Goal: Transaction & Acquisition: Book appointment/travel/reservation

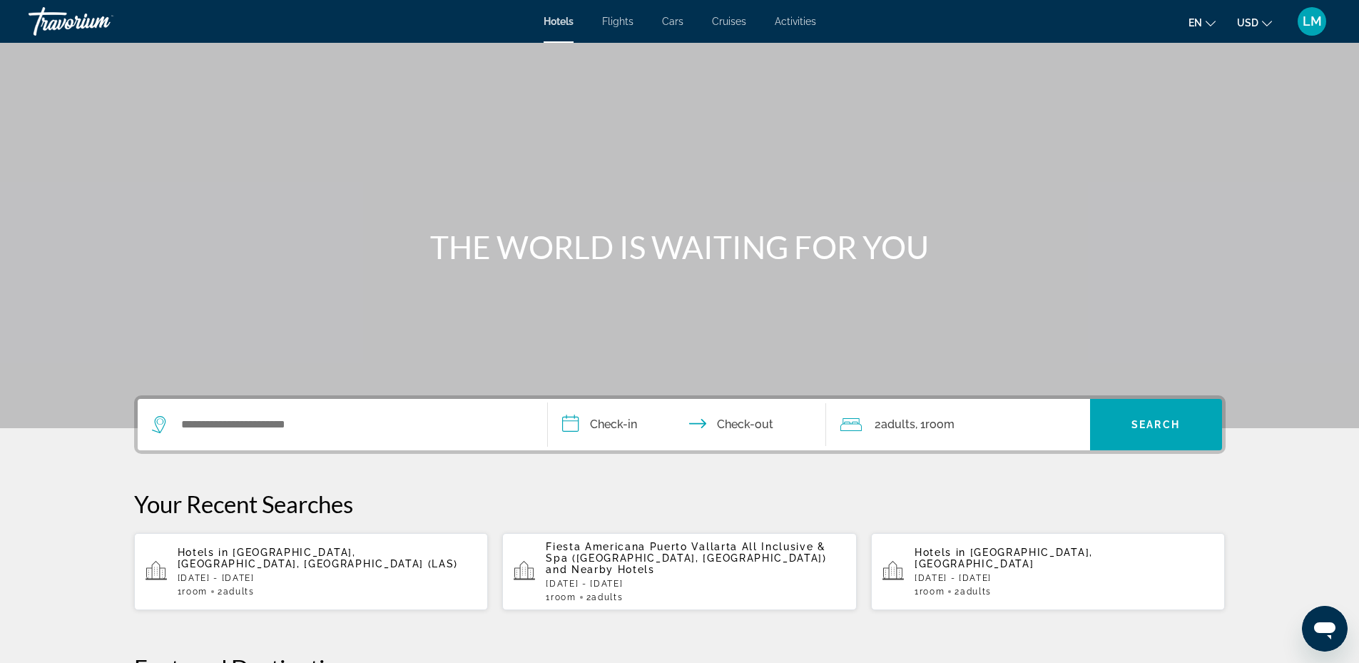
click at [379, 410] on div "Search widget" at bounding box center [342, 424] width 381 height 51
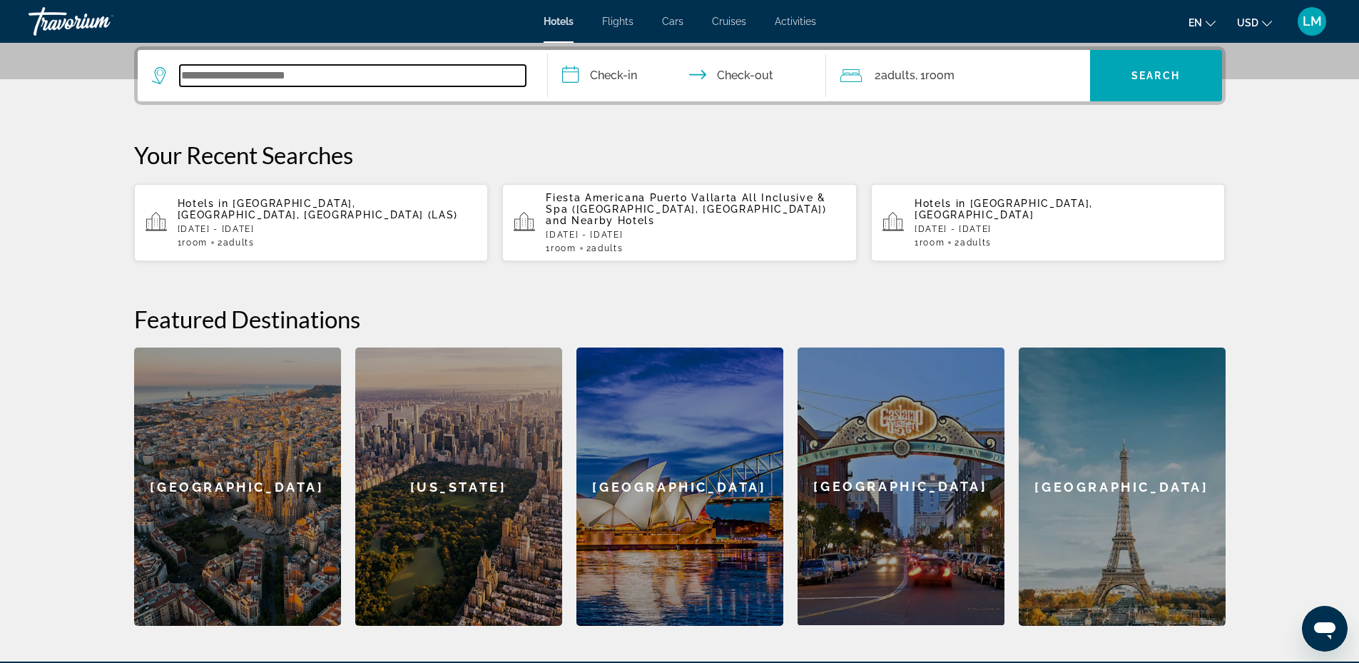
click at [262, 81] on input "Search widget" at bounding box center [353, 75] width 346 height 21
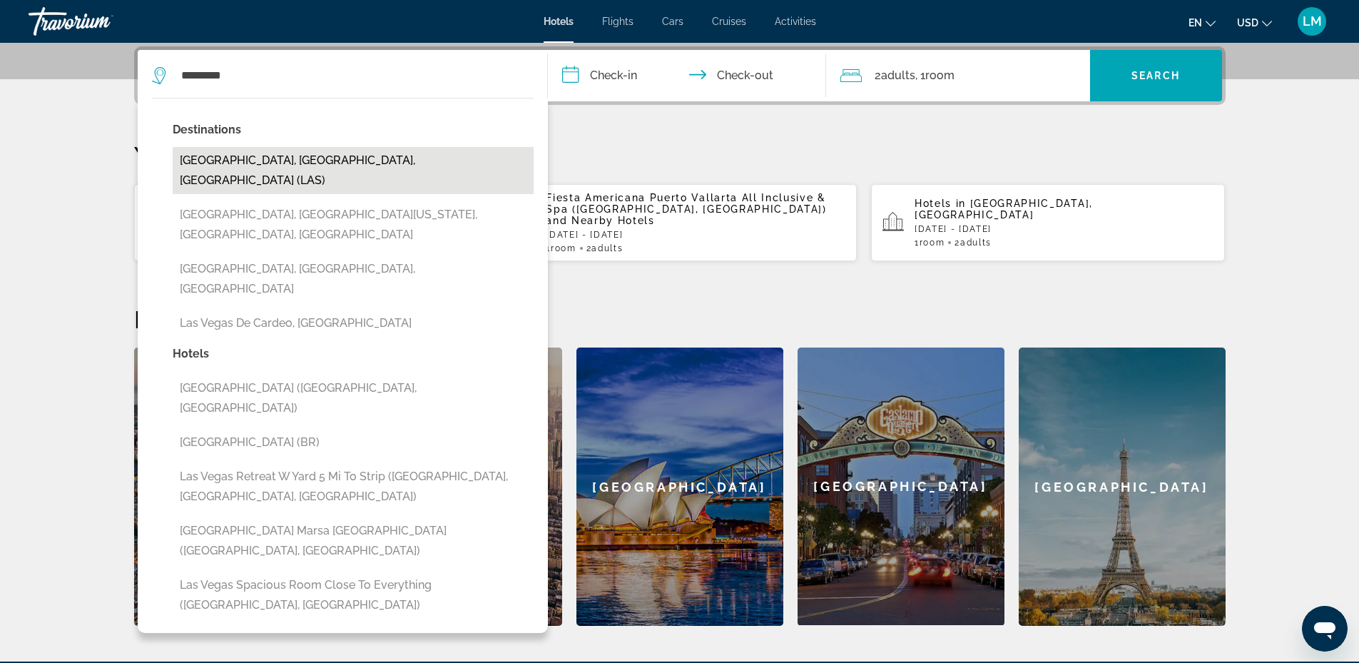
click at [345, 168] on button "[GEOGRAPHIC_DATA], [GEOGRAPHIC_DATA], [GEOGRAPHIC_DATA] (LAS)" at bounding box center [353, 170] width 361 height 47
type input "**********"
click at [345, 168] on p "Your Recent Searches" at bounding box center [679, 155] width 1091 height 29
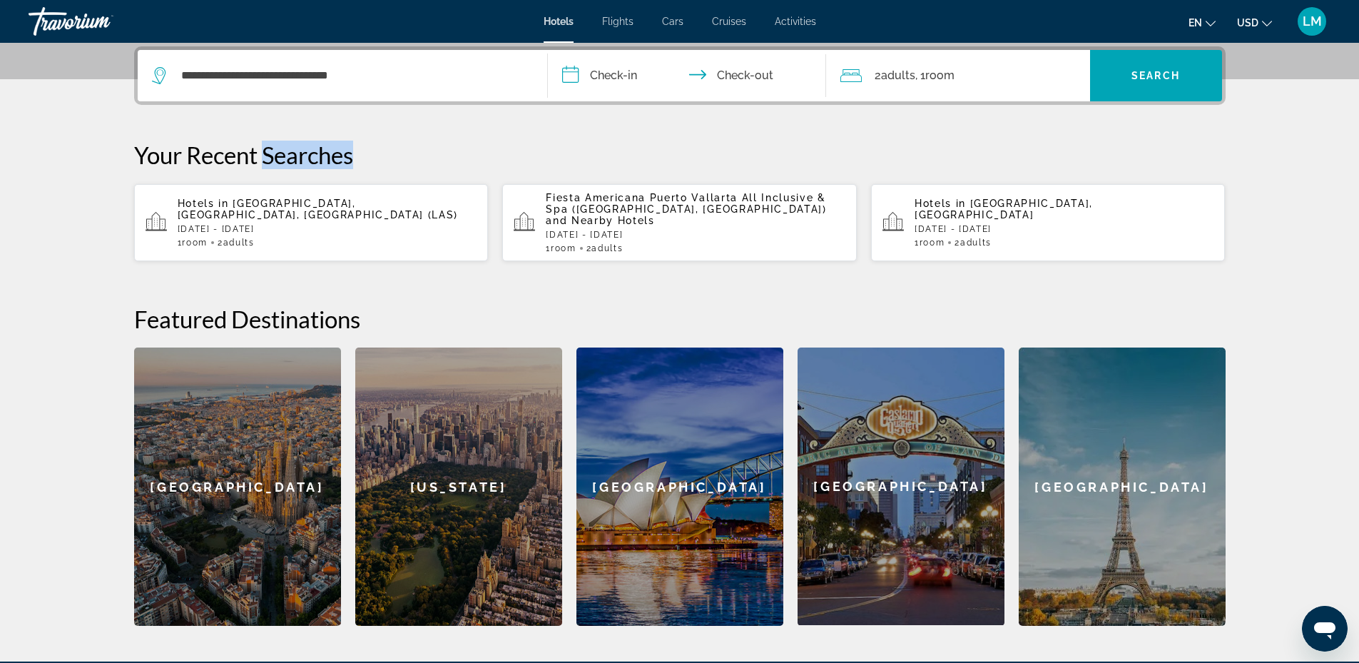
click at [621, 60] on input "**********" at bounding box center [690, 78] width 284 height 56
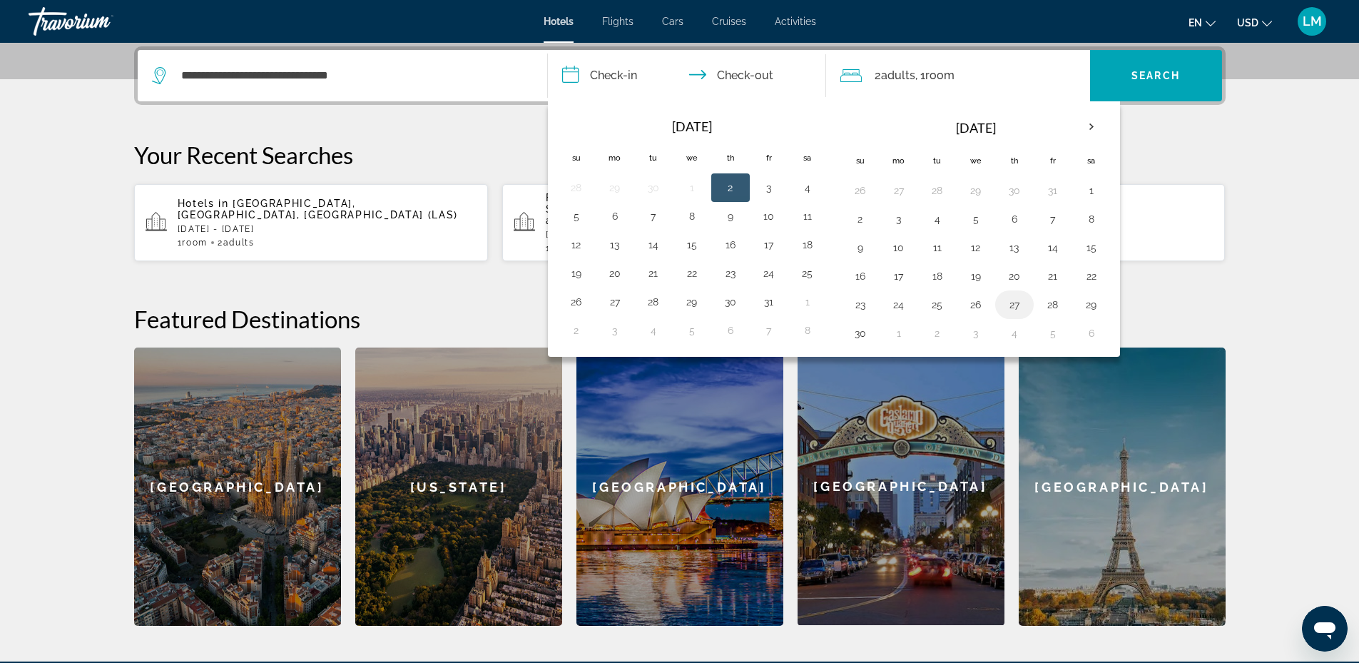
click at [1013, 306] on button "27" at bounding box center [1014, 305] width 23 height 20
click at [870, 335] on button "30" at bounding box center [860, 333] width 23 height 20
type input "**********"
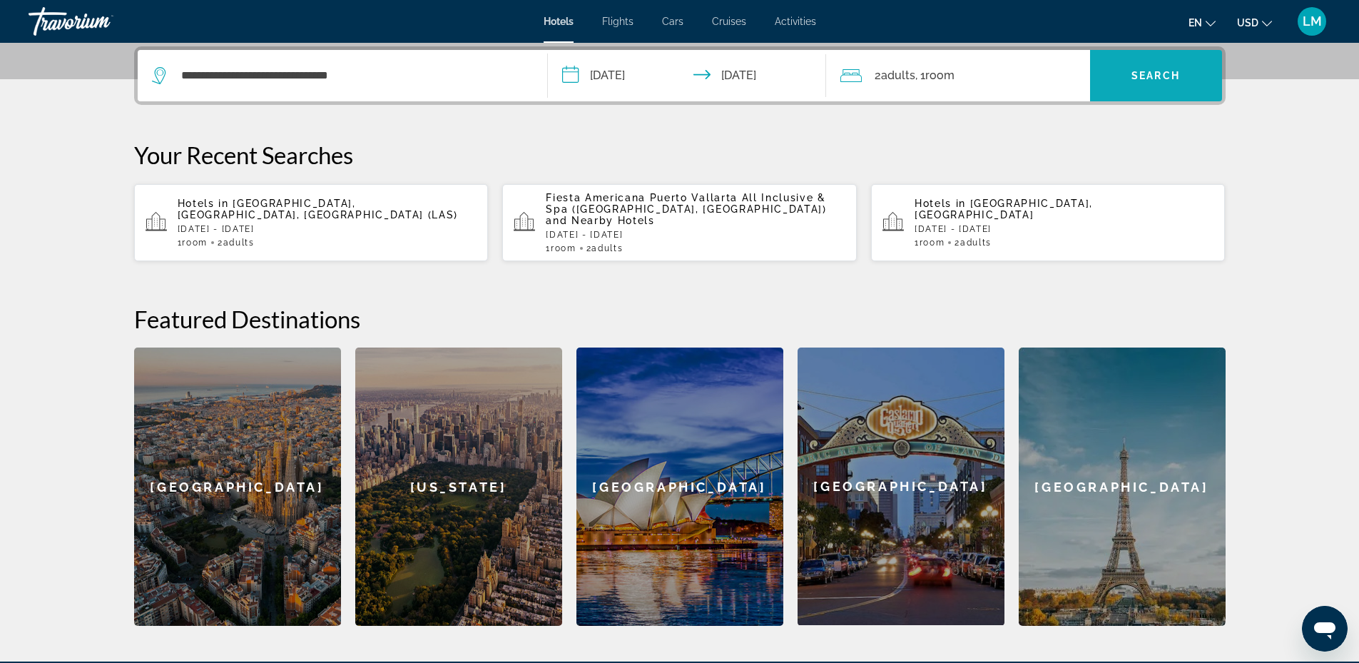
click at [1153, 81] on span "Search" at bounding box center [1155, 75] width 49 height 11
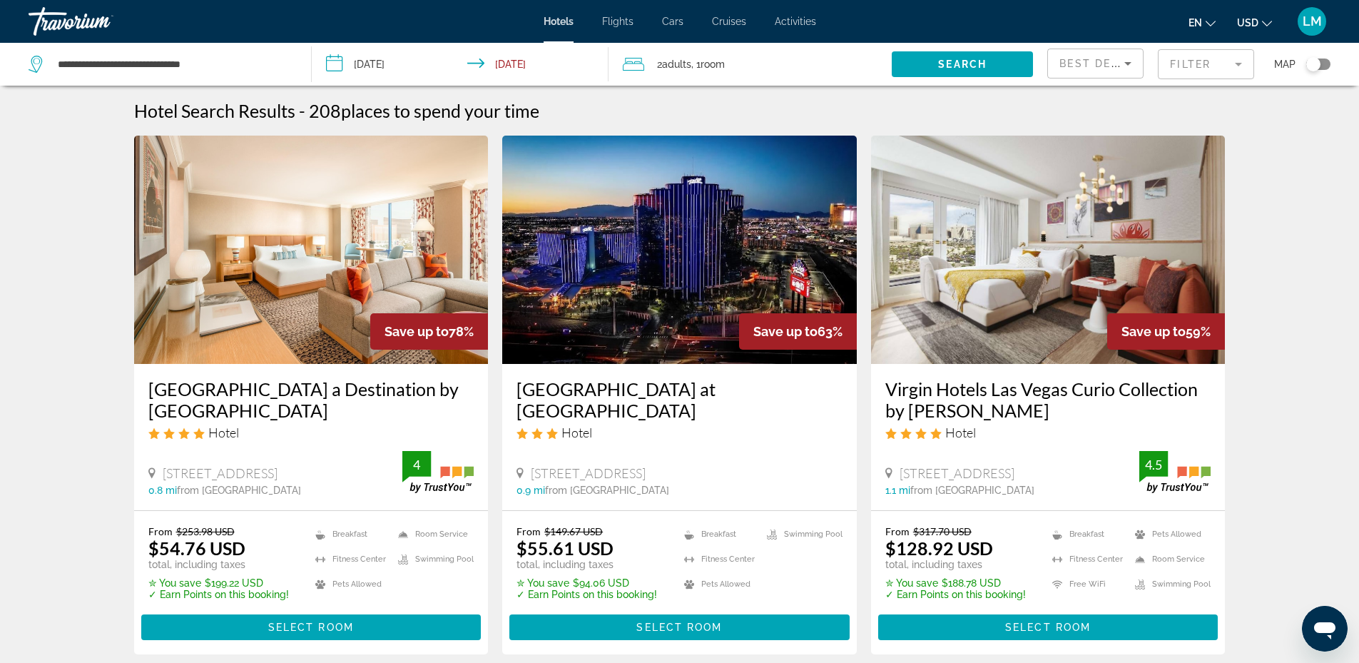
click at [342, 282] on img "Main content" at bounding box center [311, 250] width 355 height 228
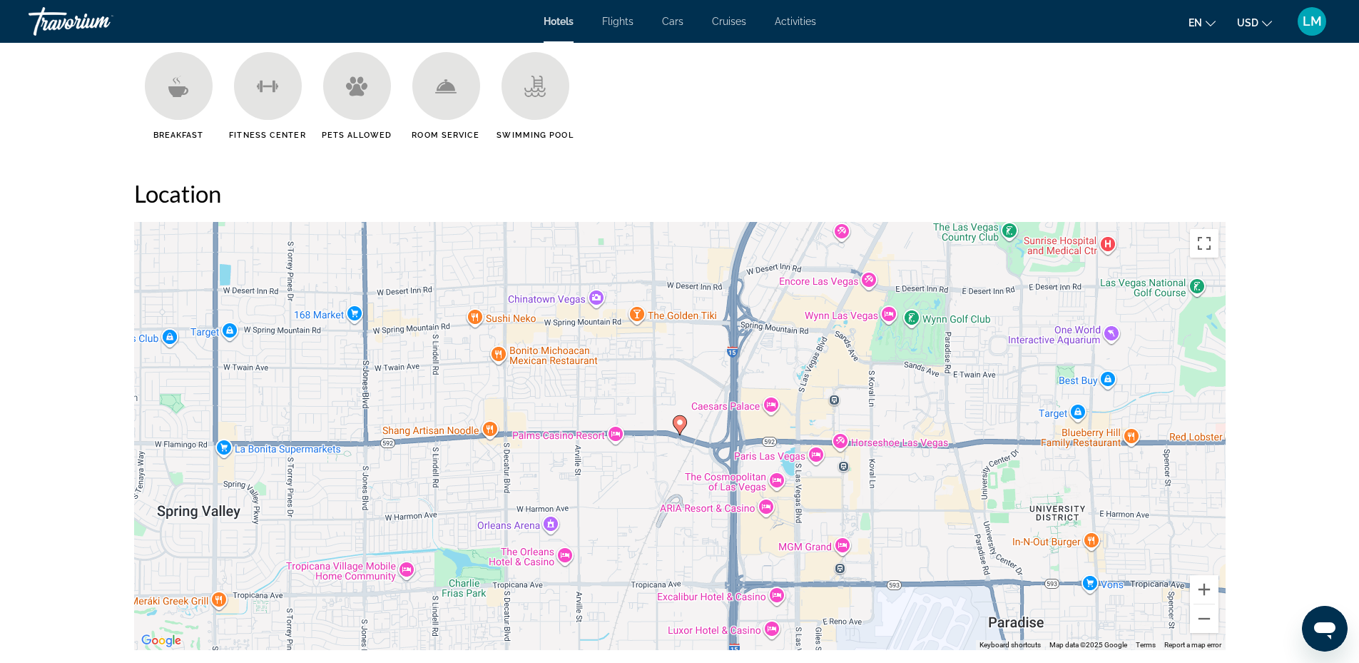
scroll to position [1284, 0]
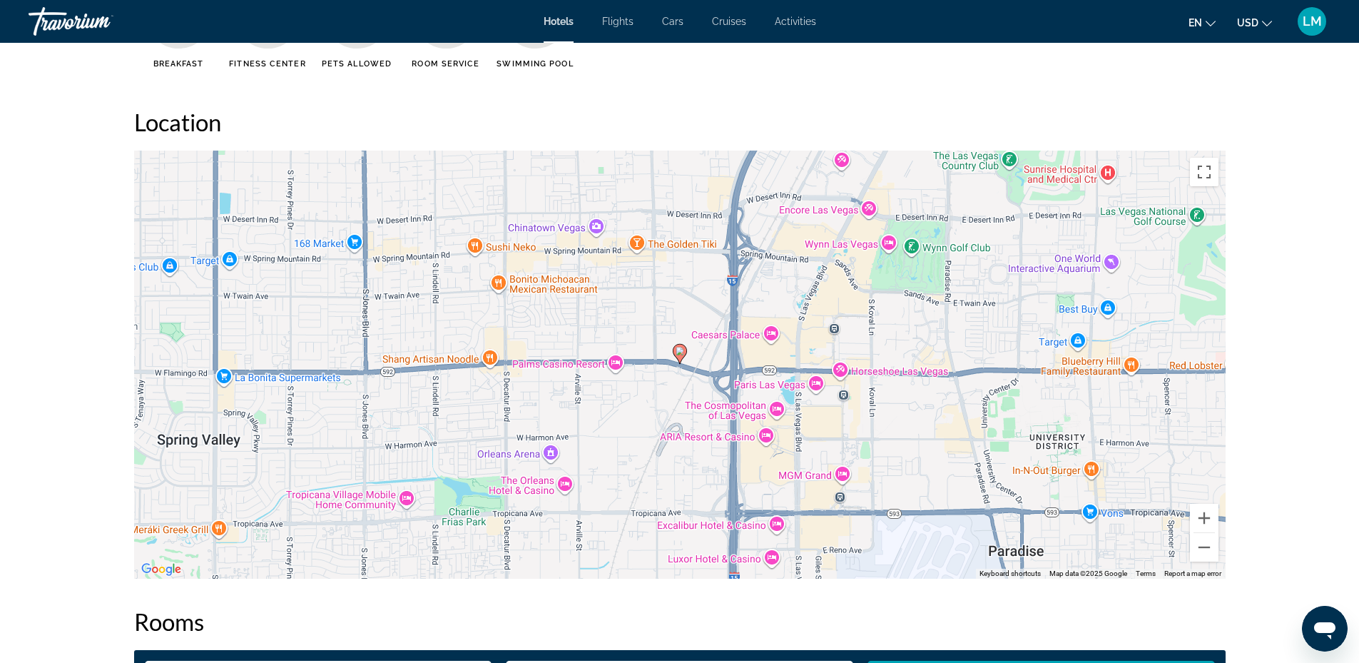
click at [680, 362] on icon "Main content" at bounding box center [679, 354] width 13 height 19
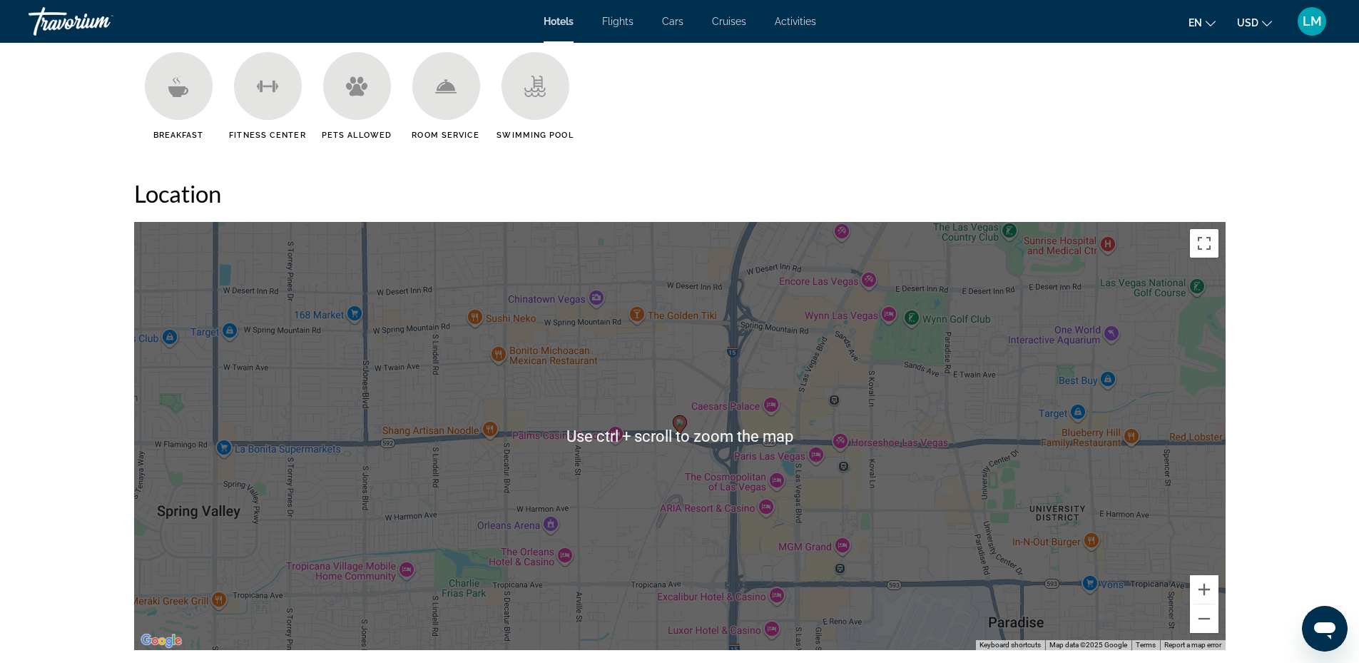
scroll to position [1355, 0]
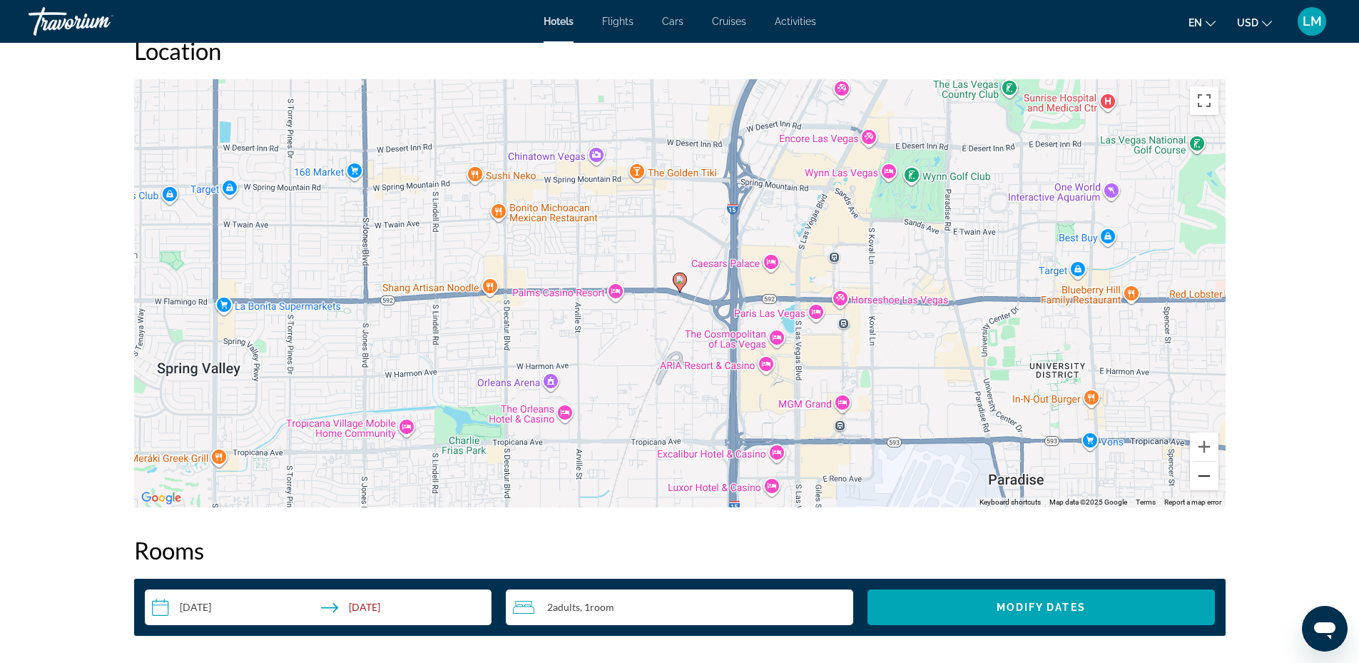
click at [1208, 475] on button "Zoom out" at bounding box center [1204, 476] width 29 height 29
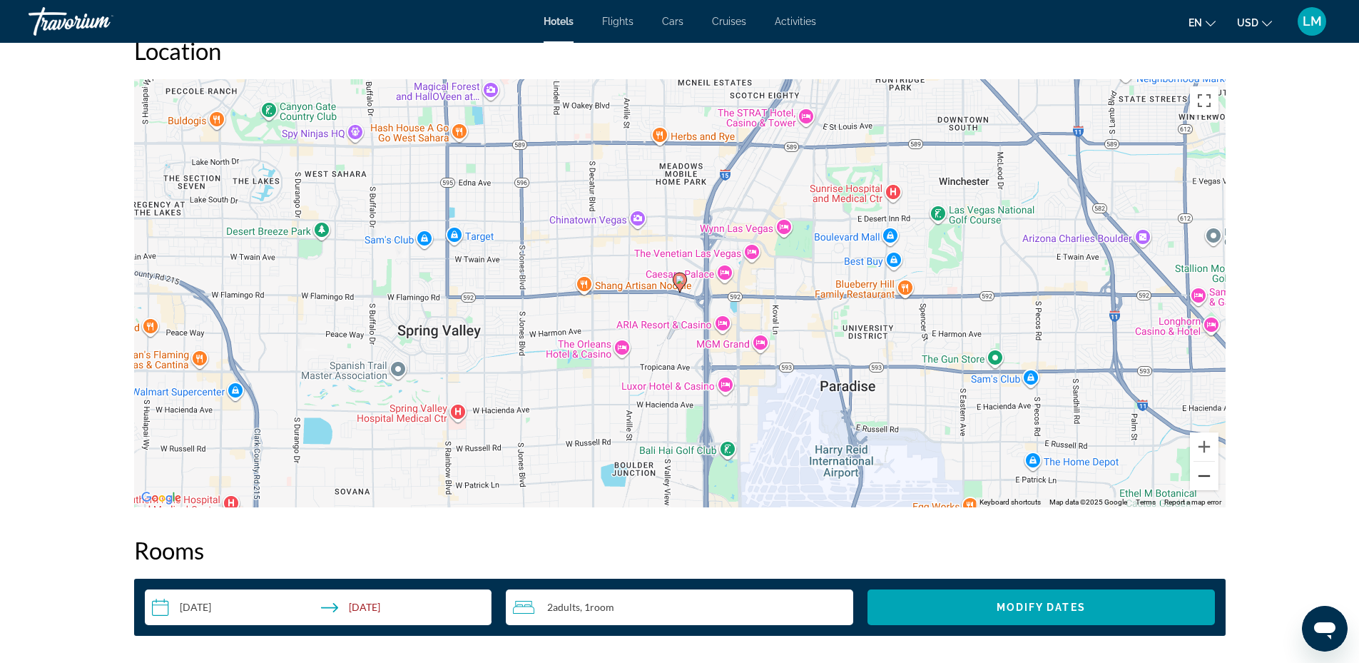
click at [1201, 477] on button "Zoom out" at bounding box center [1204, 476] width 29 height 29
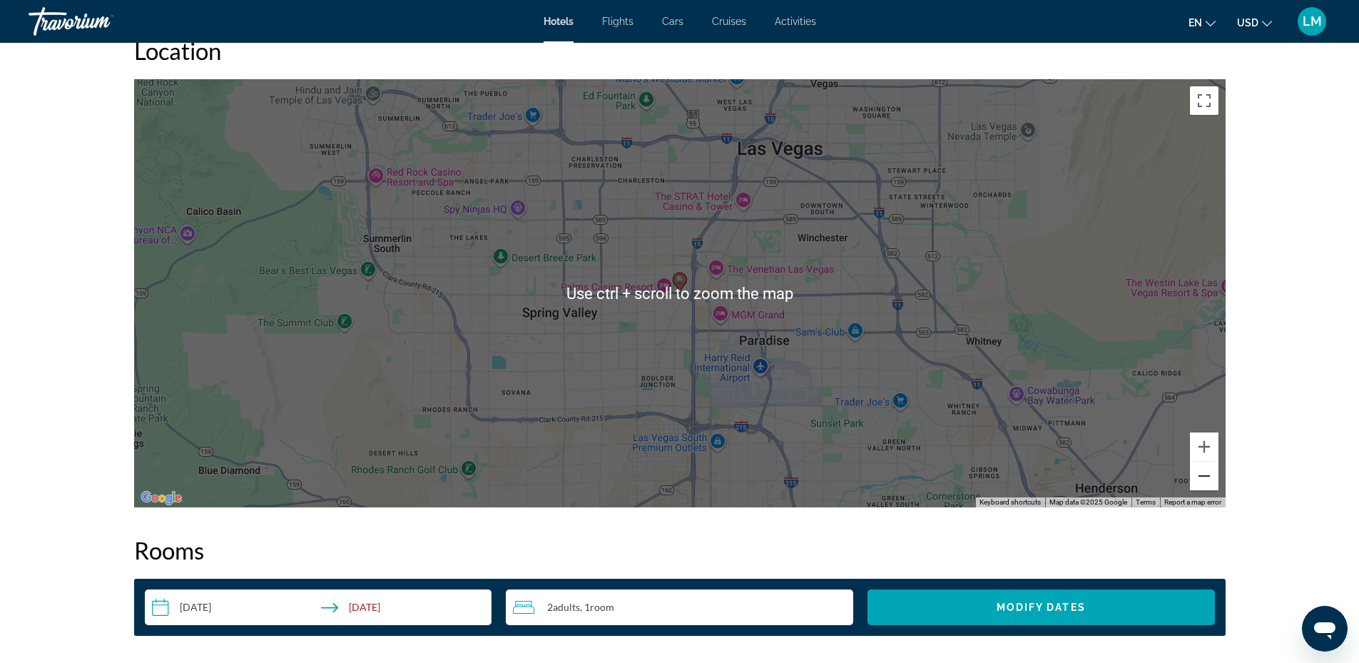
scroll to position [1284, 0]
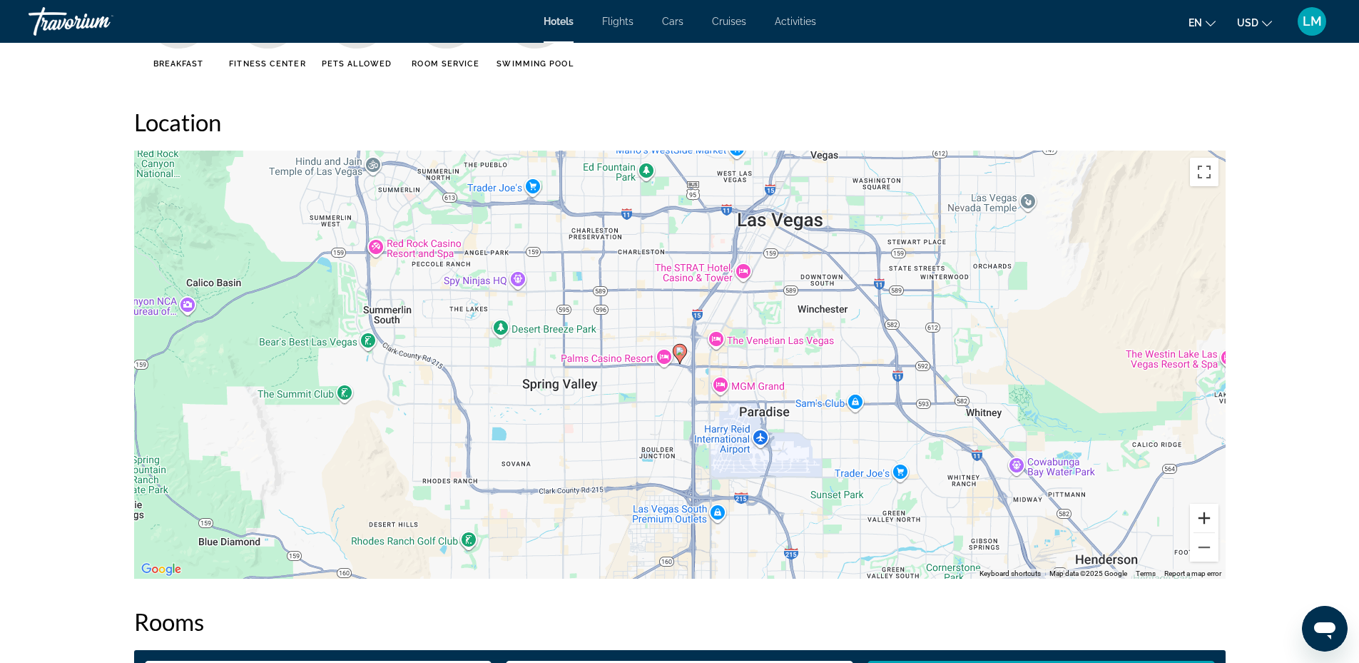
click at [1191, 514] on button "Zoom in" at bounding box center [1204, 518] width 29 height 29
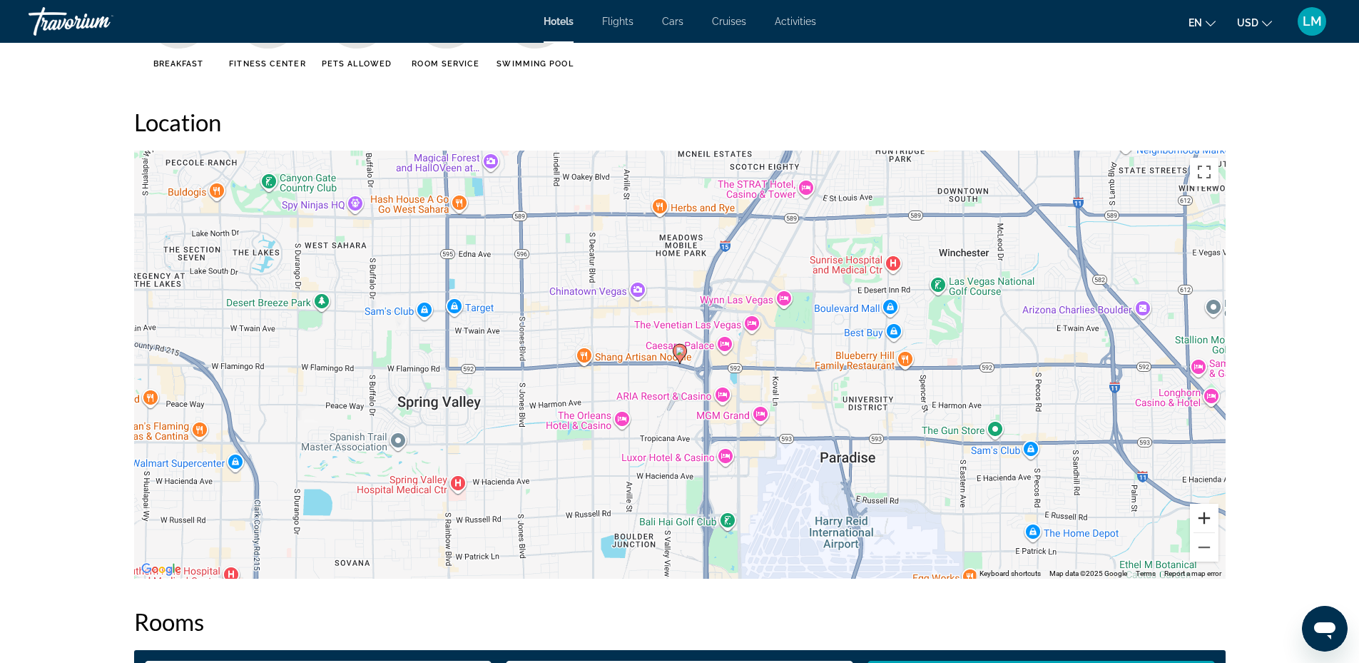
click at [1206, 515] on button "Zoom in" at bounding box center [1204, 518] width 29 height 29
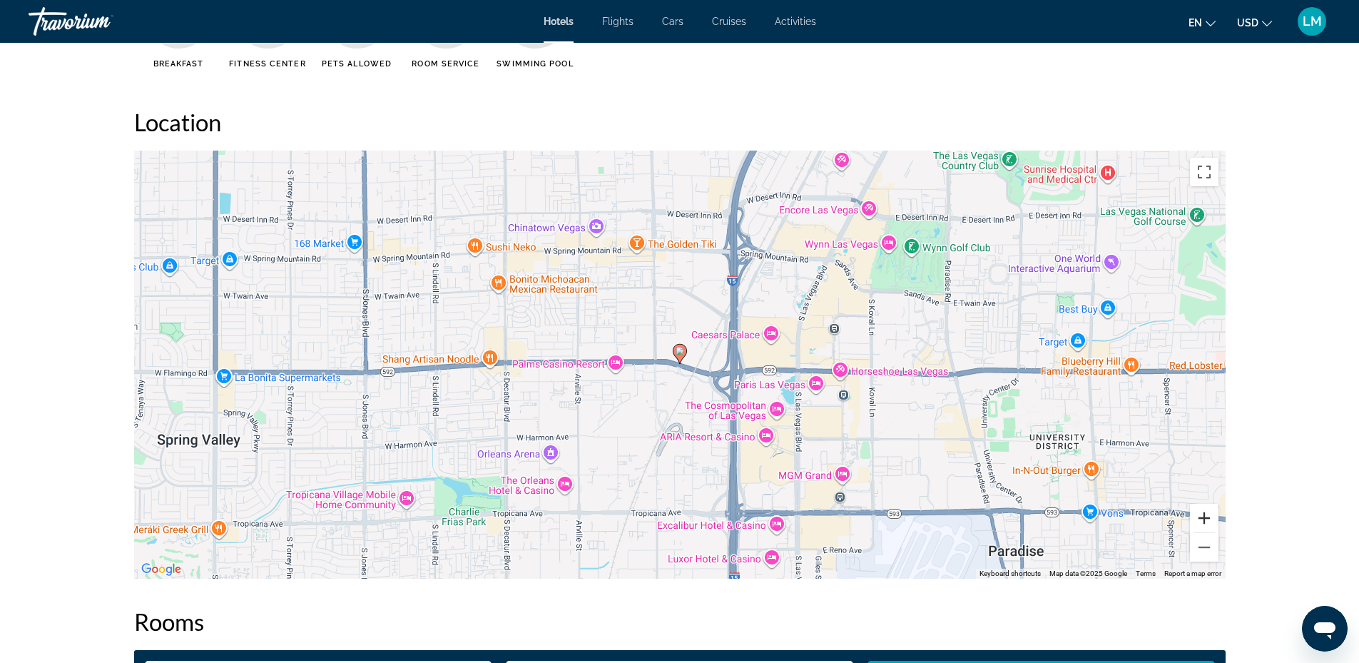
click at [1206, 524] on button "Zoom in" at bounding box center [1204, 518] width 29 height 29
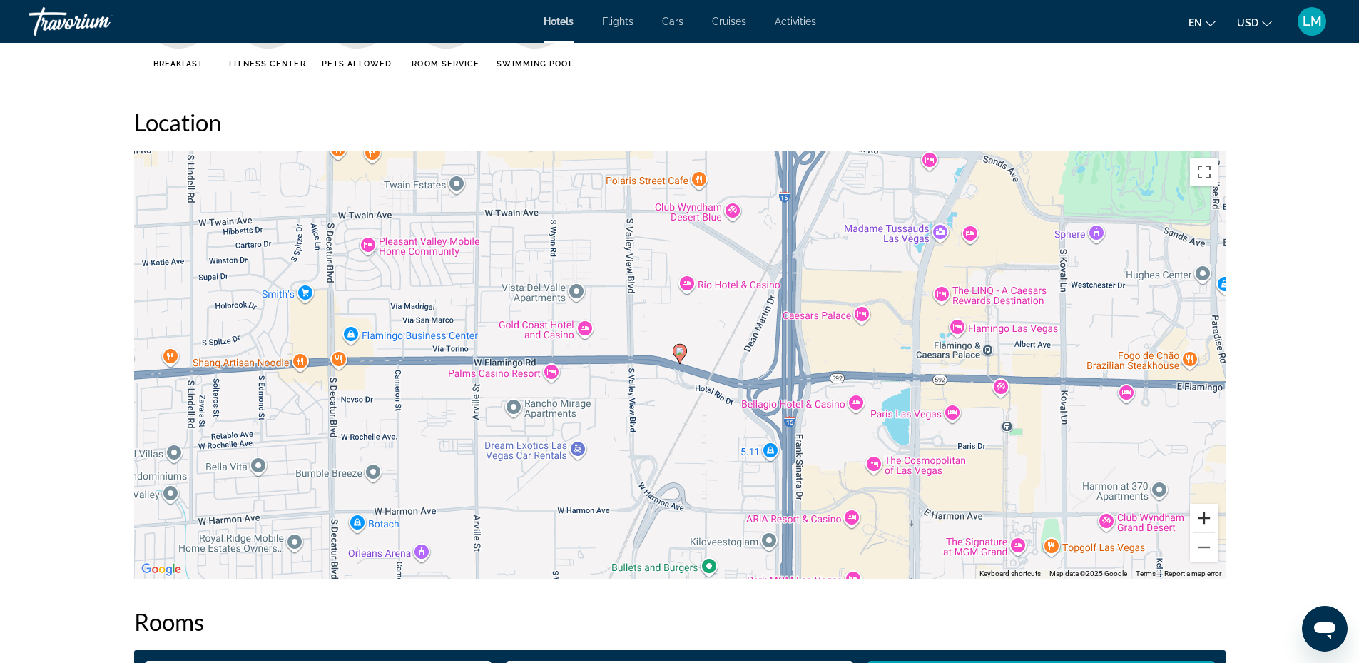
click at [1206, 524] on button "Zoom in" at bounding box center [1204, 518] width 29 height 29
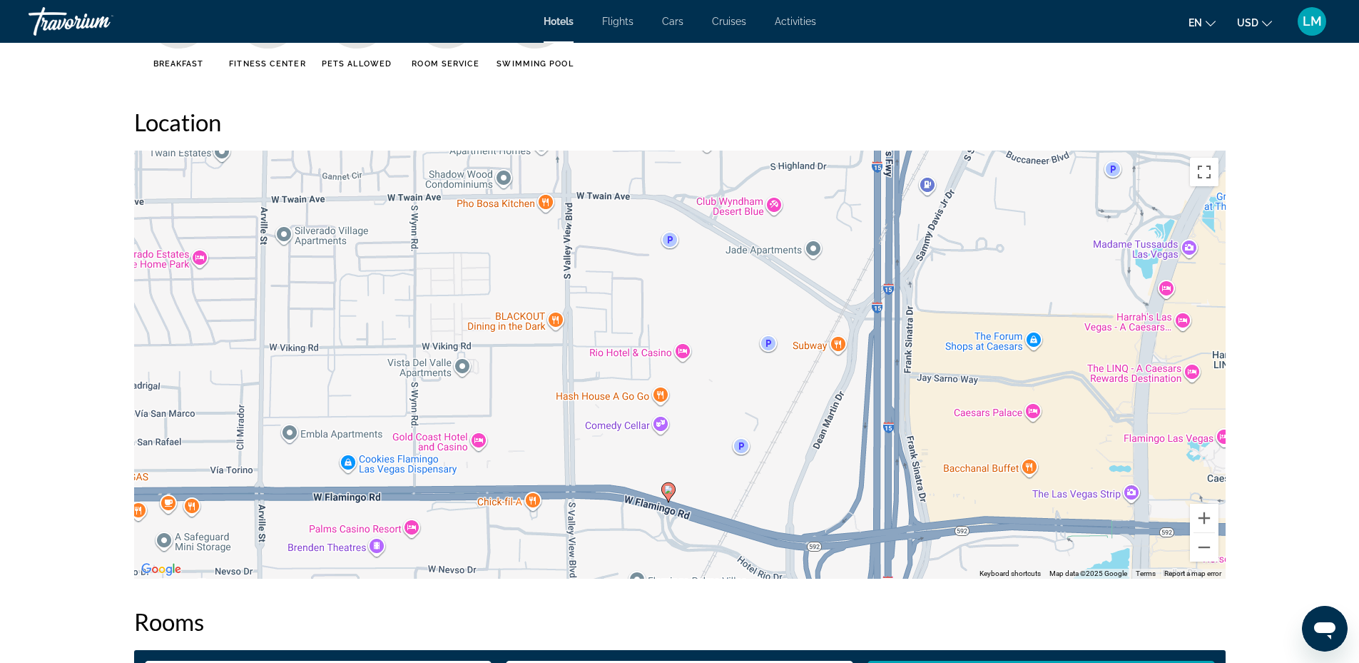
drag, startPoint x: 943, startPoint y: 331, endPoint x: 932, endPoint y: 471, distance: 140.3
click at [932, 471] on div "To activate drag with keyboard, press Alt + Enter. Once in keyboard drag state,…" at bounding box center [679, 365] width 1091 height 428
click at [931, 472] on div "To activate drag with keyboard, press Alt + Enter. Once in keyboard drag state,…" at bounding box center [679, 365] width 1091 height 428
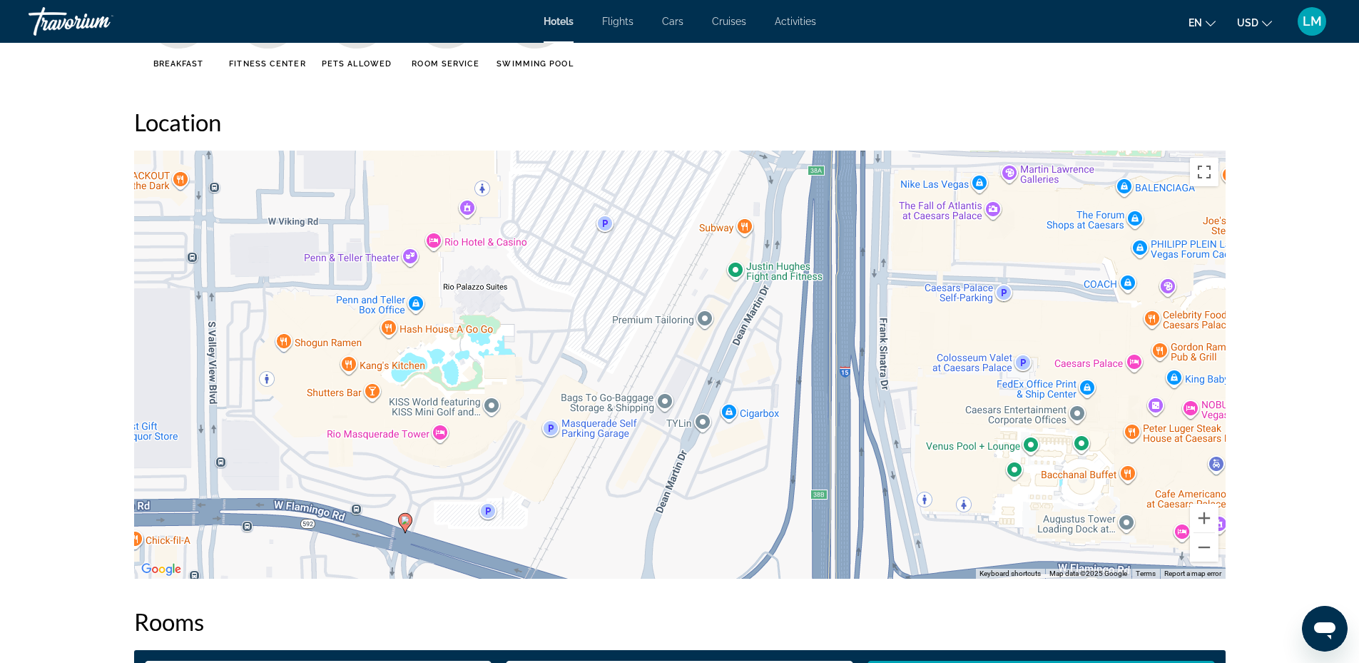
scroll to position [1355, 0]
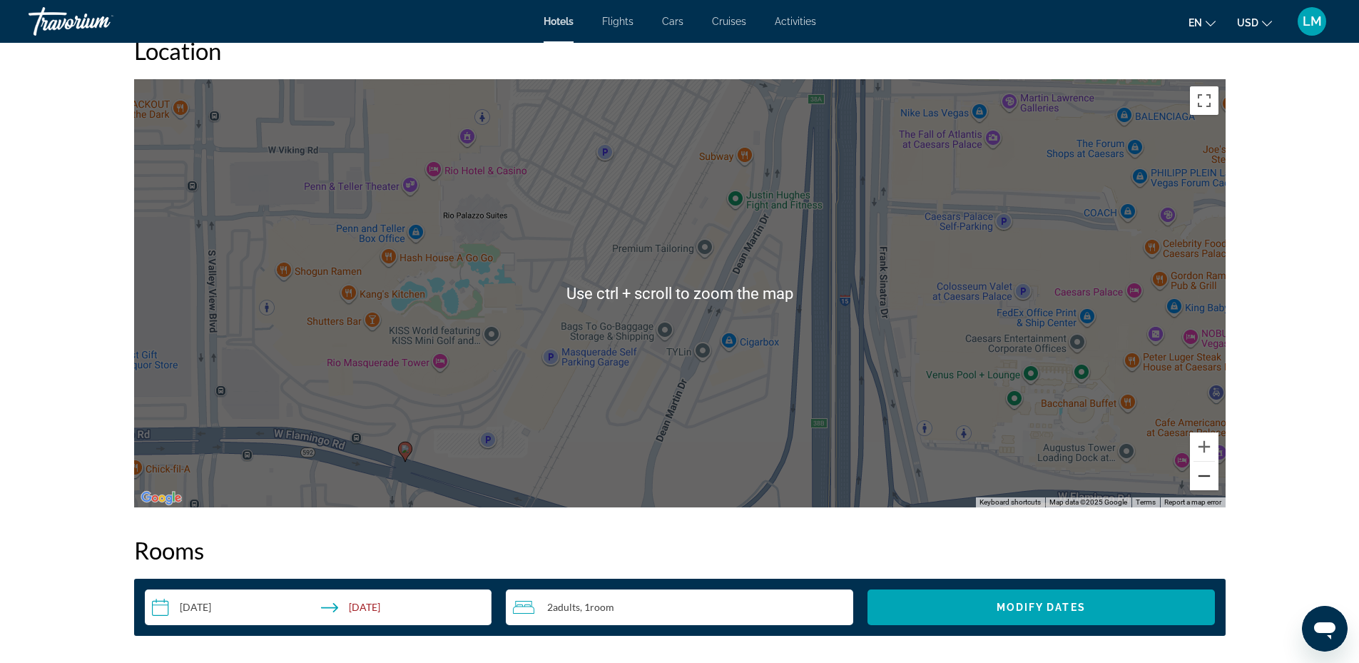
click at [1206, 472] on button "Zoom out" at bounding box center [1204, 476] width 29 height 29
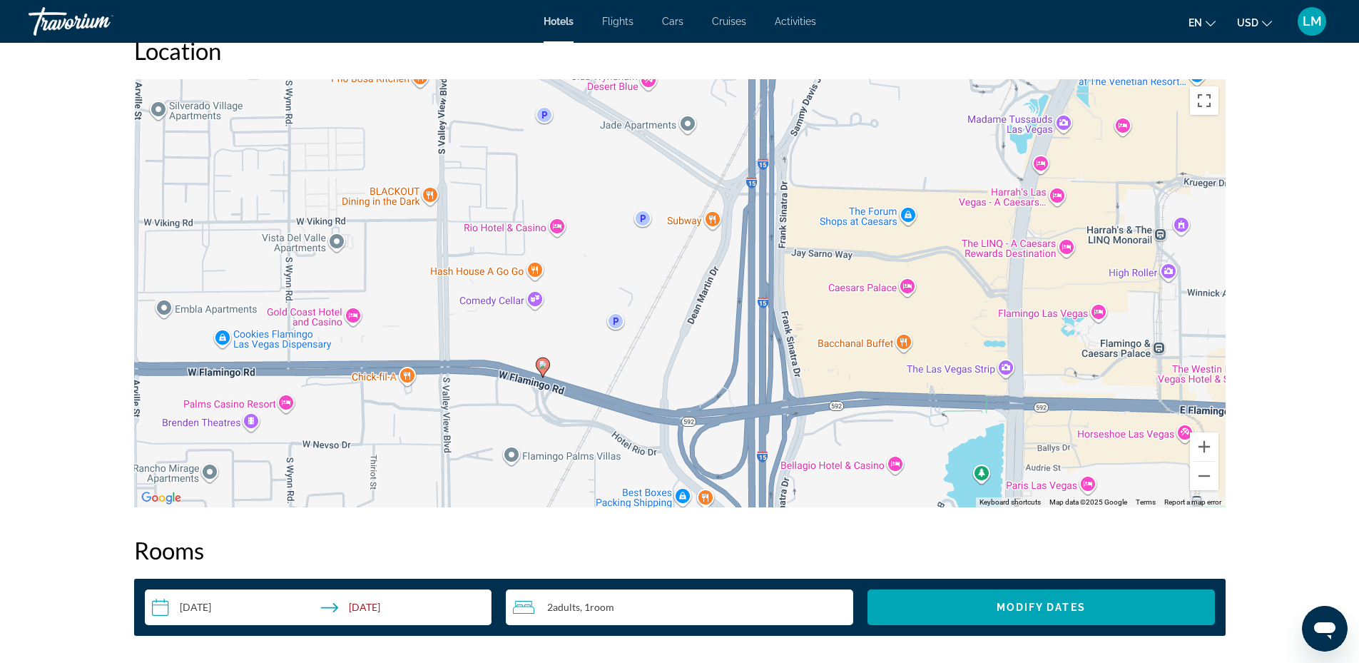
click at [830, 342] on div "To activate drag with keyboard, press Alt + Enter. Once in keyboard drag state,…" at bounding box center [679, 293] width 1091 height 428
click at [1208, 481] on button "Zoom out" at bounding box center [1204, 476] width 29 height 29
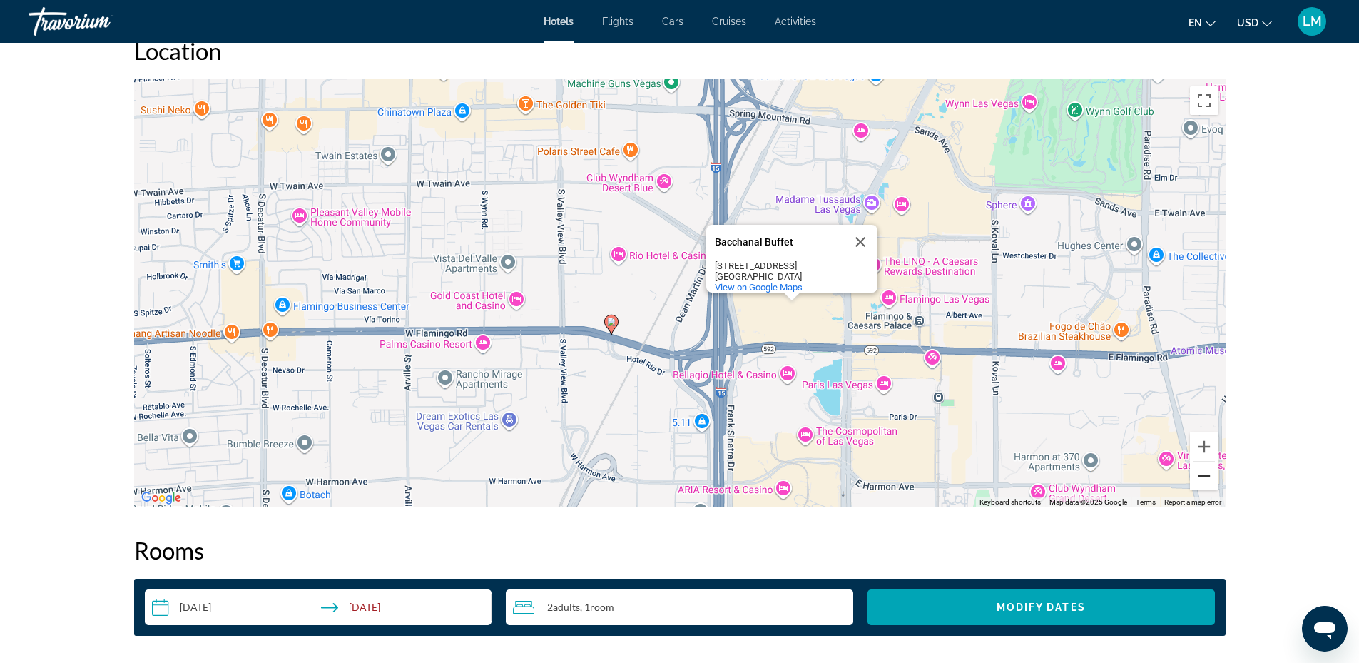
click at [1208, 481] on button "Zoom out" at bounding box center [1204, 476] width 29 height 29
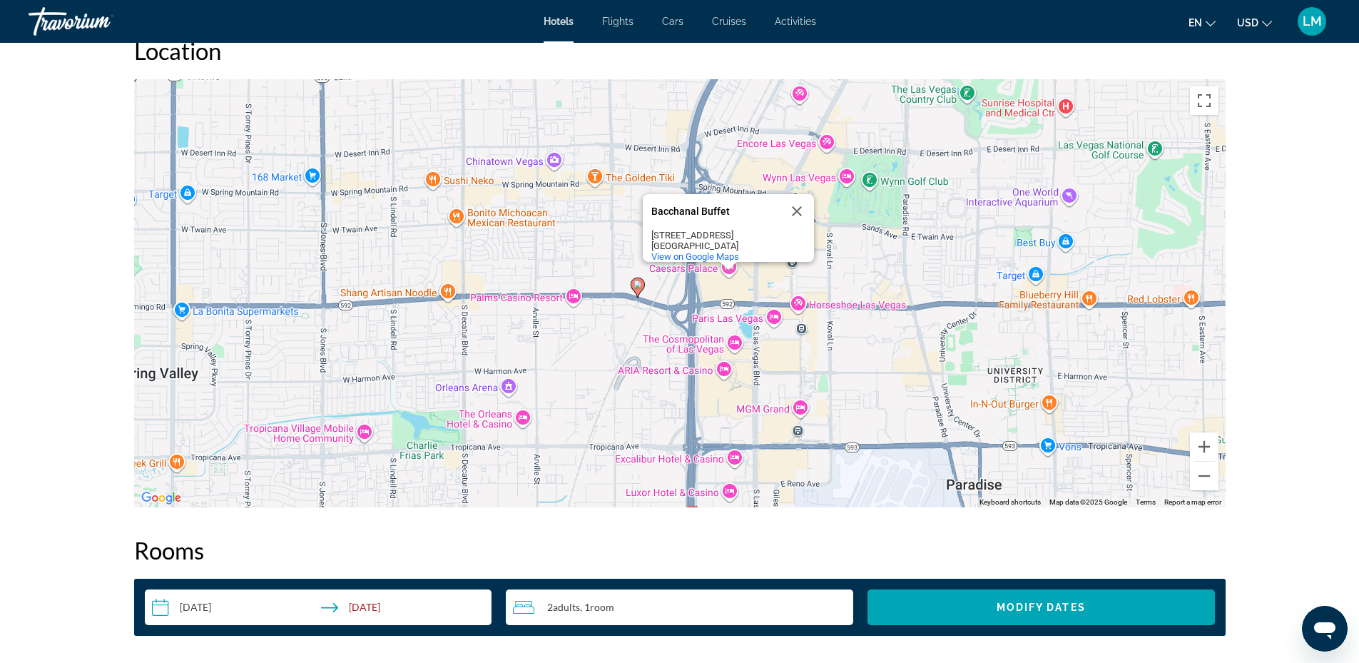
drag, startPoint x: 771, startPoint y: 400, endPoint x: 753, endPoint y: 347, distance: 56.4
click at [753, 348] on div "To activate drag with keyboard, press Alt + Enter. Once in keyboard drag state,…" at bounding box center [679, 293] width 1091 height 428
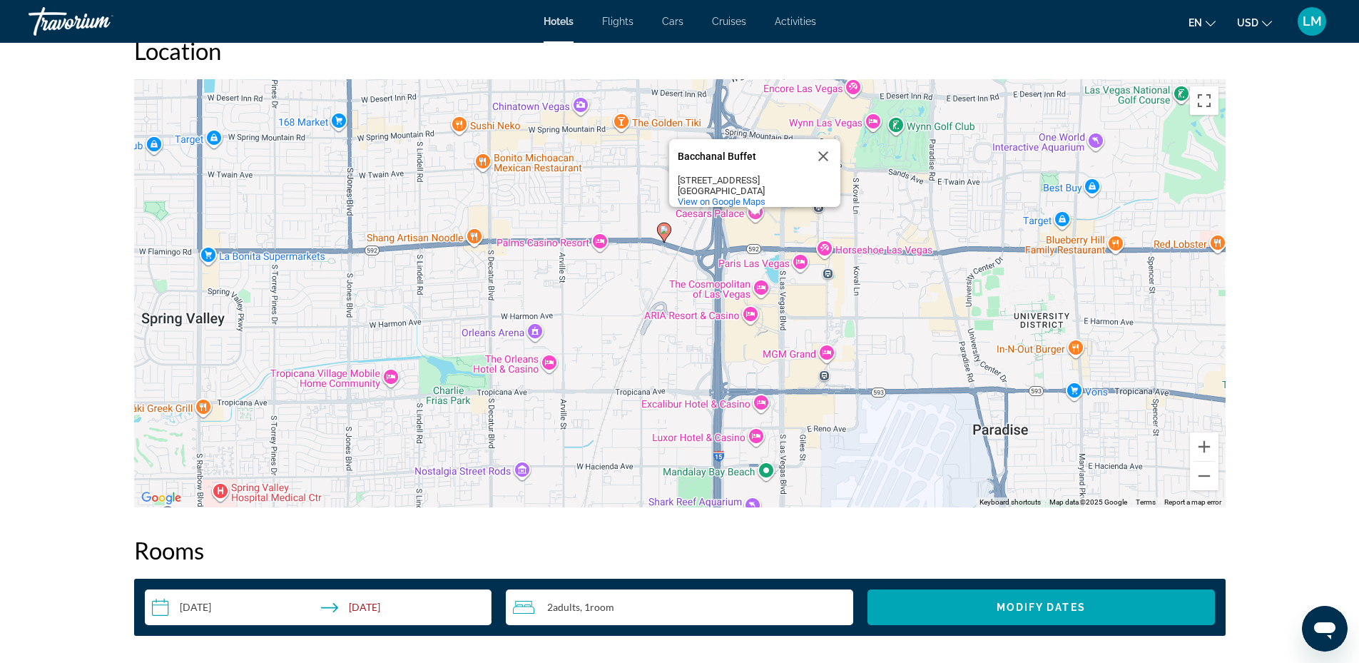
drag, startPoint x: 761, startPoint y: 333, endPoint x: 792, endPoint y: 320, distance: 33.3
click at [792, 320] on div "To activate drag with keyboard, press Alt + Enter. Once in keyboard drag state,…" at bounding box center [679, 293] width 1091 height 428
click at [593, 168] on div "To activate drag with keyboard, press Alt + Enter. Once in keyboard drag state,…" at bounding box center [679, 293] width 1091 height 428
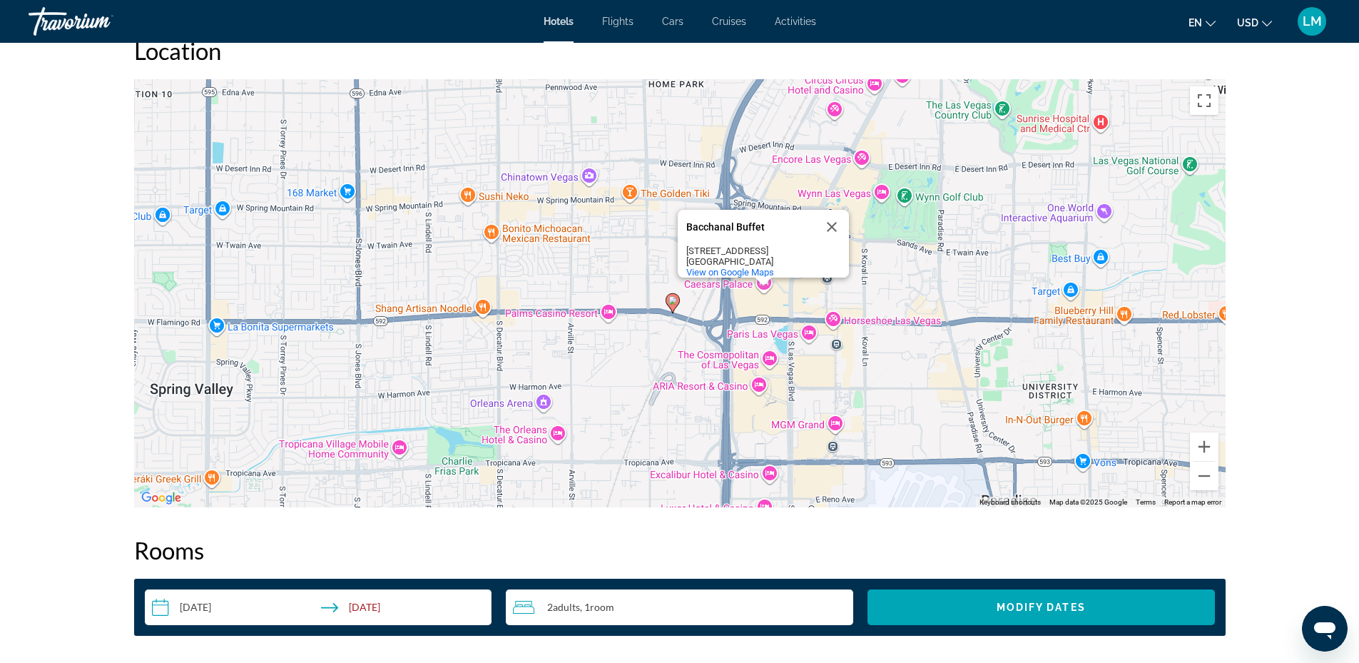
drag, startPoint x: 593, startPoint y: 170, endPoint x: 602, endPoint y: 267, distance: 97.4
click at [602, 267] on div "To activate drag with keyboard, press Alt + Enter. Once in keyboard drag state,…" at bounding box center [679, 293] width 1091 height 428
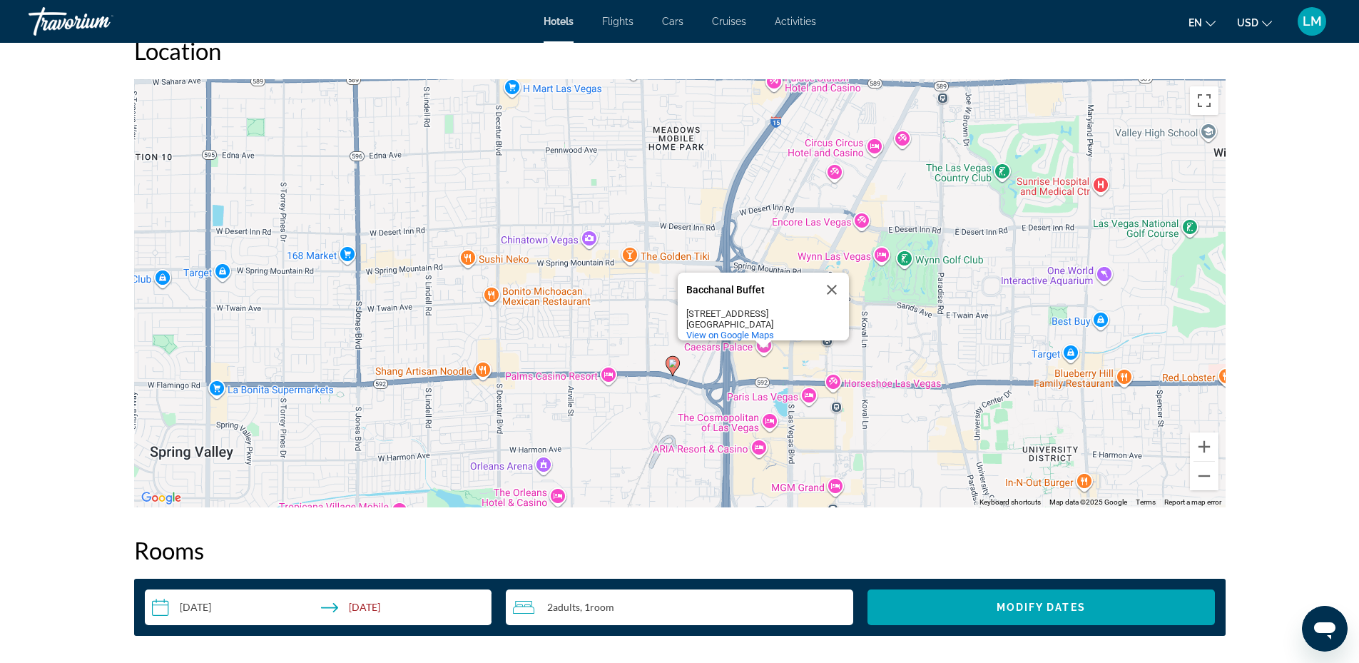
scroll to position [1284, 0]
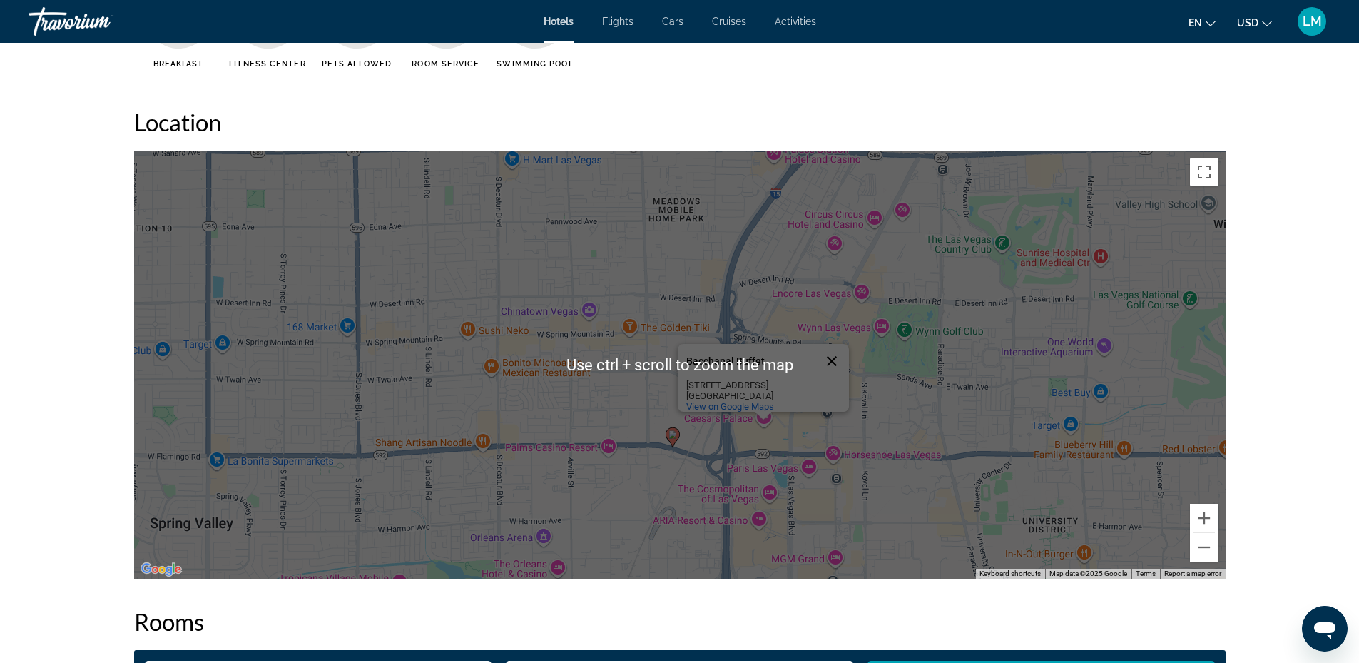
click at [840, 355] on button "Close" at bounding box center [832, 361] width 34 height 34
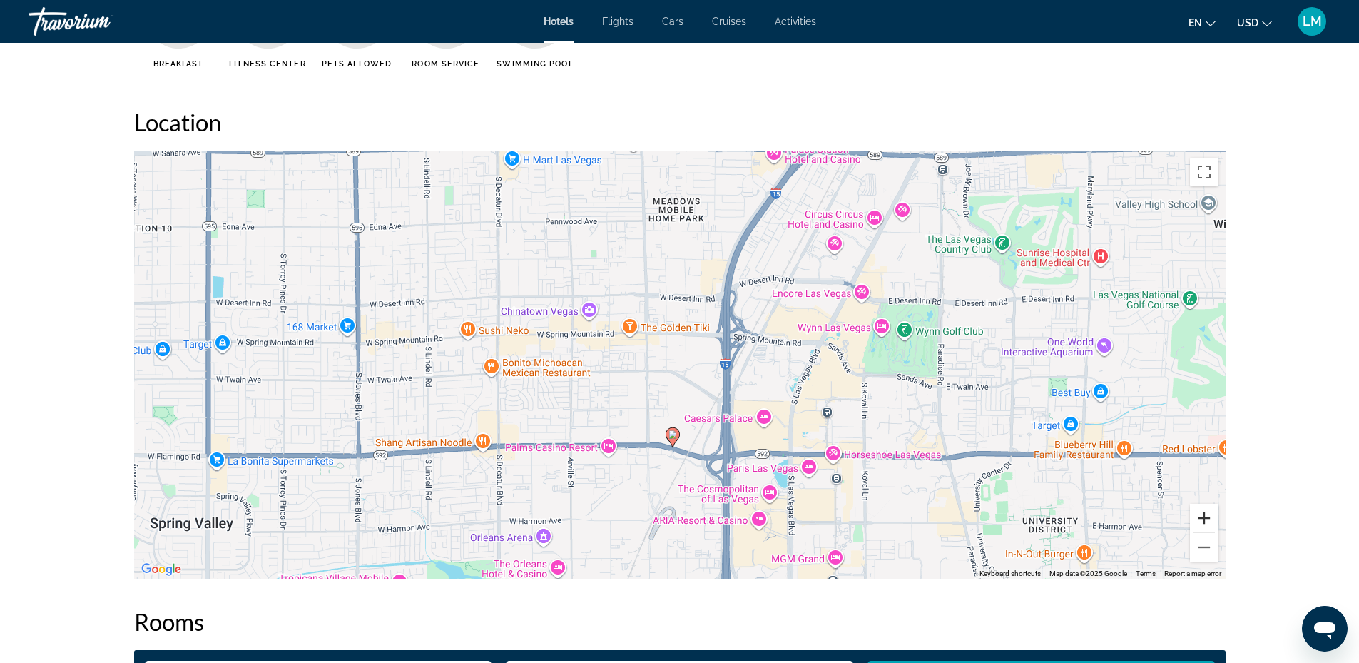
click at [1206, 516] on button "Zoom in" at bounding box center [1204, 518] width 29 height 29
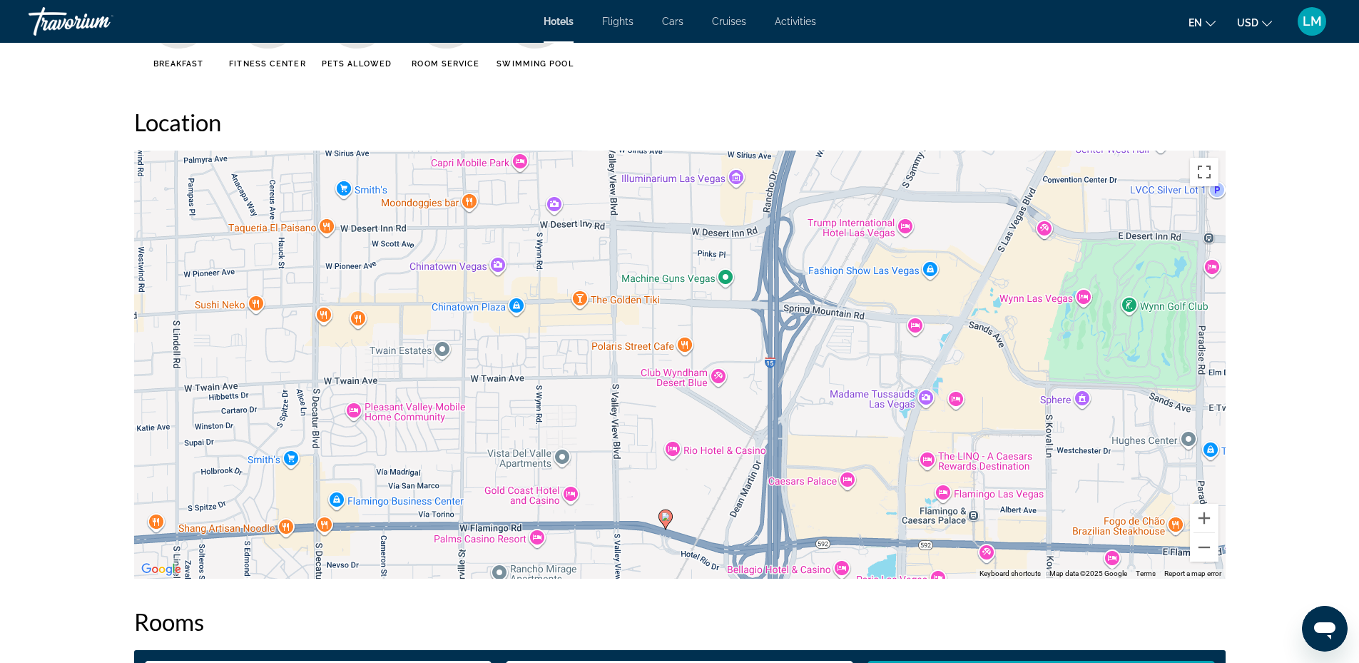
click at [676, 448] on div "To activate drag with keyboard, press Alt + Enter. Once in keyboard drag state,…" at bounding box center [679, 365] width 1091 height 428
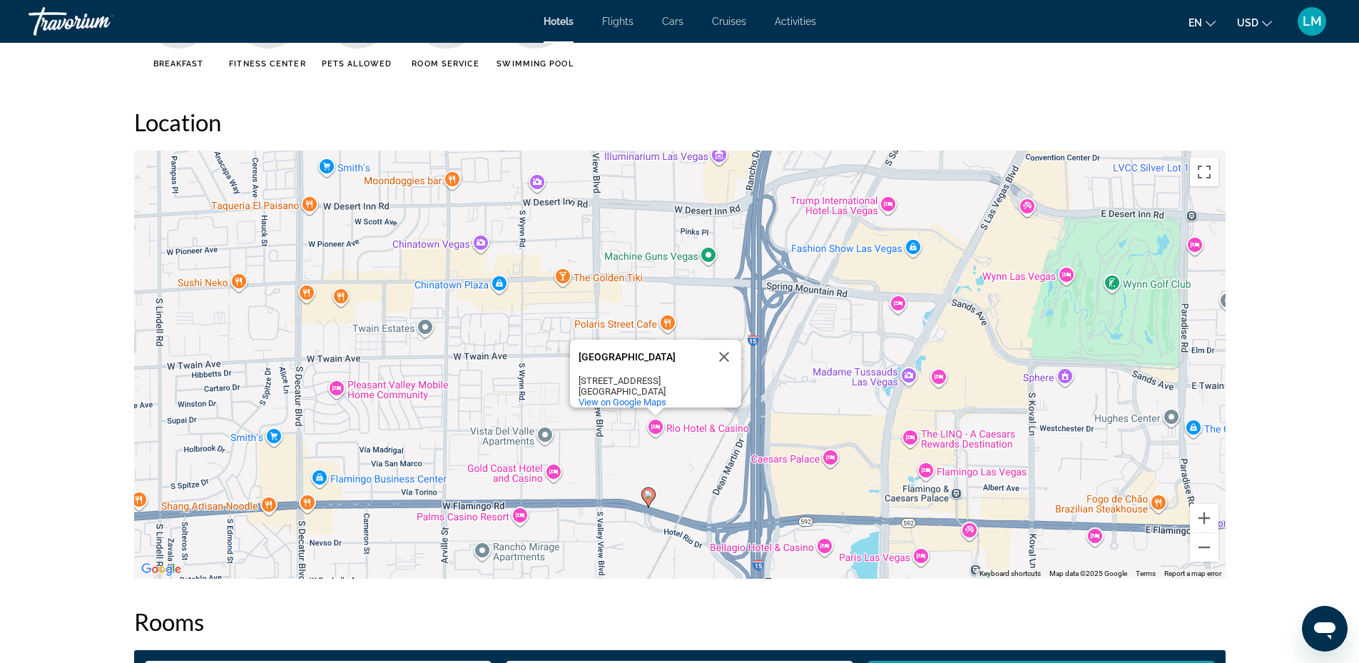
drag, startPoint x: 685, startPoint y: 449, endPoint x: 658, endPoint y: 422, distance: 38.3
click at [658, 422] on div "To activate drag with keyboard, press Alt + Enter. Once in keyboard drag state,…" at bounding box center [679, 365] width 1091 height 428
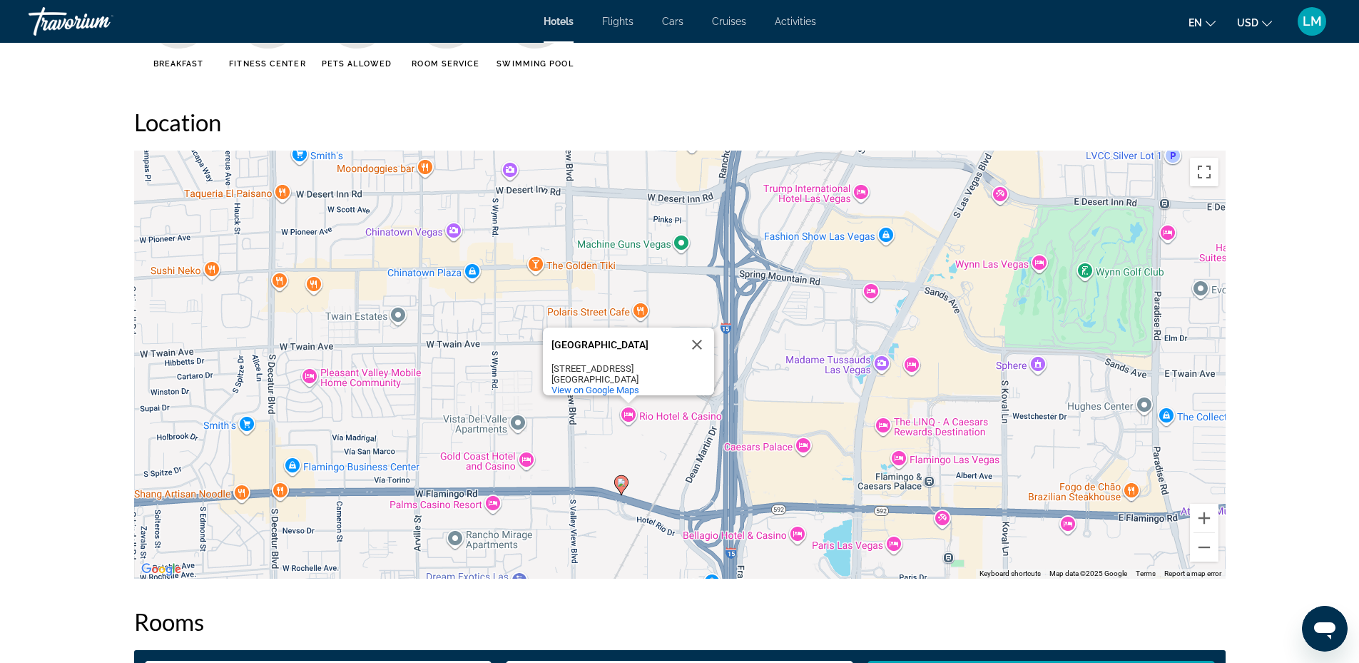
click at [732, 387] on div "To activate drag with keyboard, press Alt + Enter. Once in keyboard drag state,…" at bounding box center [679, 365] width 1091 height 428
click at [628, 506] on div "To activate drag with keyboard, press Alt + Enter. Once in keyboard drag state,…" at bounding box center [679, 365] width 1091 height 428
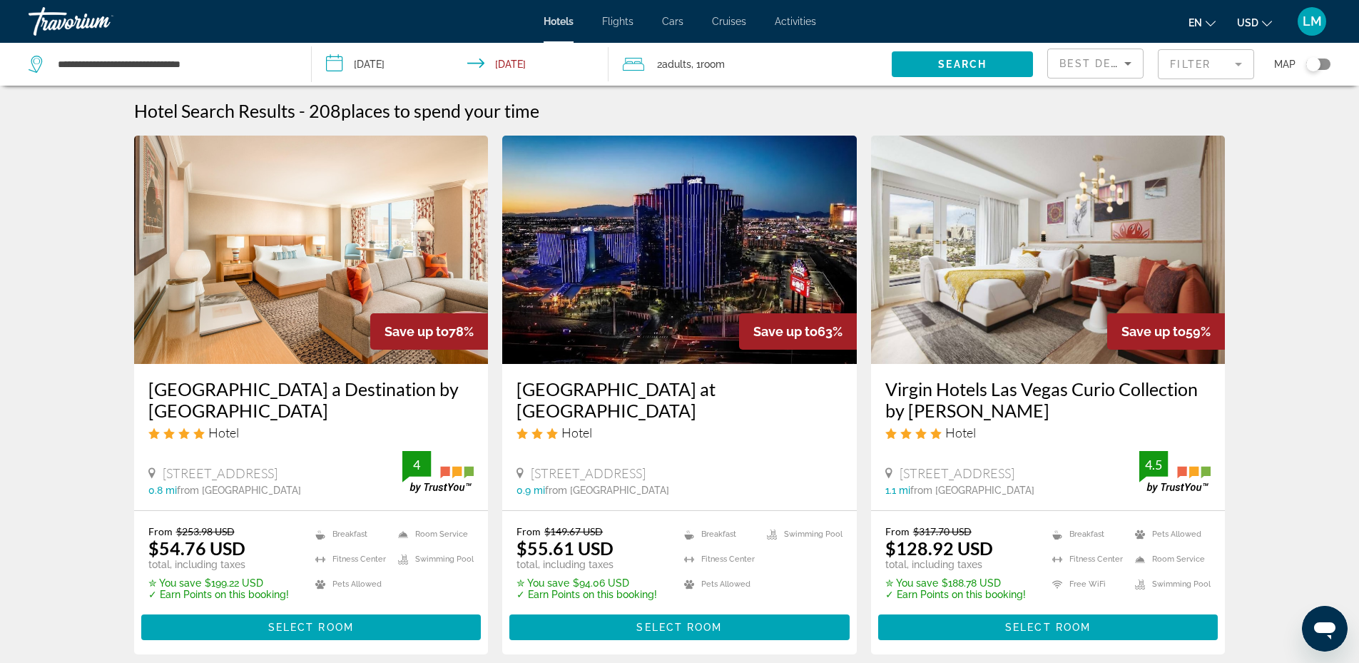
click at [1239, 63] on mat-form-field "Filter" at bounding box center [1206, 64] width 96 height 30
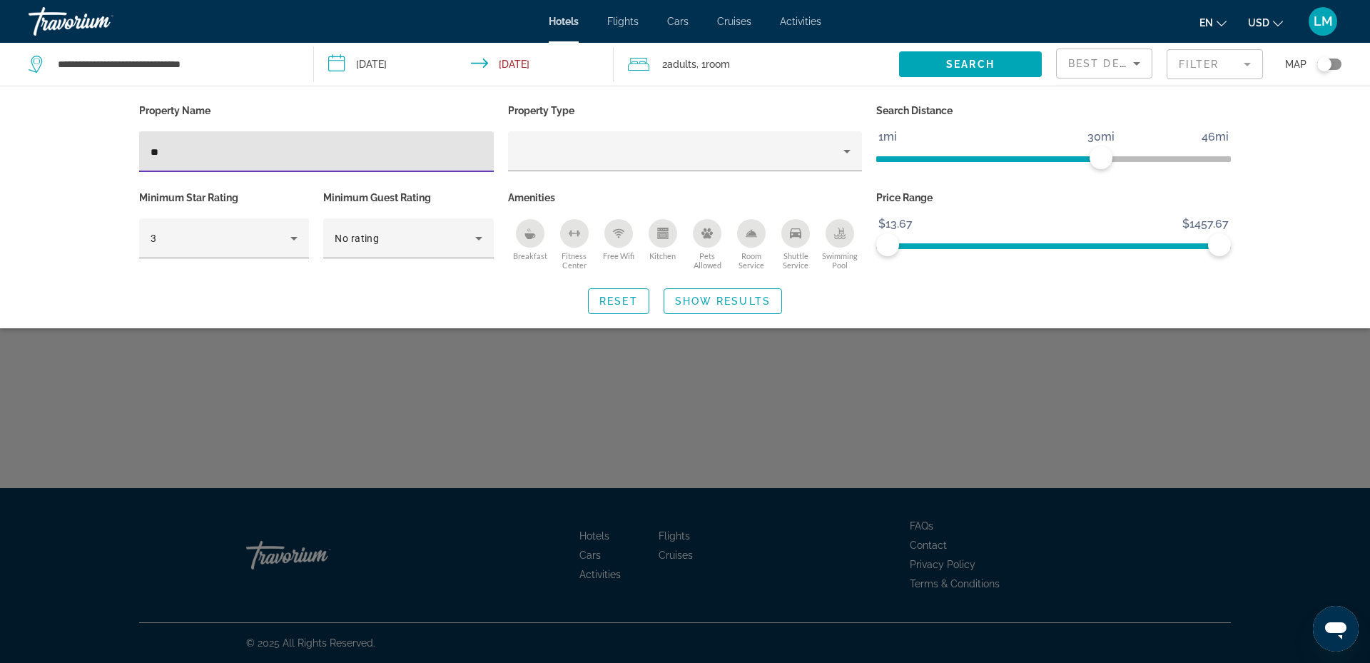
type input "*"
type input "***"
click at [688, 298] on span "Show Results" at bounding box center [723, 300] width 96 height 11
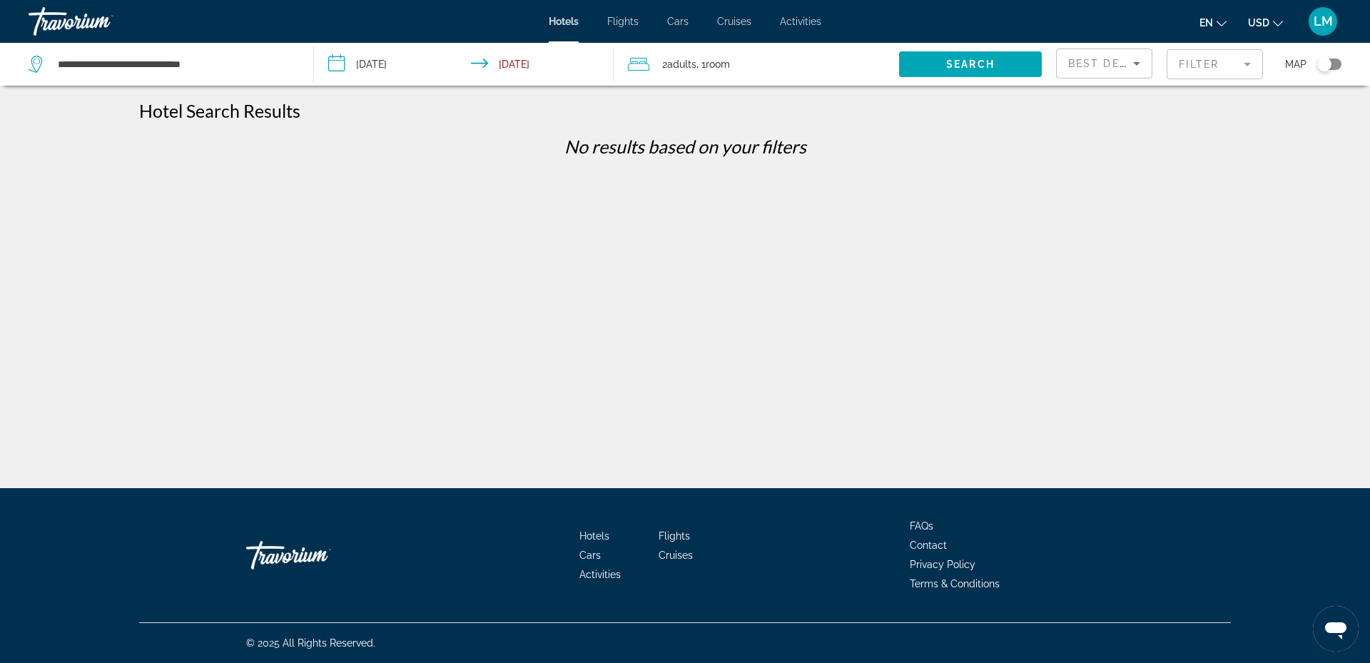
click at [1187, 67] on mat-form-field "Filter" at bounding box center [1214, 64] width 96 height 30
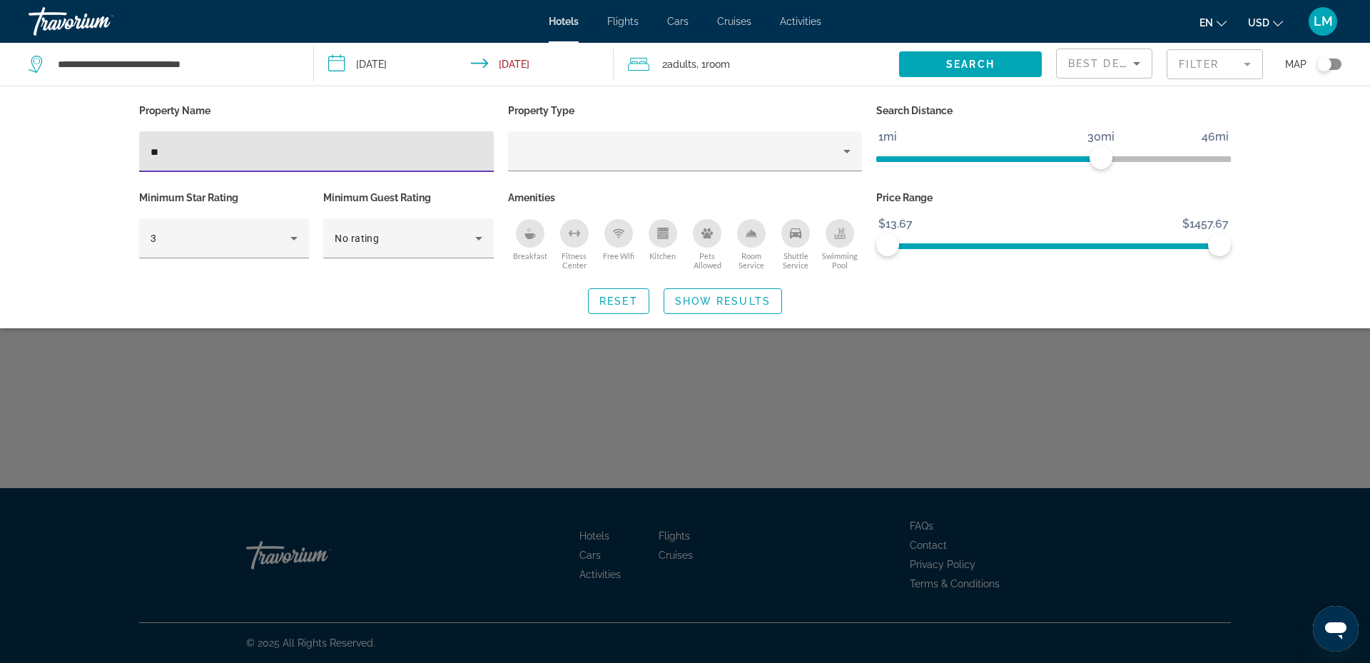
type input "*"
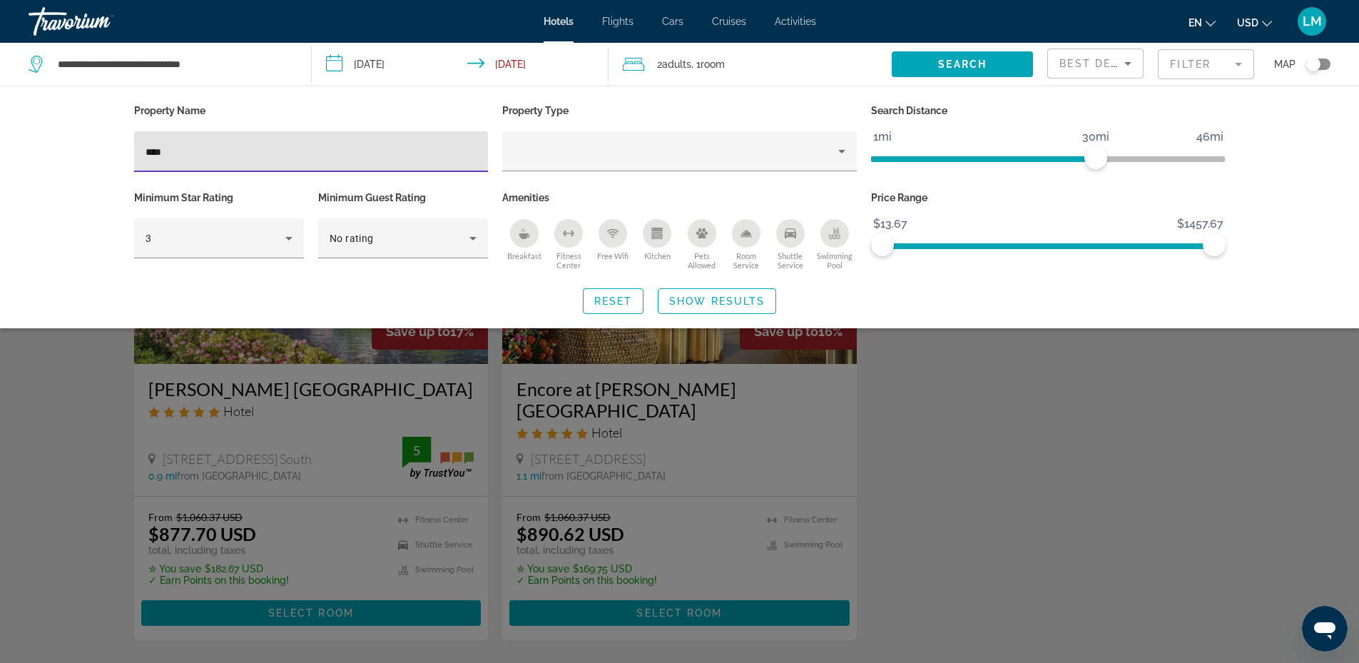
type input "****"
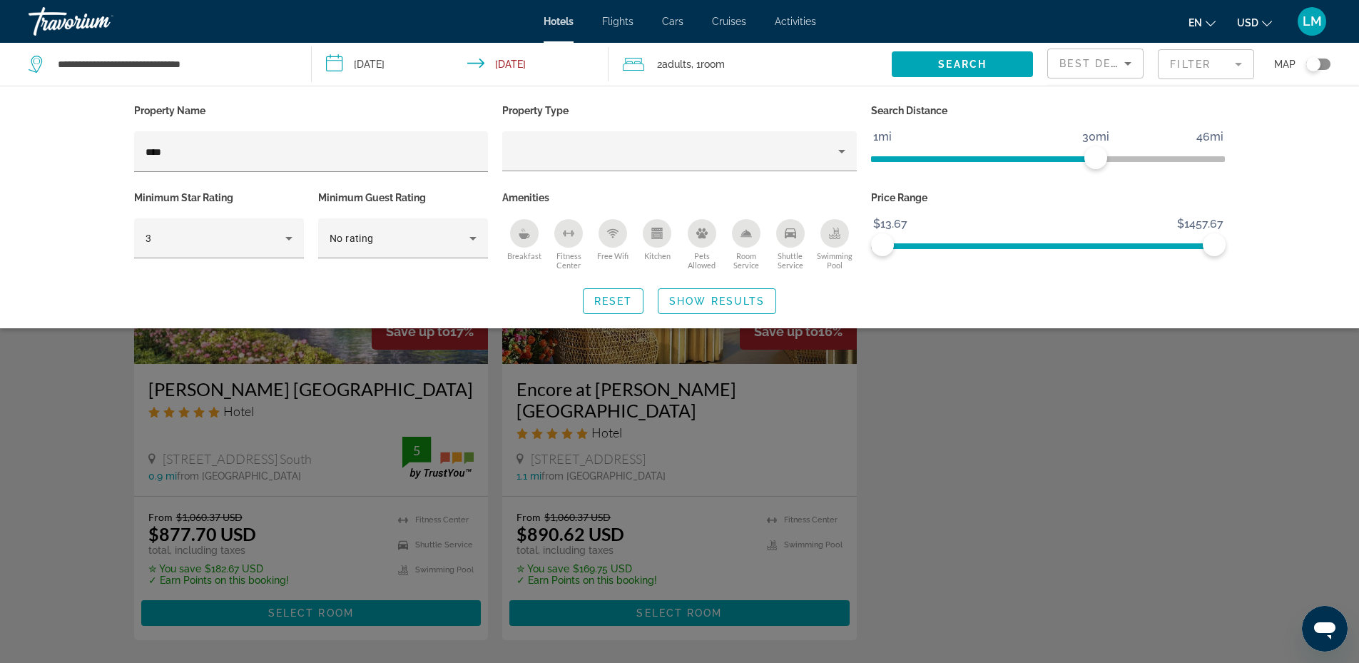
click at [319, 429] on div "Search widget" at bounding box center [679, 438] width 1359 height 449
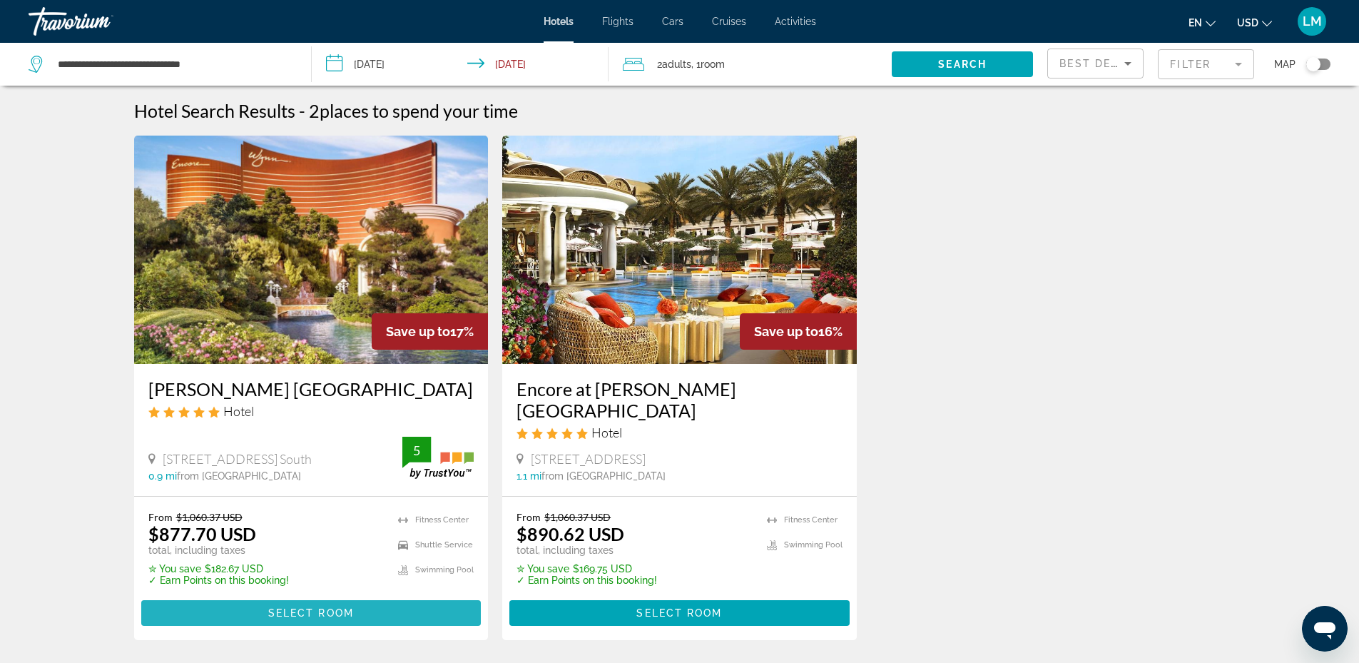
click at [302, 607] on span "Select Room" at bounding box center [311, 612] width 86 height 11
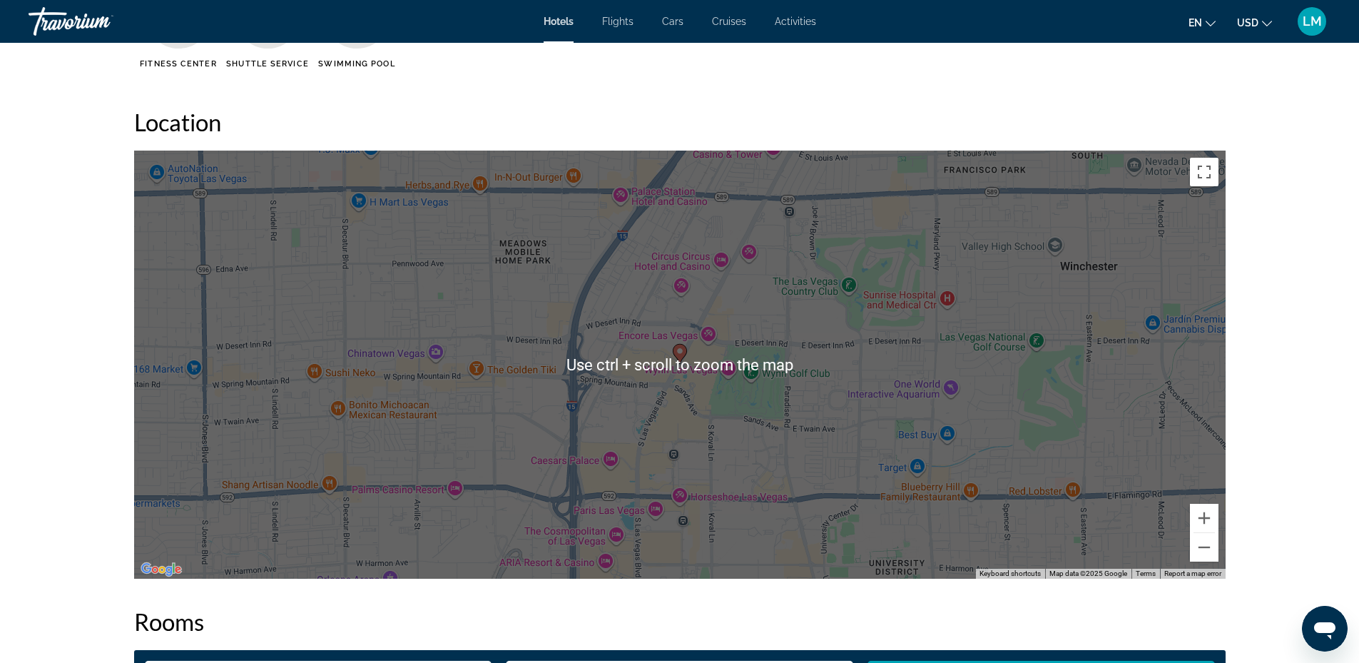
scroll to position [1355, 0]
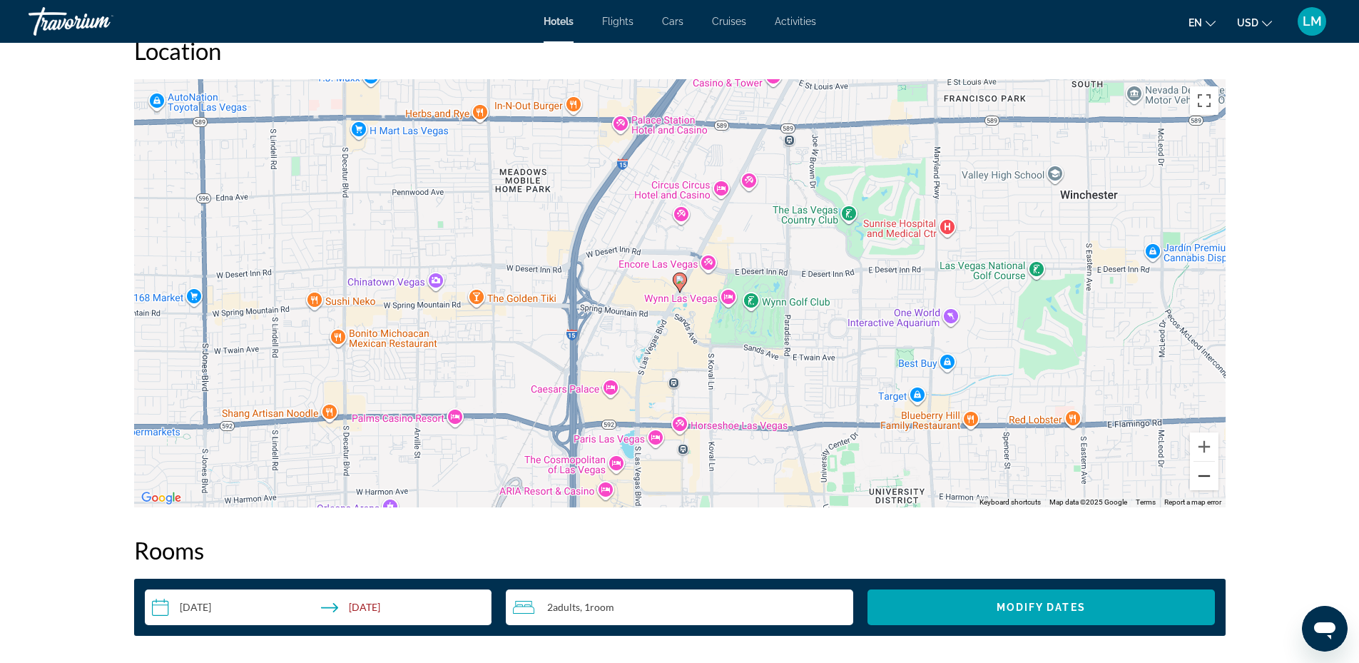
click at [1204, 480] on button "Zoom out" at bounding box center [1204, 476] width 29 height 29
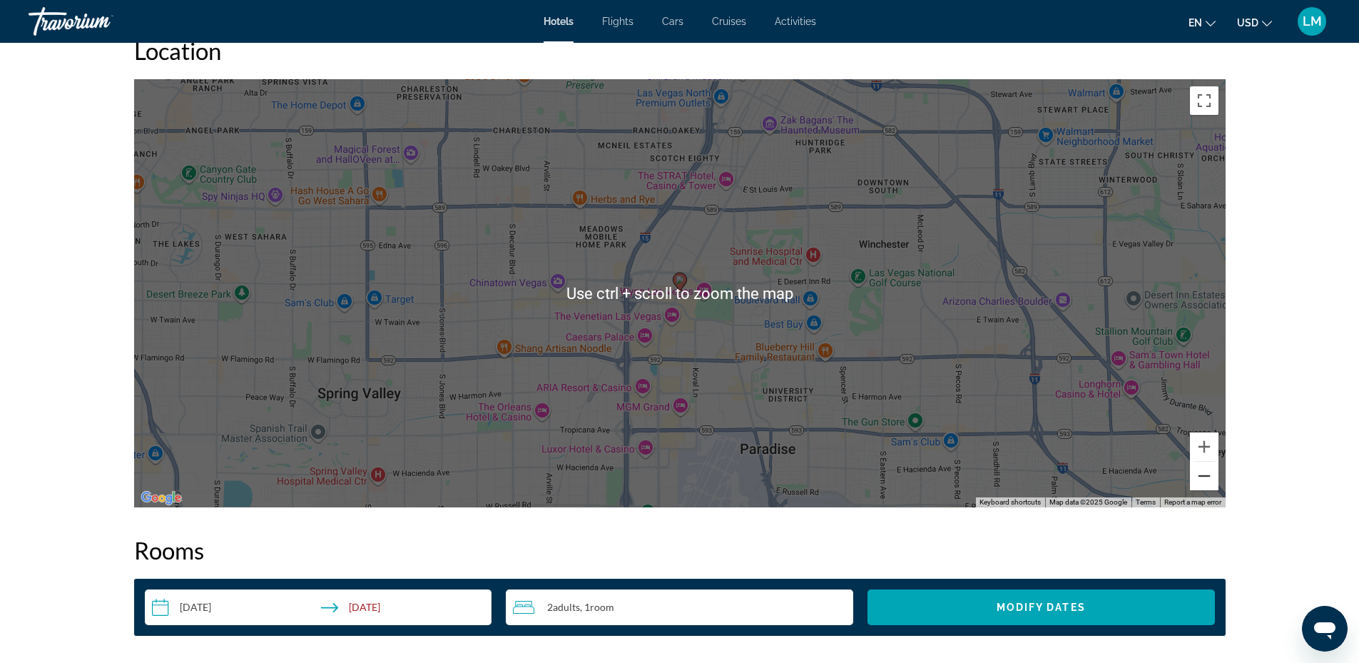
scroll to position [1284, 0]
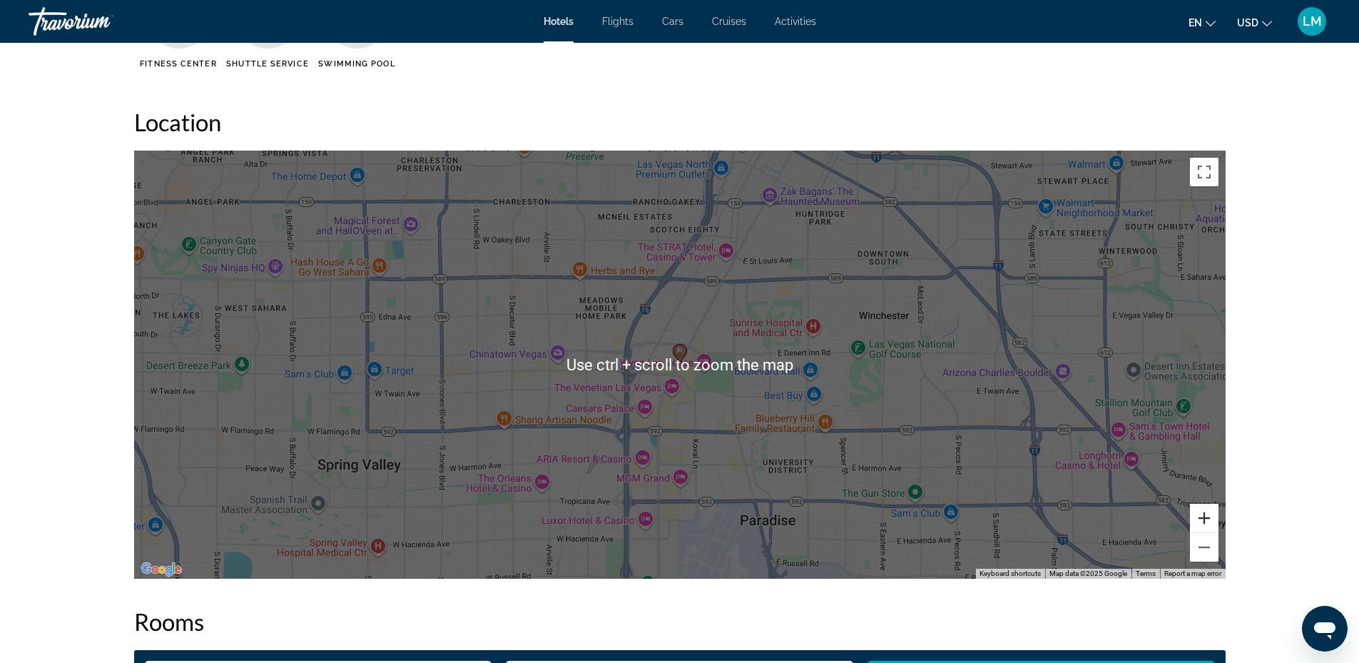
click at [1203, 519] on button "Zoom in" at bounding box center [1204, 518] width 29 height 29
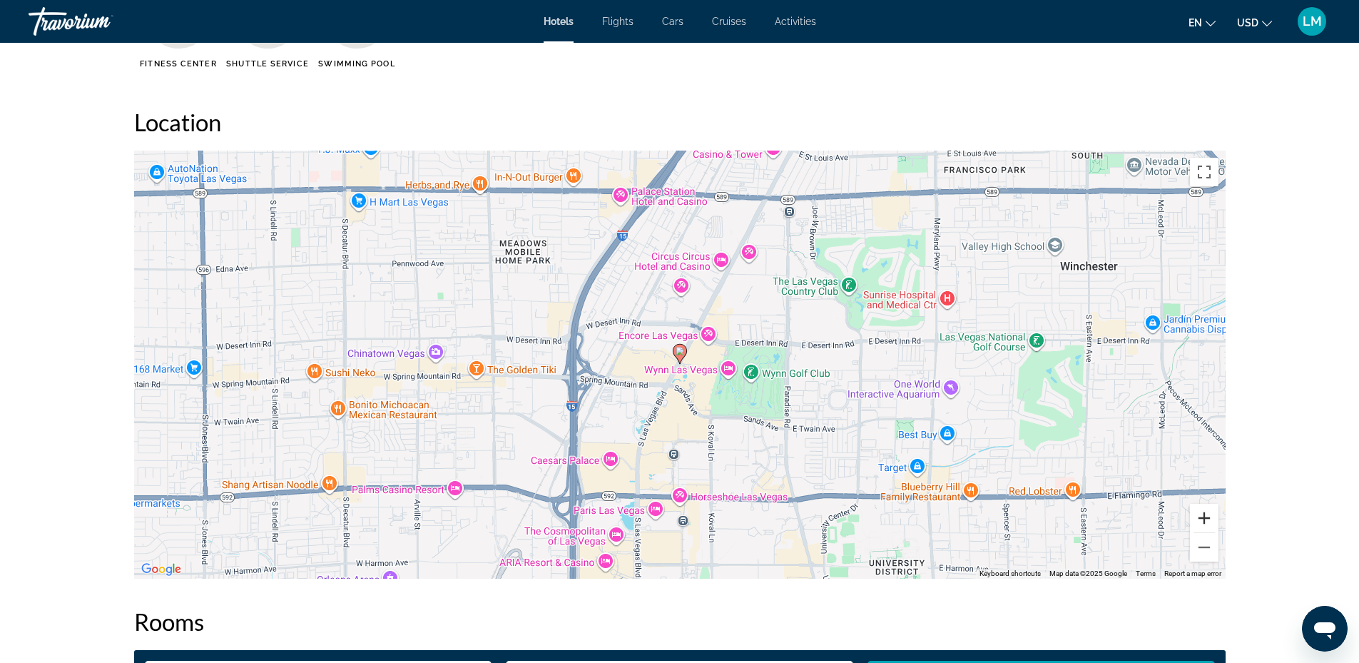
click at [1203, 519] on button "Zoom in" at bounding box center [1204, 518] width 29 height 29
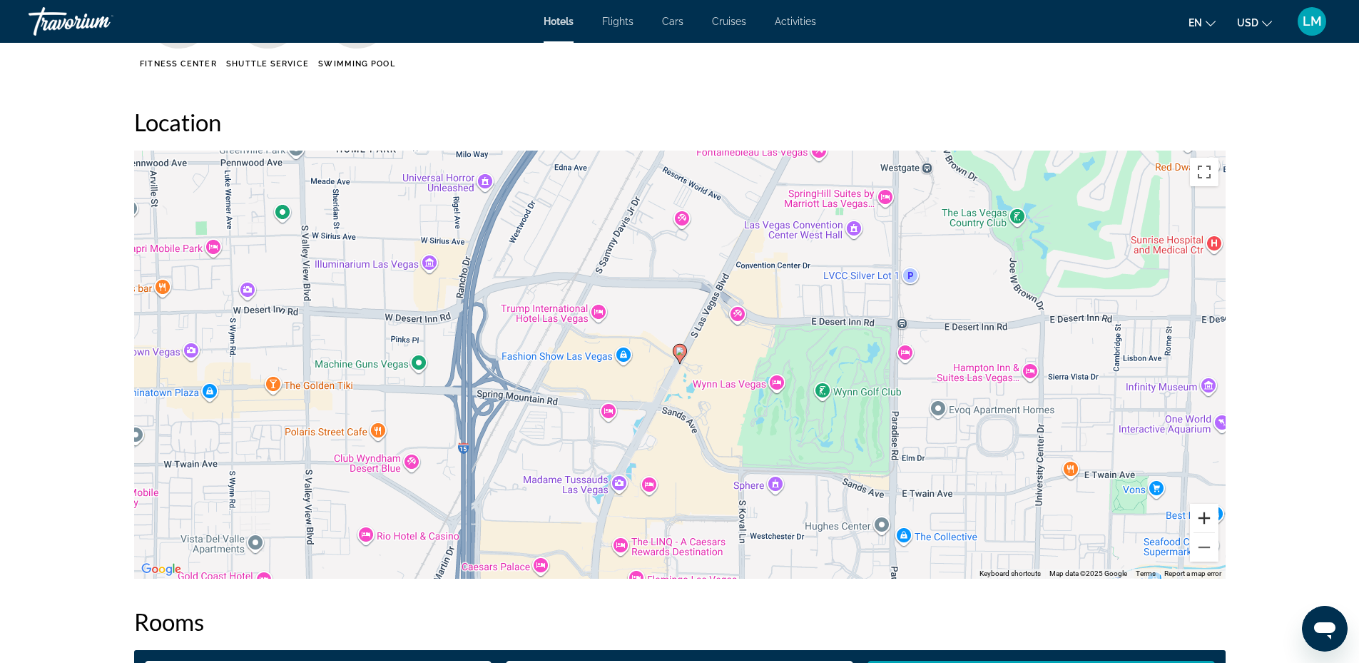
click at [1203, 519] on button "Zoom in" at bounding box center [1204, 518] width 29 height 29
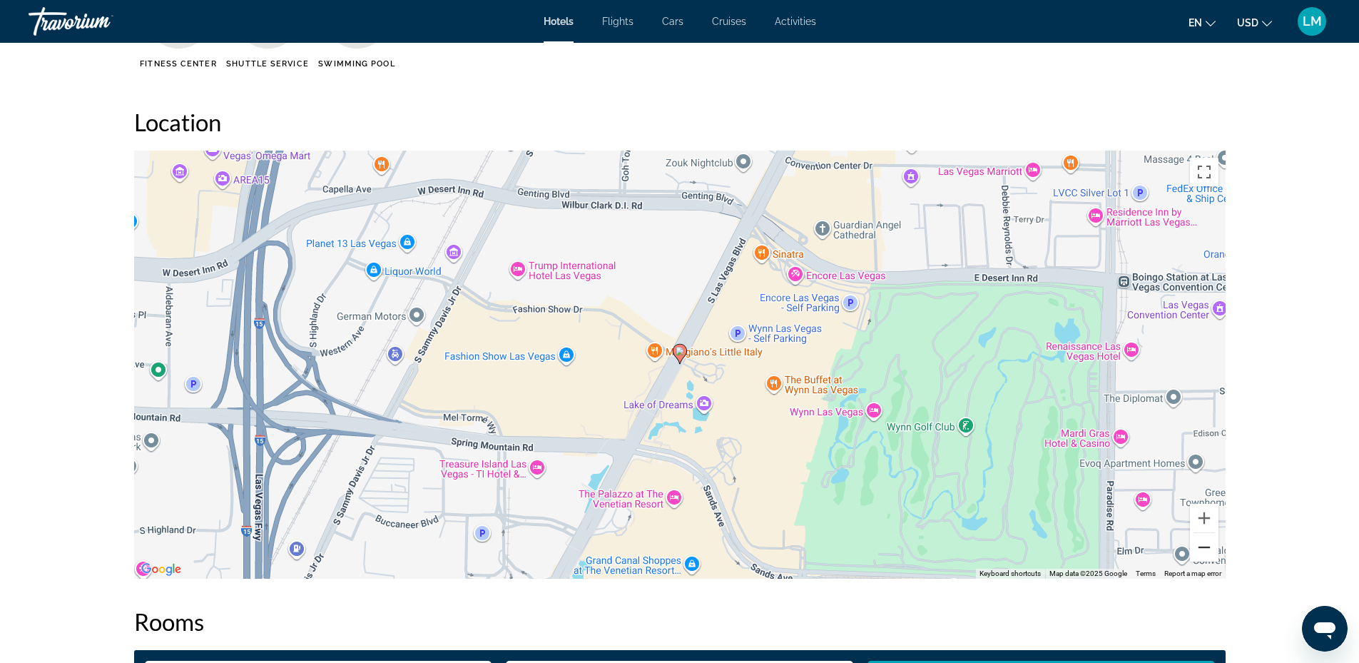
click at [1205, 544] on button "Zoom out" at bounding box center [1204, 547] width 29 height 29
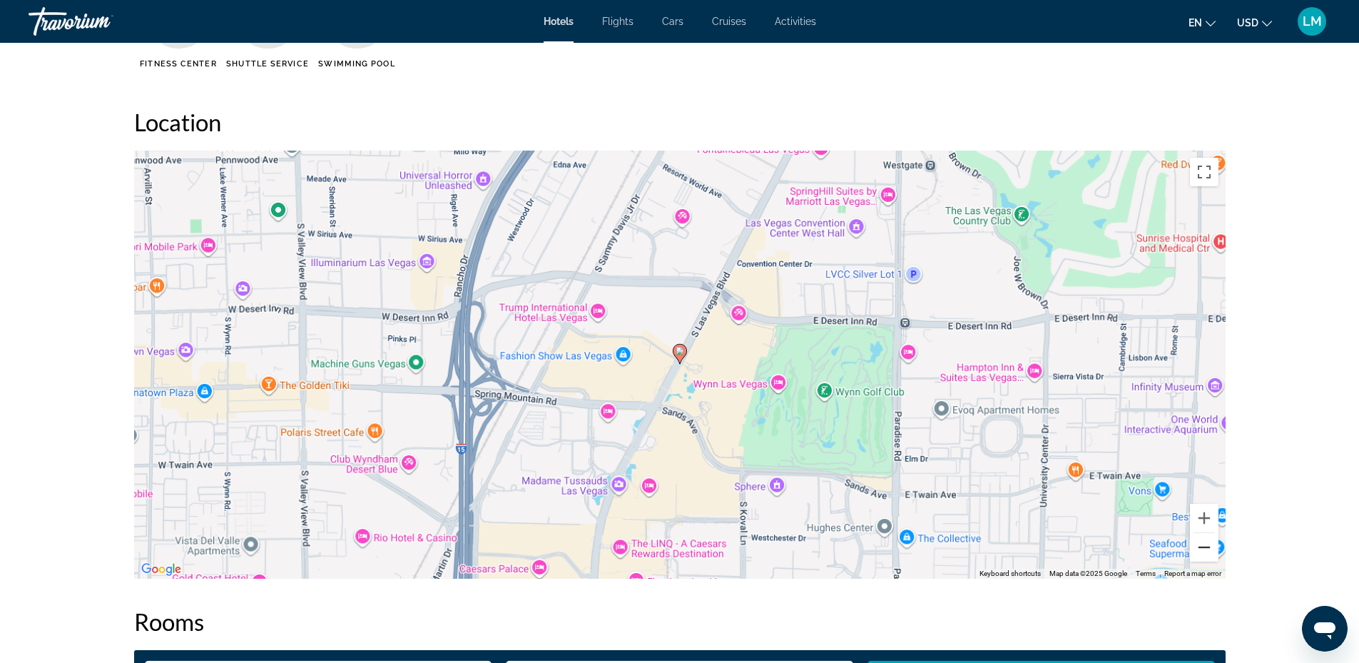
click at [1205, 544] on button "Zoom out" at bounding box center [1204, 547] width 29 height 29
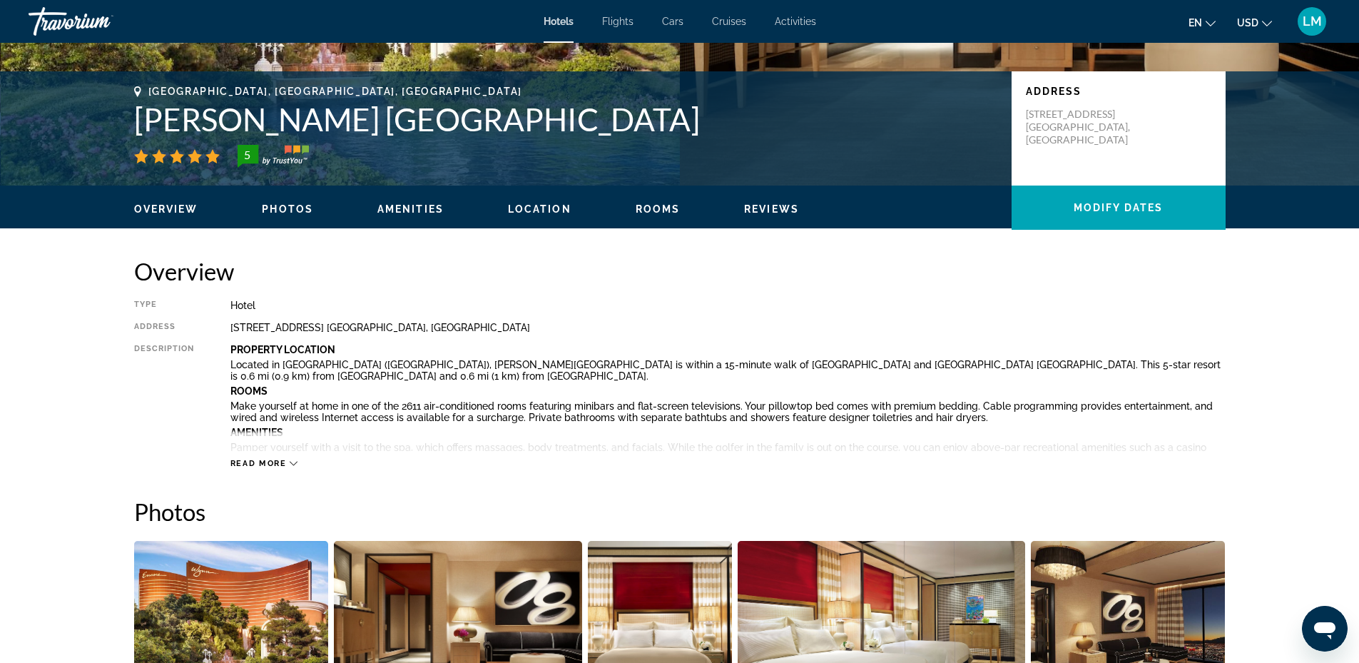
scroll to position [0, 0]
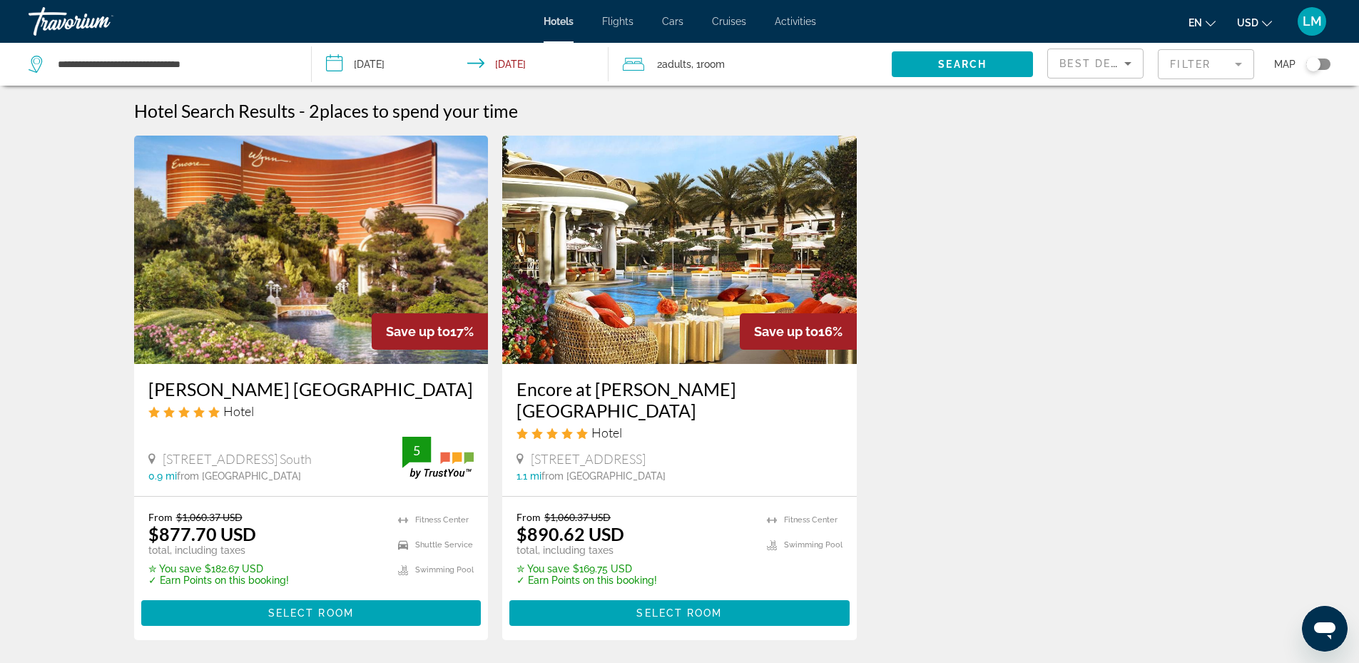
click at [1223, 61] on mat-form-field "Filter" at bounding box center [1206, 64] width 96 height 30
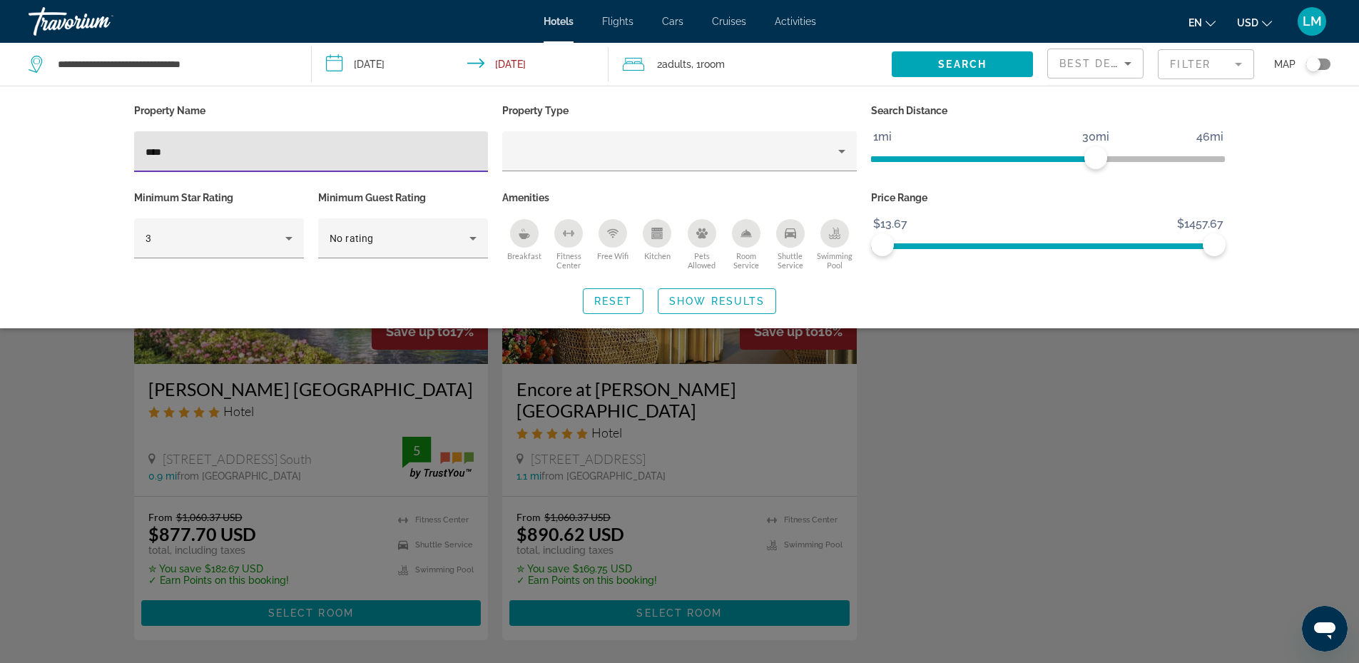
click at [335, 154] on input "****" at bounding box center [312, 151] width 332 height 17
type input "*"
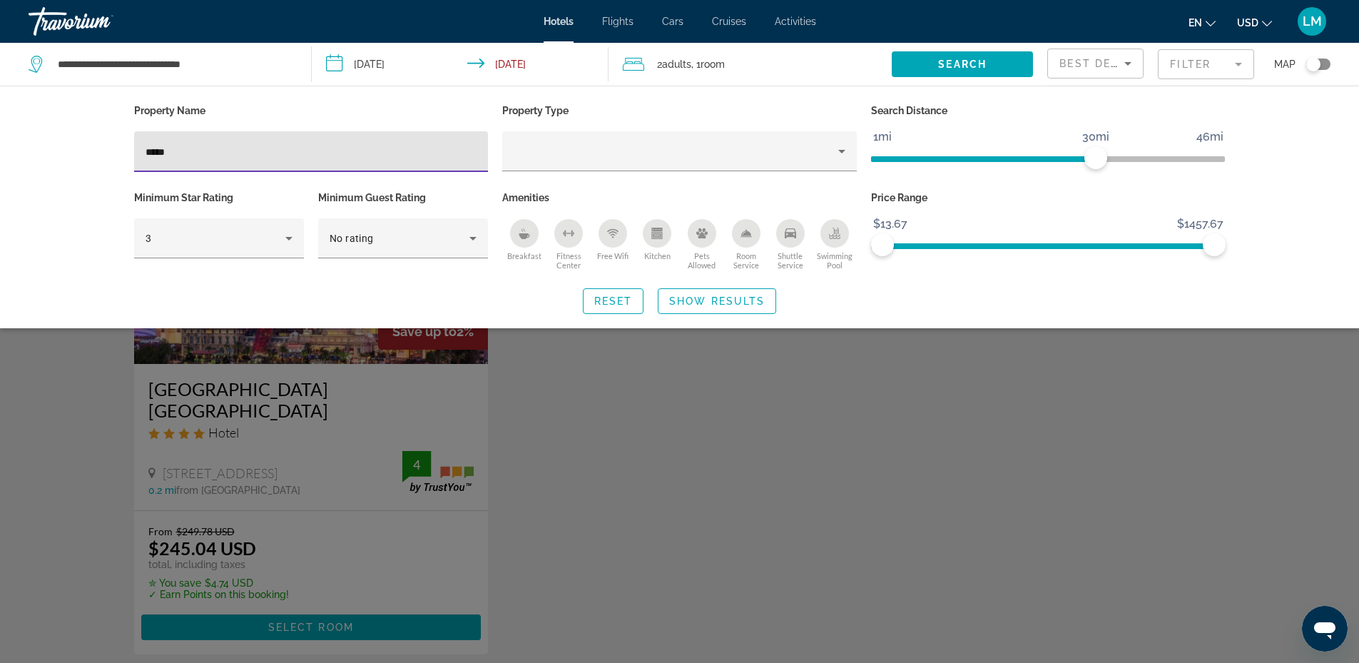
type input "*****"
click at [345, 467] on div "Search widget" at bounding box center [679, 438] width 1359 height 449
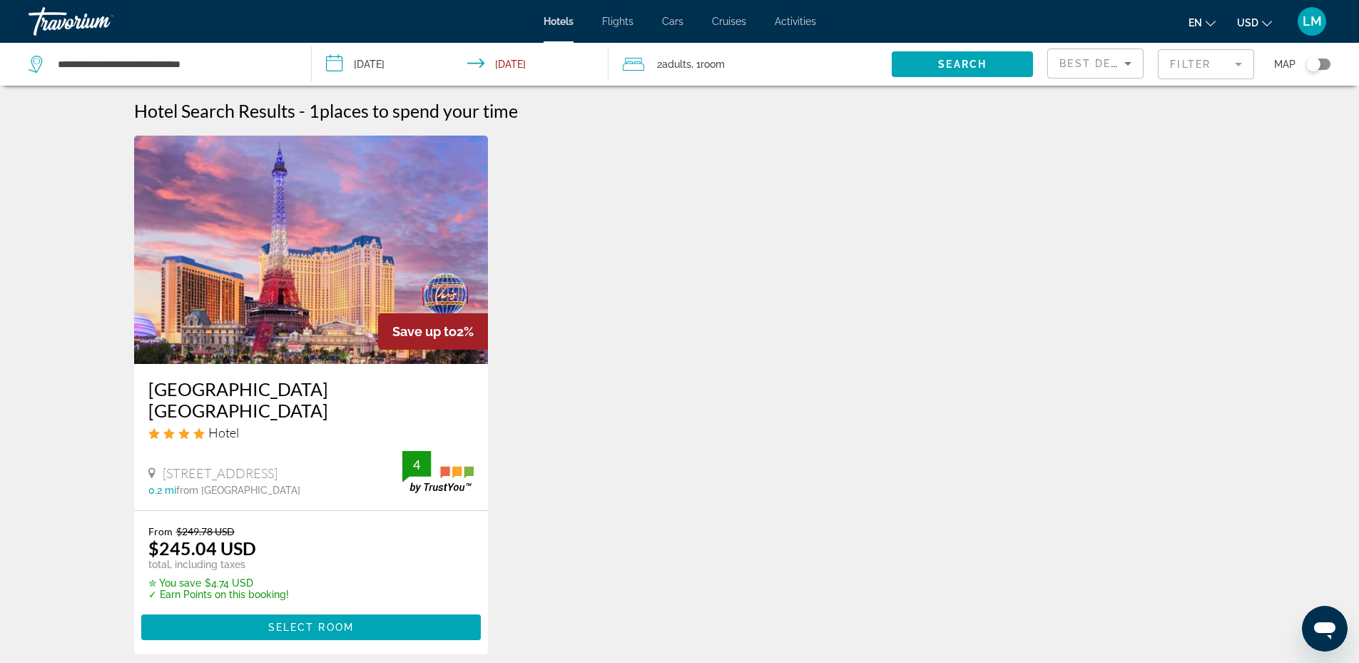
click at [1183, 63] on mat-form-field "Filter" at bounding box center [1206, 64] width 96 height 30
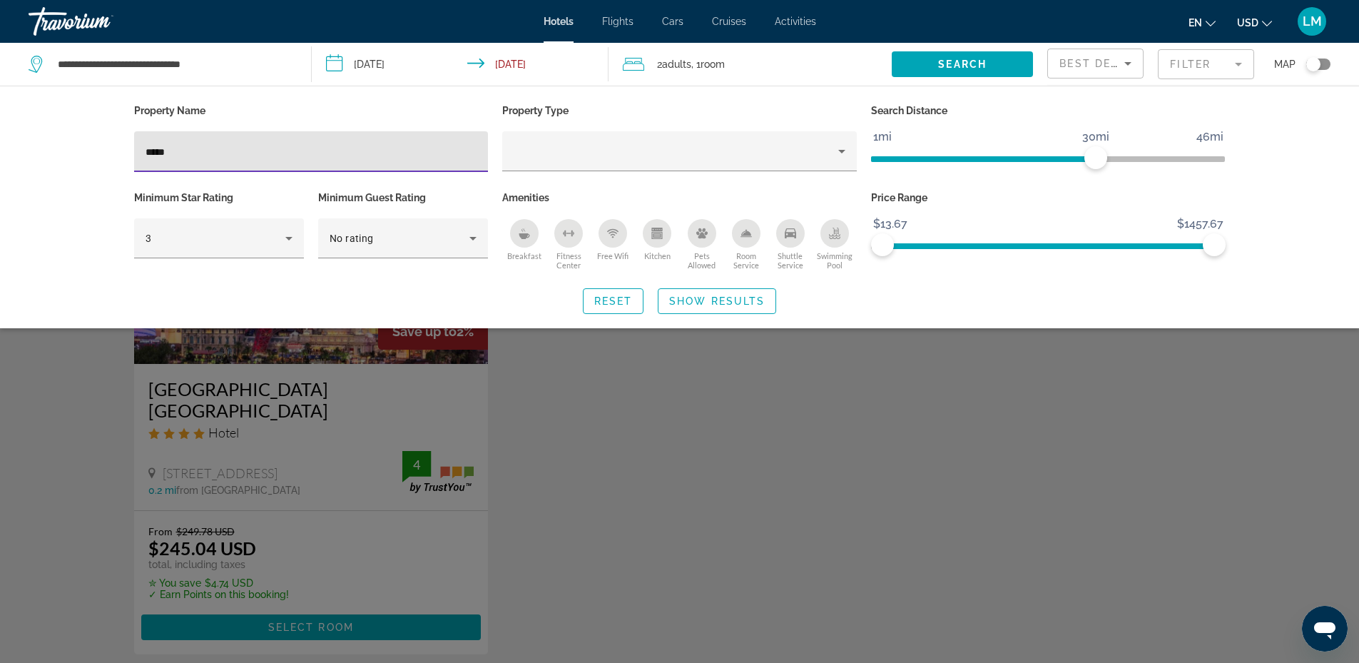
click at [368, 153] on input "*****" at bounding box center [312, 151] width 332 height 17
type input "*"
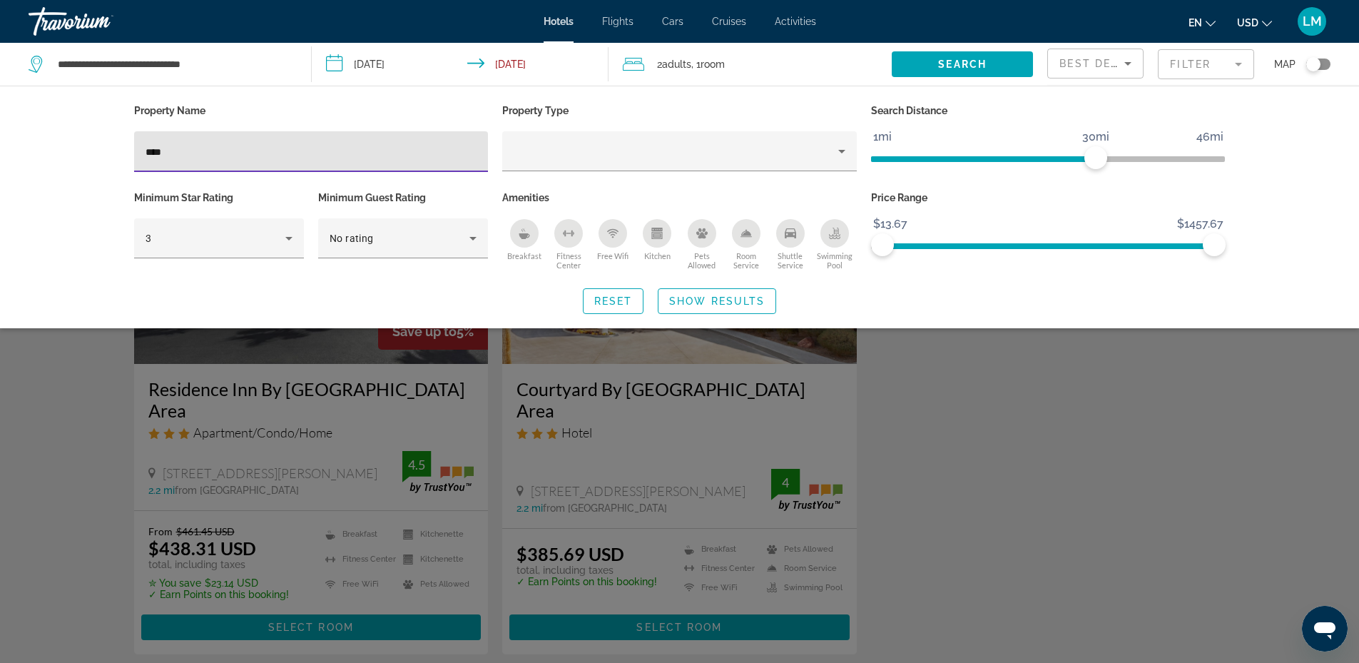
type input "****"
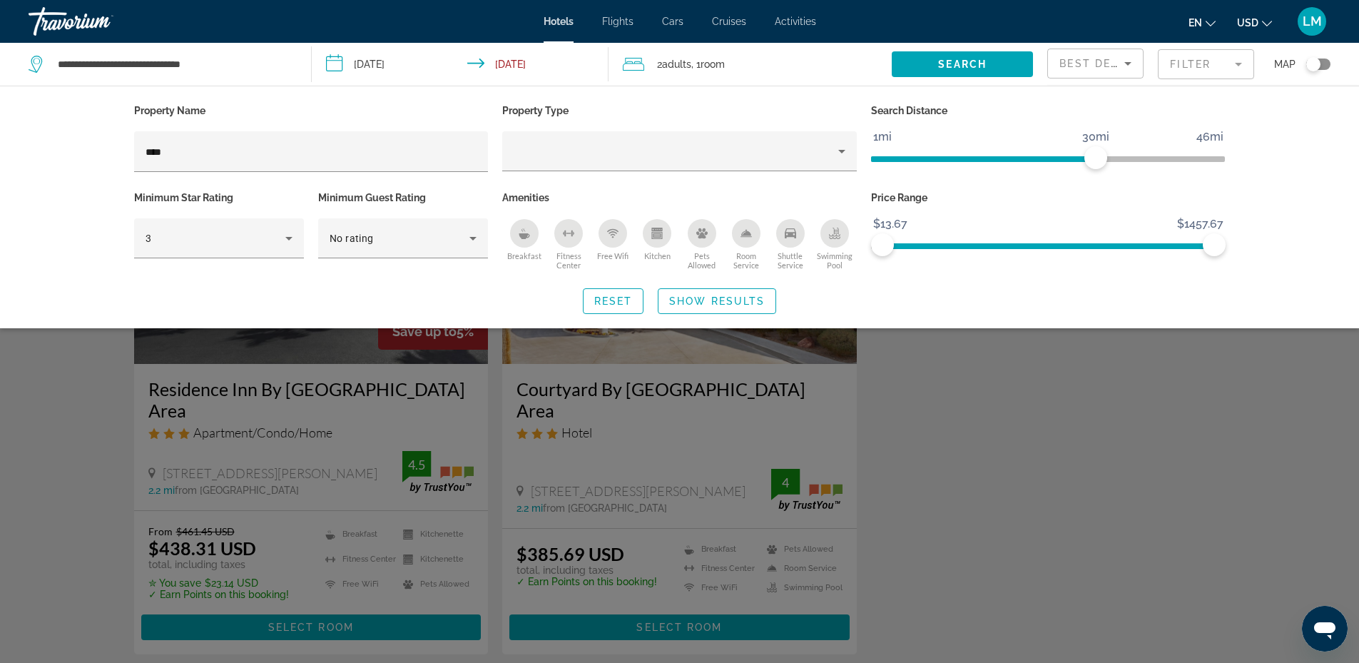
click at [307, 375] on div "Search widget" at bounding box center [679, 438] width 1359 height 449
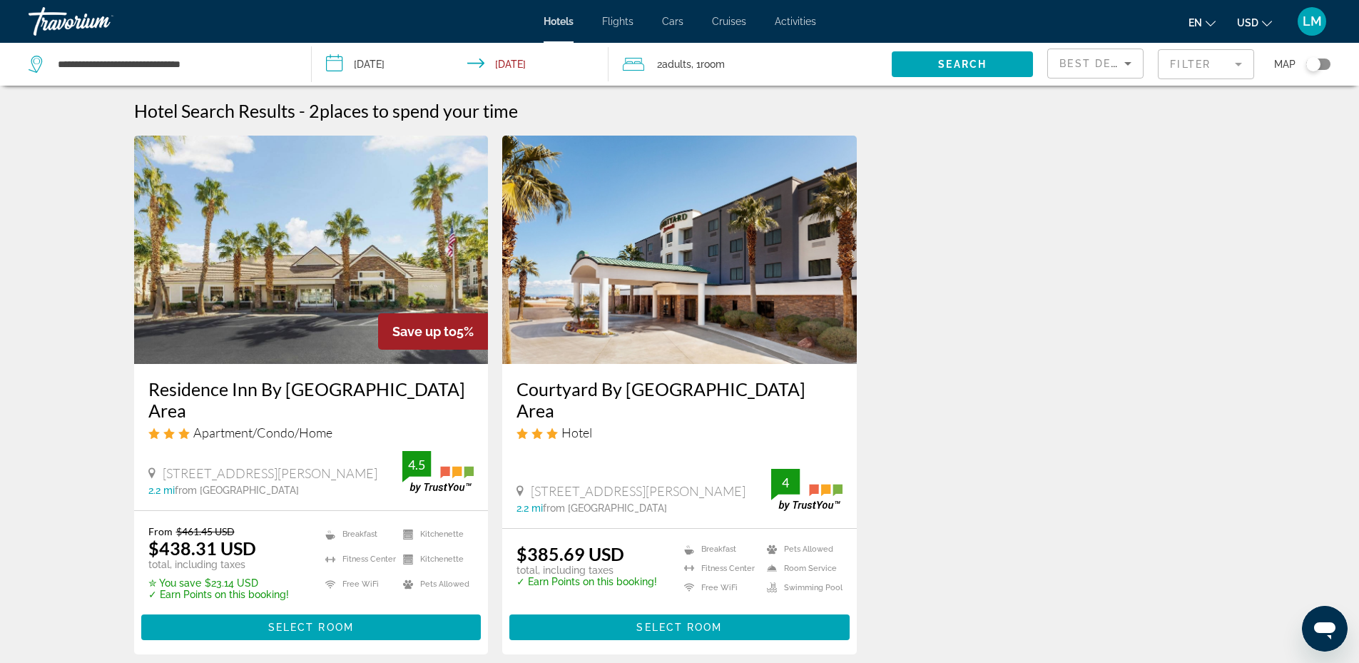
click at [1217, 63] on mat-form-field "Filter" at bounding box center [1206, 64] width 96 height 30
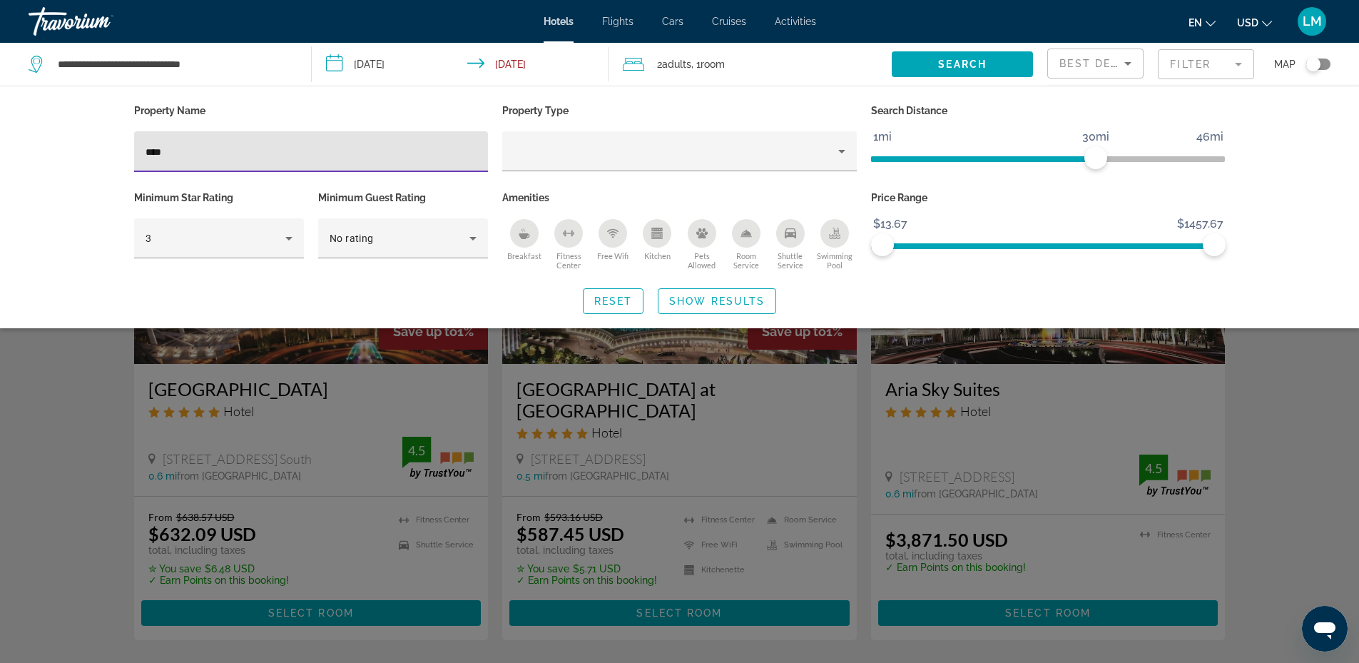
type input "****"
click at [310, 454] on div "Search widget" at bounding box center [679, 438] width 1359 height 449
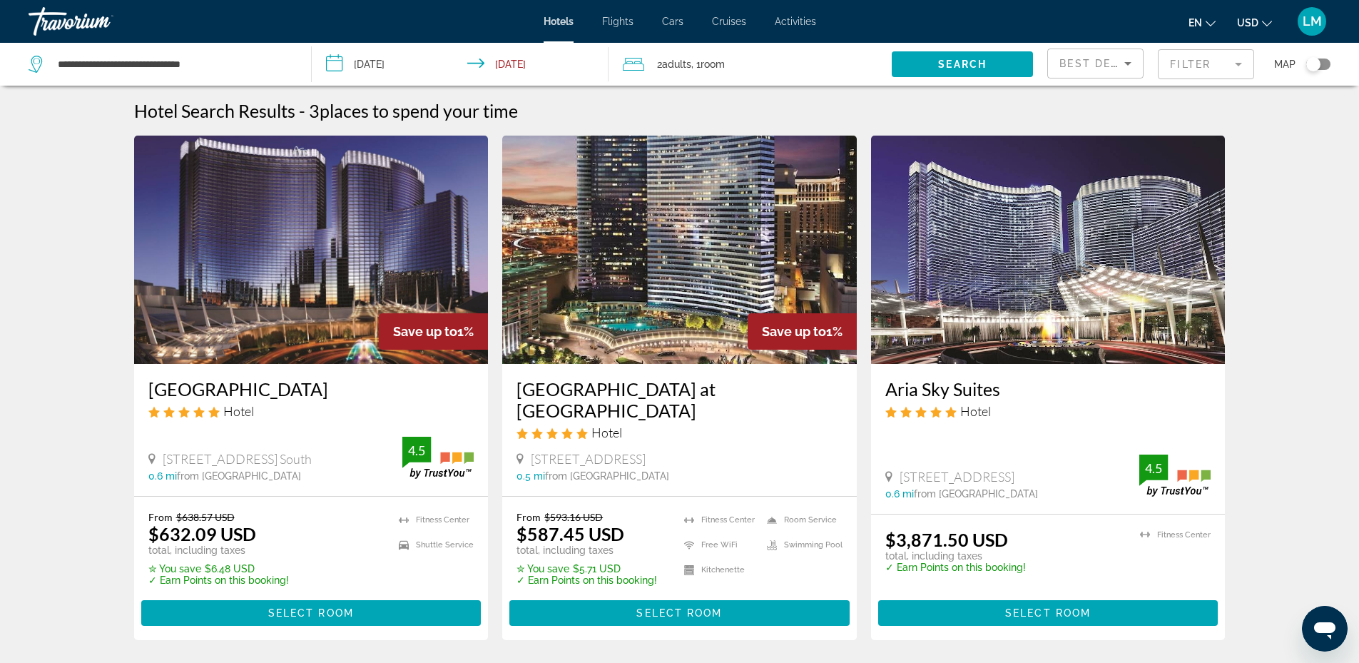
click at [1214, 68] on mat-form-field "Filter" at bounding box center [1206, 64] width 96 height 30
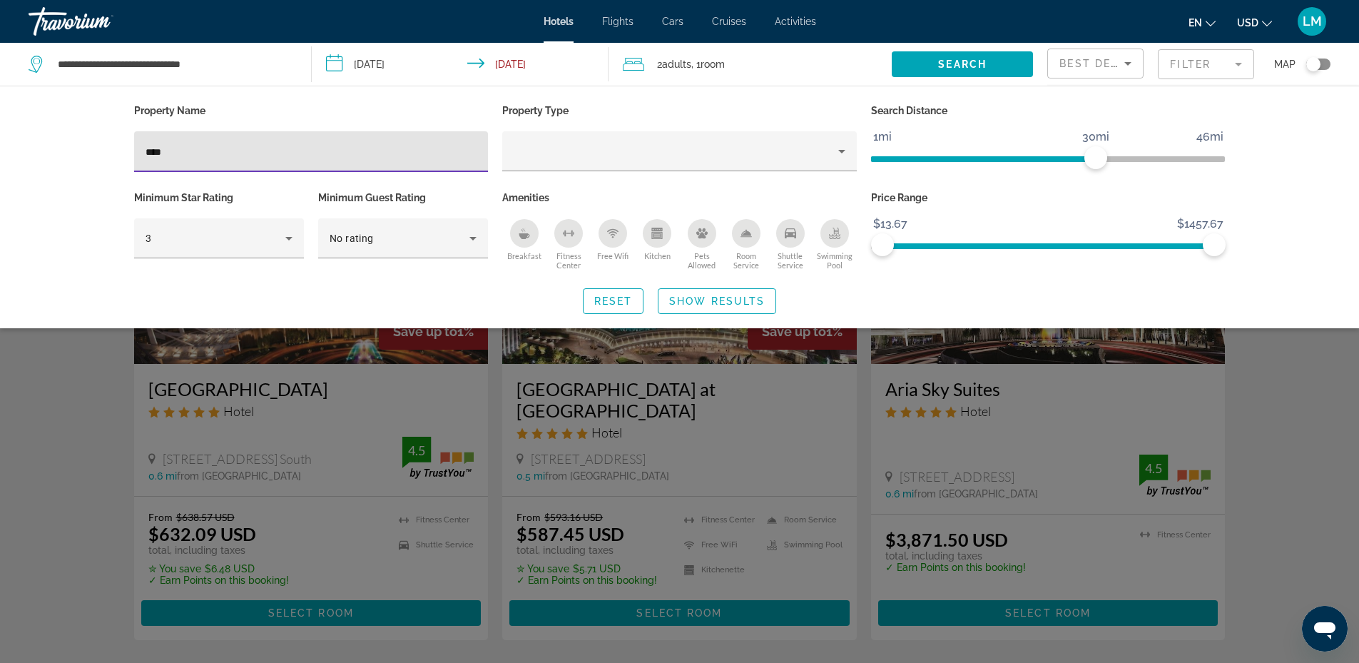
click at [472, 160] on div "****" at bounding box center [312, 151] width 332 height 41
type input "*"
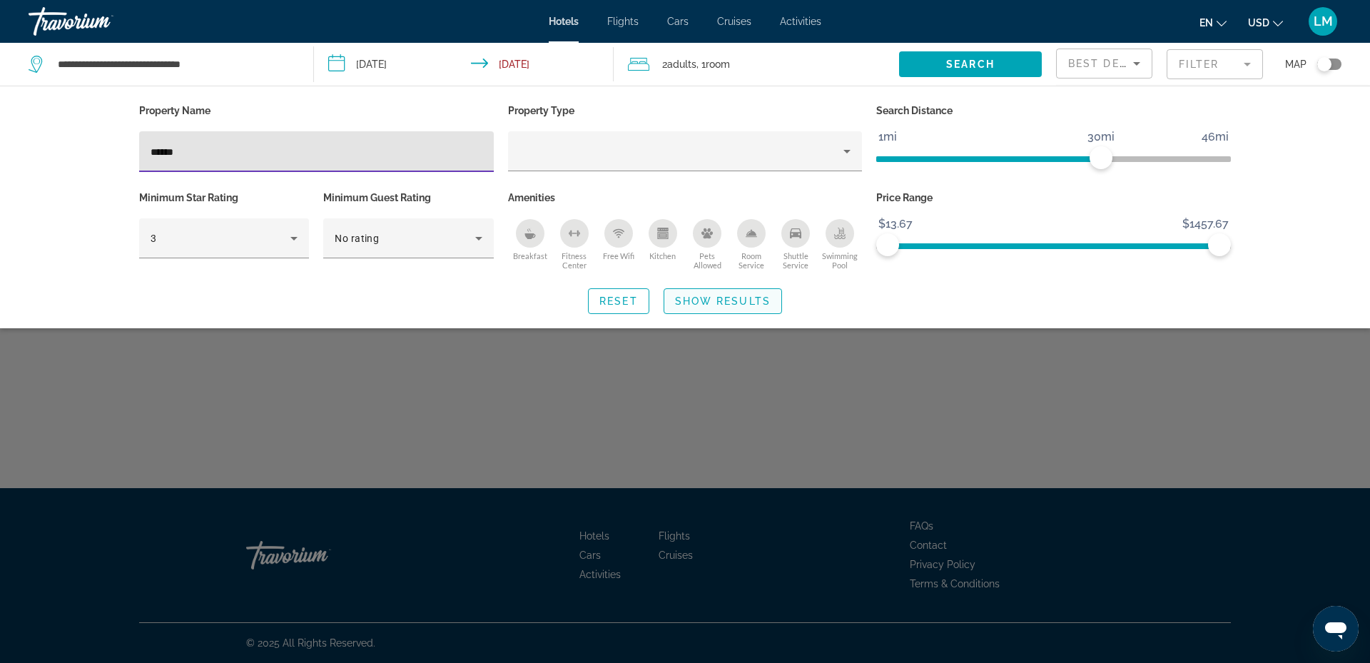
type input "******"
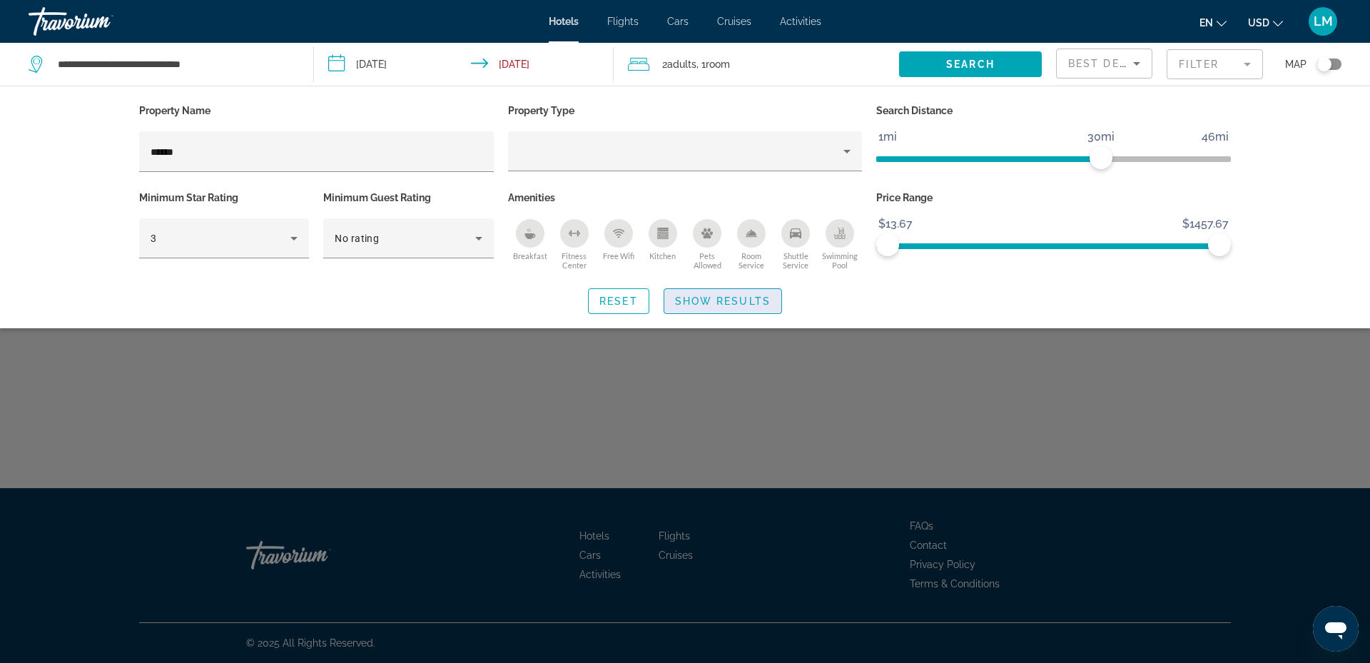
click at [697, 301] on span "Show Results" at bounding box center [723, 300] width 96 height 11
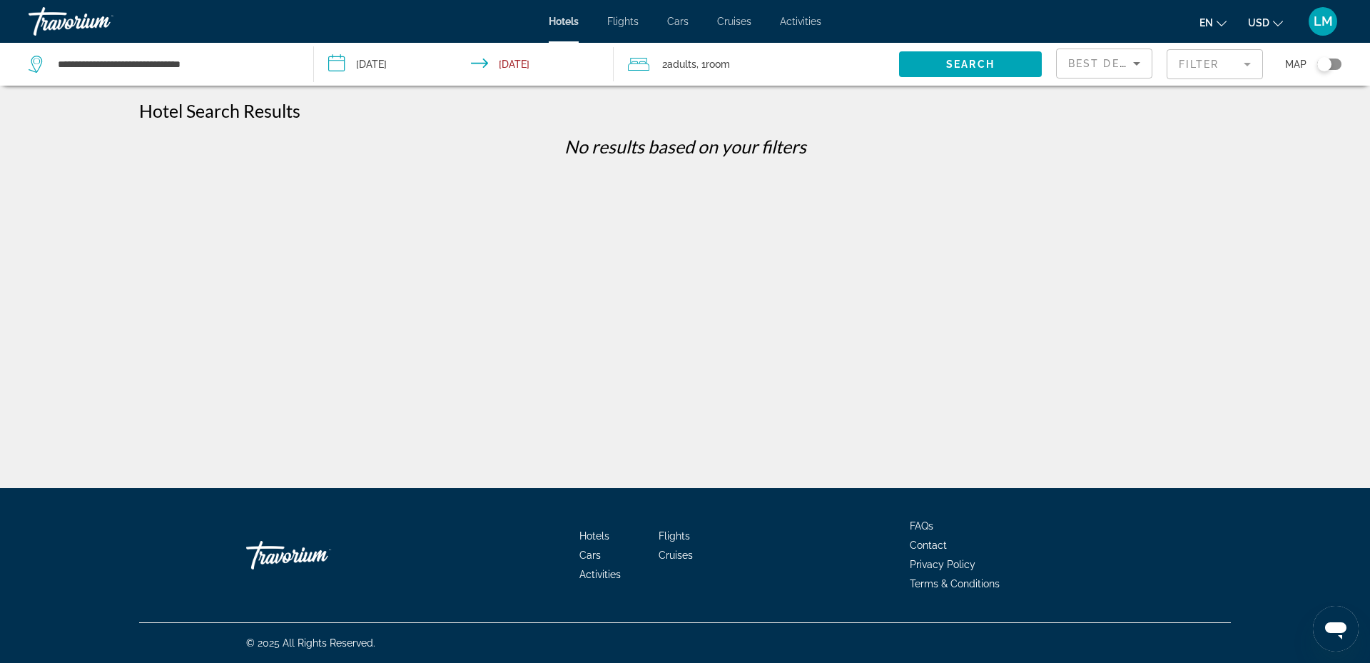
click at [1198, 53] on mat-form-field "Filter" at bounding box center [1214, 64] width 96 height 30
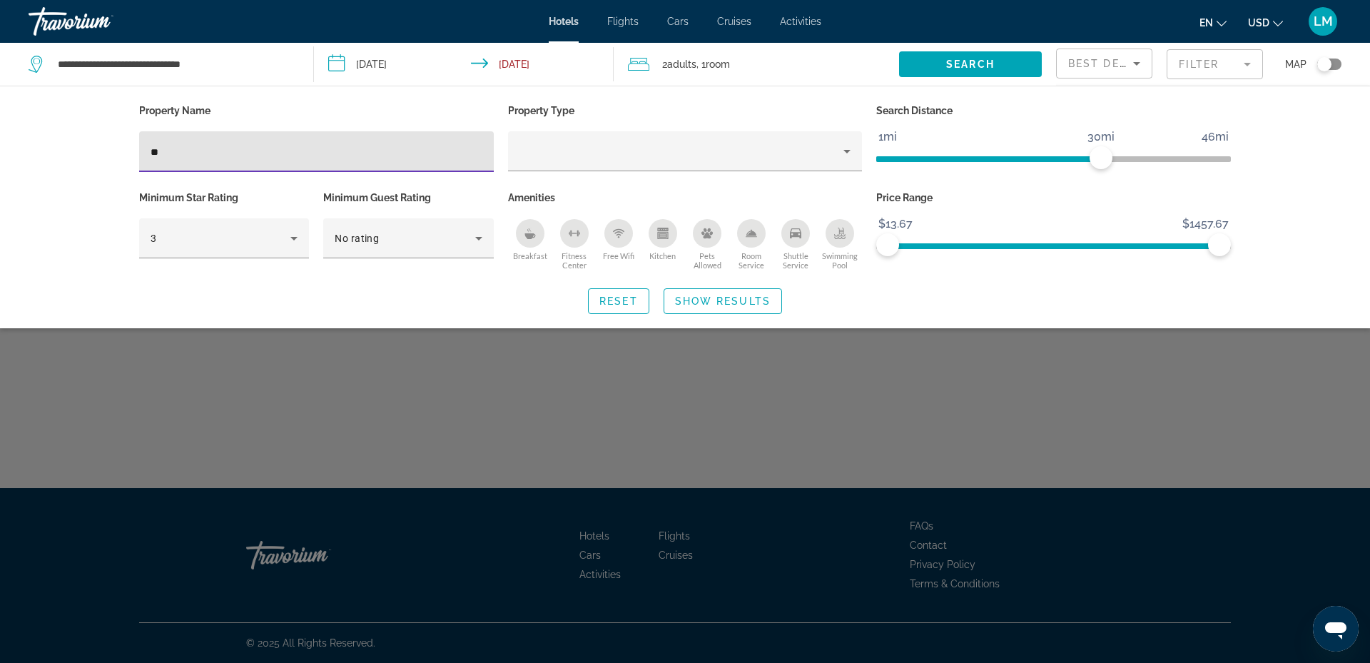
type input "*"
type input "****"
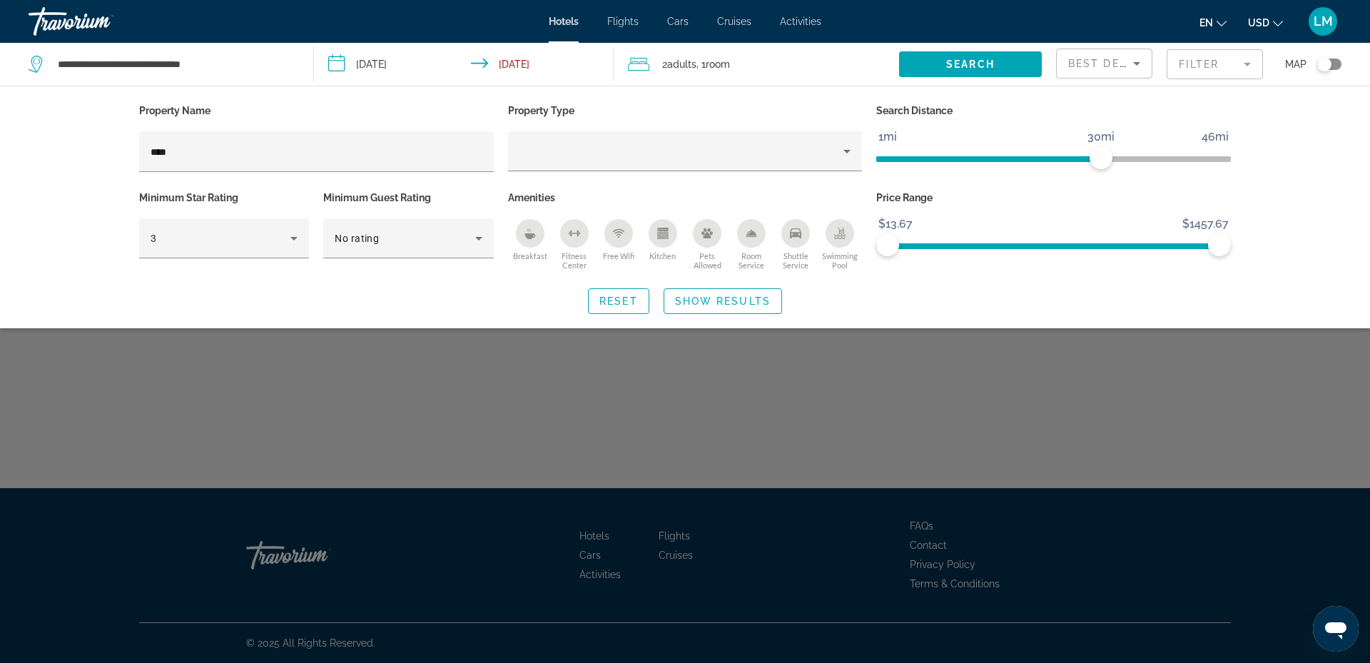
click at [342, 385] on div "Search widget" at bounding box center [685, 438] width 1370 height 449
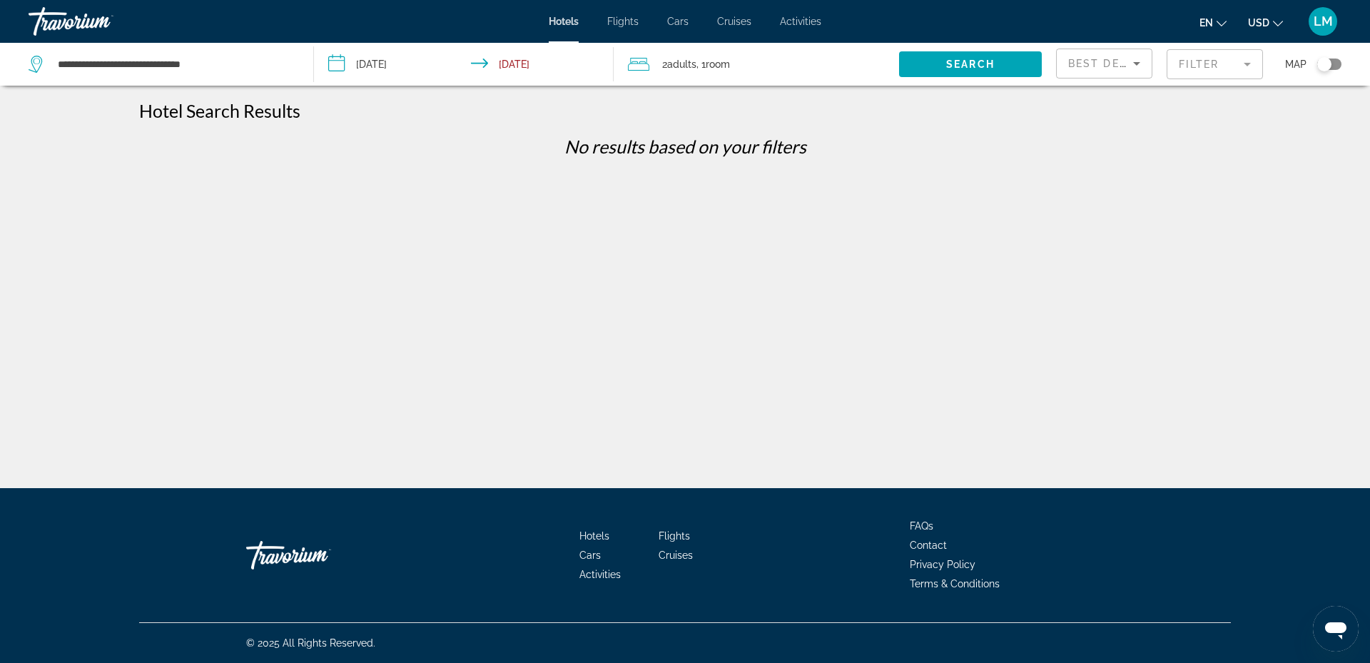
click at [1202, 67] on mat-form-field "Filter" at bounding box center [1214, 64] width 96 height 30
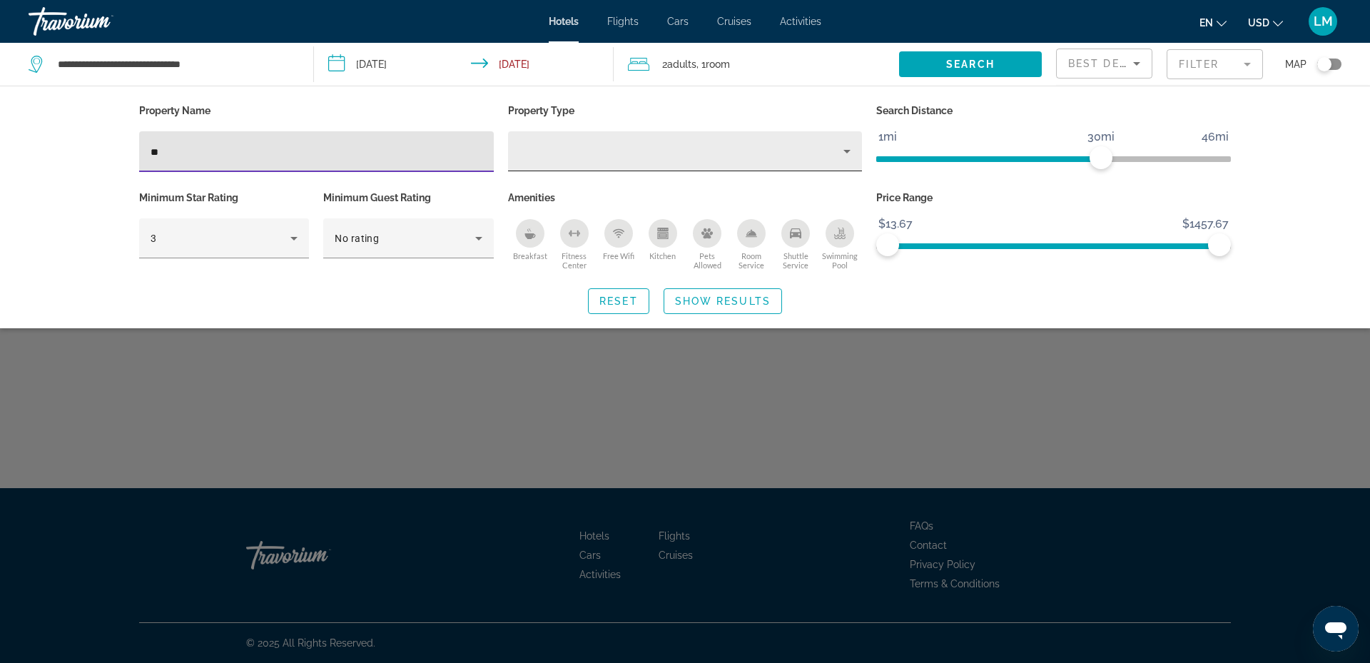
type input "*"
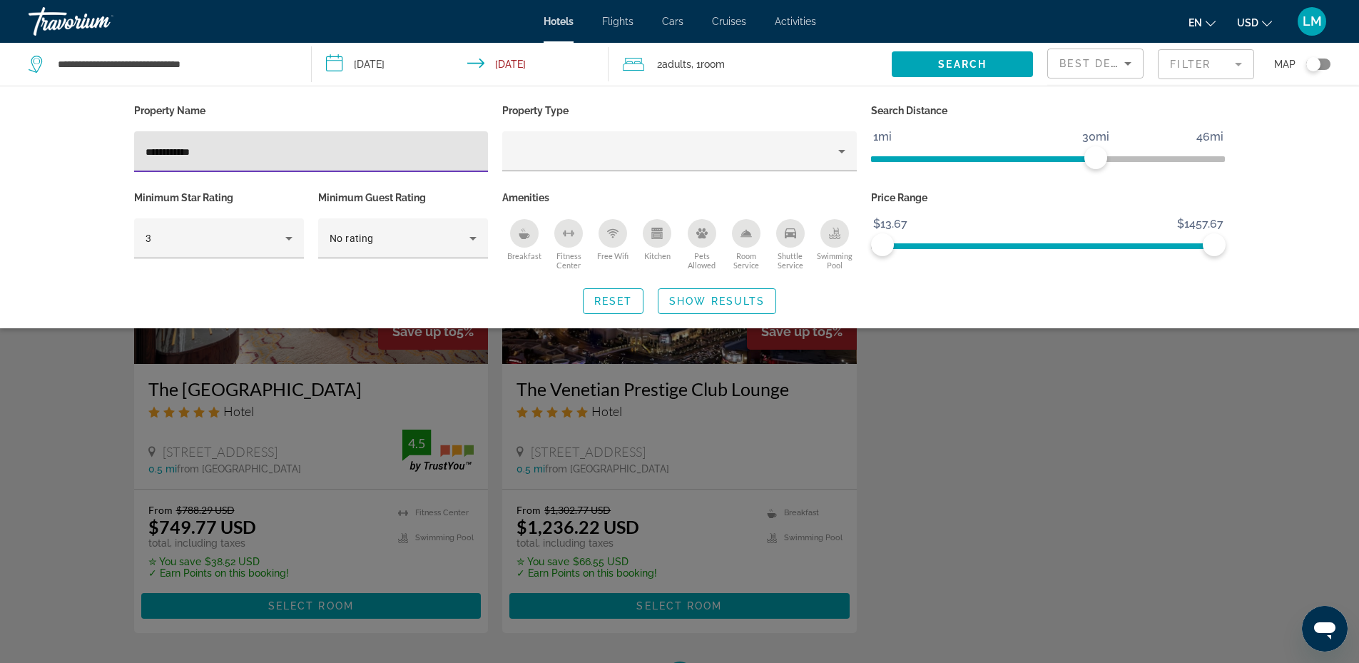
type input "**********"
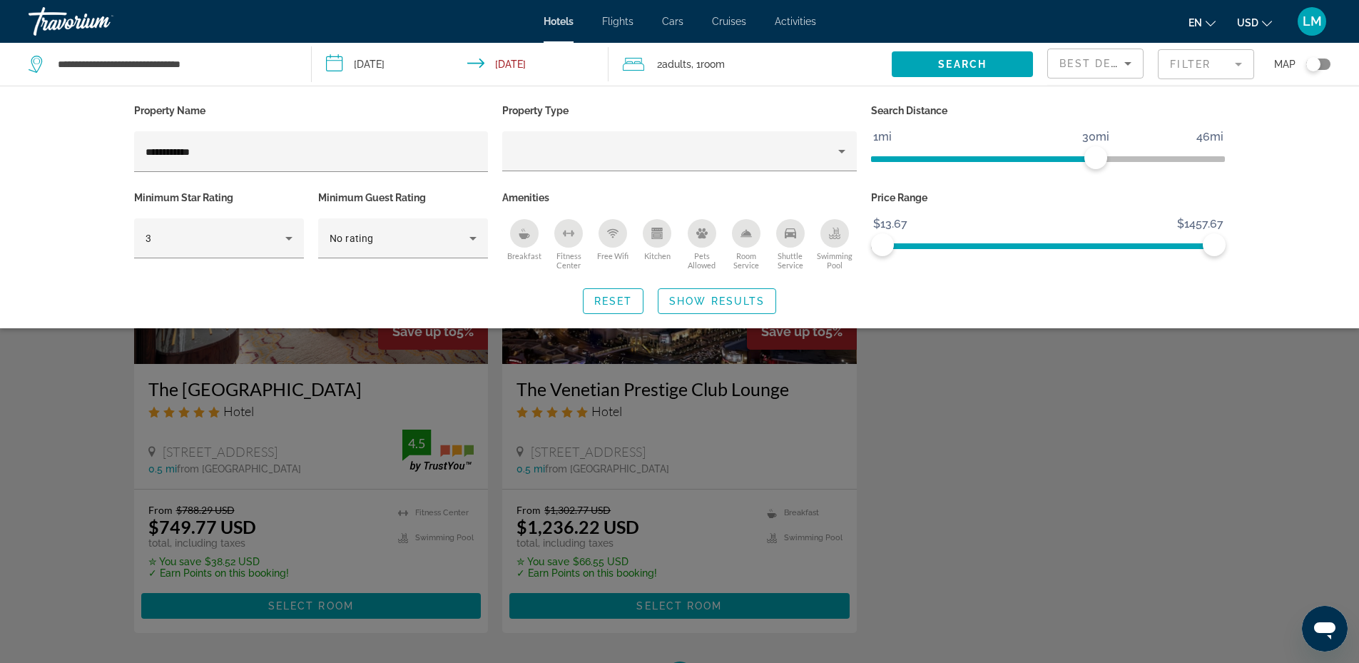
click at [290, 429] on div "Search widget" at bounding box center [679, 438] width 1359 height 449
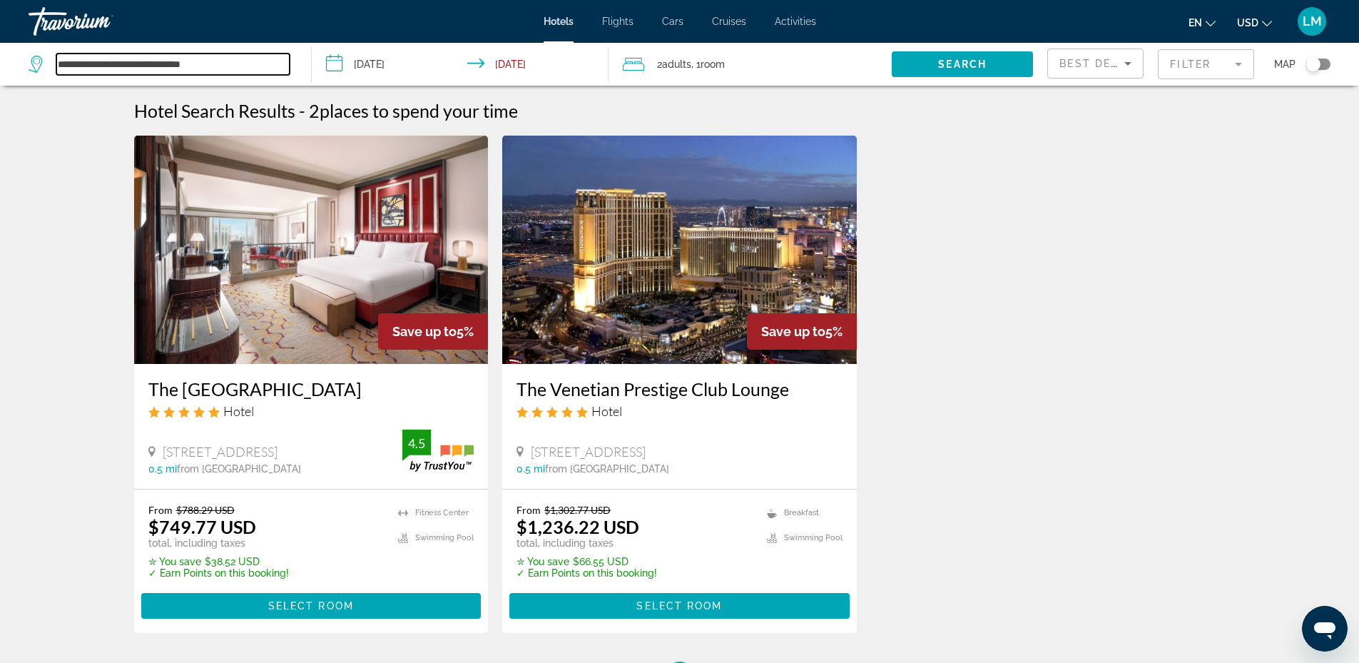
click at [236, 71] on input "**********" at bounding box center [172, 63] width 233 height 21
type input "*"
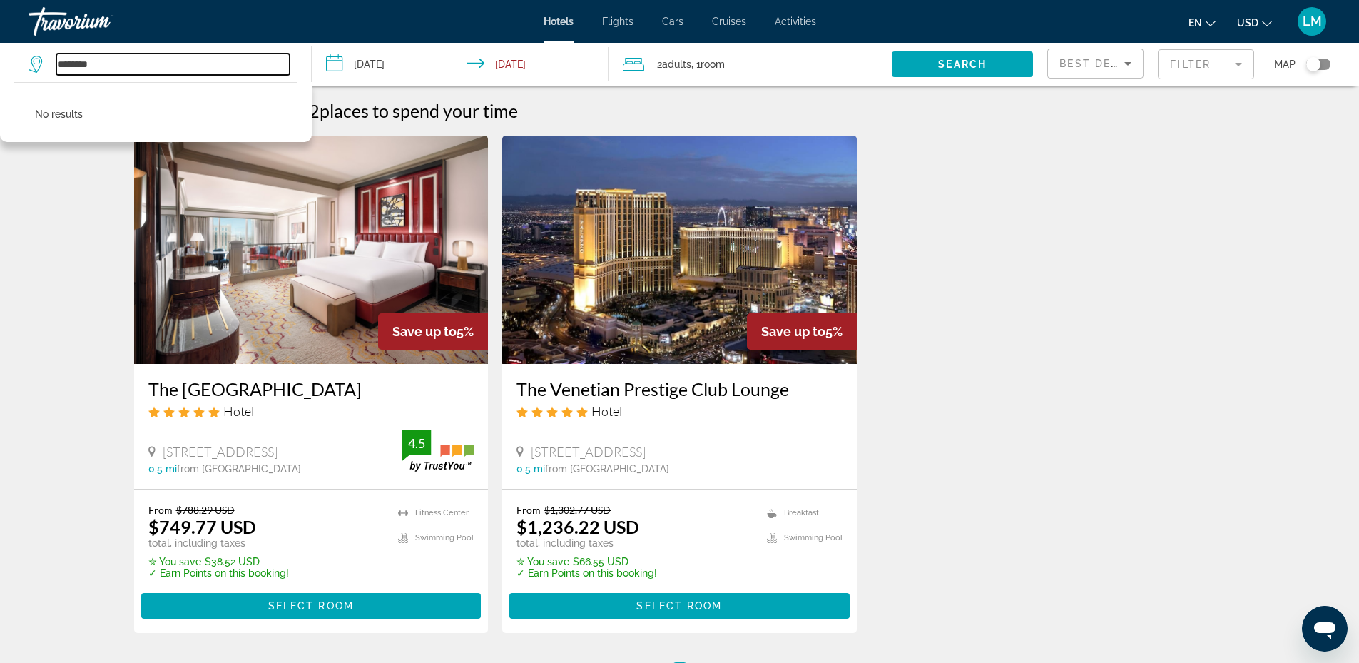
type input "********"
drag, startPoint x: 1215, startPoint y: 70, endPoint x: 1192, endPoint y: 78, distance: 24.4
click at [1216, 71] on mat-form-field "Filter" at bounding box center [1206, 64] width 96 height 30
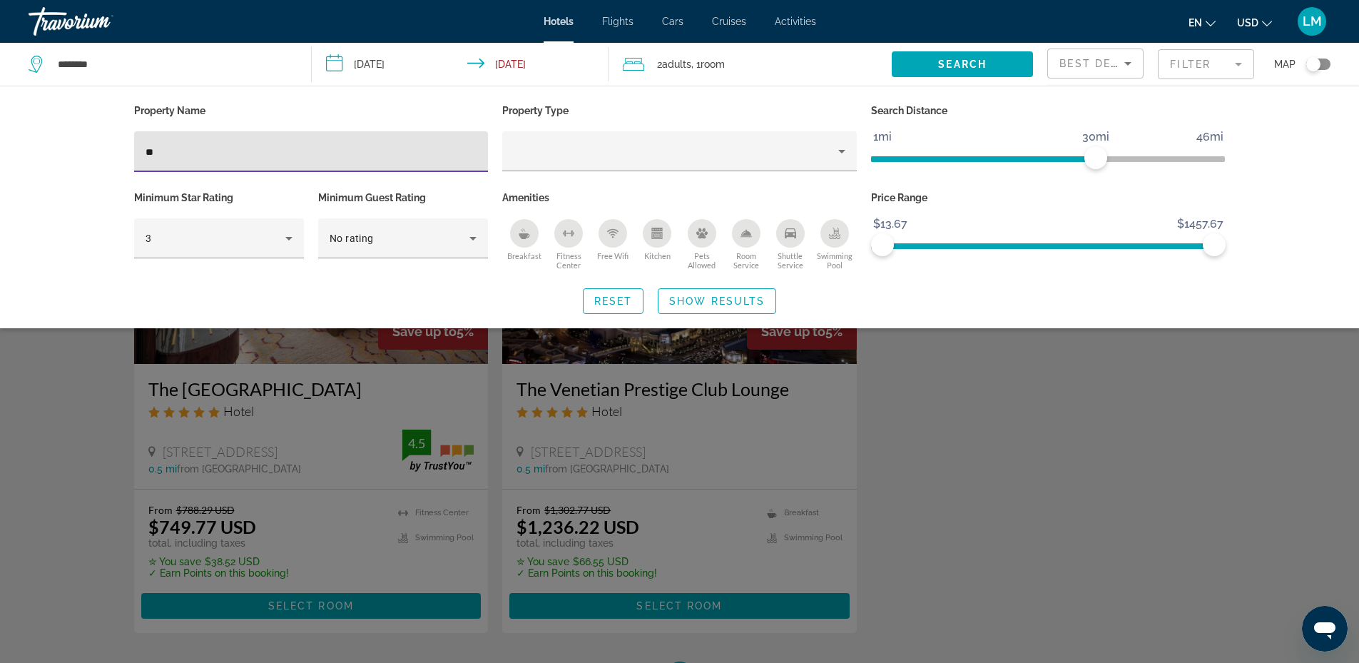
type input "*"
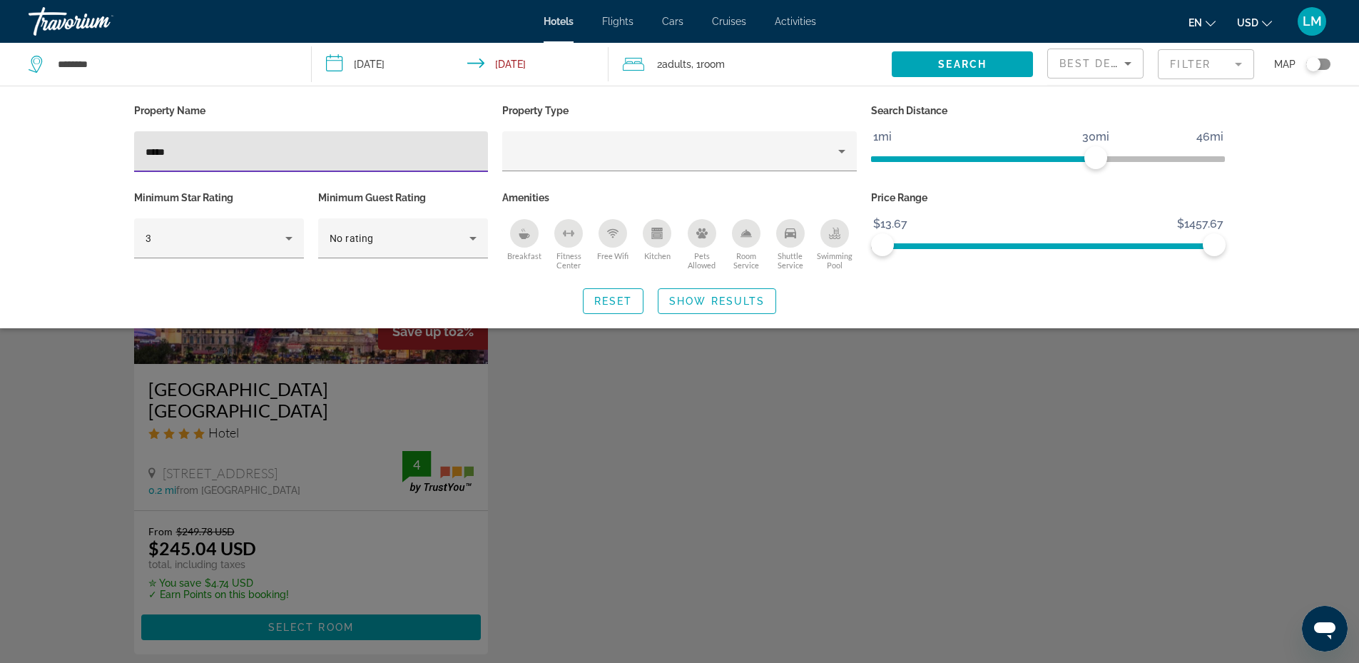
type input "*****"
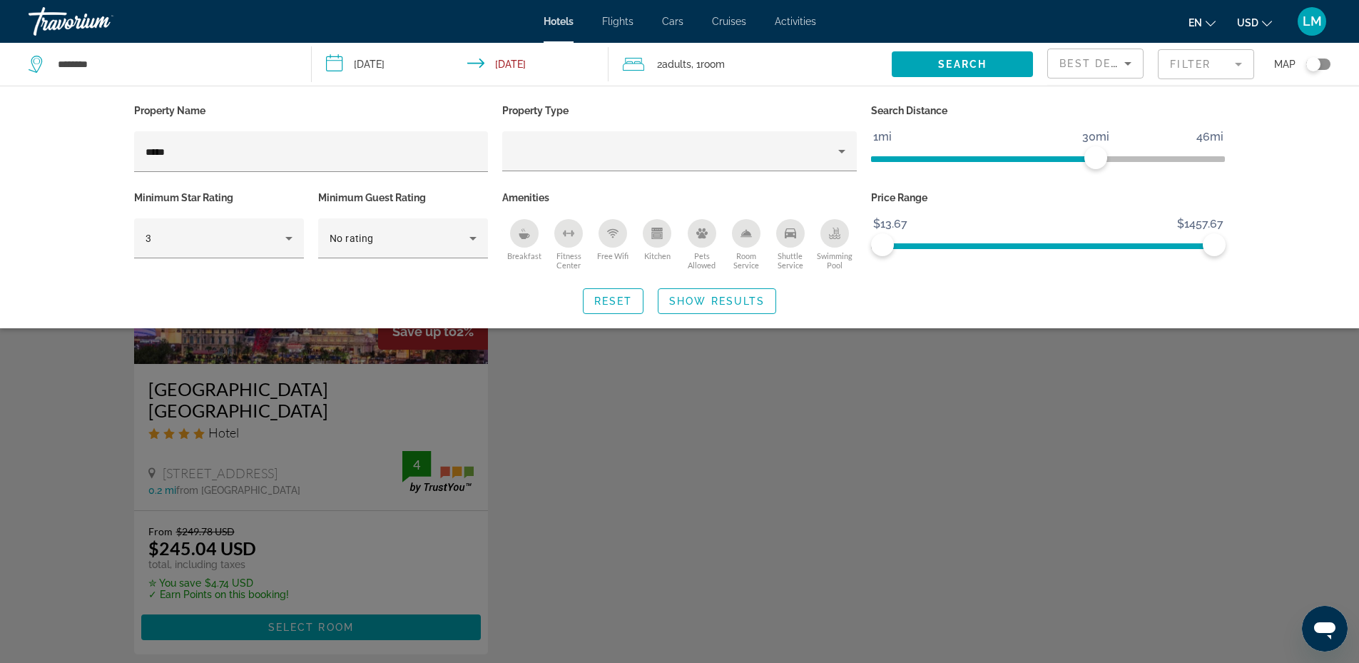
click at [210, 466] on div "Search widget" at bounding box center [679, 438] width 1359 height 449
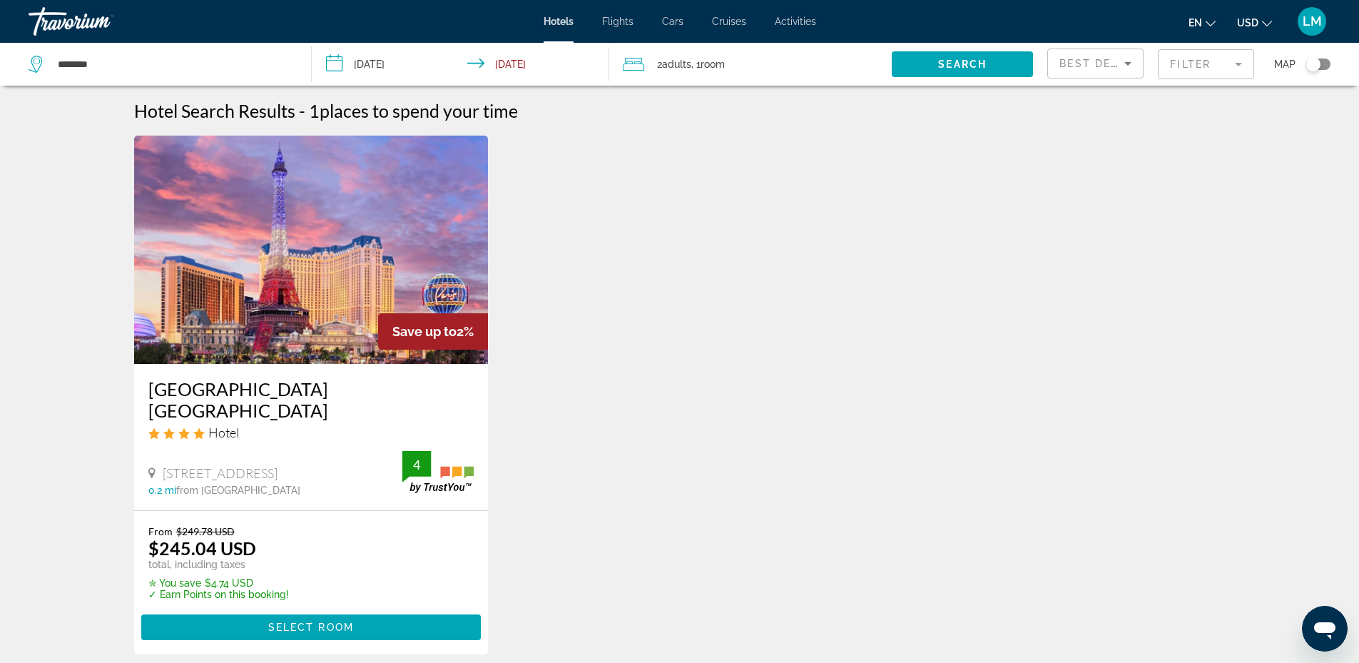
scroll to position [71, 0]
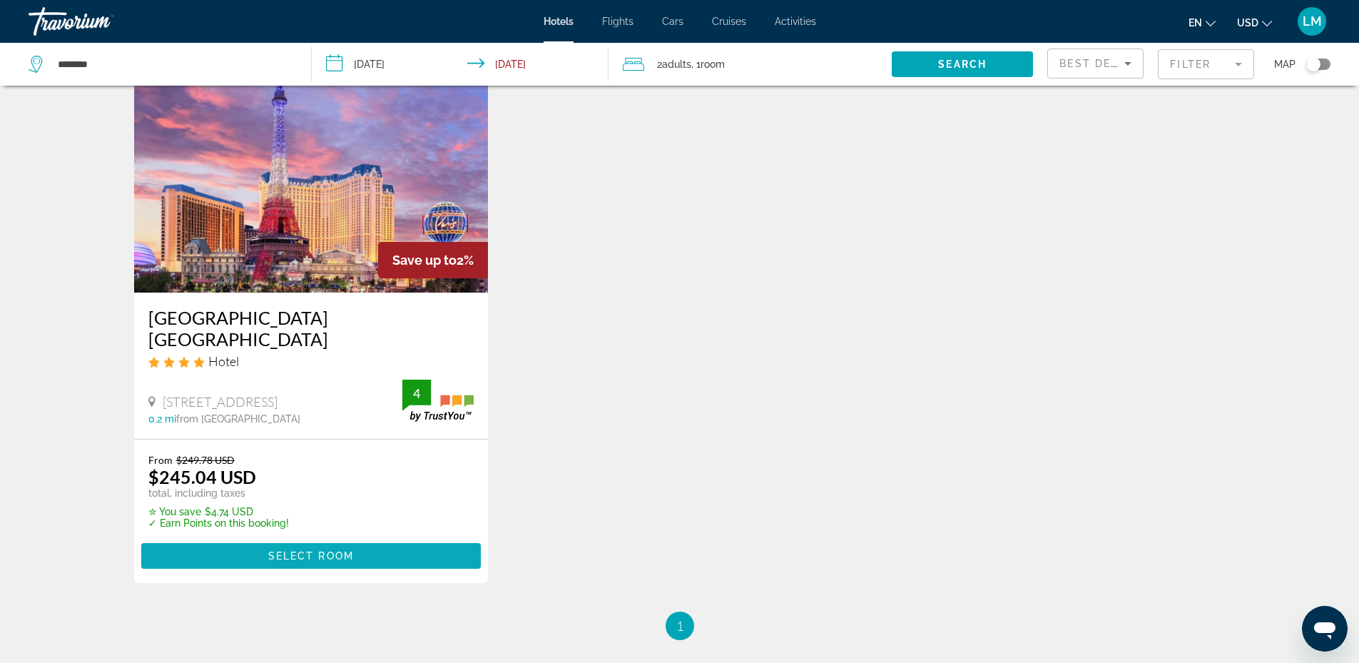
click at [338, 539] on span "Main content" at bounding box center [311, 556] width 340 height 34
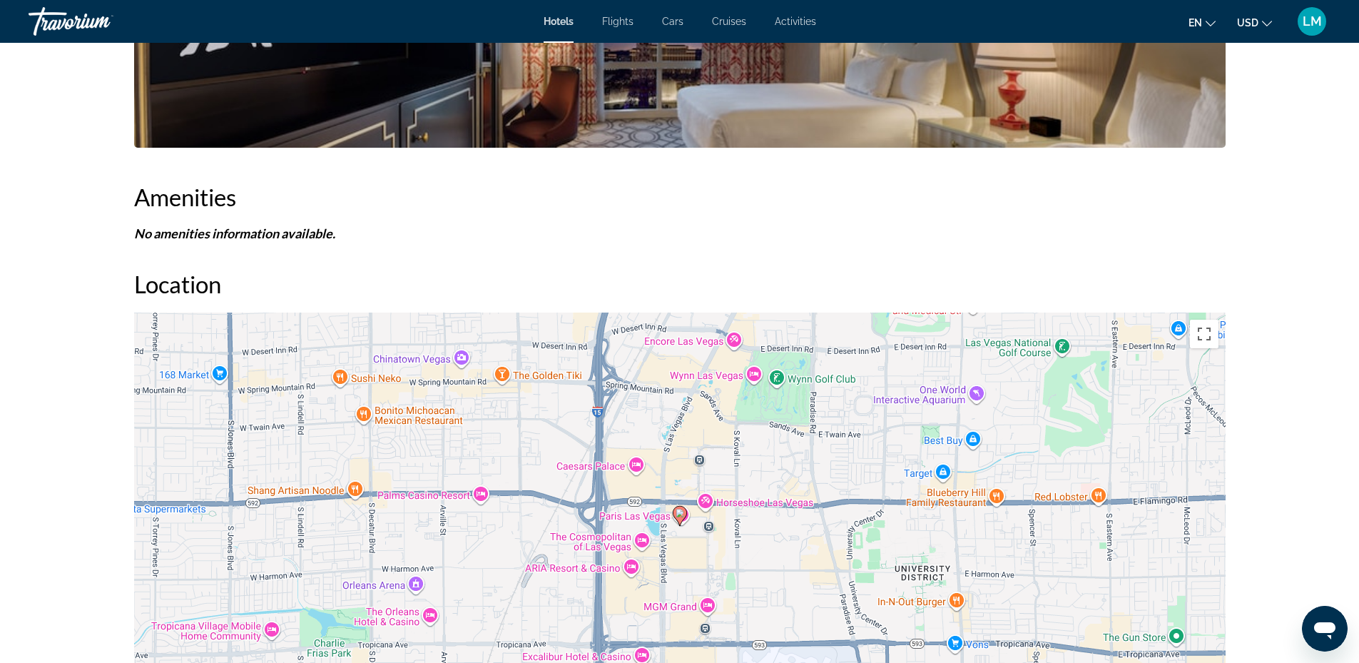
scroll to position [1253, 0]
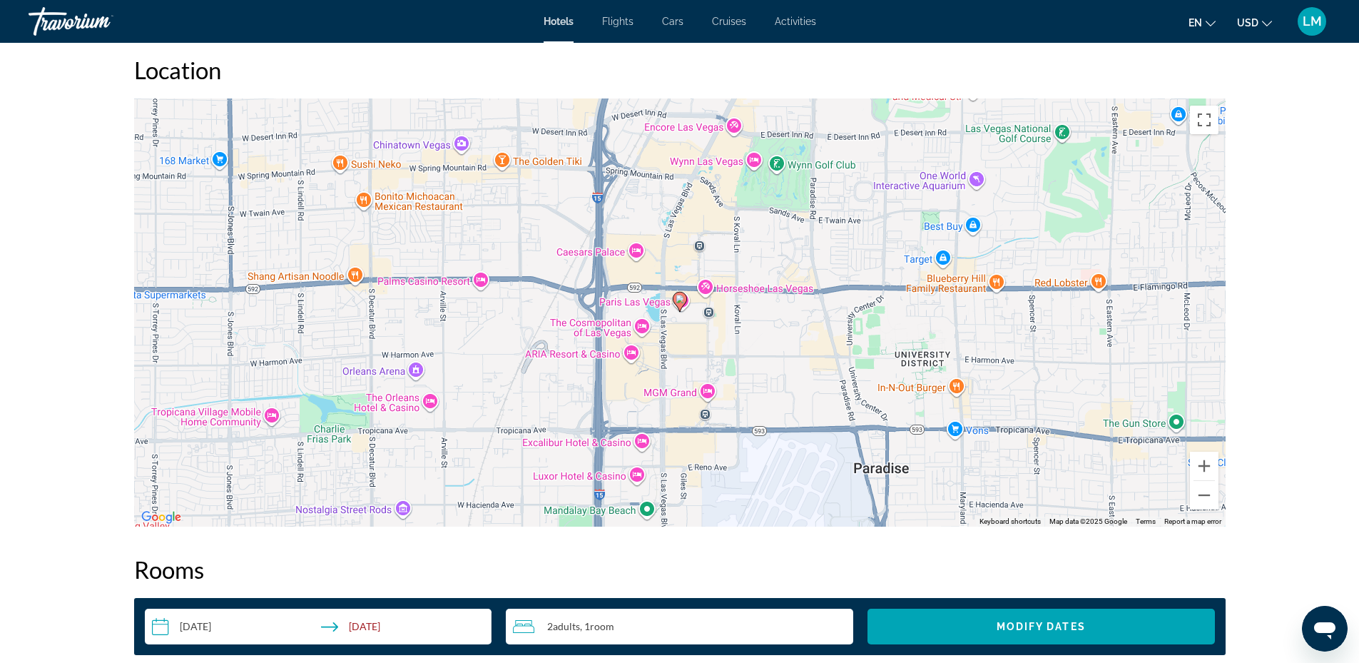
click at [641, 324] on div "To activate drag with keyboard, press Alt + Enter. Once in keyboard drag state,…" at bounding box center [679, 312] width 1091 height 428
click at [639, 325] on div "To activate drag with keyboard, press Alt + Enter. Once in keyboard drag state,…" at bounding box center [679, 312] width 1091 height 428
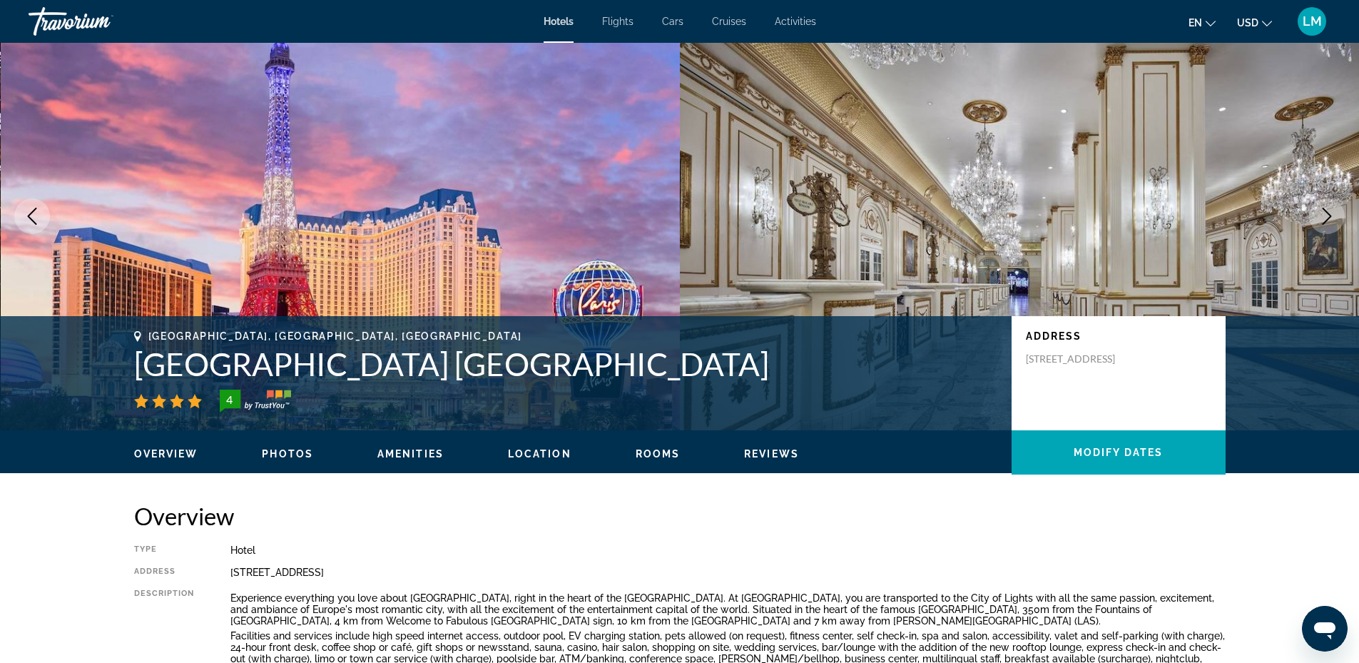
scroll to position [0, 0]
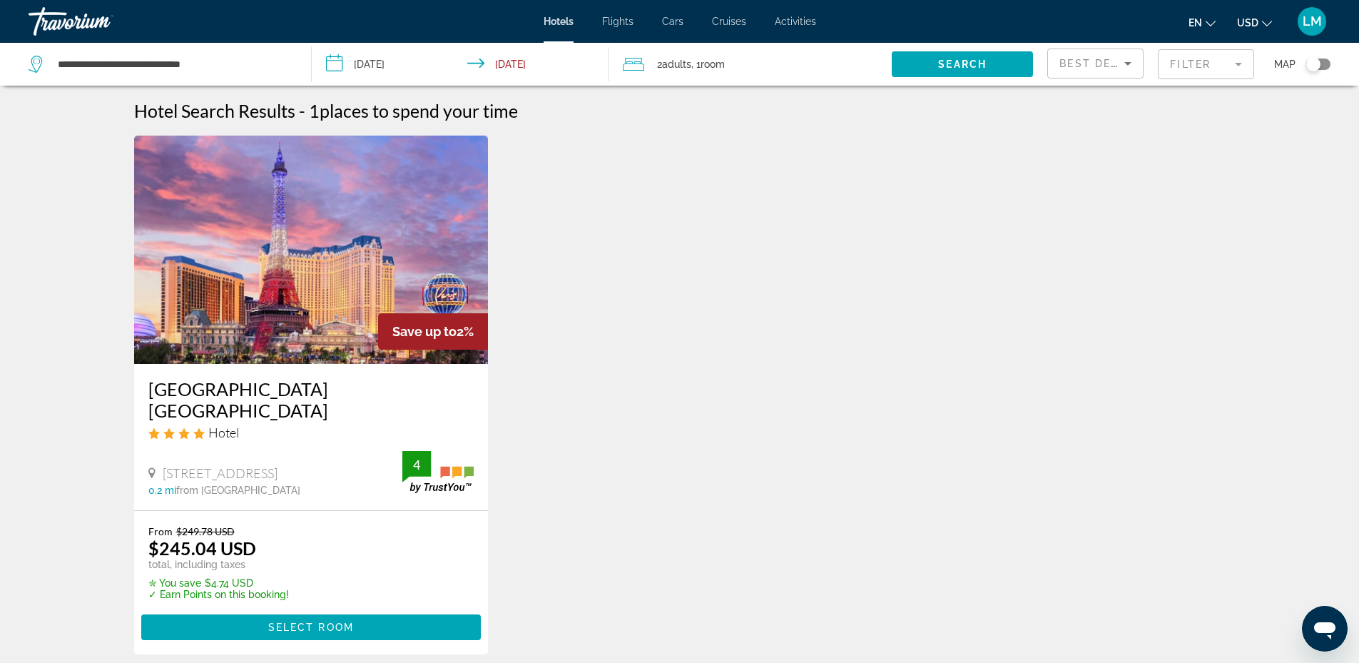
click at [1216, 55] on mat-form-field "Filter" at bounding box center [1206, 64] width 96 height 30
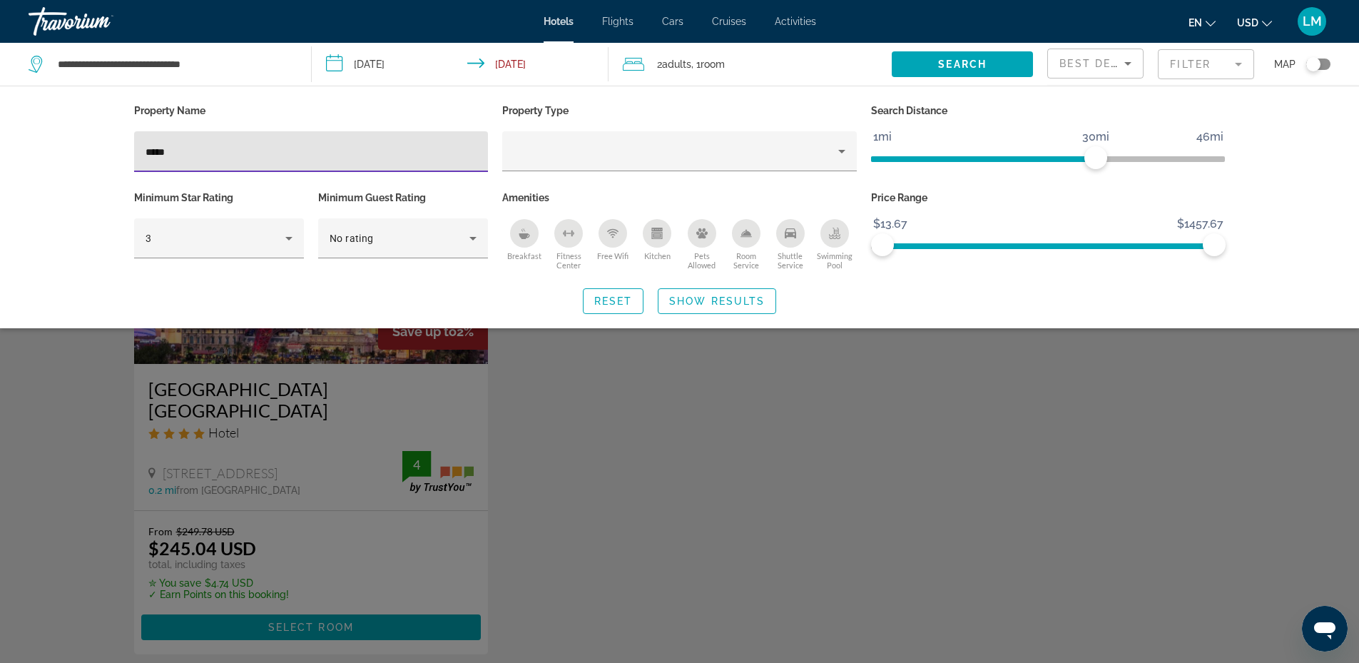
click at [182, 150] on input "*****" at bounding box center [312, 151] width 332 height 17
type input "*"
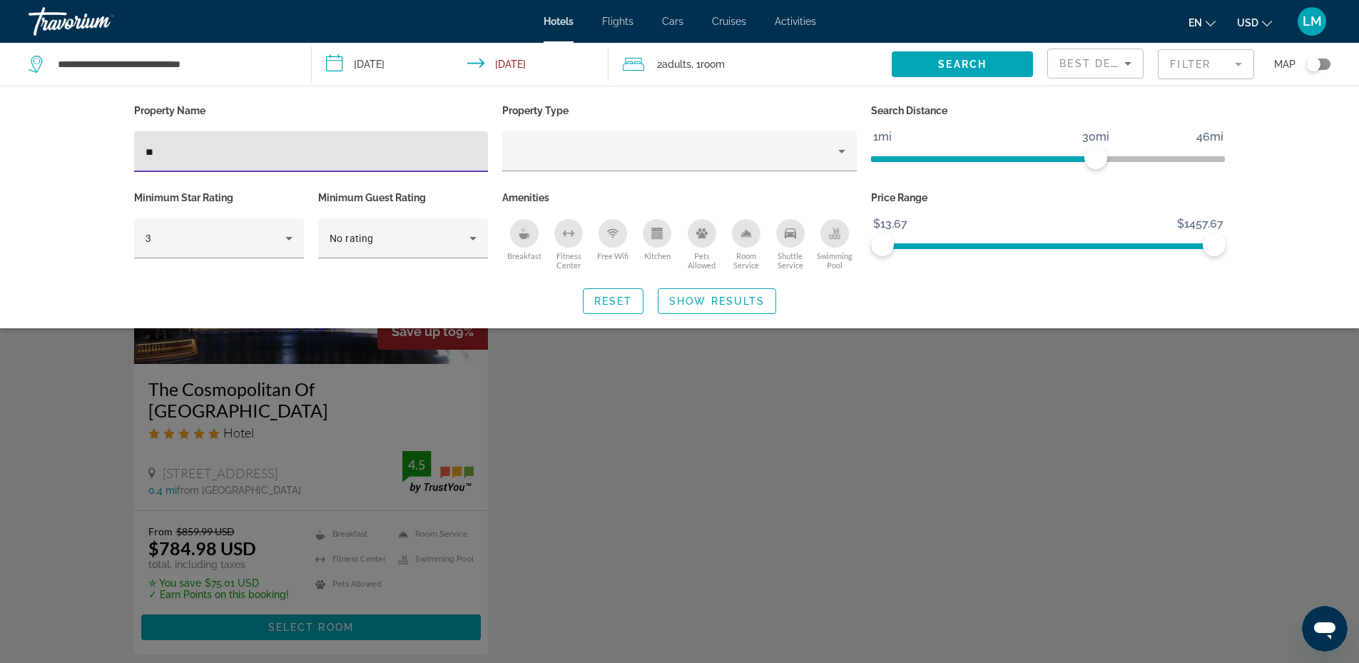
type input "*"
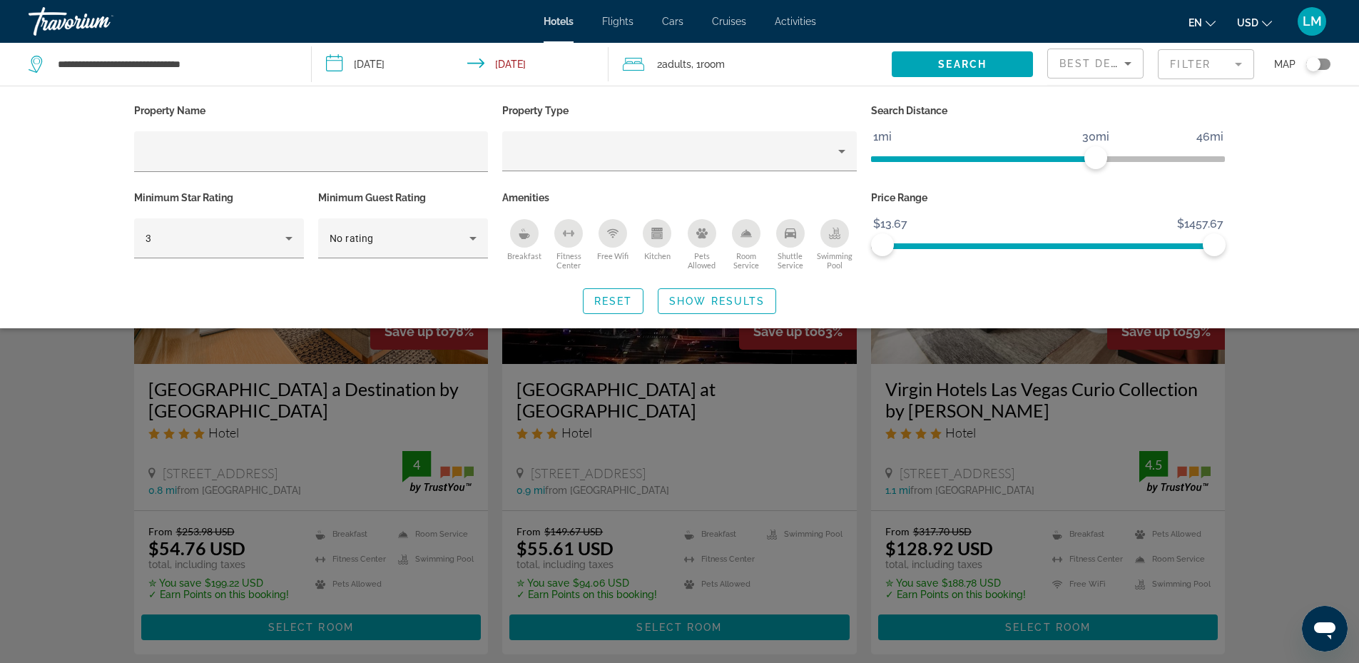
click at [86, 391] on div "Search widget" at bounding box center [679, 438] width 1359 height 449
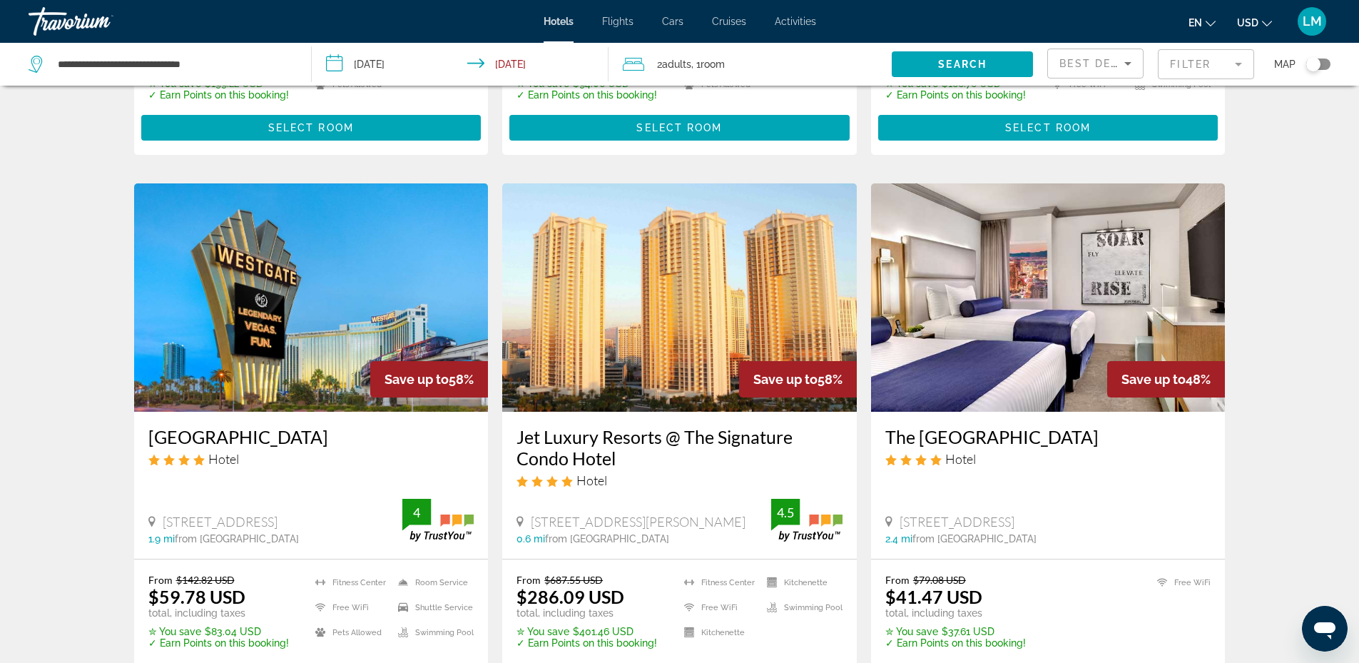
scroll to position [571, 0]
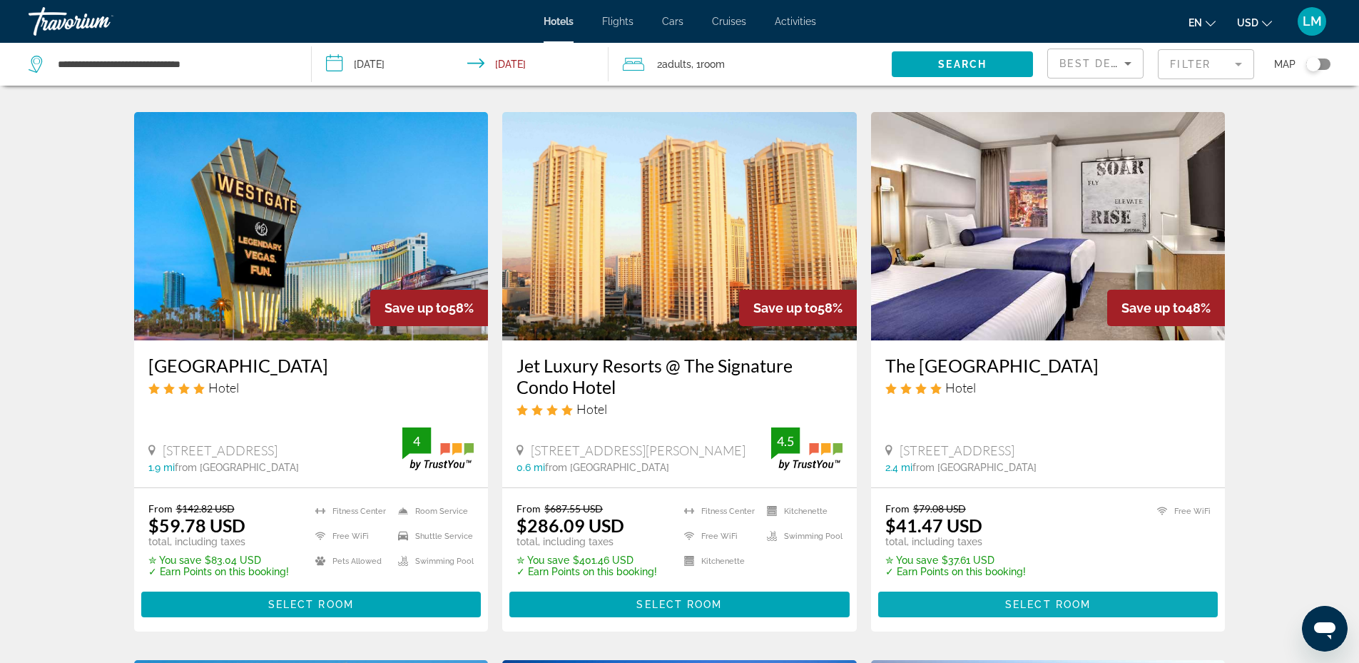
click at [1056, 603] on span "Select Room" at bounding box center [1048, 603] width 86 height 11
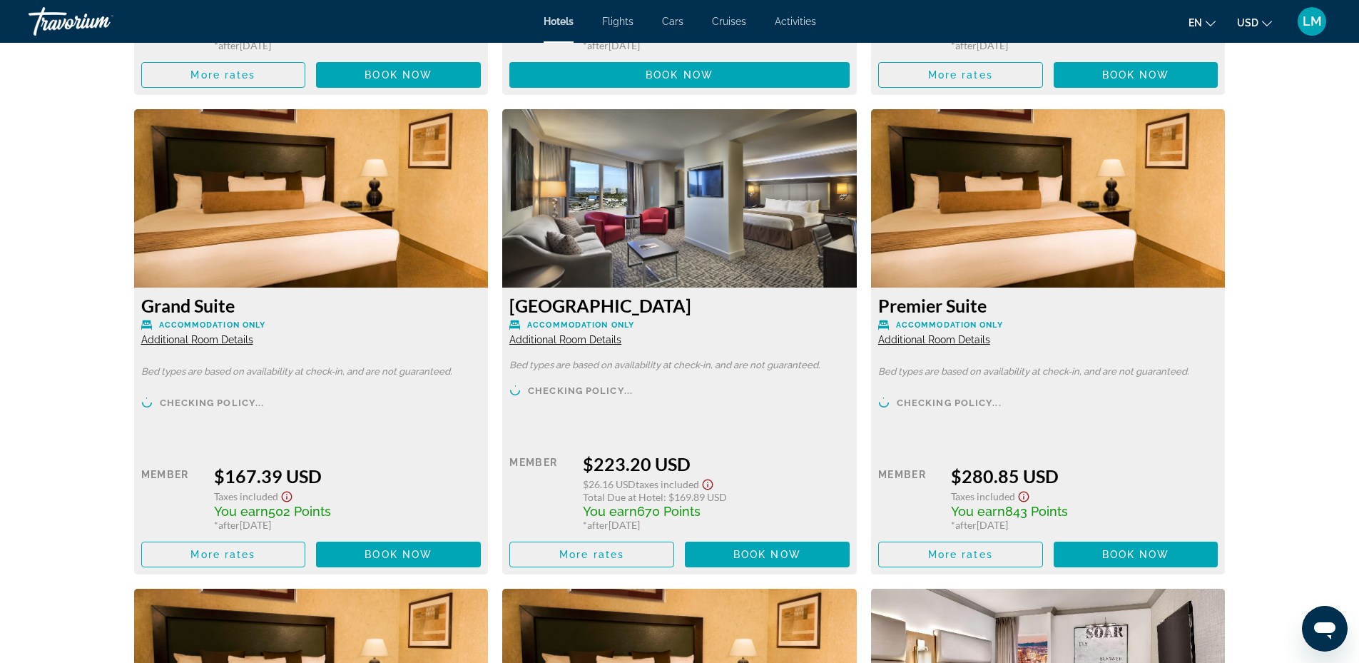
scroll to position [4429, 0]
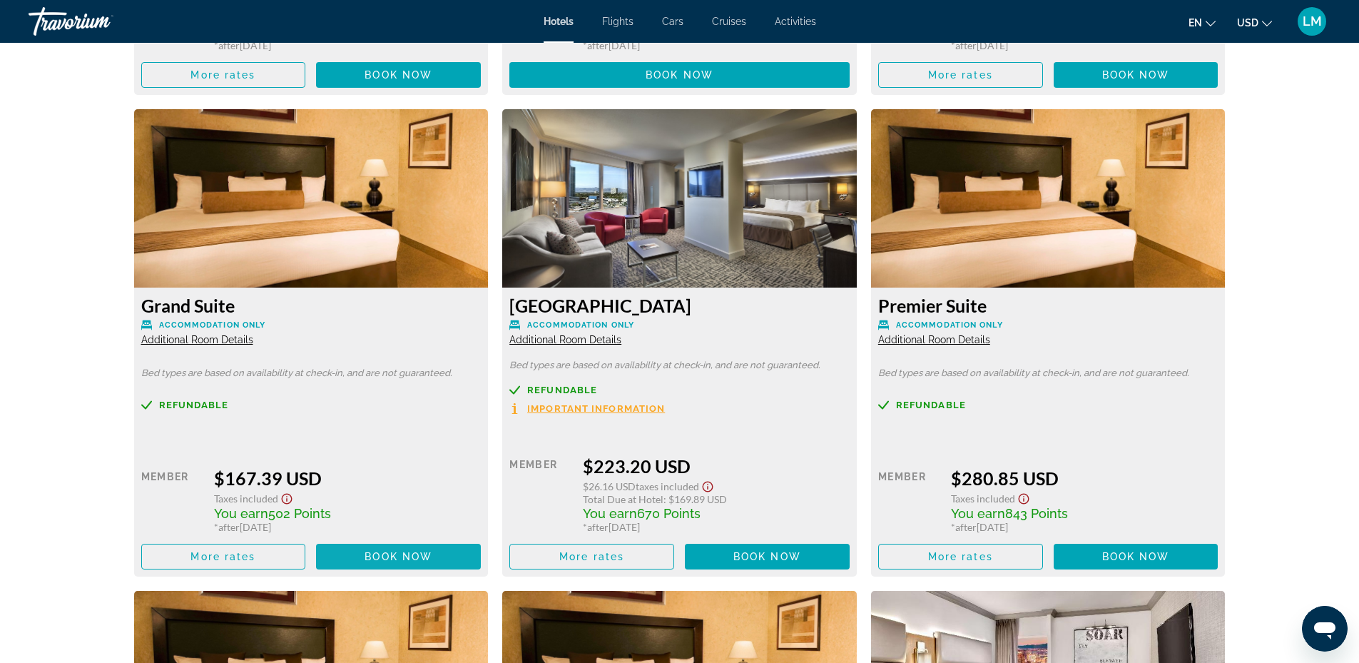
click at [384, 562] on span "Main content" at bounding box center [398, 556] width 165 height 34
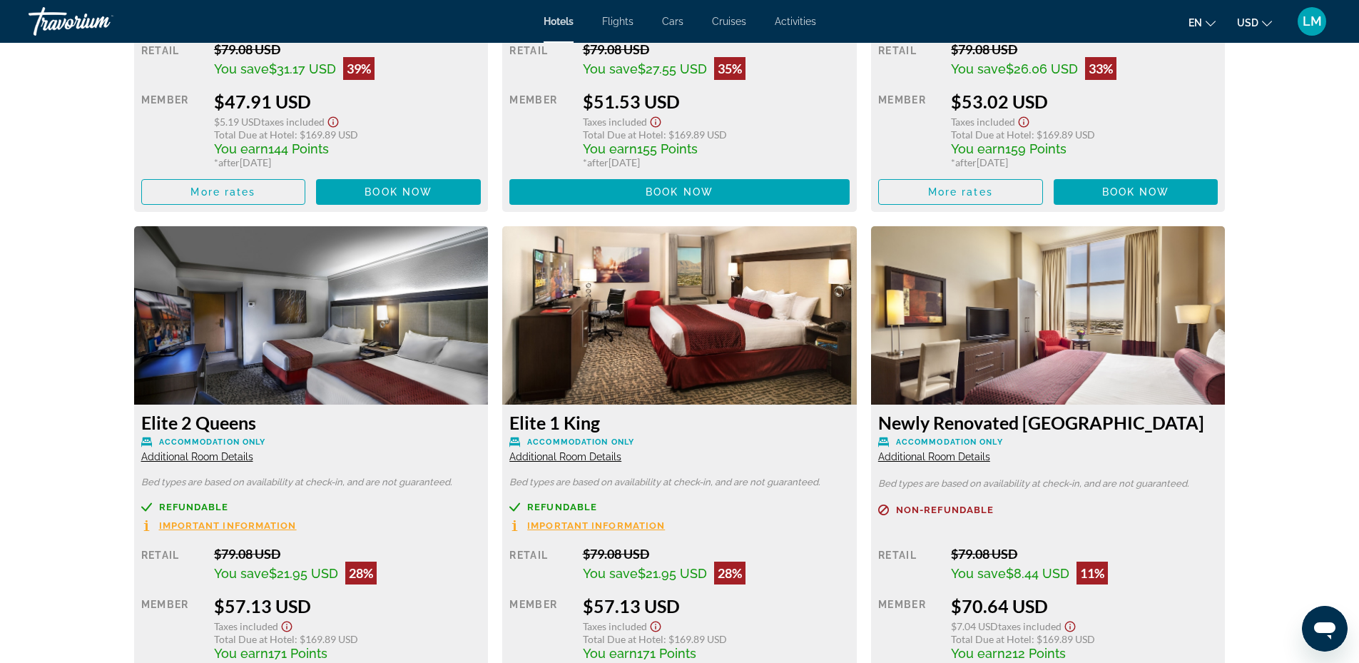
scroll to position [2656, 0]
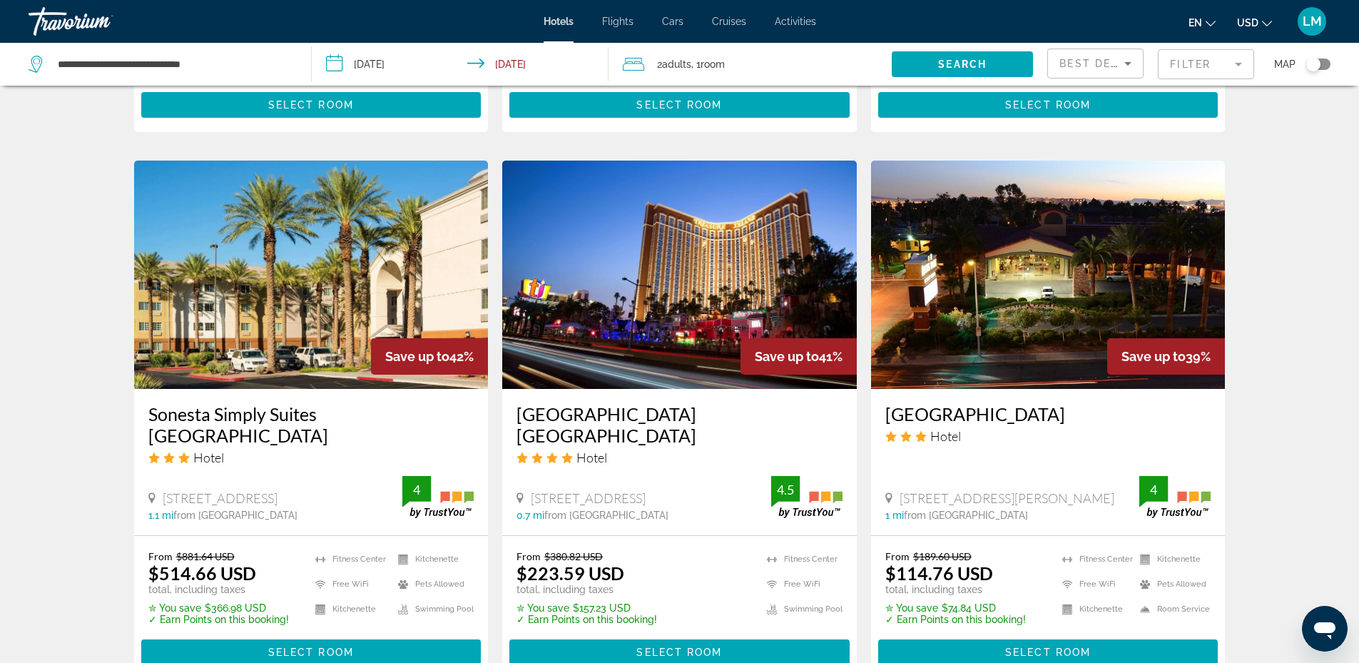
scroll to position [1141, 0]
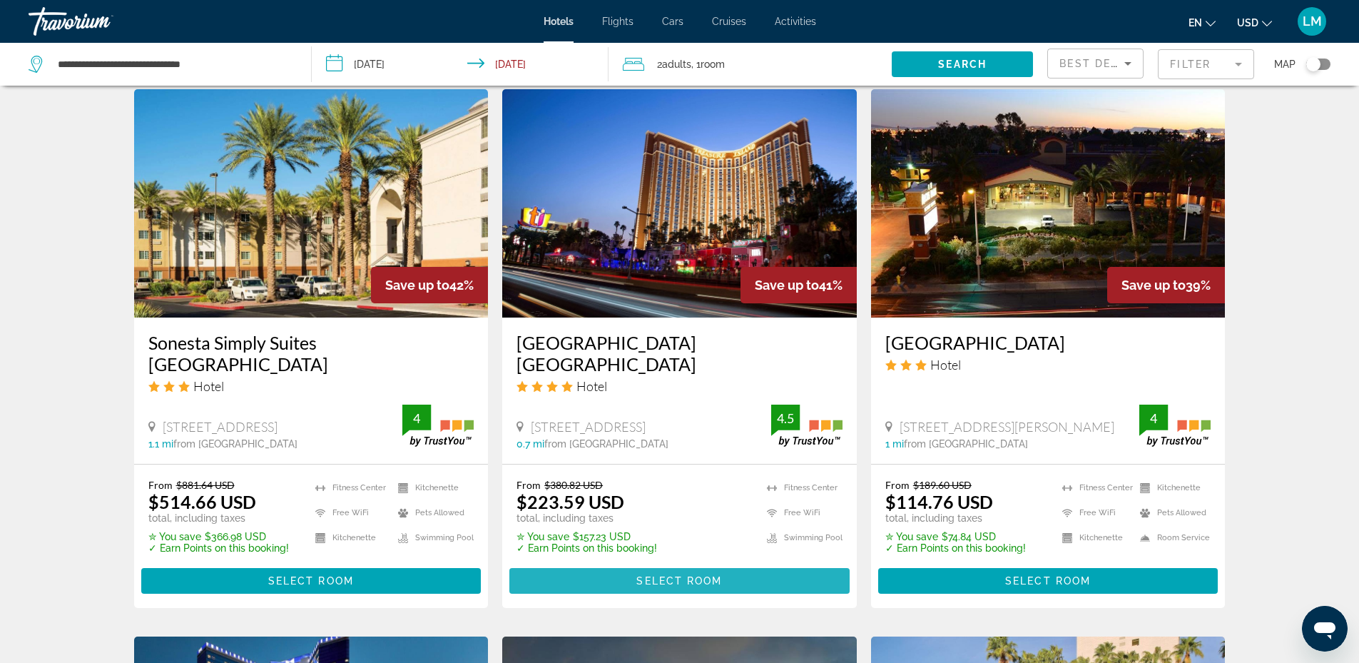
click at [648, 579] on span "Select Room" at bounding box center [679, 580] width 86 height 11
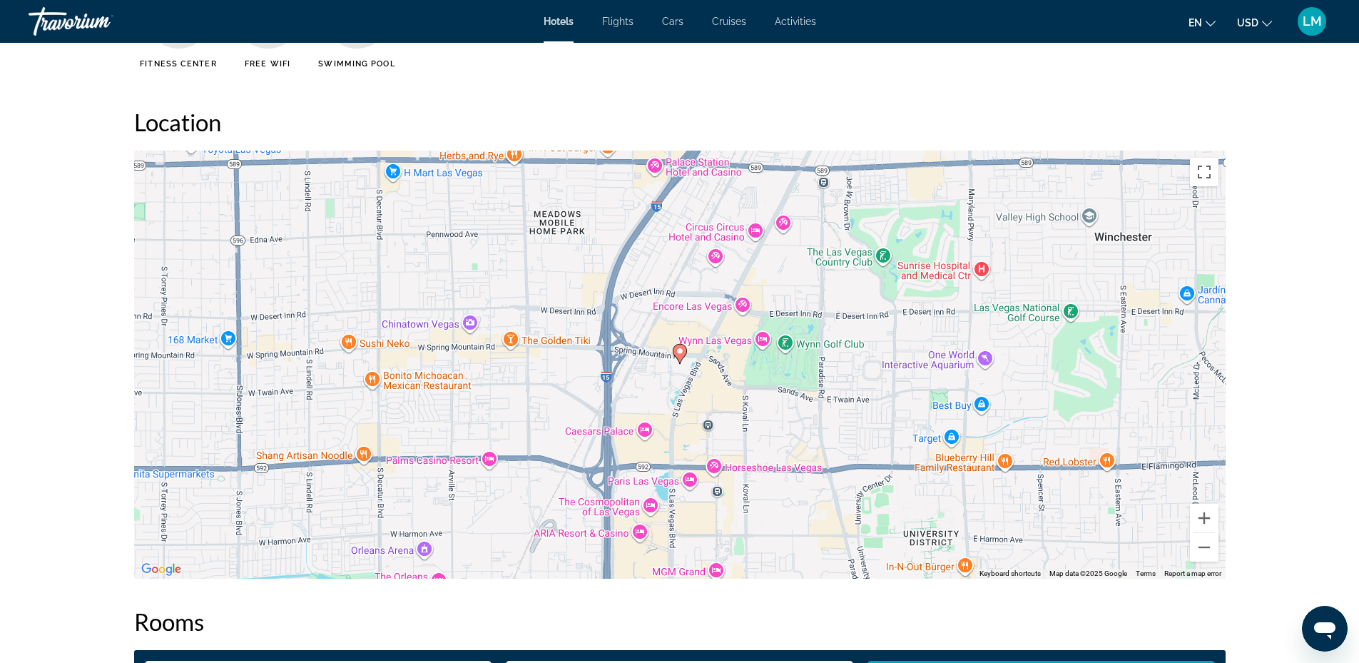
scroll to position [1355, 0]
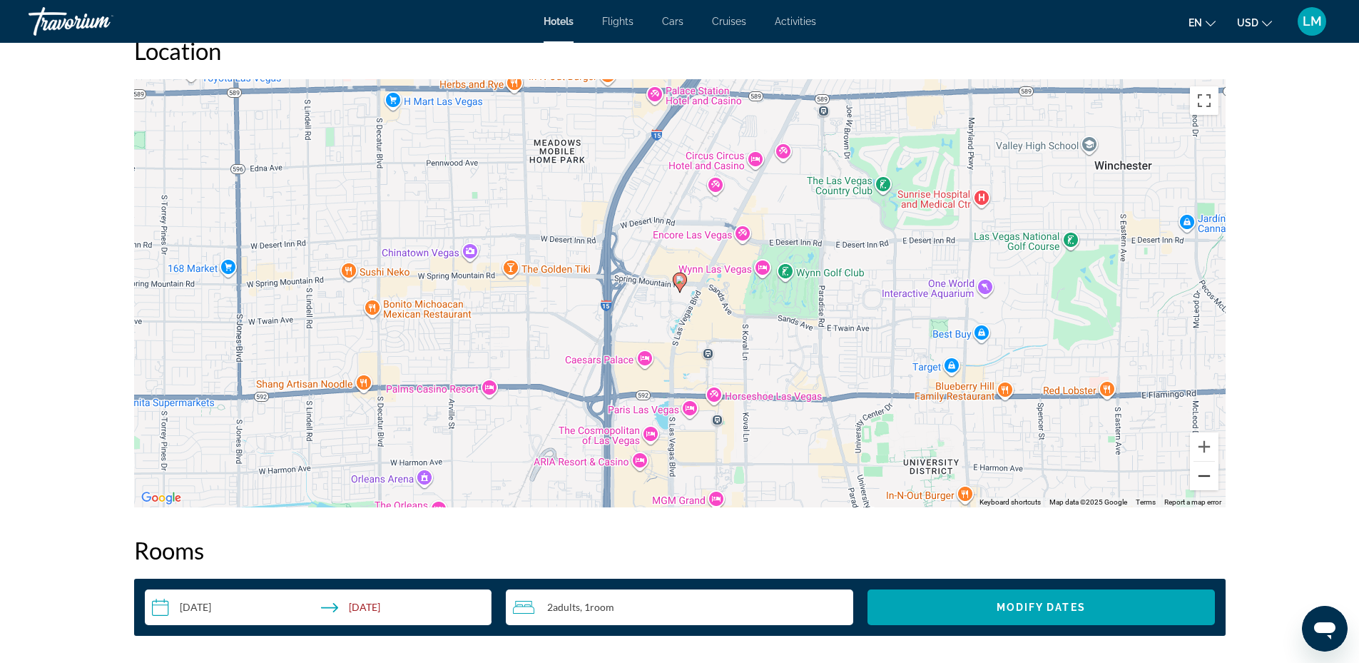
click at [1204, 477] on button "Zoom out" at bounding box center [1204, 476] width 29 height 29
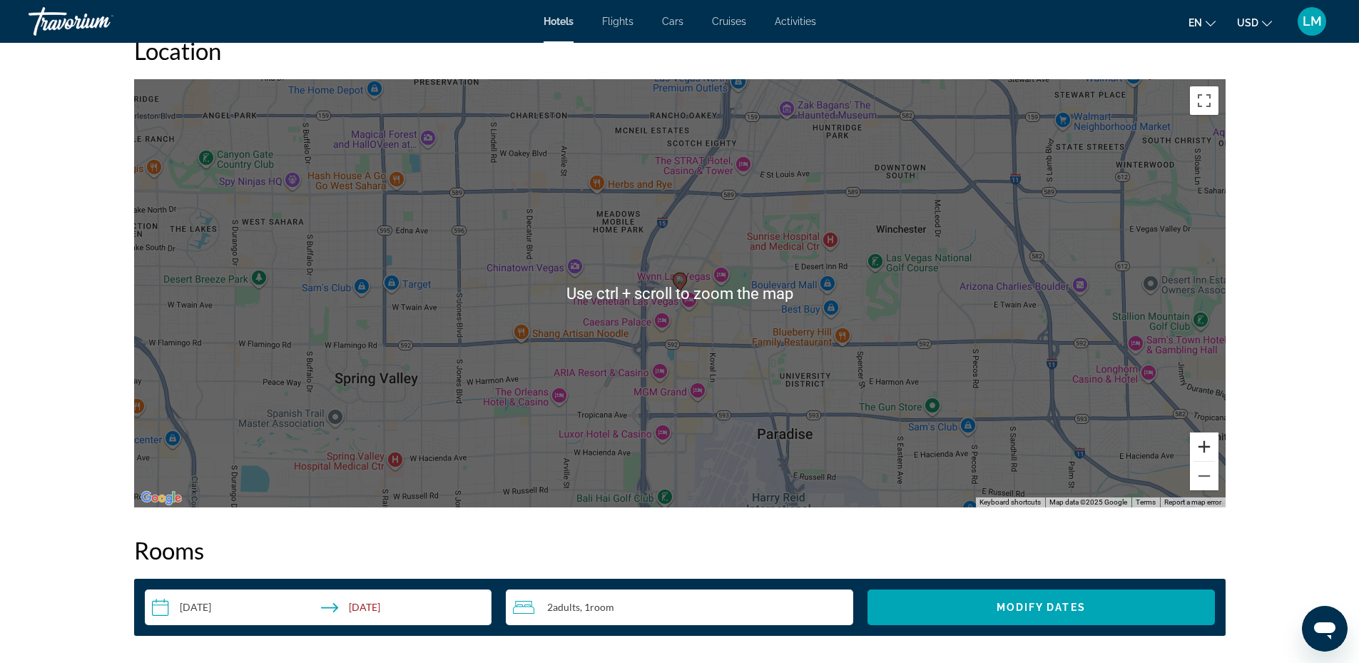
click at [1203, 444] on button "Zoom in" at bounding box center [1204, 446] width 29 height 29
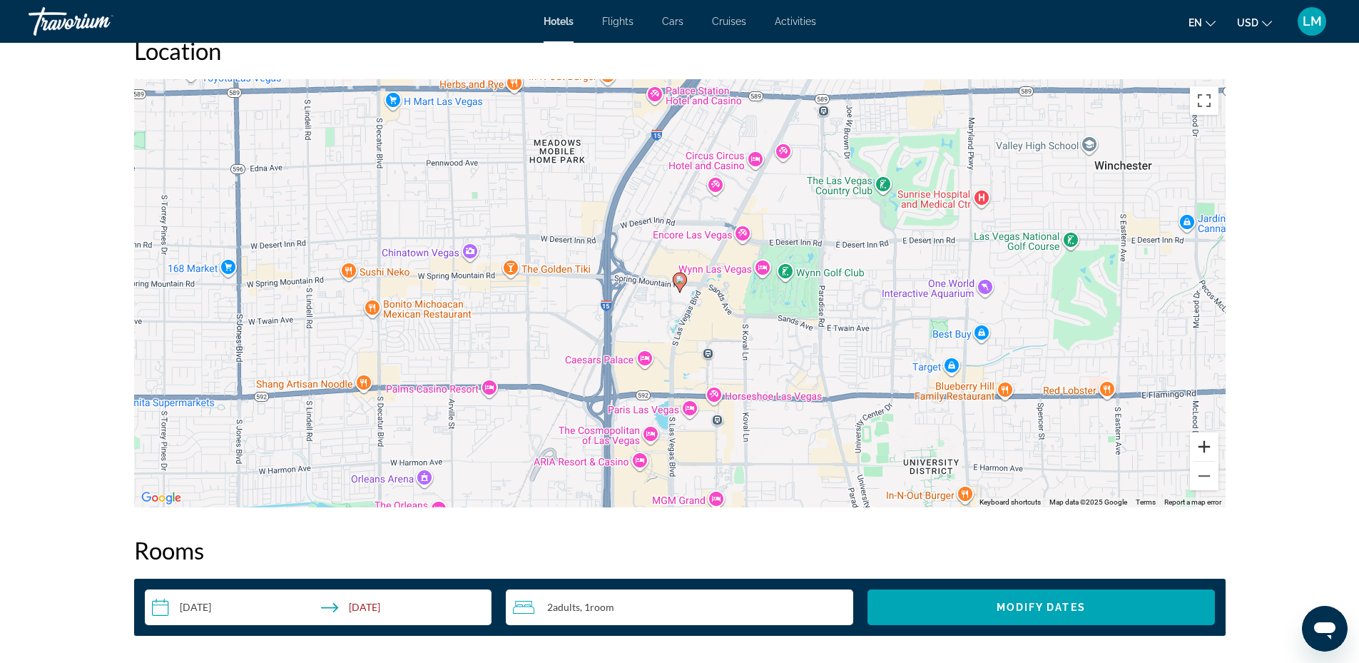
click at [1203, 442] on button "Zoom in" at bounding box center [1204, 446] width 29 height 29
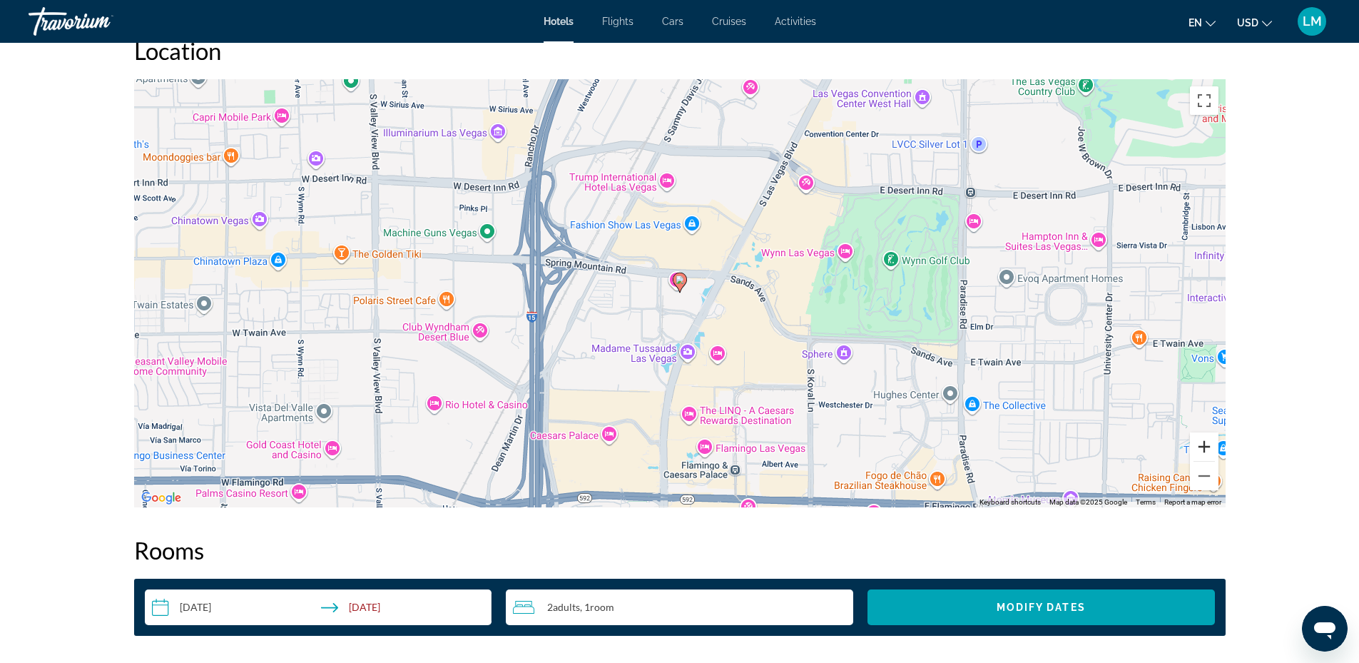
click at [1192, 437] on button "Zoom in" at bounding box center [1204, 446] width 29 height 29
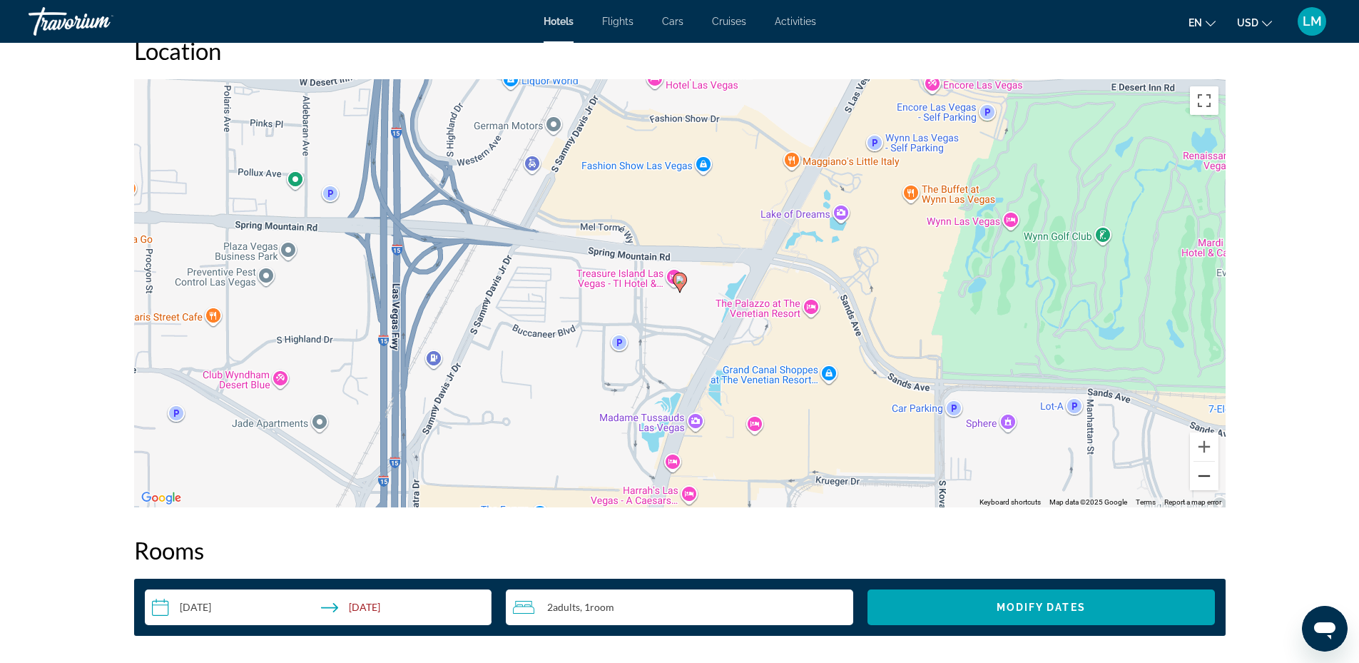
click at [1202, 463] on button "Zoom out" at bounding box center [1204, 476] width 29 height 29
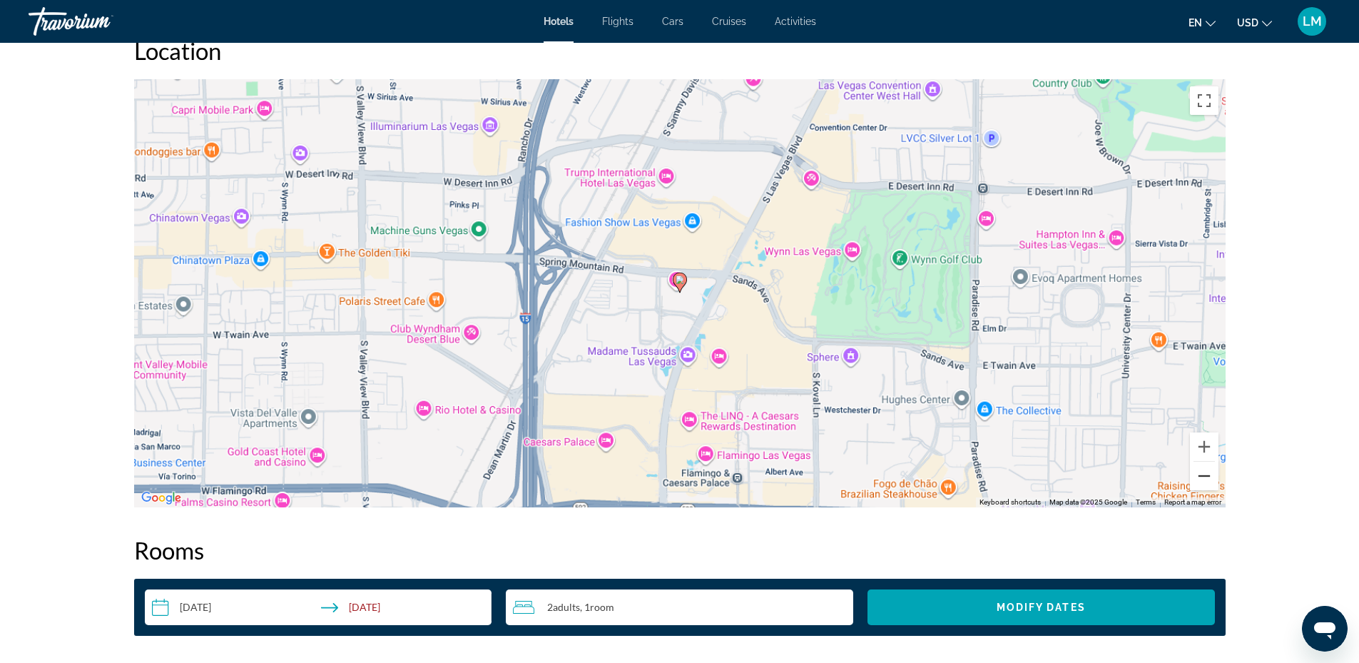
click at [1202, 463] on button "Zoom out" at bounding box center [1204, 476] width 29 height 29
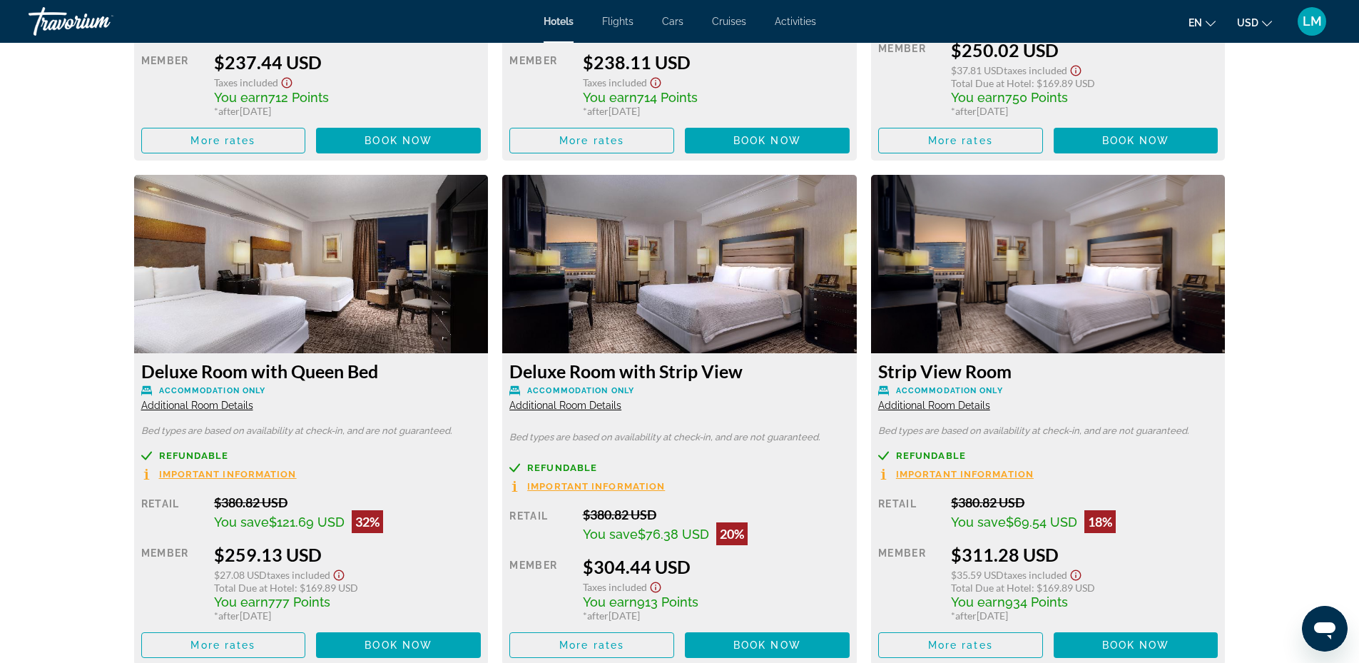
scroll to position [2925, 0]
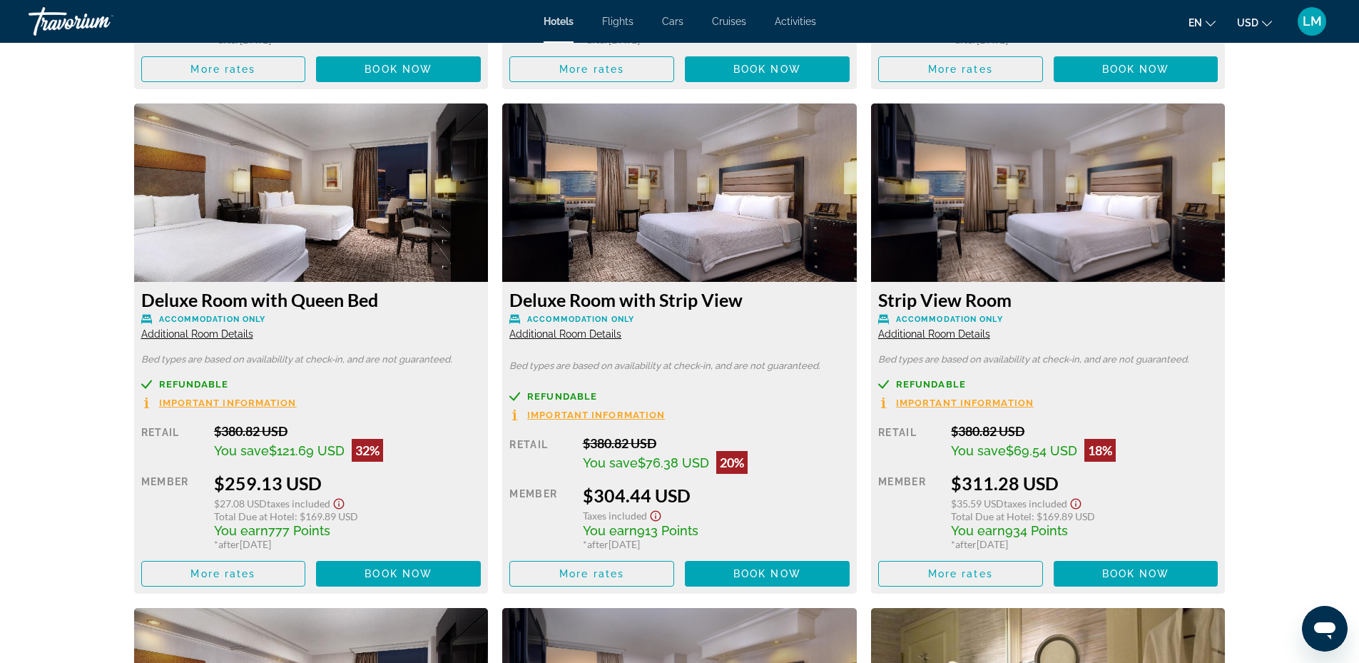
click at [760, 225] on img "Main content" at bounding box center [679, 192] width 355 height 178
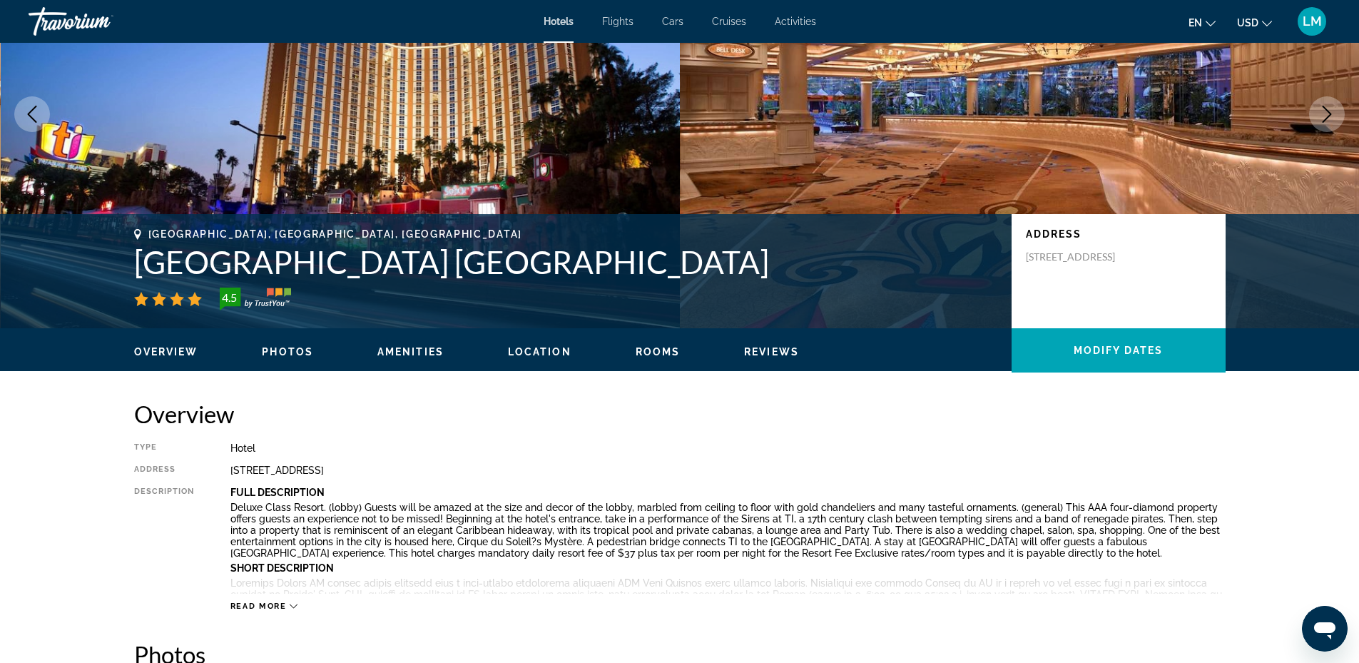
scroll to position [0, 0]
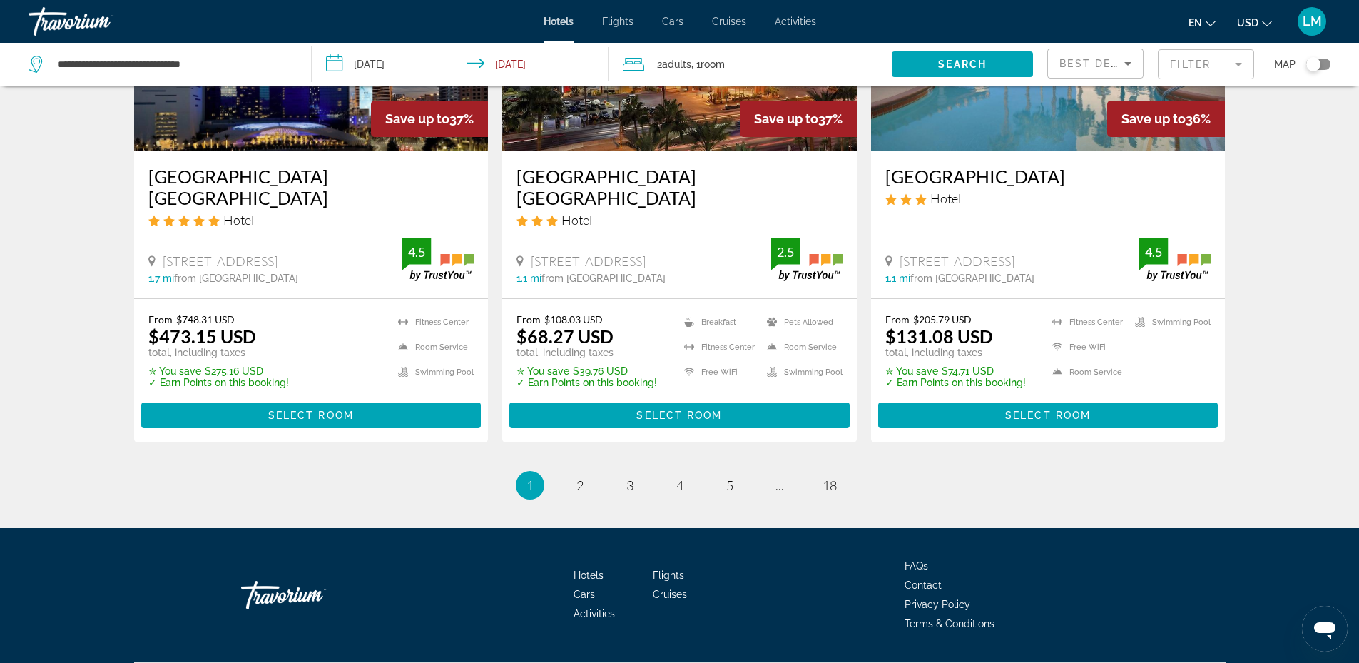
scroll to position [1873, 0]
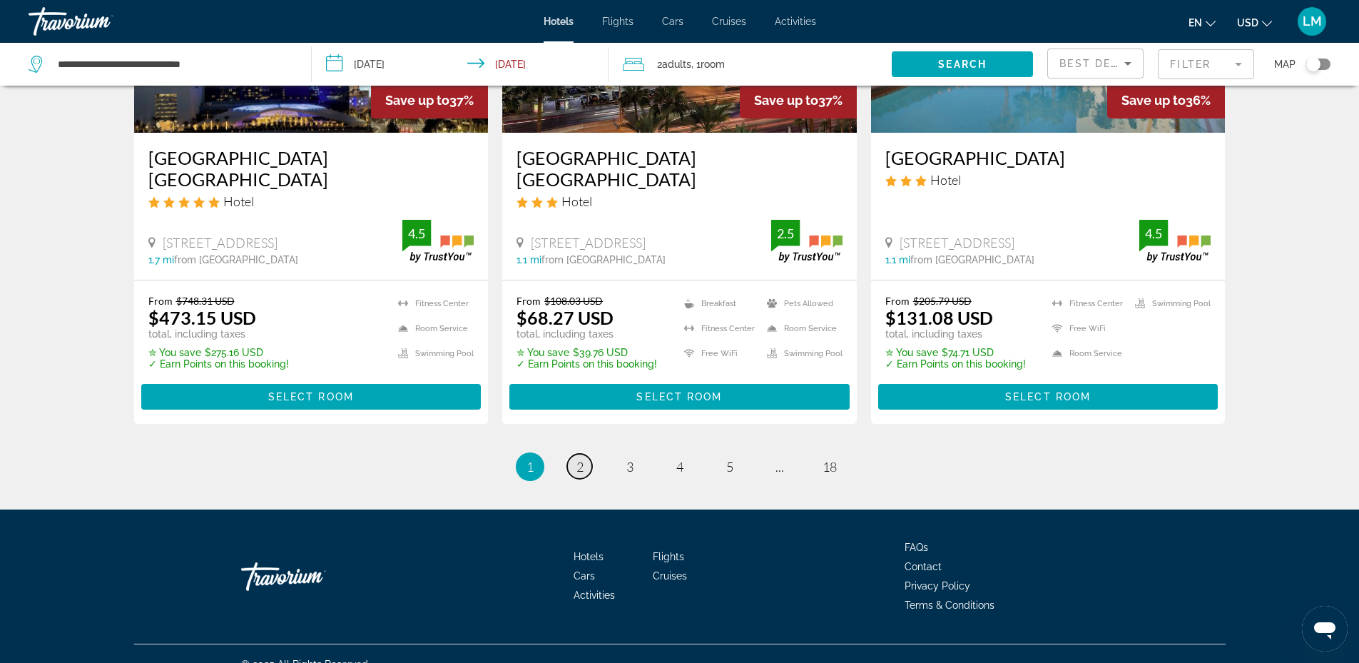
click at [573, 454] on link "page 2" at bounding box center [579, 466] width 25 height 25
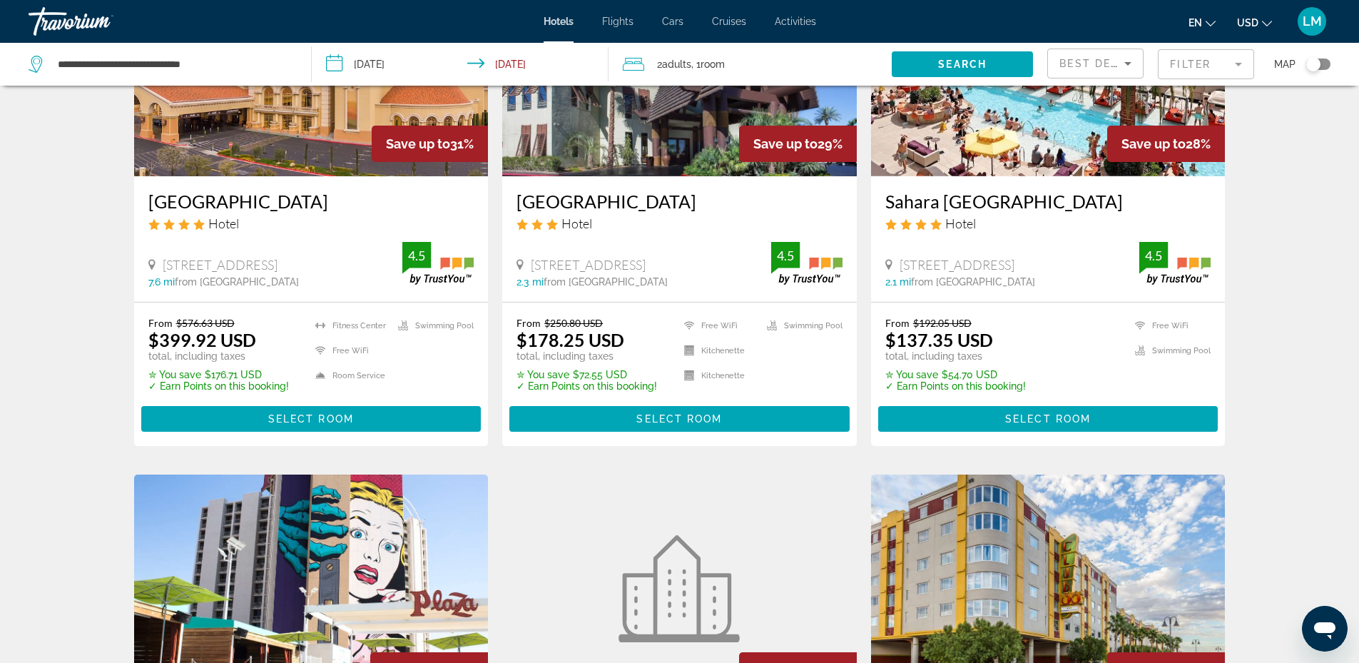
scroll to position [499, 0]
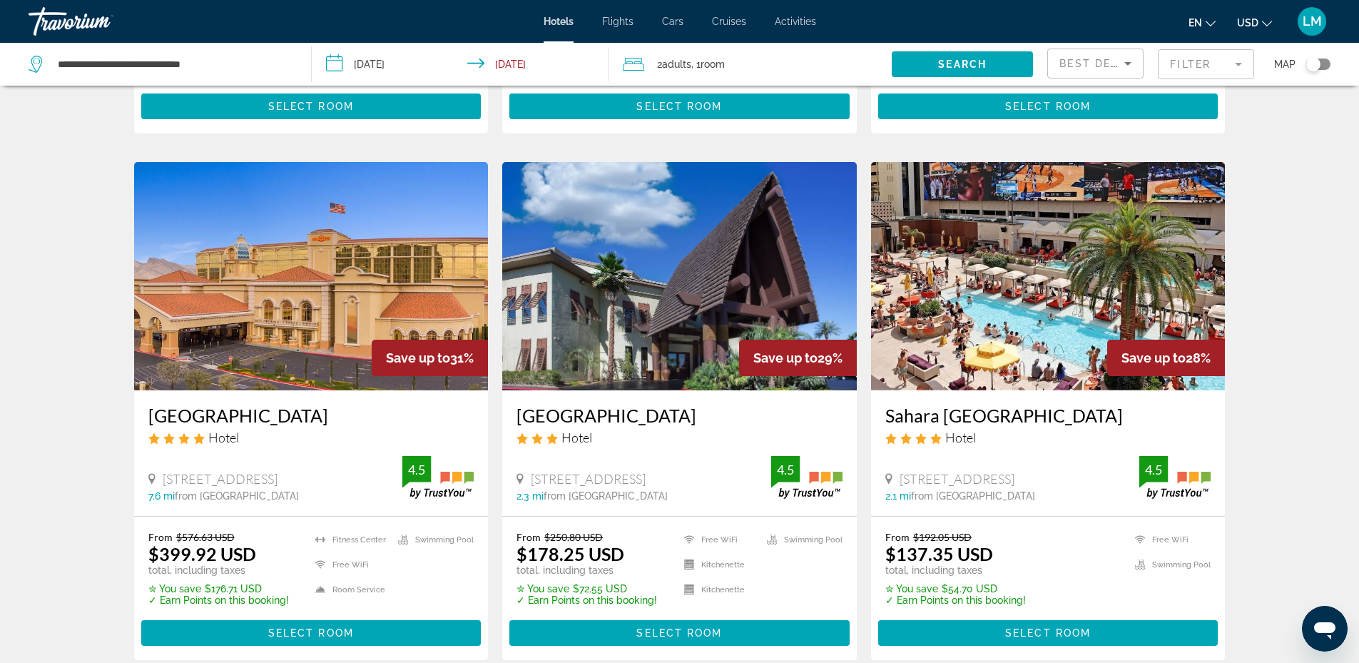
click at [1218, 68] on mat-form-field "Filter" at bounding box center [1206, 64] width 96 height 30
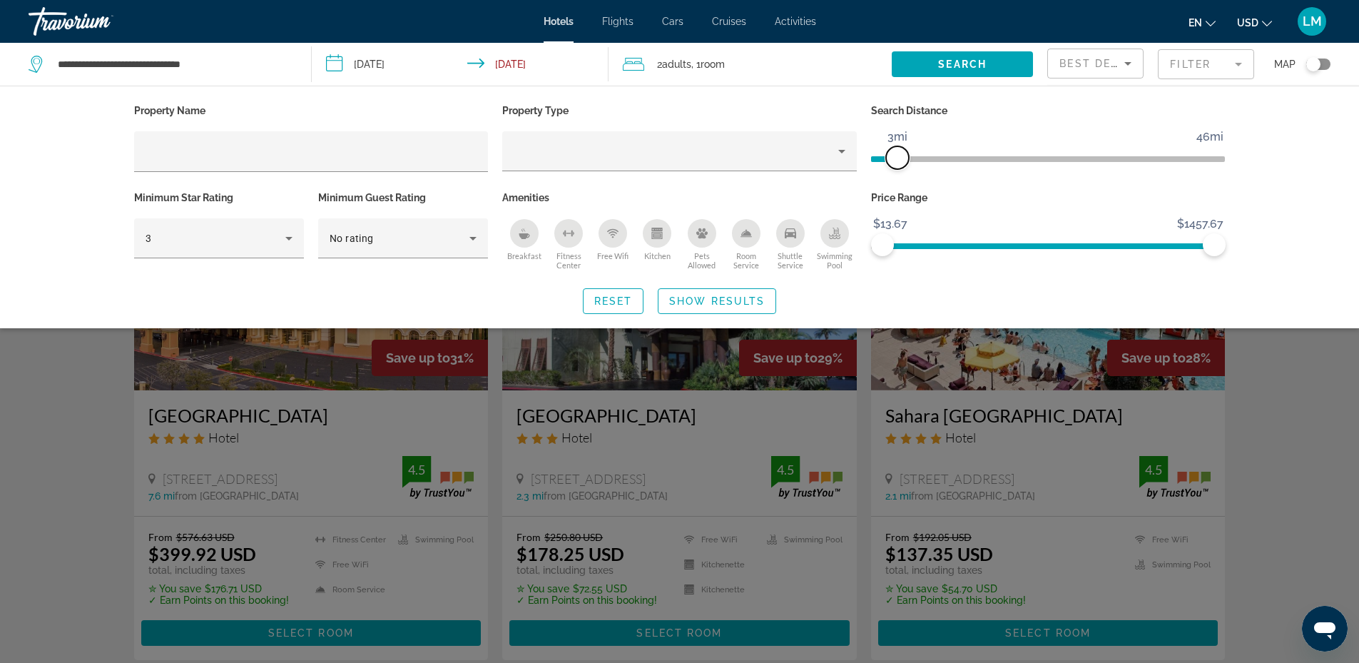
drag, startPoint x: 1101, startPoint y: 160, endPoint x: 897, endPoint y: 204, distance: 207.9
click at [897, 204] on div "Property Name Property Type Search Distance 1mi 46mi 3mi Minimum Star Rating 3 …" at bounding box center [680, 187] width 1106 height 173
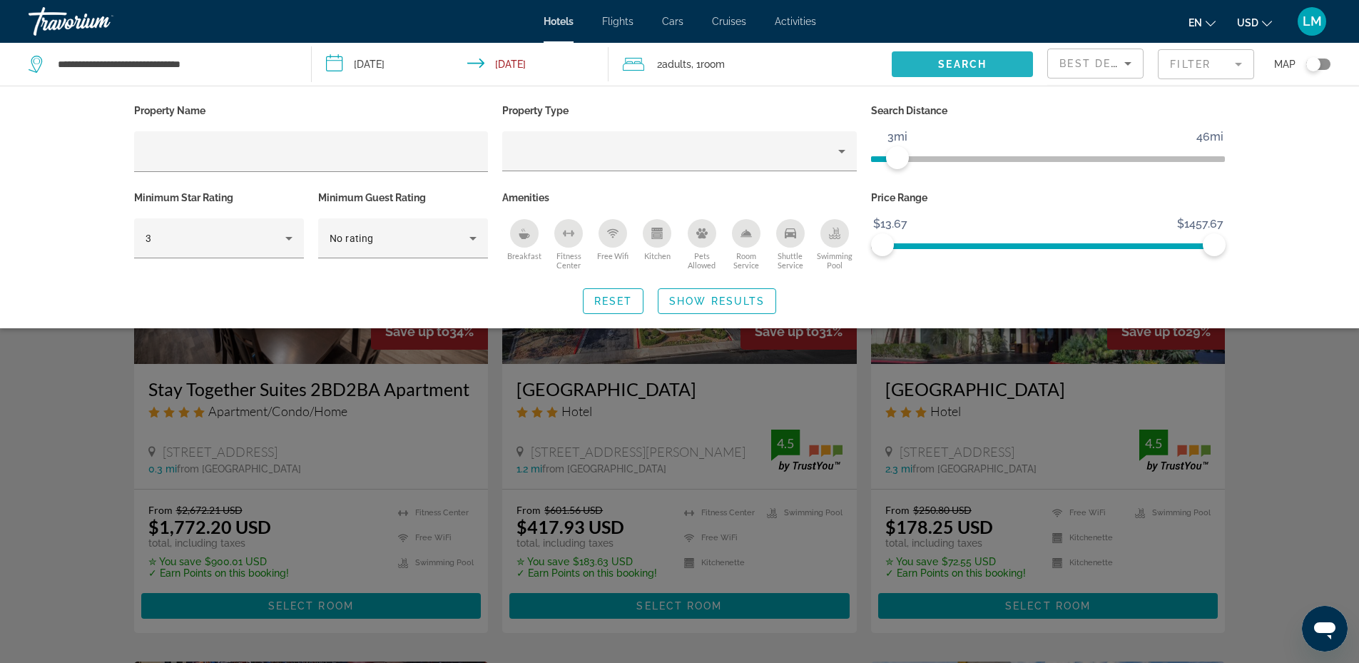
click at [962, 64] on span "Search" at bounding box center [962, 63] width 49 height 11
click at [731, 289] on span "Search widget" at bounding box center [716, 301] width 117 height 34
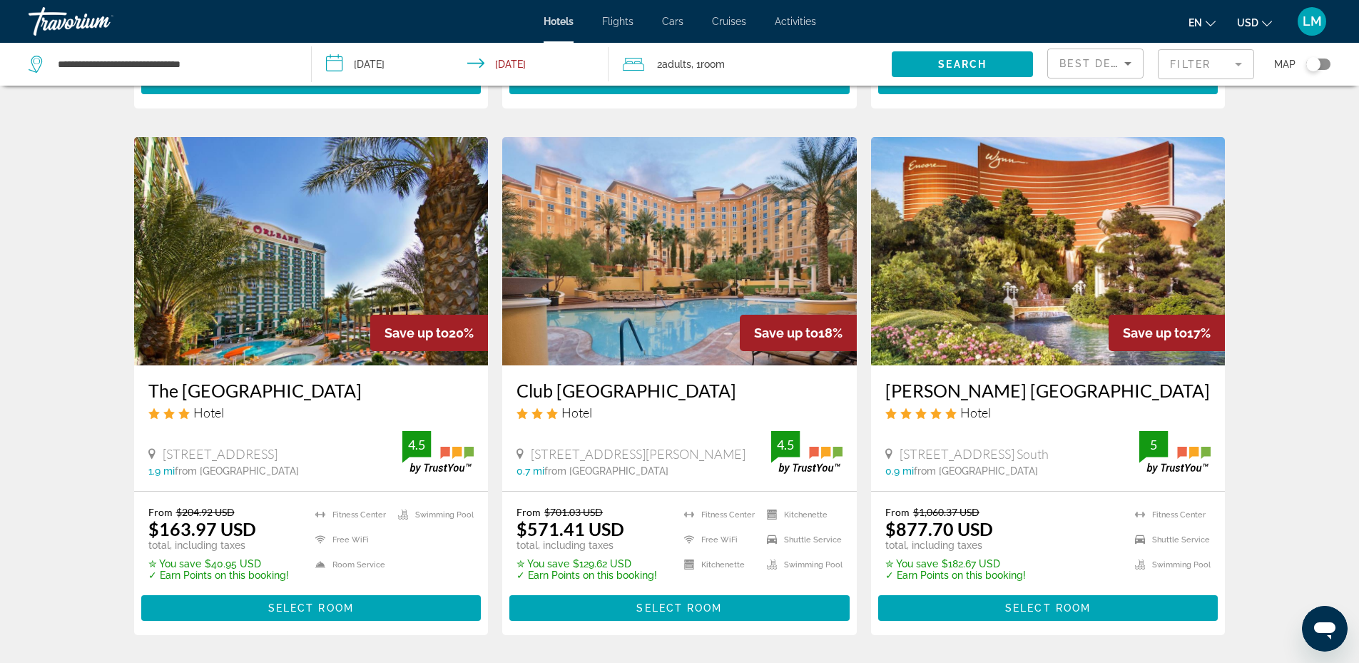
scroll to position [1783, 0]
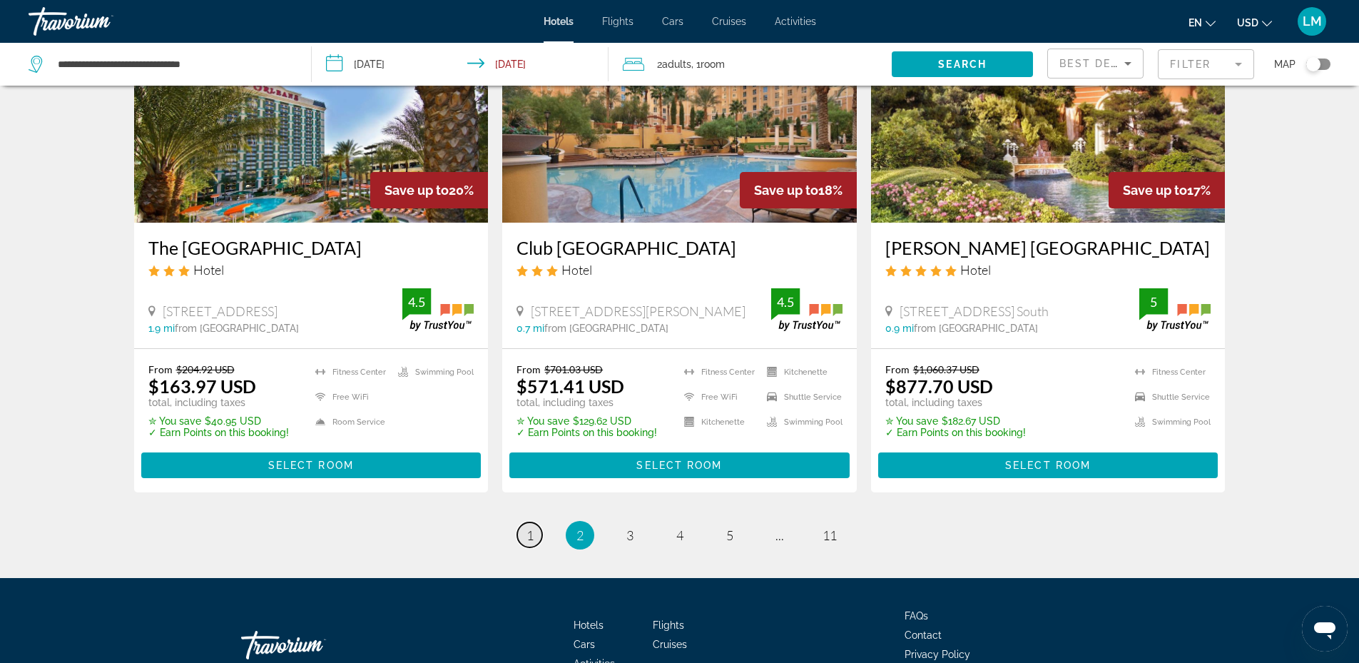
click at [524, 522] on link "page 1" at bounding box center [529, 534] width 25 height 25
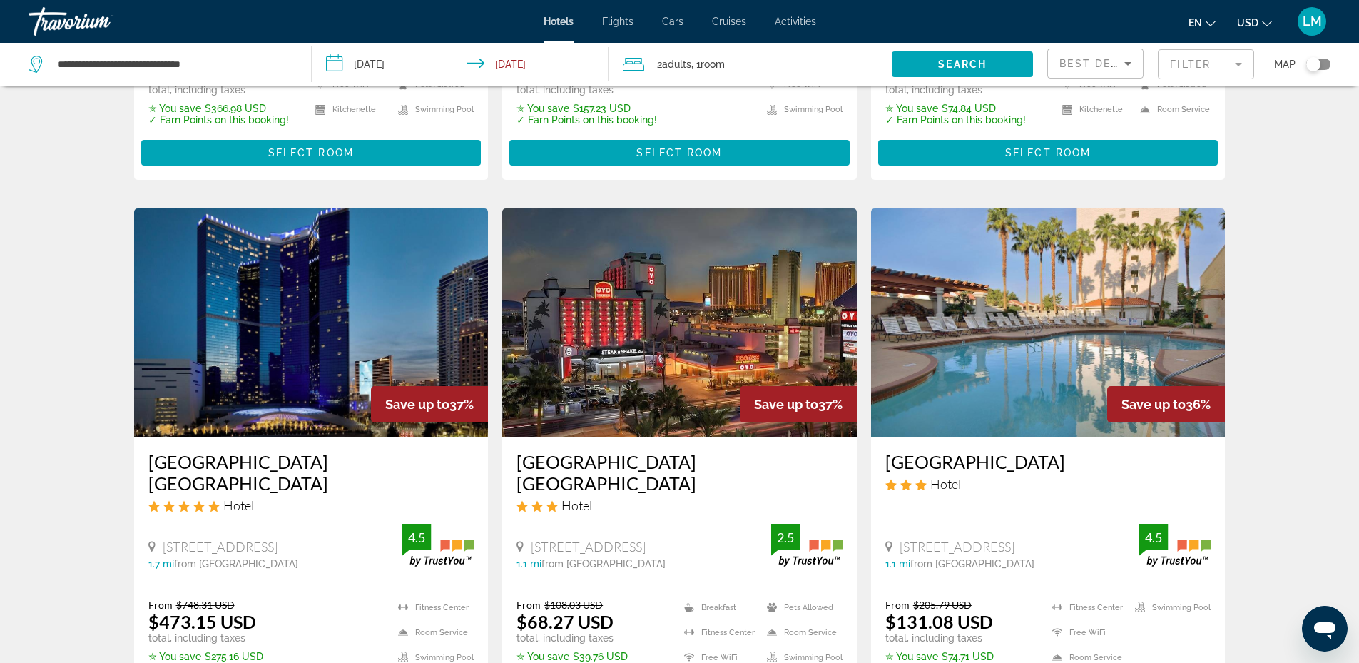
scroll to position [1641, 0]
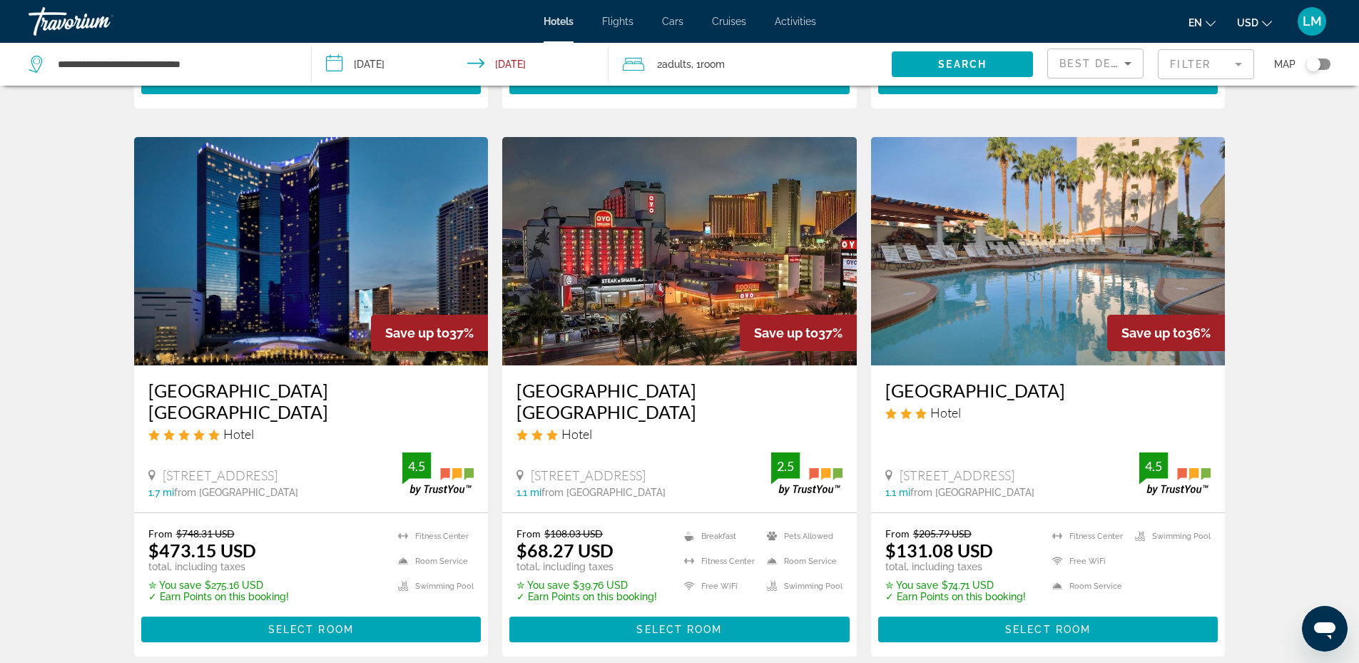
click at [353, 310] on img "Main content" at bounding box center [311, 251] width 355 height 228
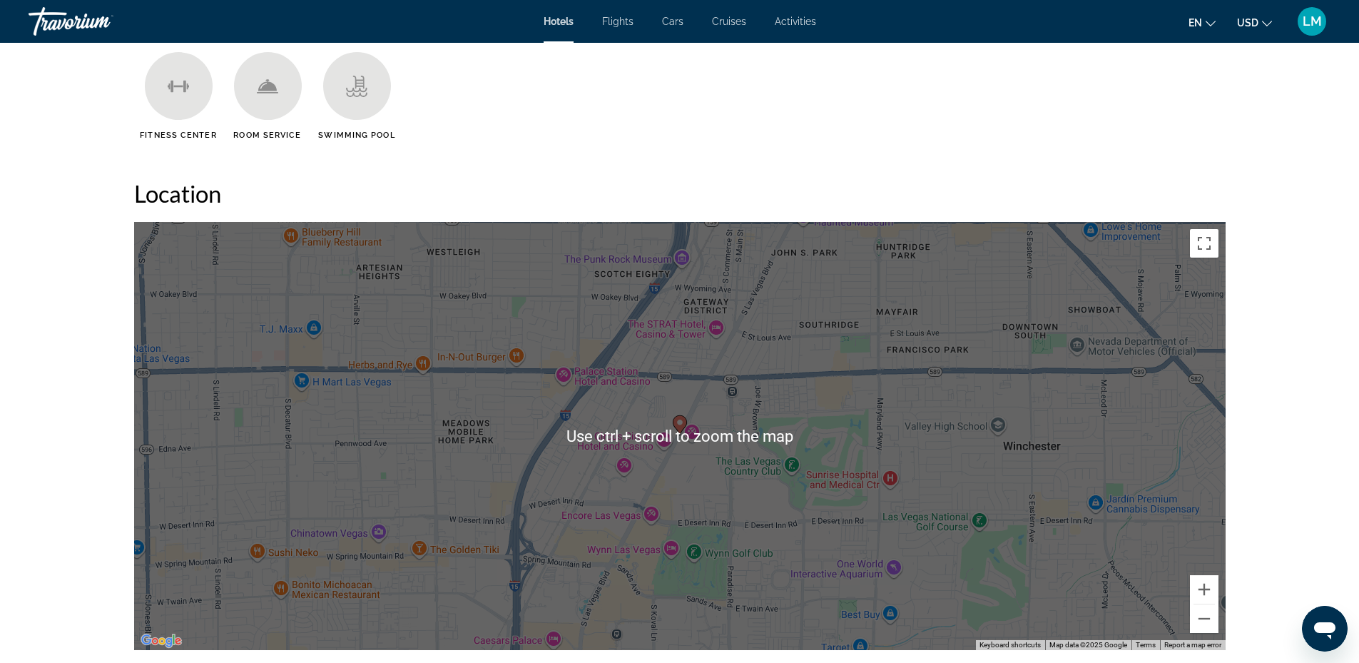
scroll to position [1284, 0]
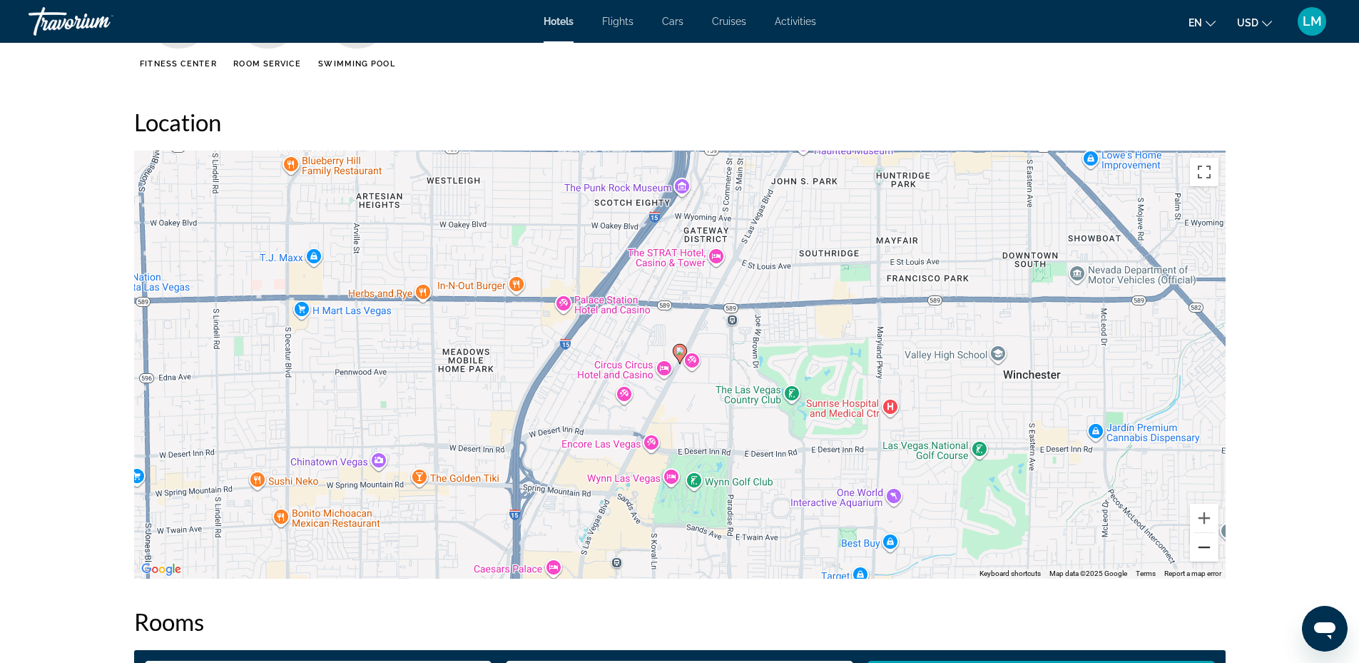
click at [1206, 546] on button "Zoom out" at bounding box center [1204, 547] width 29 height 29
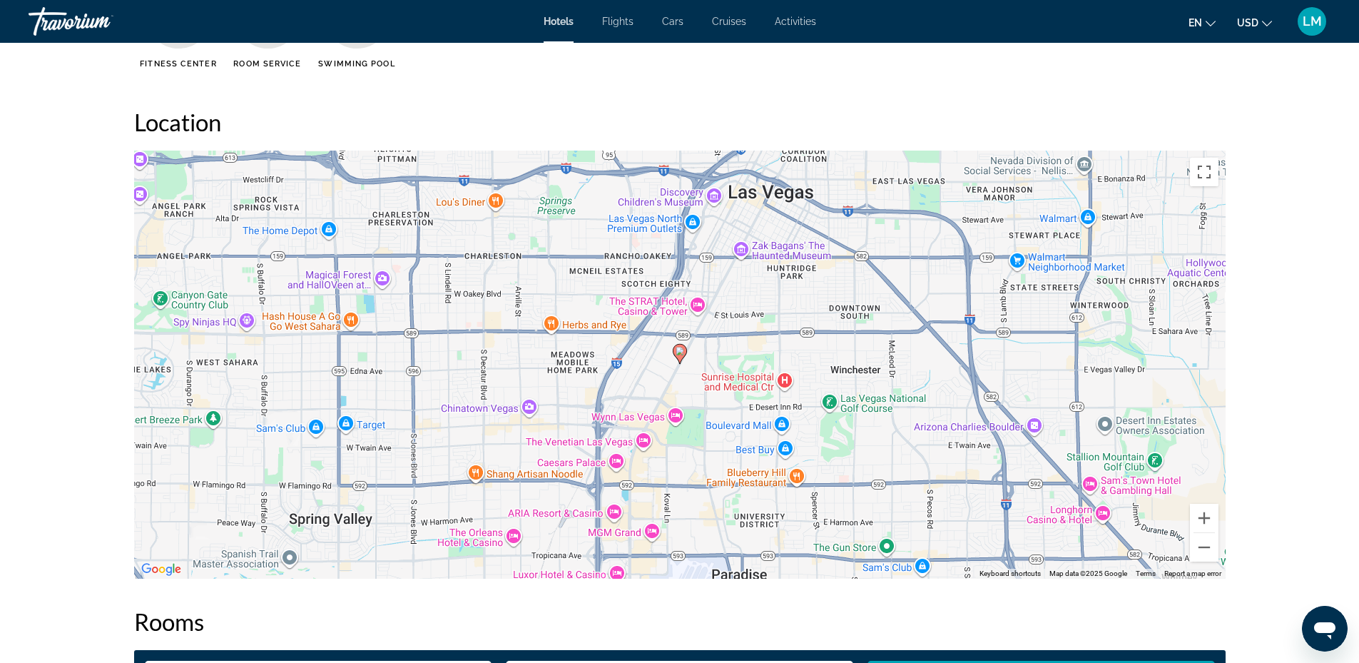
click at [678, 354] on image "Main content" at bounding box center [680, 351] width 9 height 9
click at [681, 356] on icon "Main content" at bounding box center [679, 354] width 13 height 19
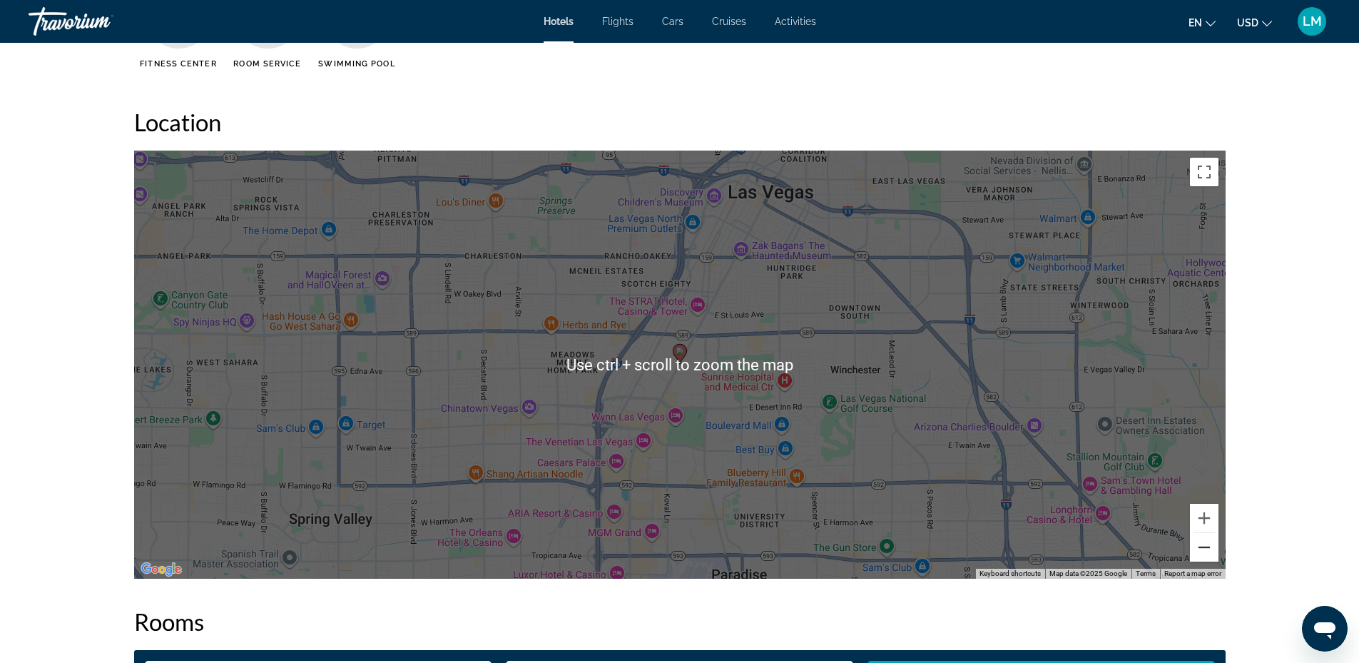
click at [1212, 548] on button "Zoom out" at bounding box center [1204, 547] width 29 height 29
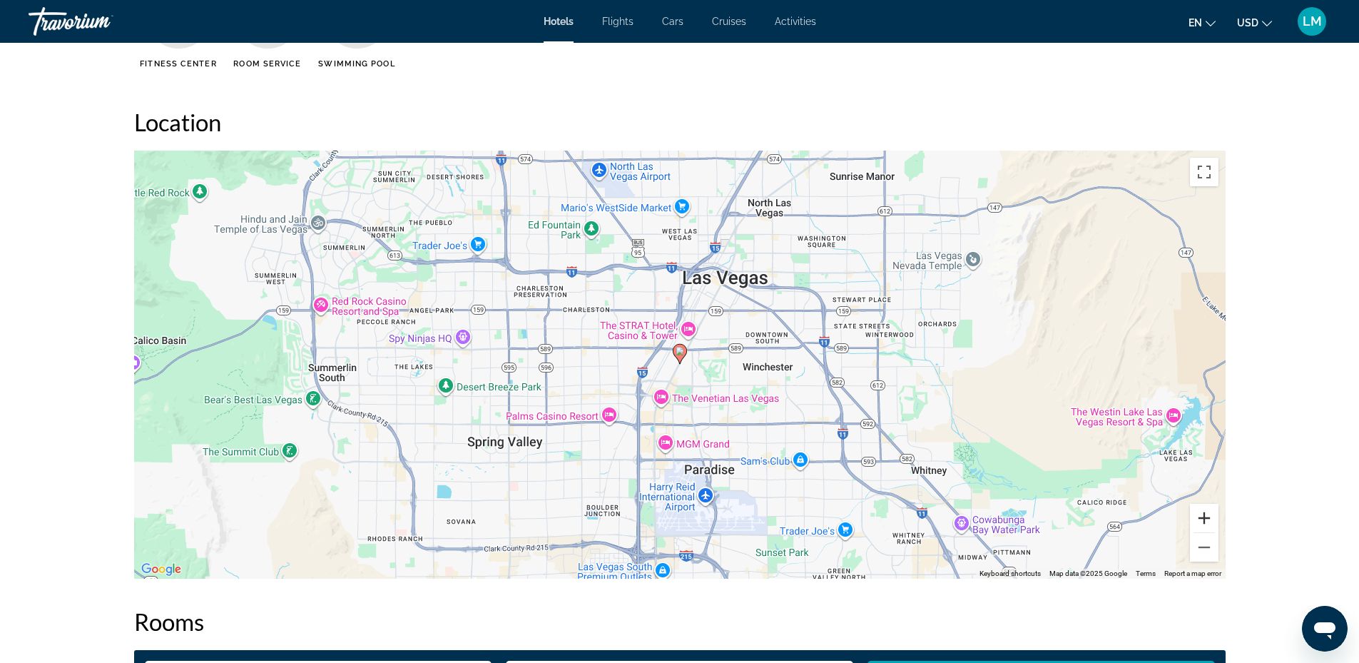
click at [1206, 524] on button "Zoom in" at bounding box center [1204, 518] width 29 height 29
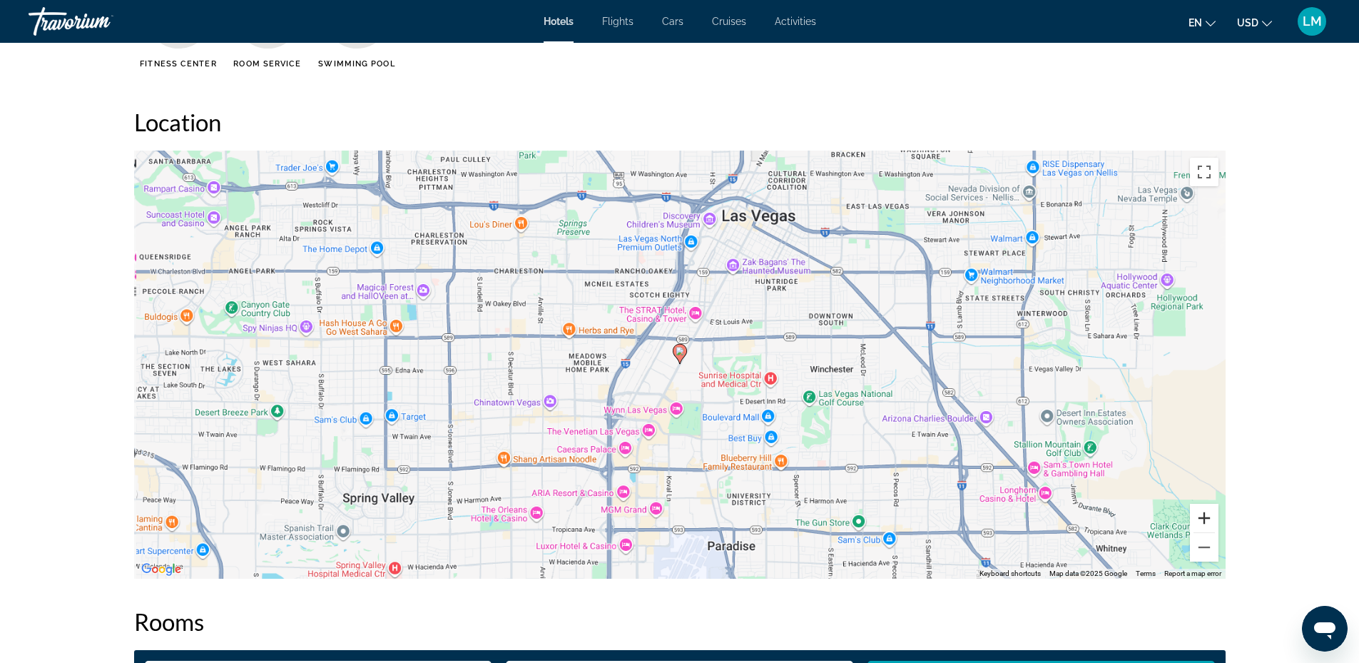
click at [1206, 524] on button "Zoom in" at bounding box center [1204, 518] width 29 height 29
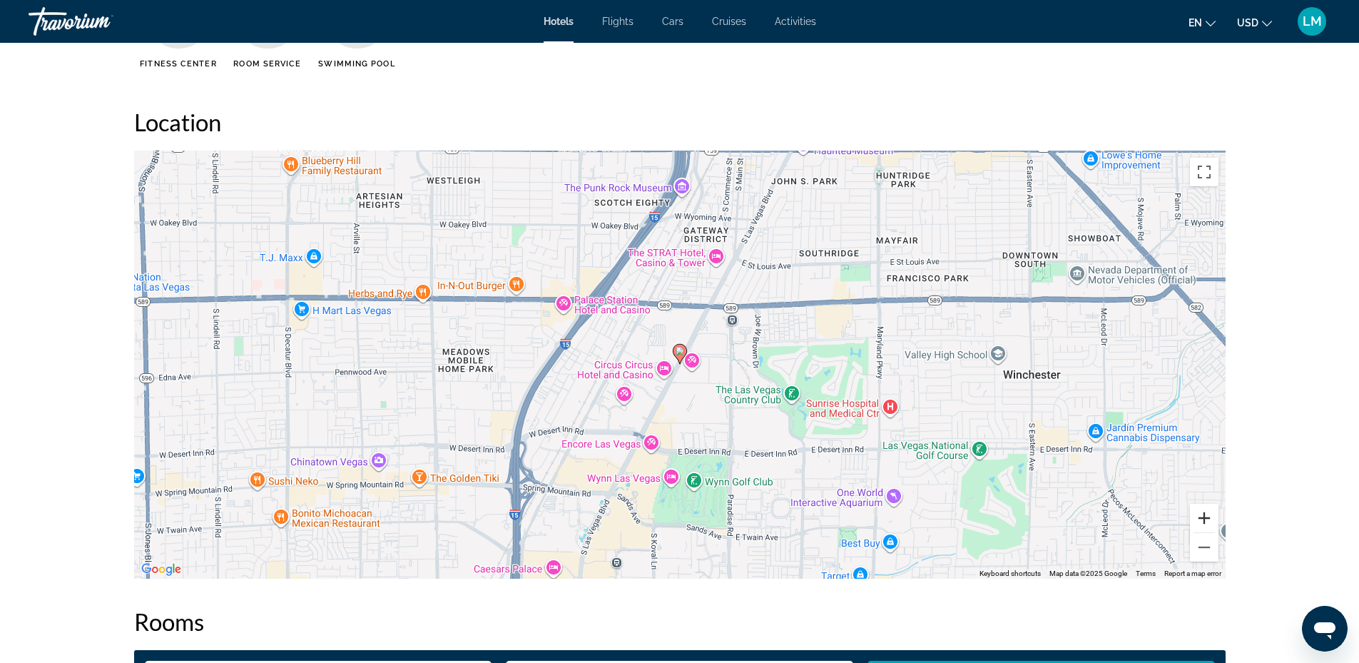
click at [1205, 522] on button "Zoom in" at bounding box center [1204, 518] width 29 height 29
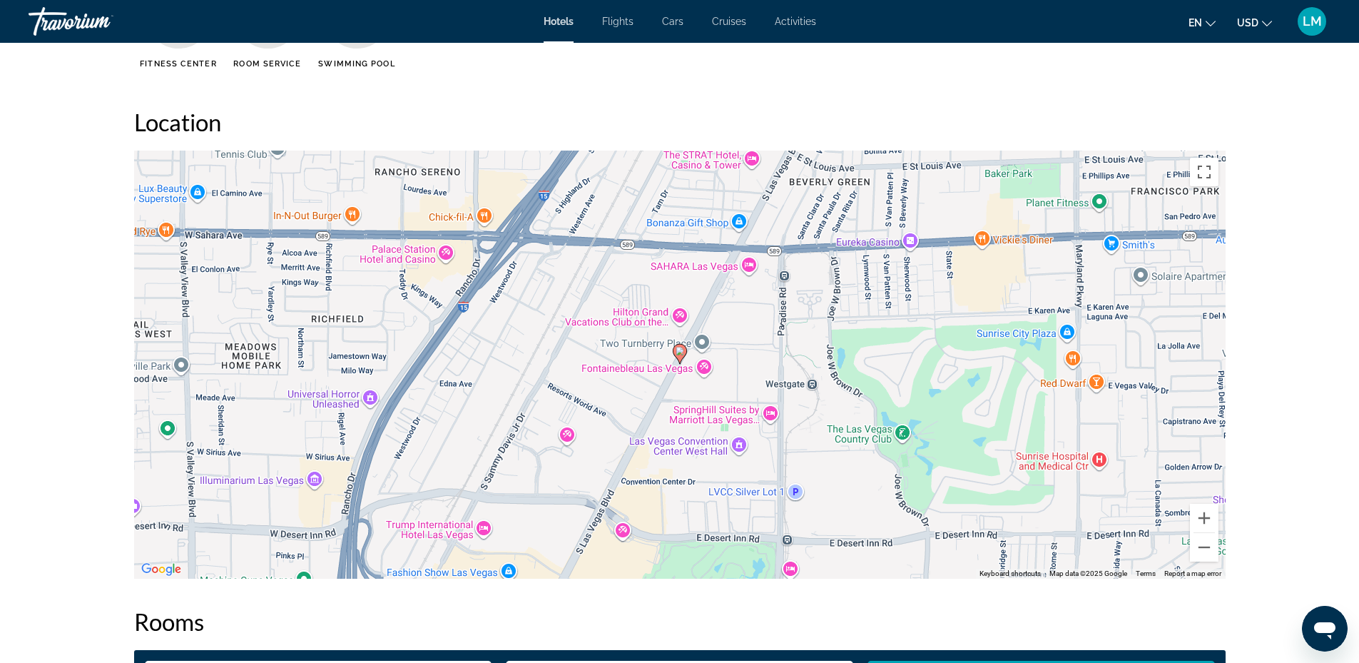
click at [672, 251] on div "To activate drag with keyboard, press Alt + Enter. Once in keyboard drag state,…" at bounding box center [679, 365] width 1091 height 428
click at [695, 251] on div "To activate drag with keyboard, press Alt + Enter. Once in keyboard drag state,…" at bounding box center [679, 365] width 1091 height 428
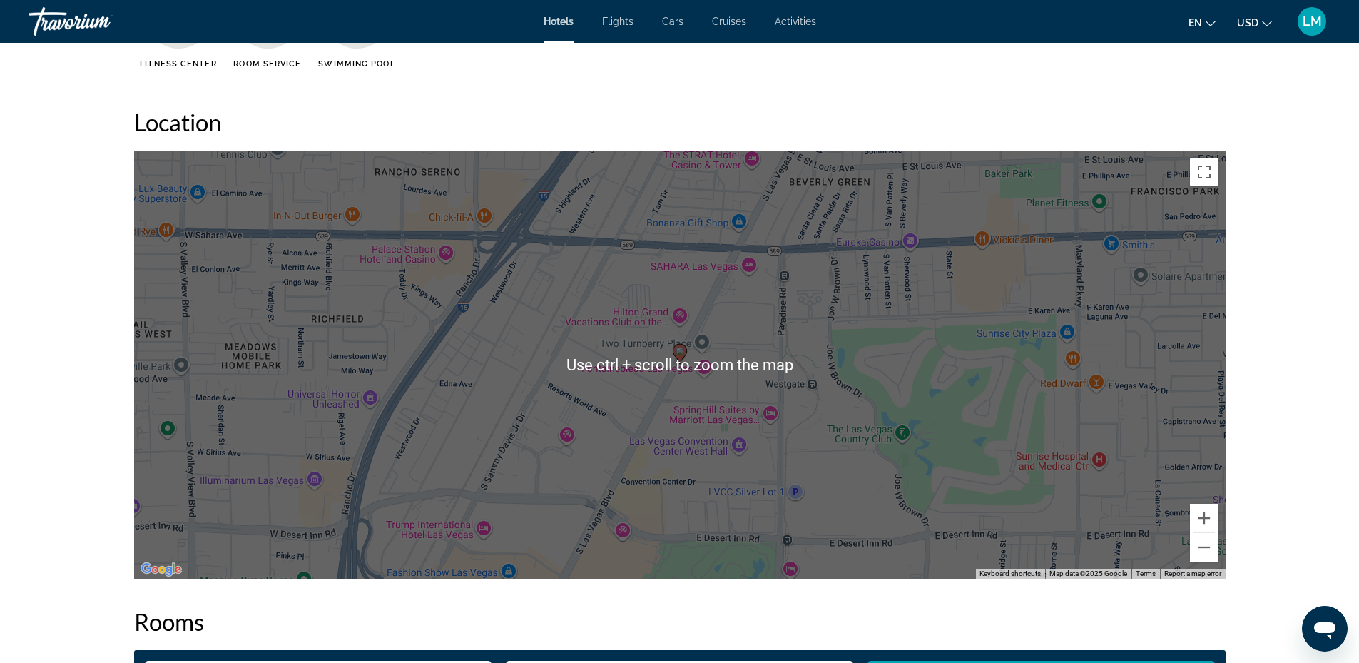
scroll to position [1213, 0]
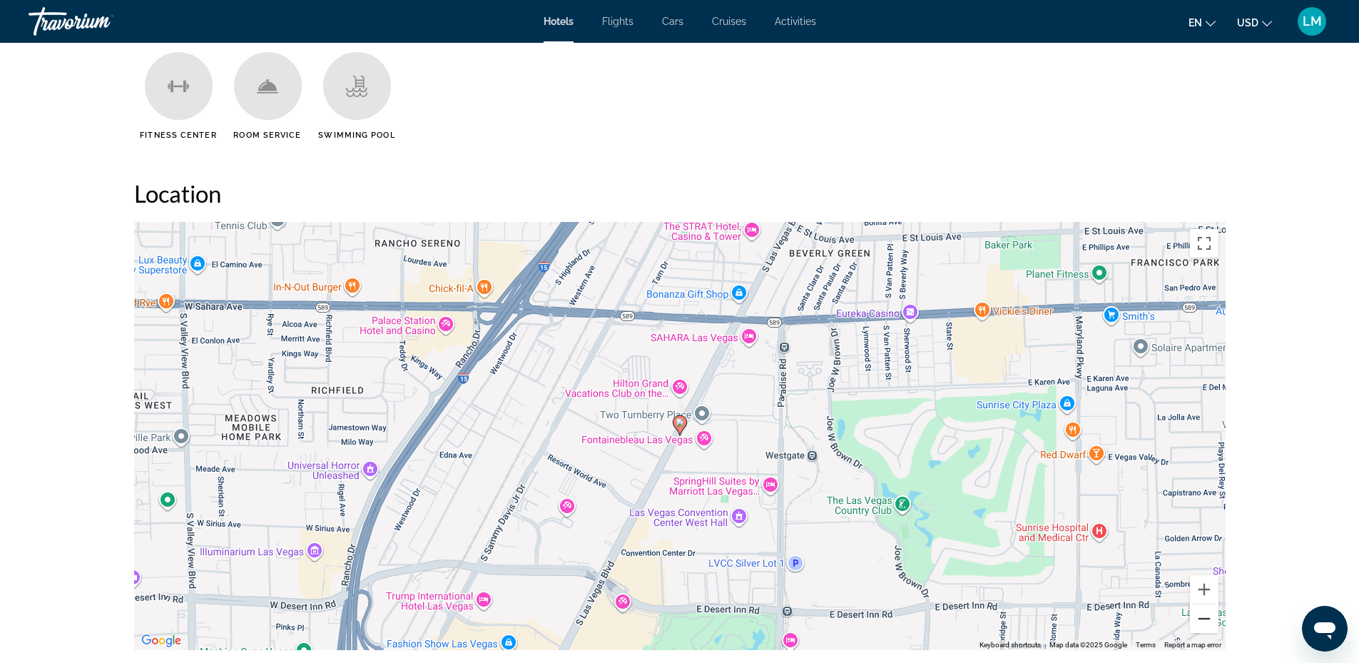
click at [1206, 621] on button "Zoom out" at bounding box center [1204, 618] width 29 height 29
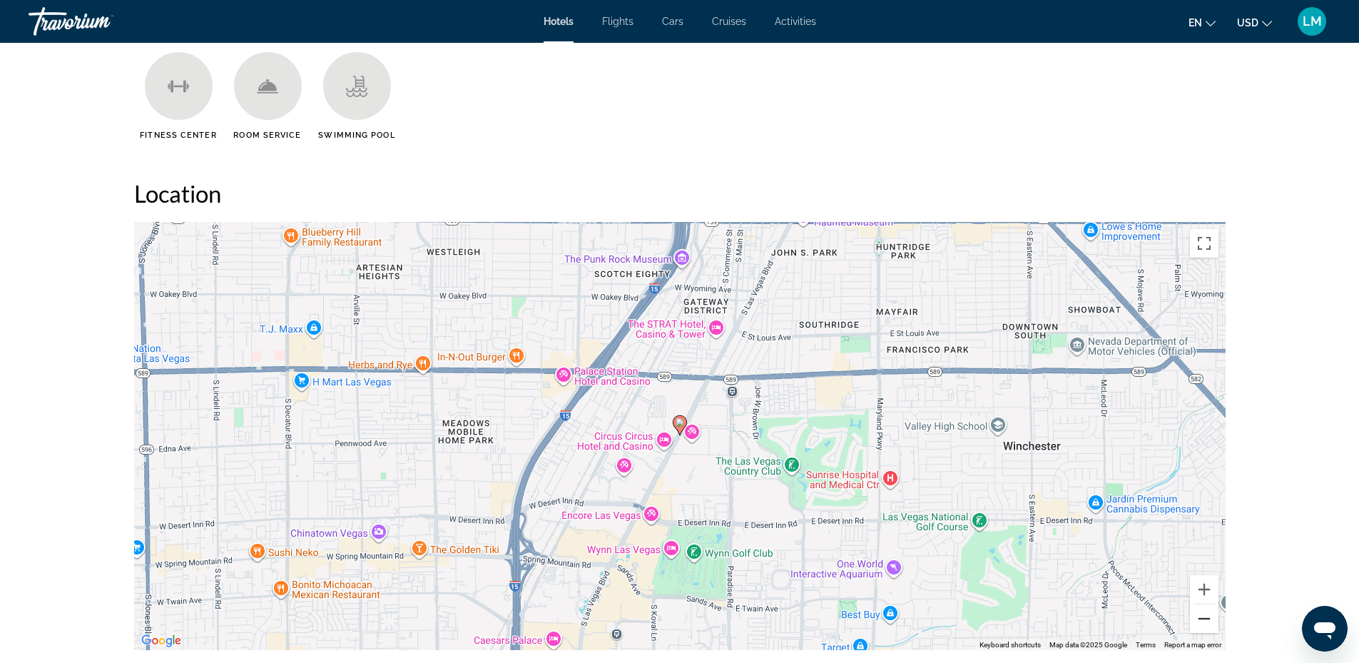
click at [1206, 621] on button "Zoom out" at bounding box center [1204, 618] width 29 height 29
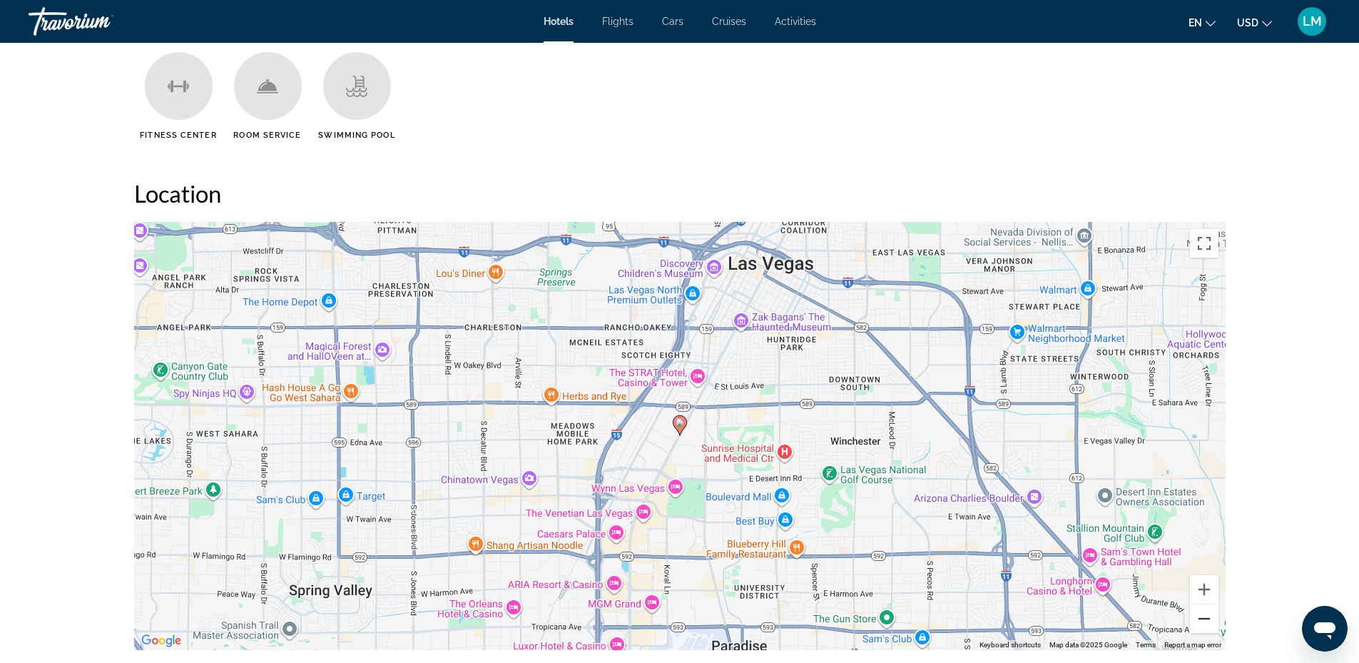
click at [1206, 621] on button "Zoom out" at bounding box center [1204, 618] width 29 height 29
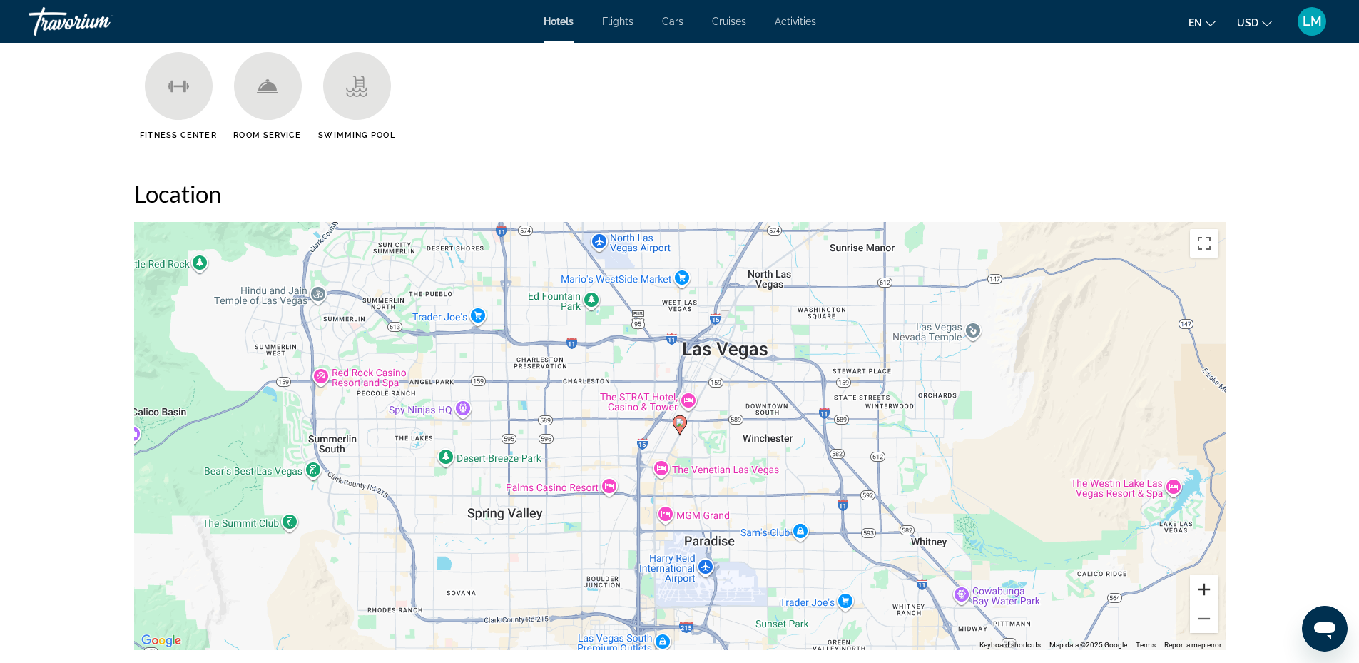
click at [1212, 596] on button "Zoom in" at bounding box center [1204, 589] width 29 height 29
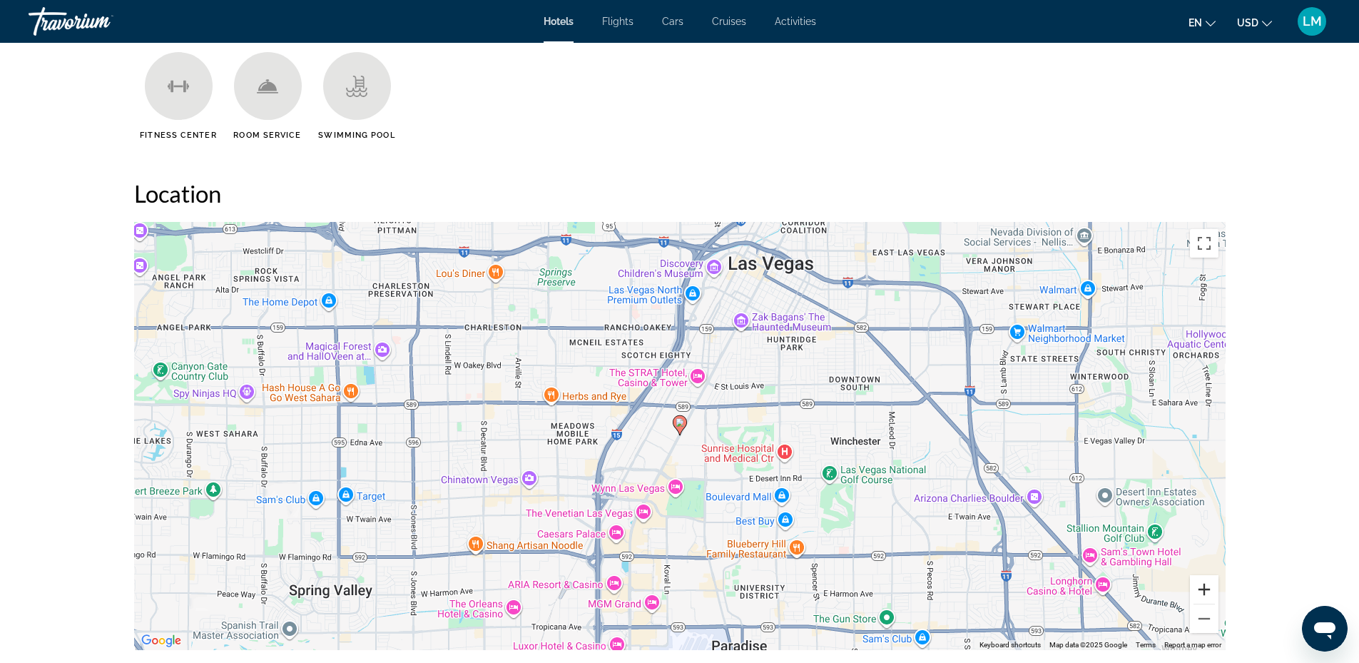
click at [1212, 596] on button "Zoom in" at bounding box center [1204, 589] width 29 height 29
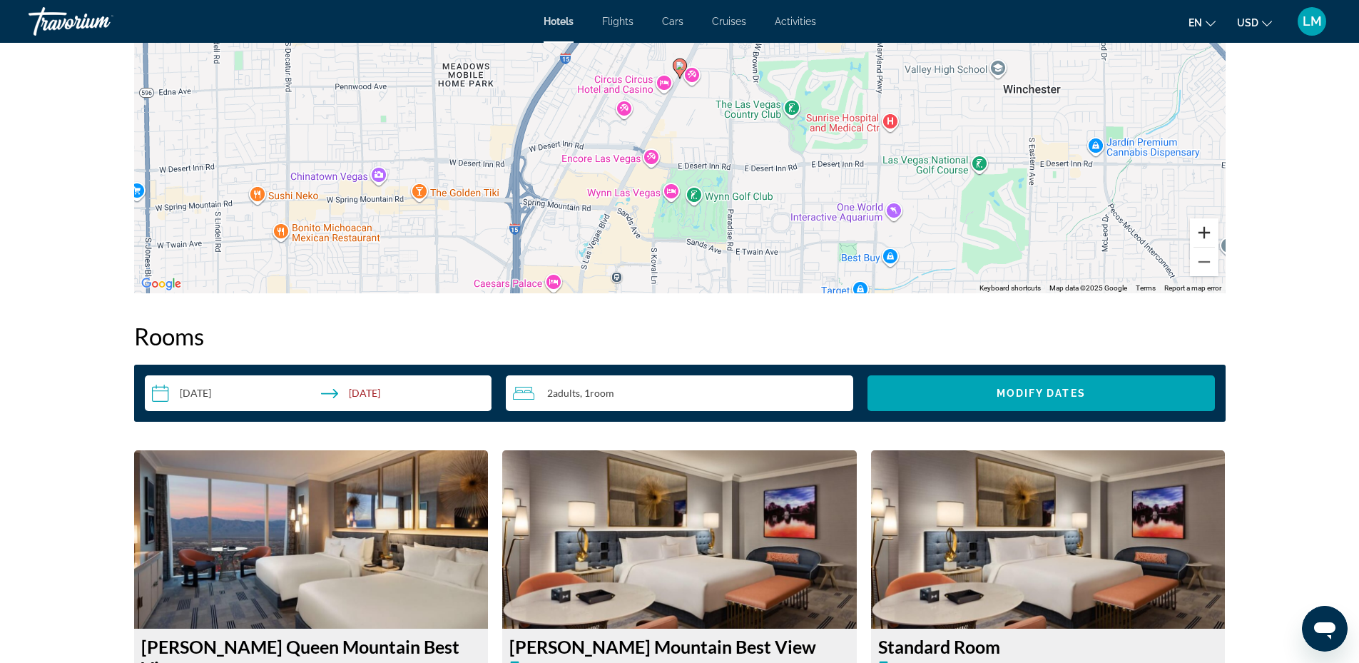
scroll to position [1284, 0]
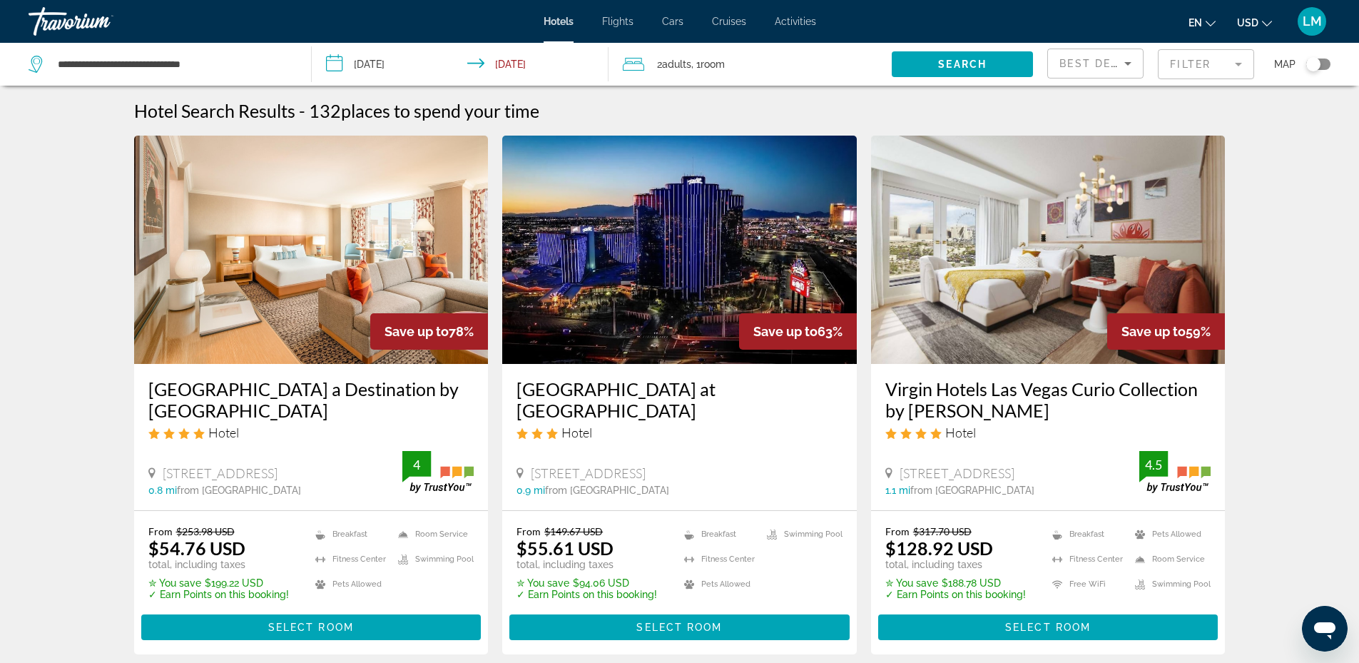
click at [1211, 61] on mat-form-field "Filter" at bounding box center [1206, 64] width 96 height 30
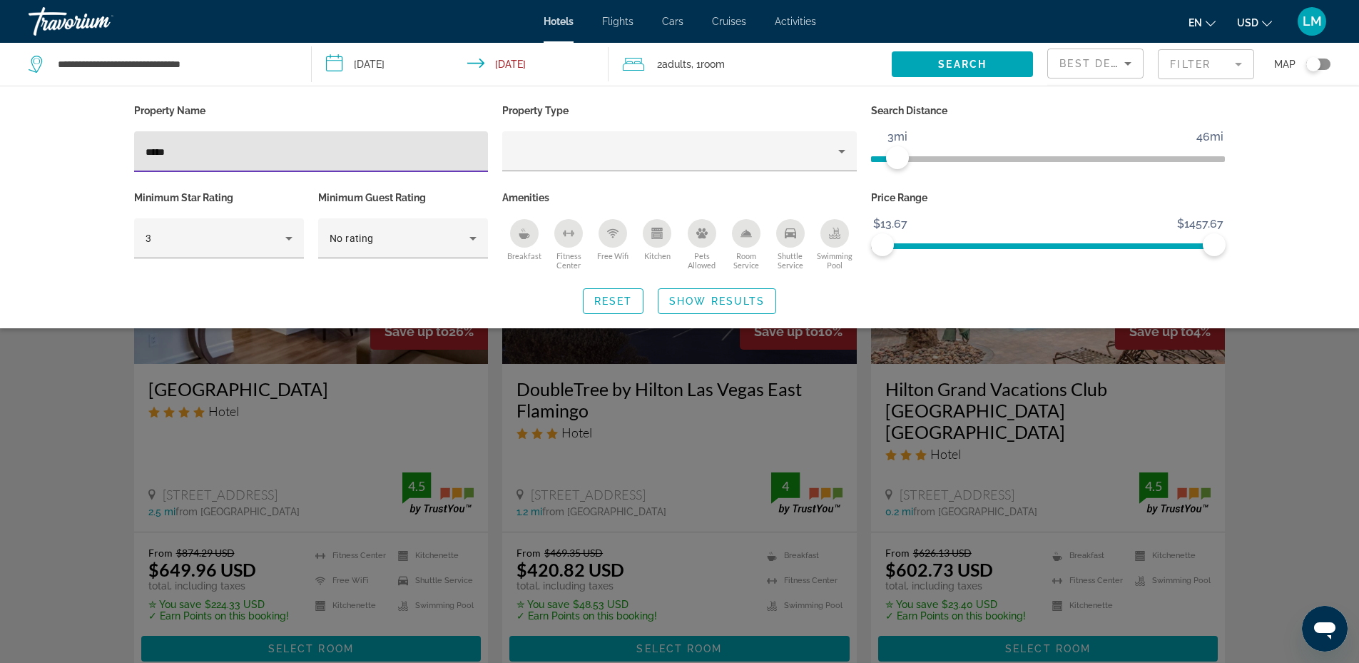
type input "*****"
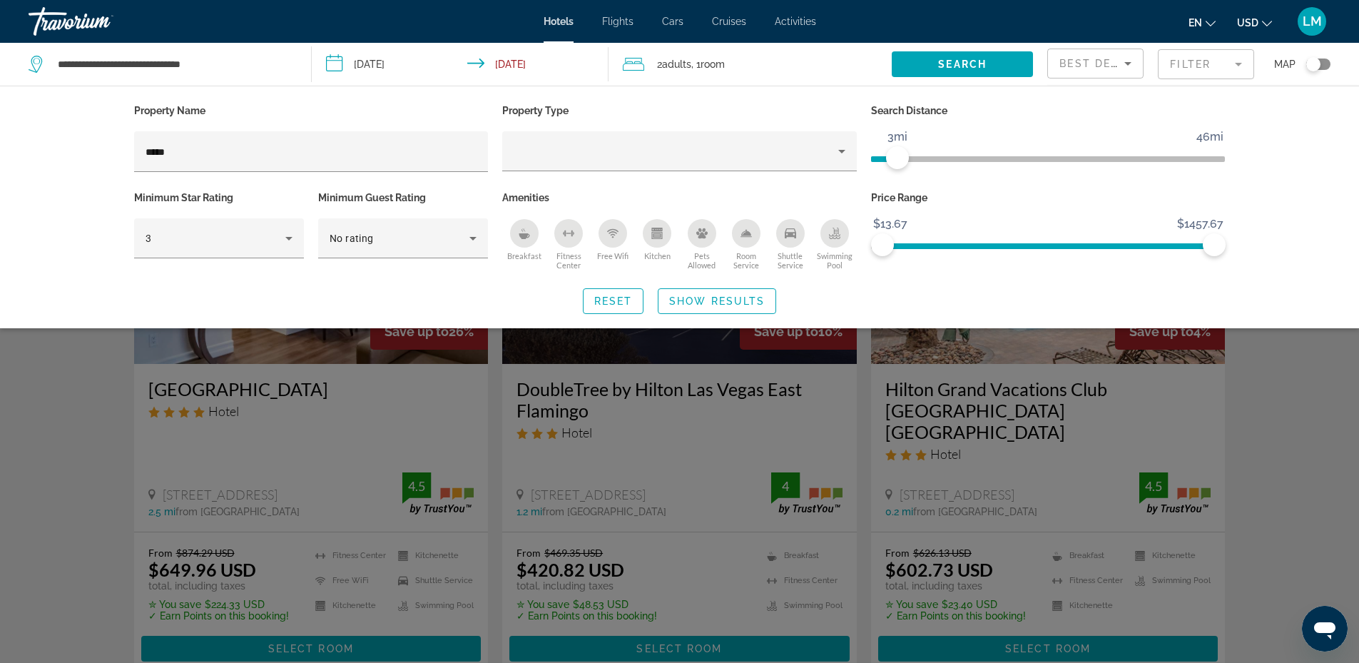
click at [434, 393] on div "Search widget" at bounding box center [679, 438] width 1359 height 449
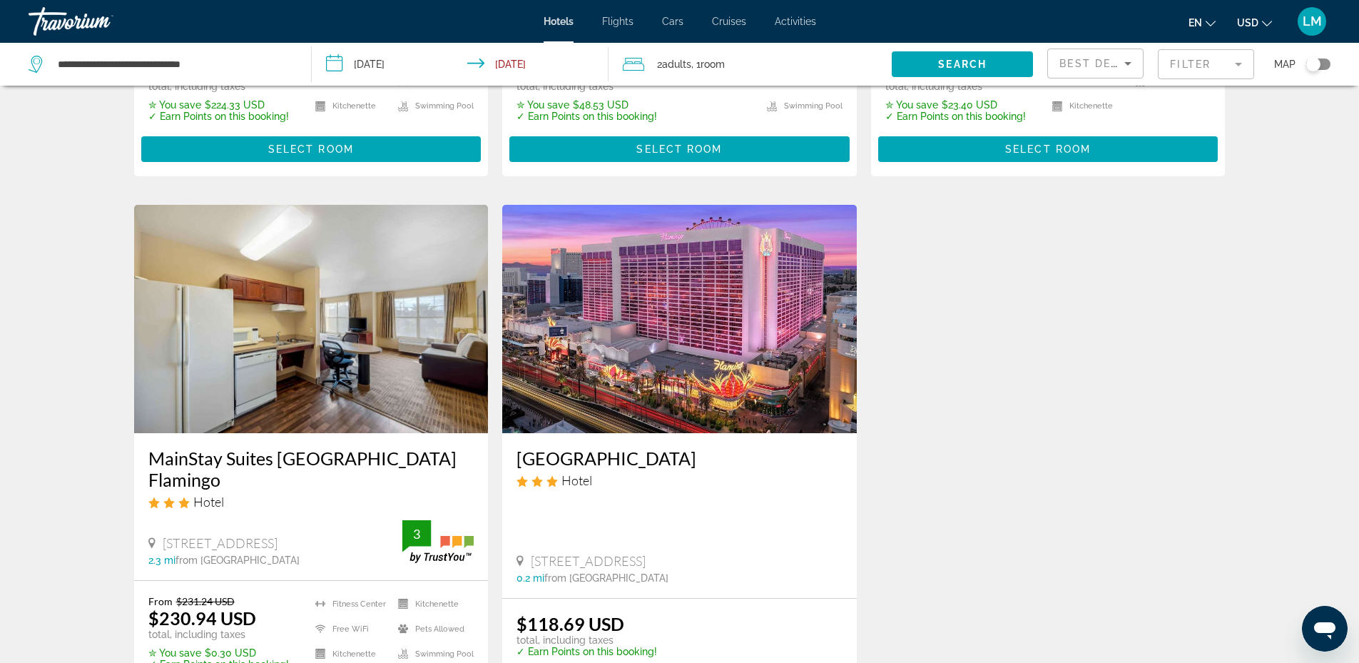
scroll to position [571, 0]
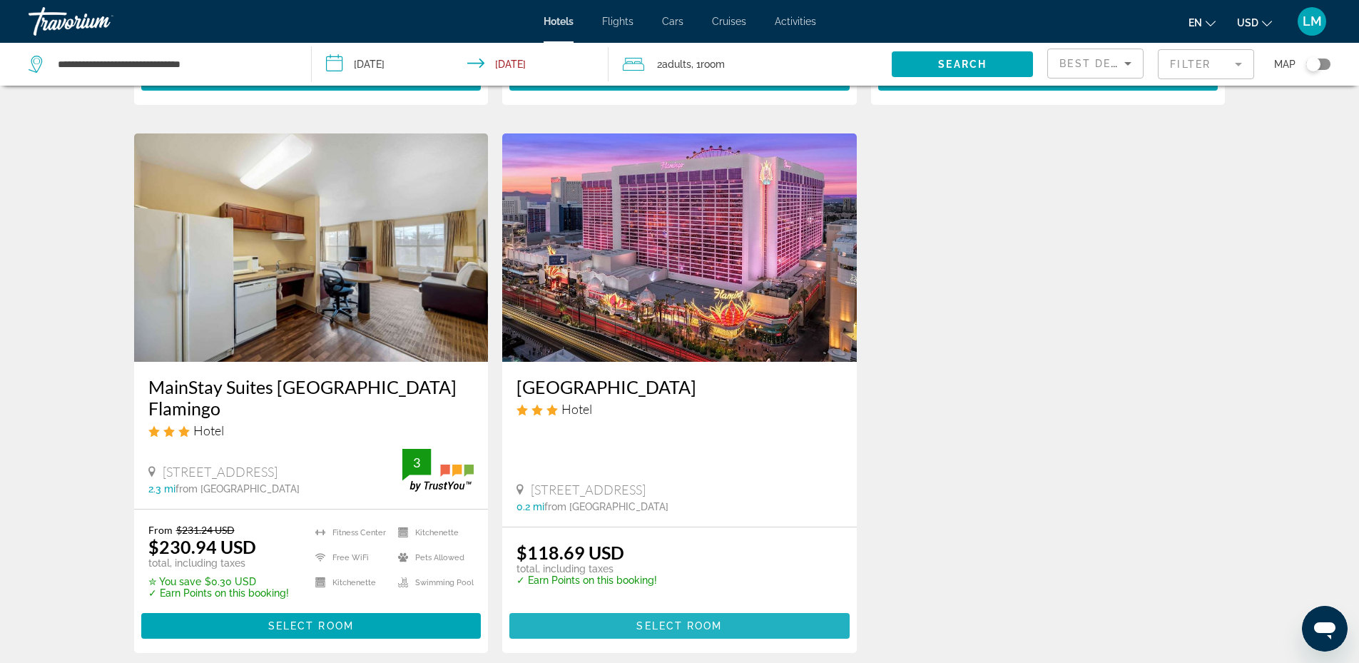
click at [643, 620] on span "Select Room" at bounding box center [679, 625] width 86 height 11
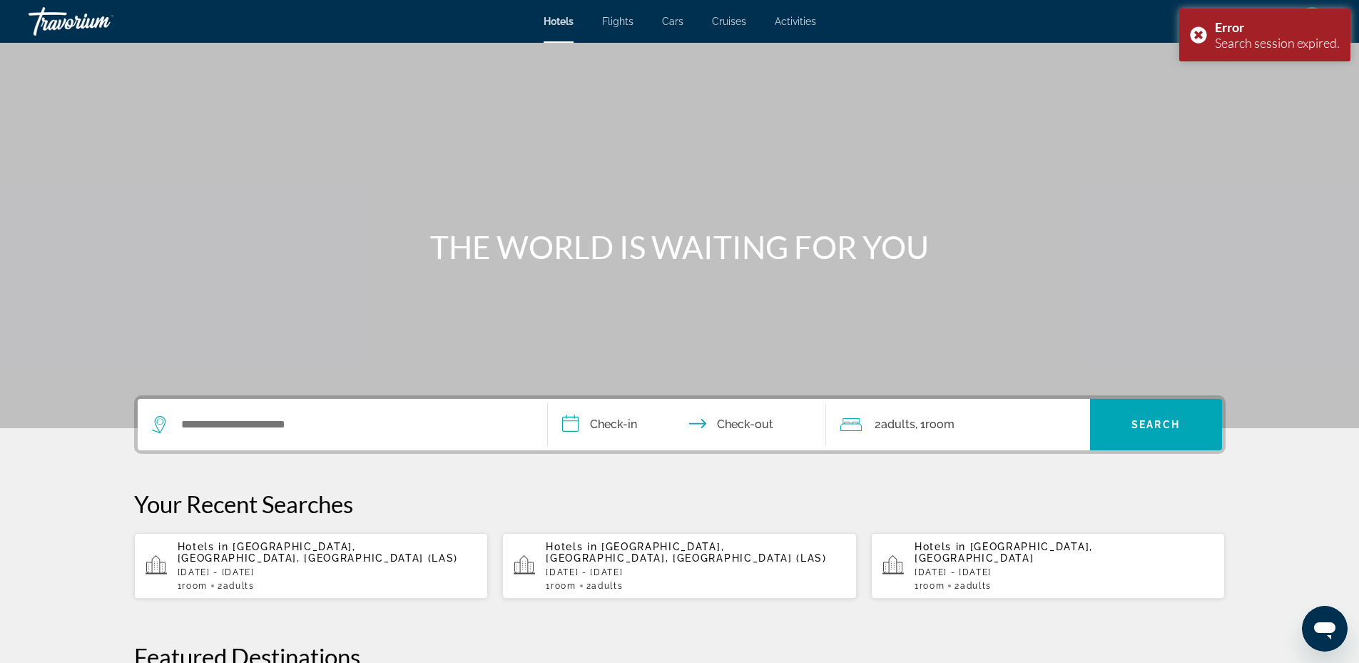
click at [377, 392] on div "Main content" at bounding box center [679, 214] width 1359 height 428
click at [377, 433] on input "Search widget" at bounding box center [353, 424] width 346 height 21
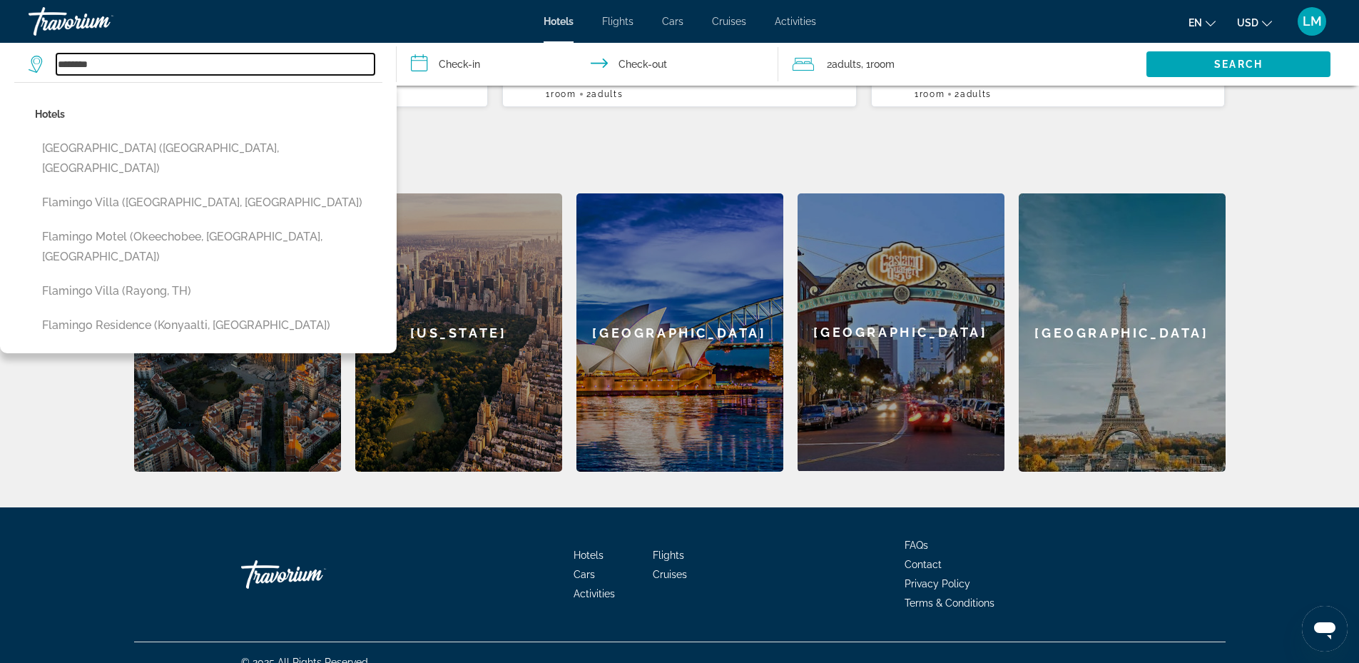
scroll to position [277, 0]
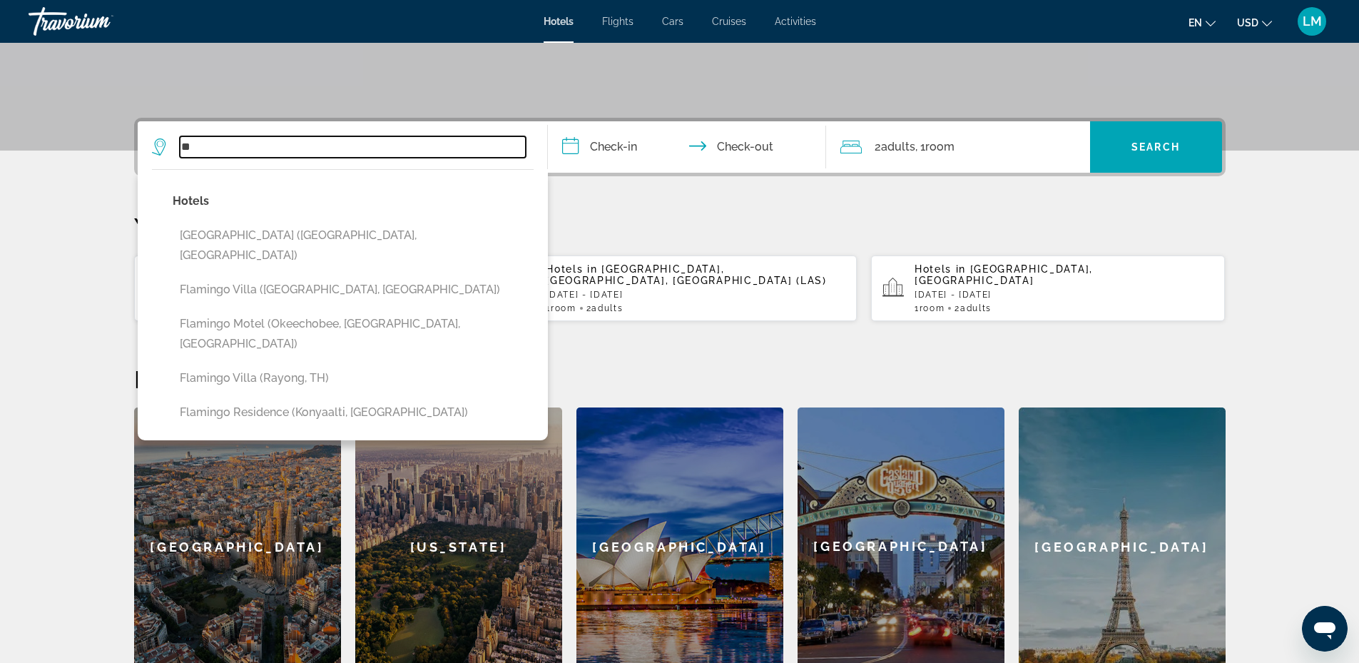
type input "*"
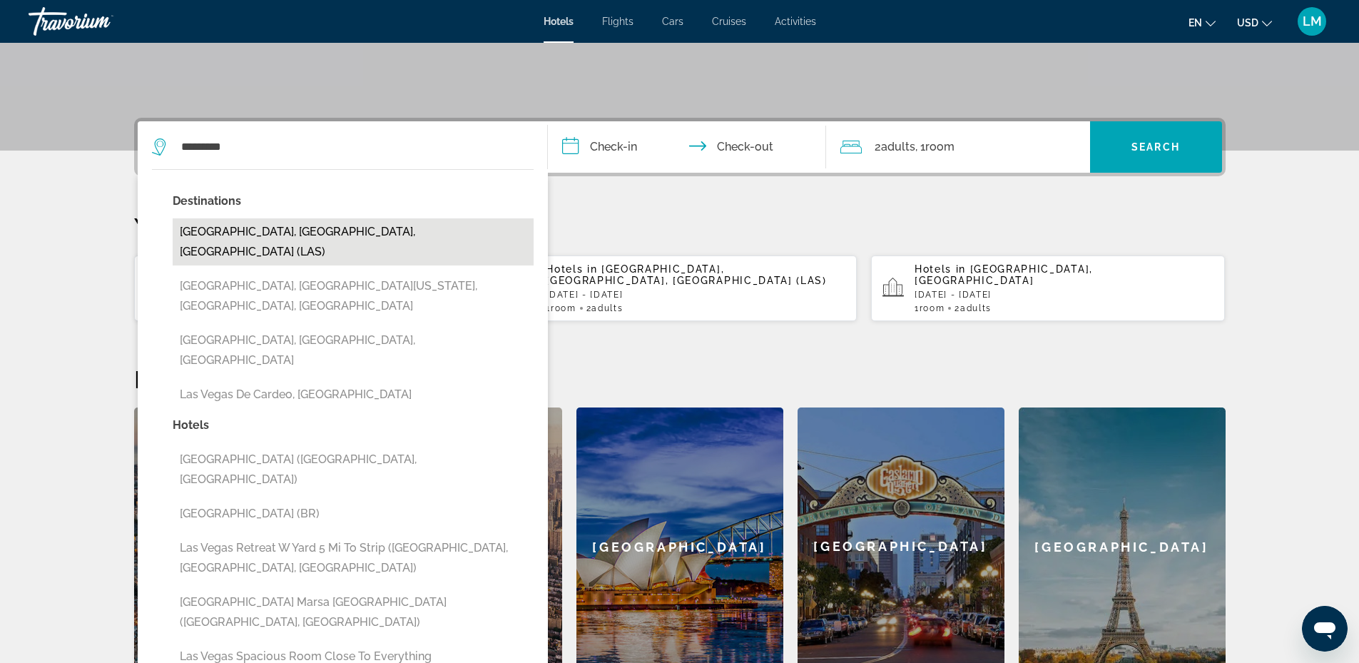
click at [290, 228] on button "[GEOGRAPHIC_DATA], [GEOGRAPHIC_DATA], [GEOGRAPHIC_DATA] (LAS)" at bounding box center [353, 241] width 361 height 47
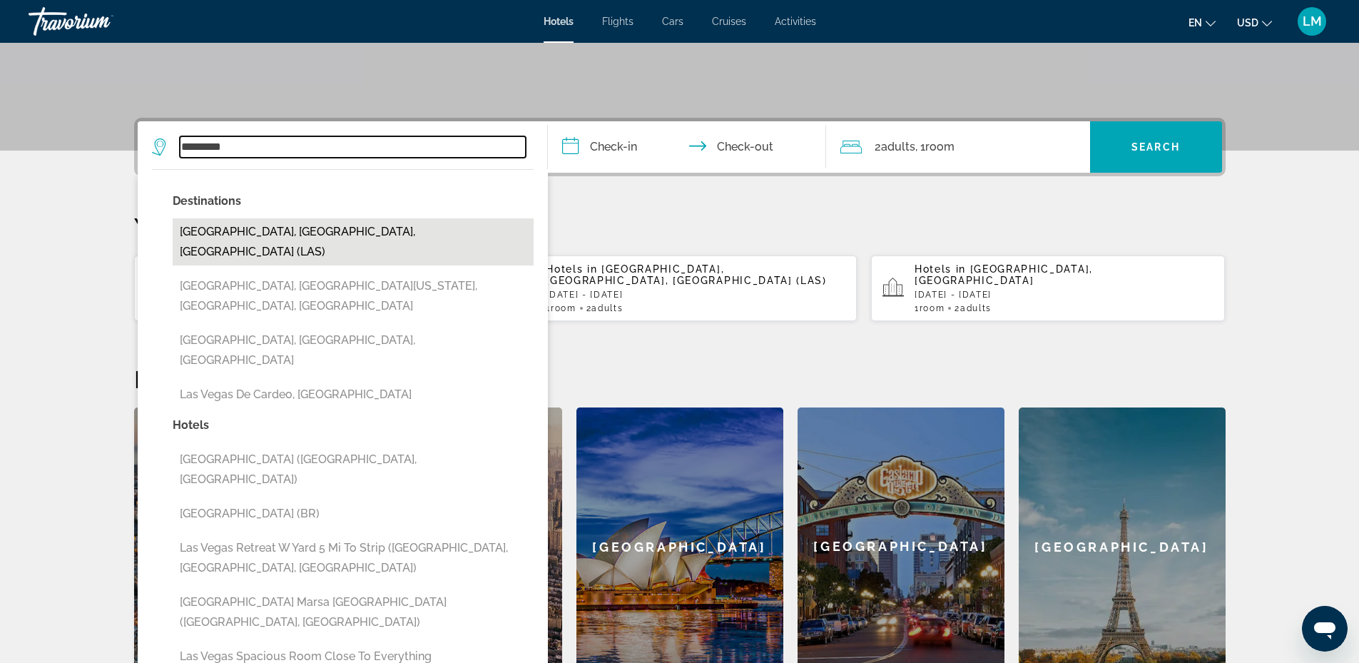
type input "**********"
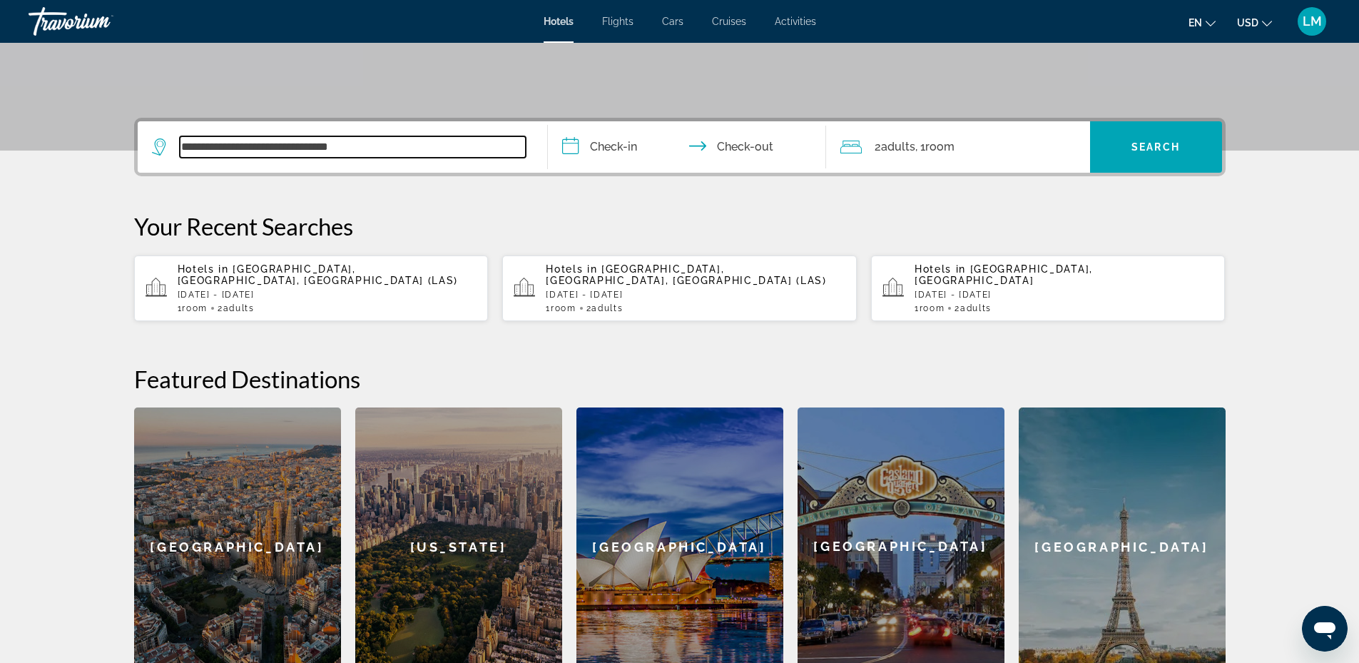
scroll to position [349, 0]
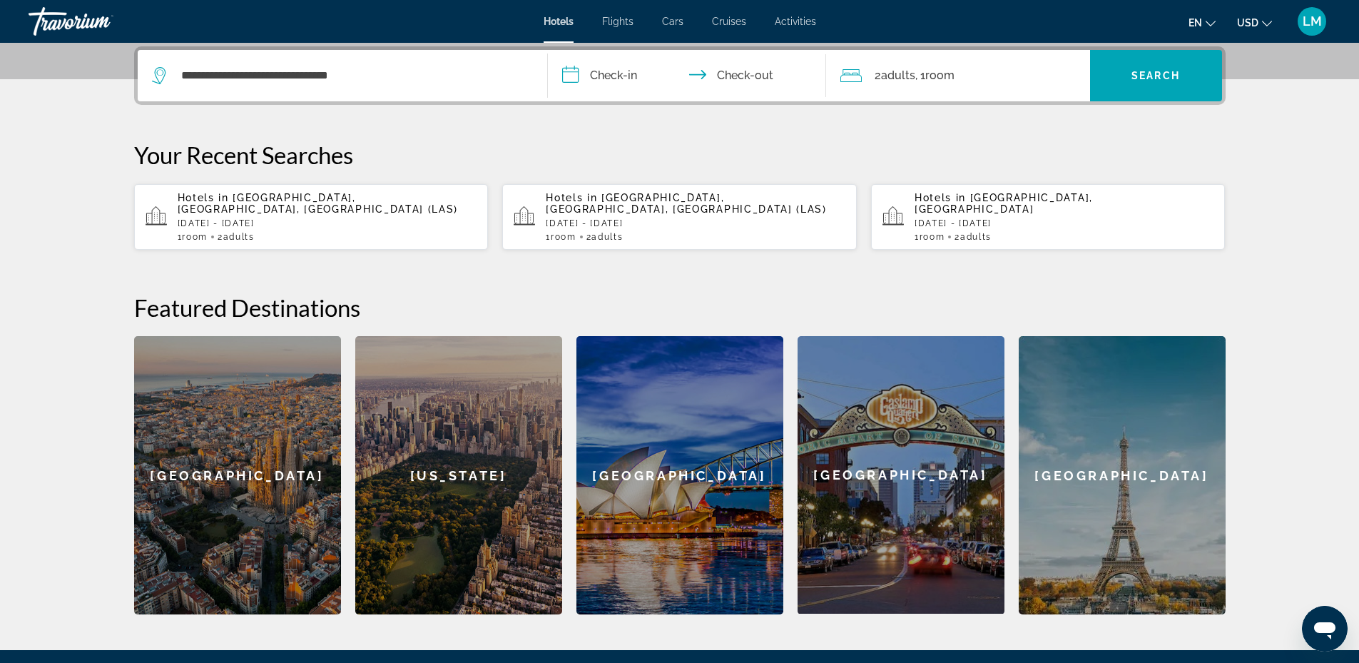
click at [613, 73] on input "**********" at bounding box center [690, 78] width 284 height 56
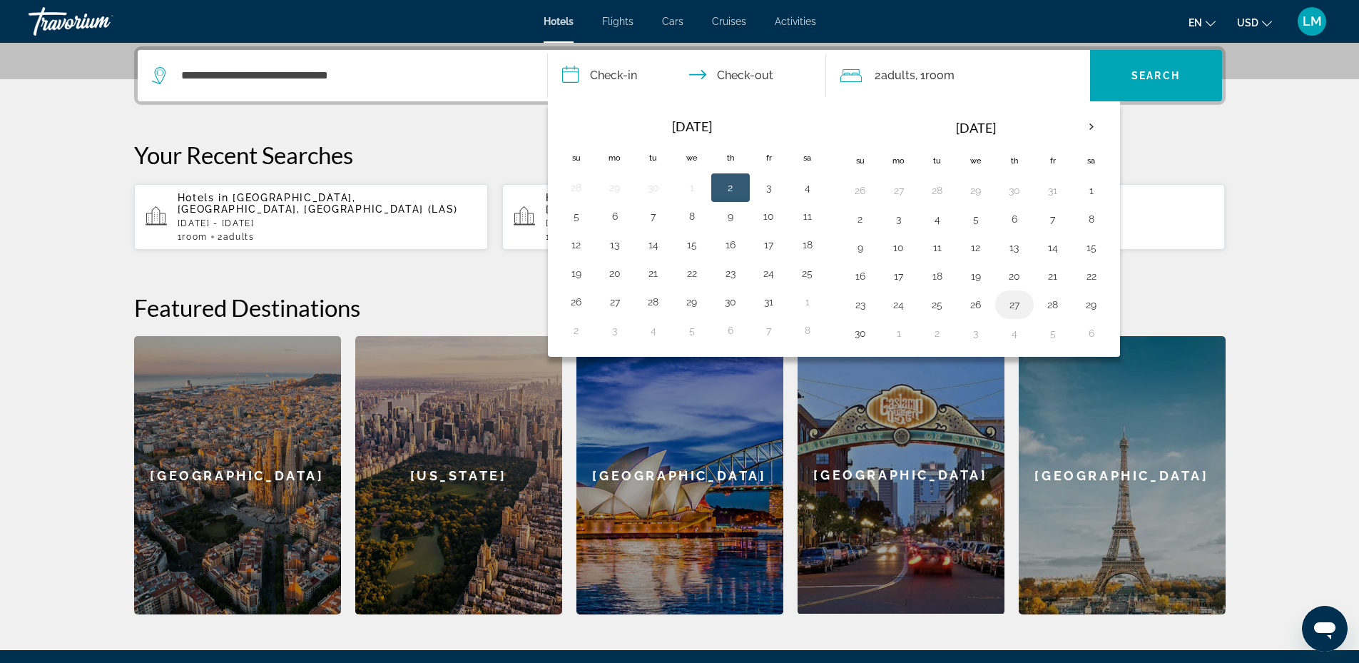
click at [1008, 305] on button "27" at bounding box center [1014, 305] width 23 height 20
click at [855, 333] on button "30" at bounding box center [860, 333] width 23 height 20
type input "**********"
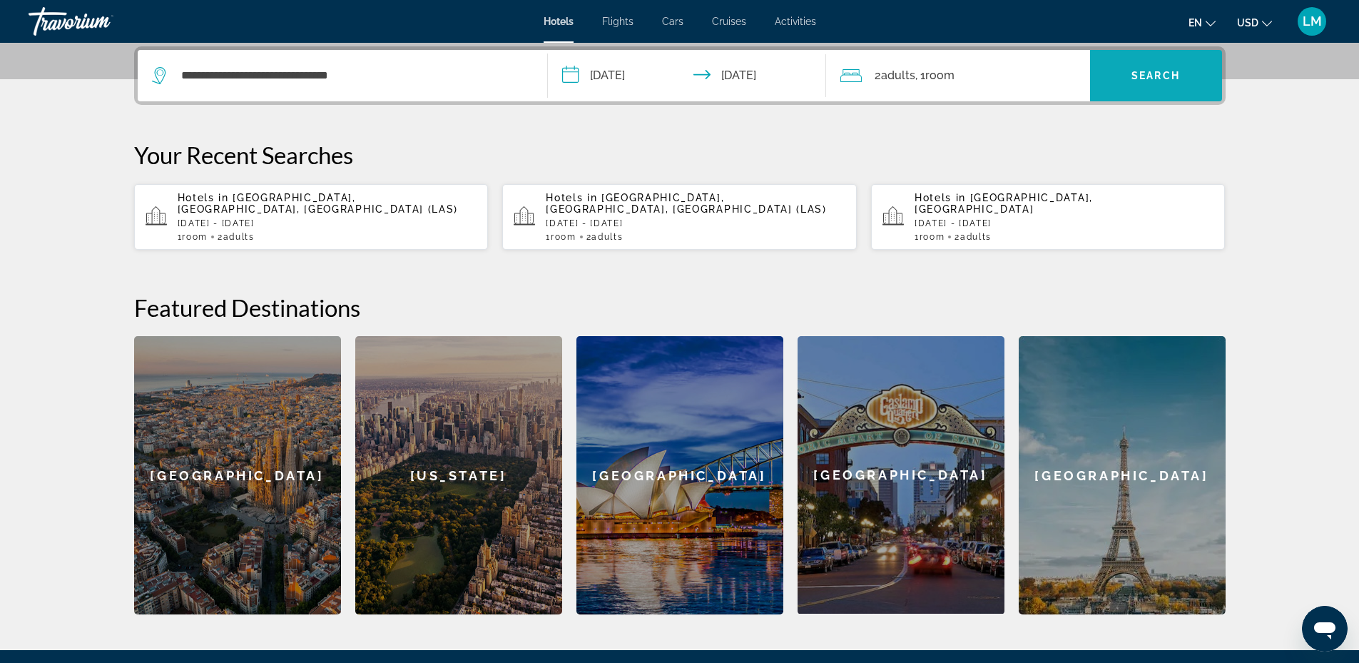
click at [1137, 61] on span "Search widget" at bounding box center [1156, 75] width 132 height 34
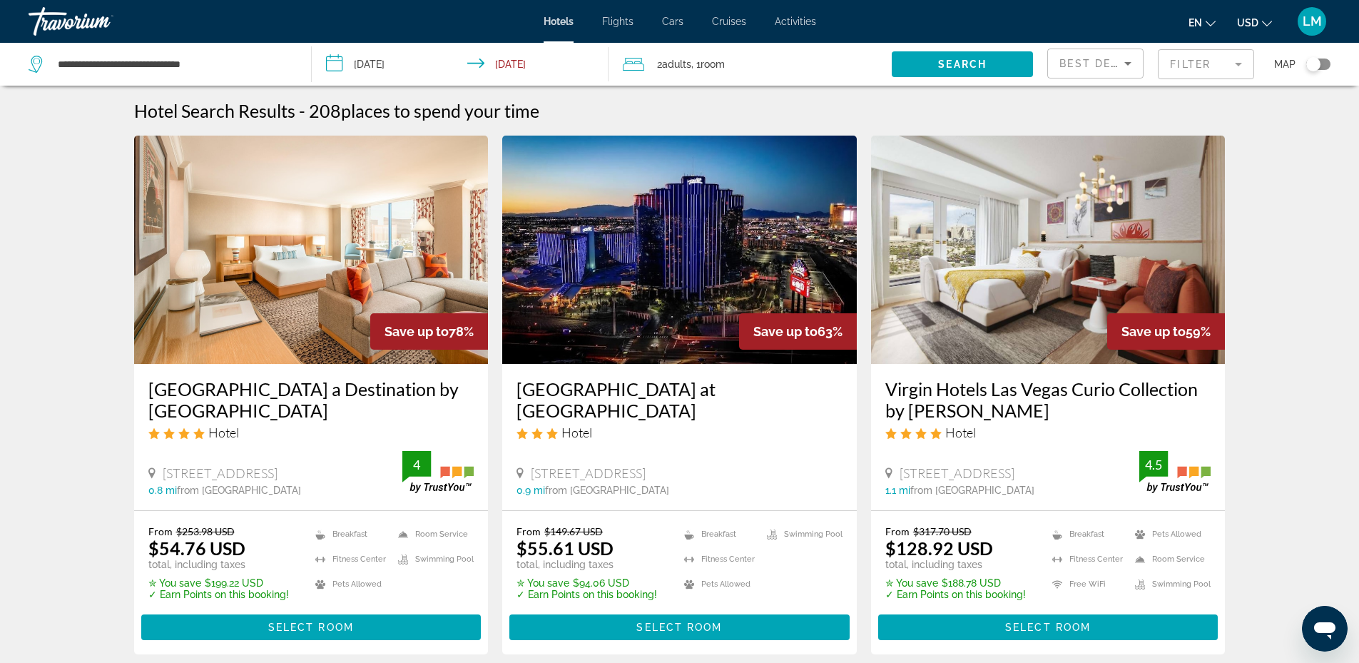
click at [1216, 60] on mat-form-field "Filter" at bounding box center [1206, 64] width 96 height 30
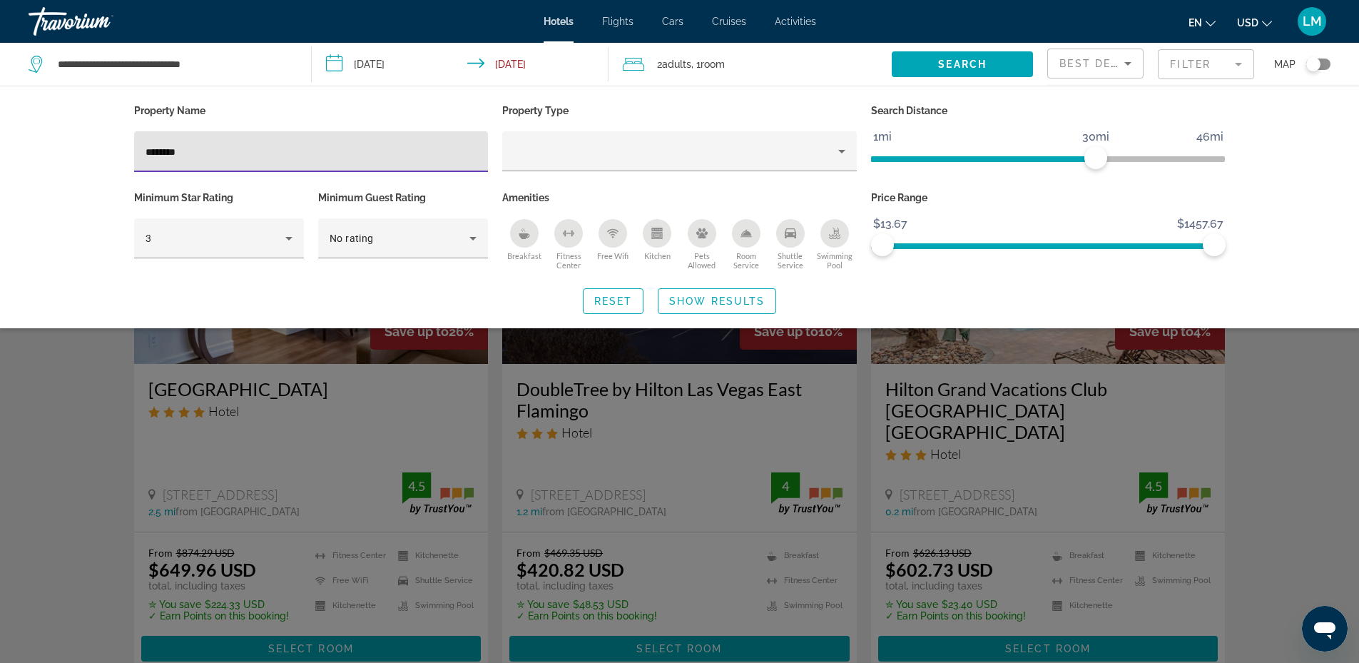
type input "********"
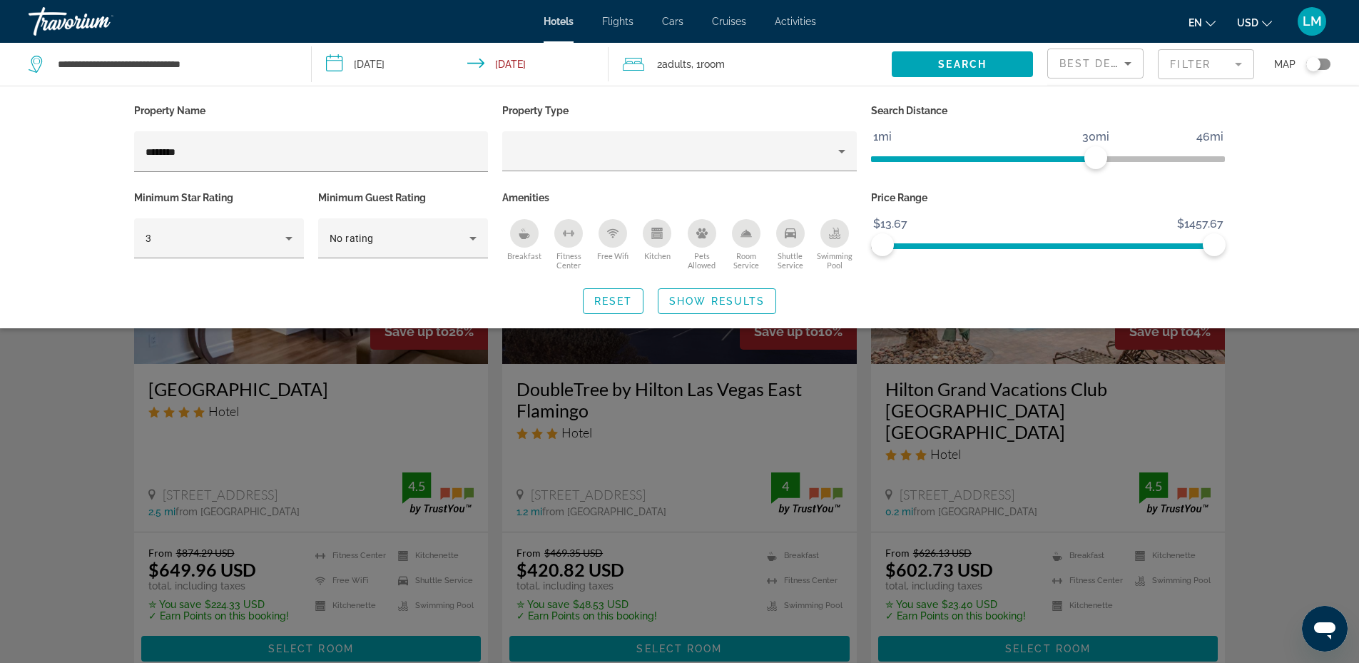
click at [395, 429] on div "Search widget" at bounding box center [679, 438] width 1359 height 449
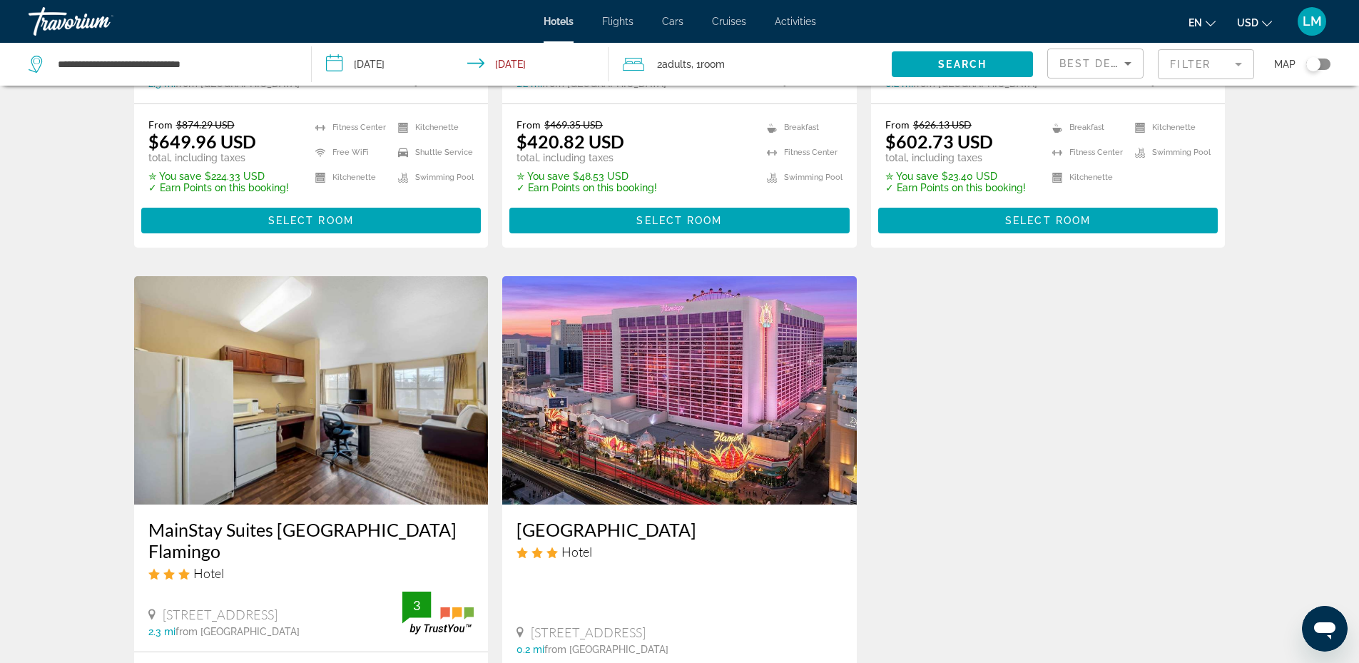
scroll to position [499, 0]
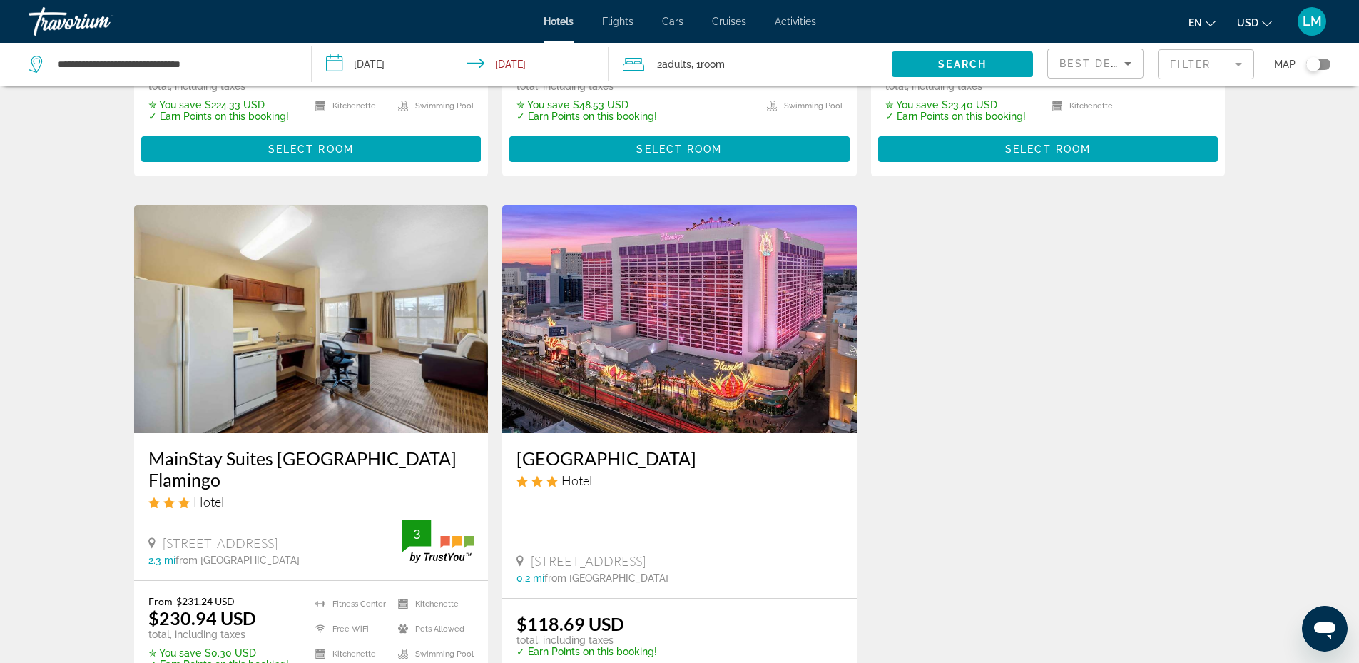
click at [646, 342] on img "Main content" at bounding box center [679, 319] width 355 height 228
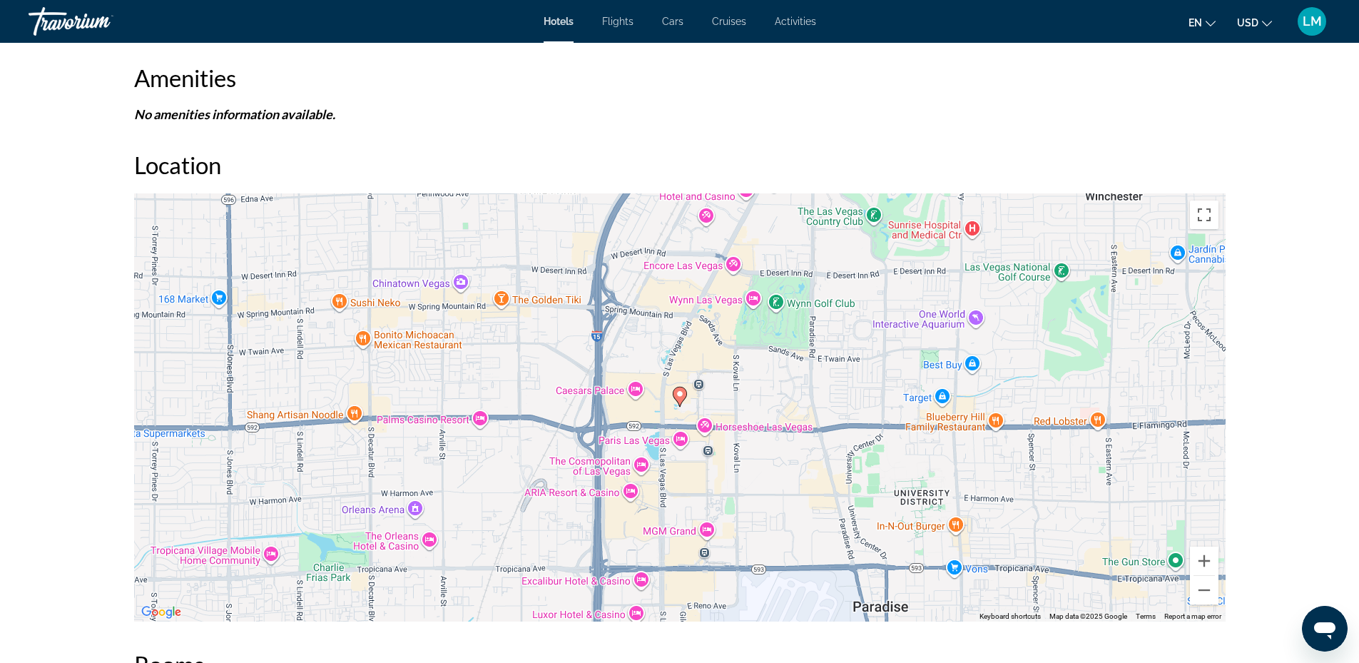
scroll to position [1141, 0]
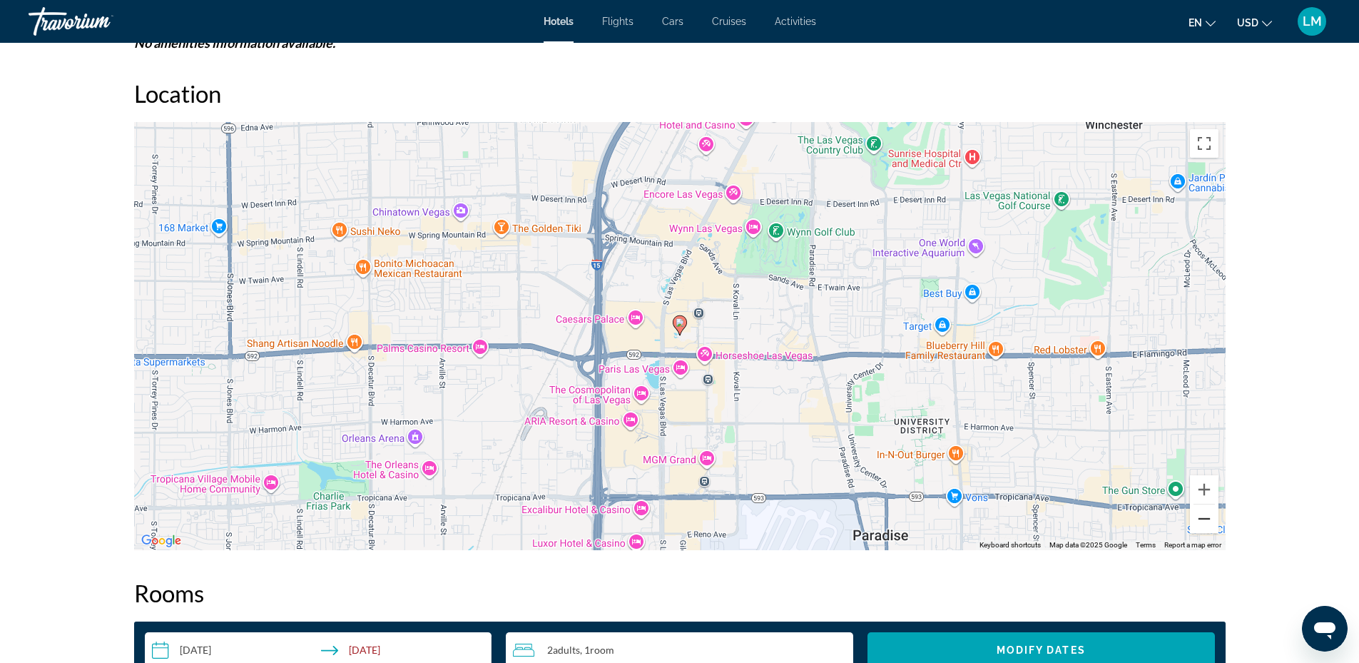
click at [1211, 522] on button "Zoom out" at bounding box center [1204, 518] width 29 height 29
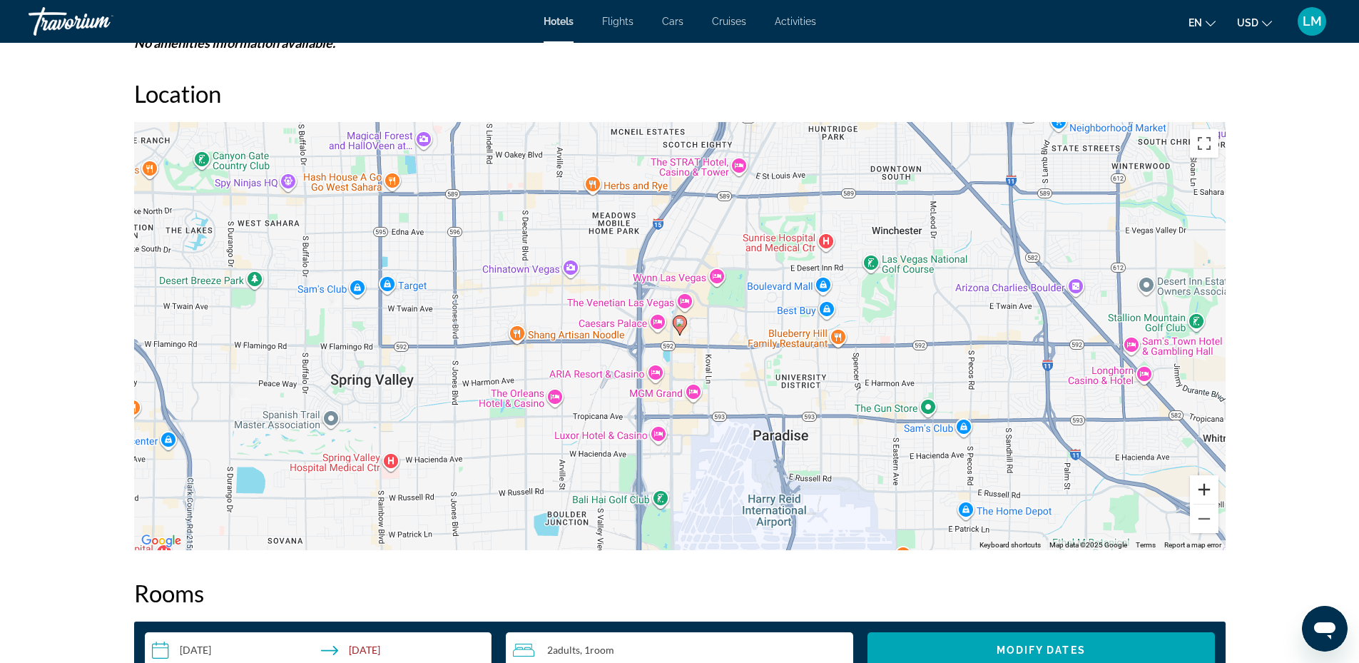
click at [1207, 491] on button "Zoom in" at bounding box center [1204, 489] width 29 height 29
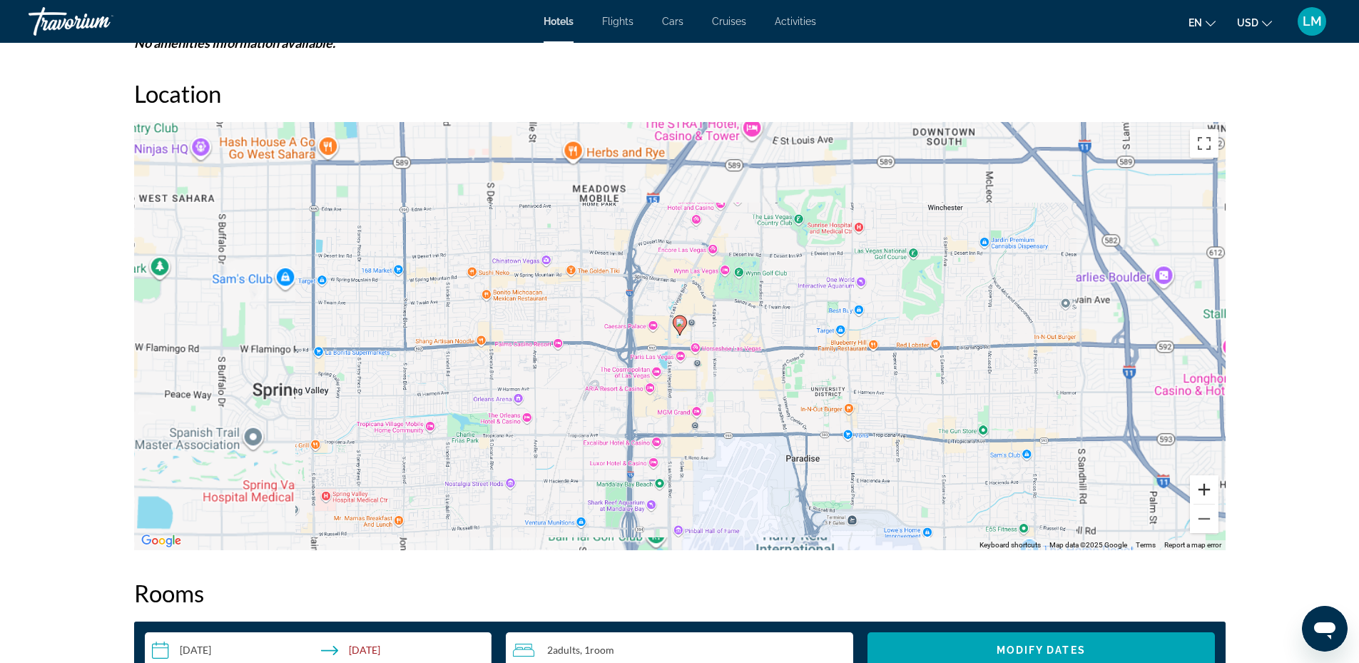
click at [1207, 491] on button "Zoom in" at bounding box center [1204, 489] width 29 height 29
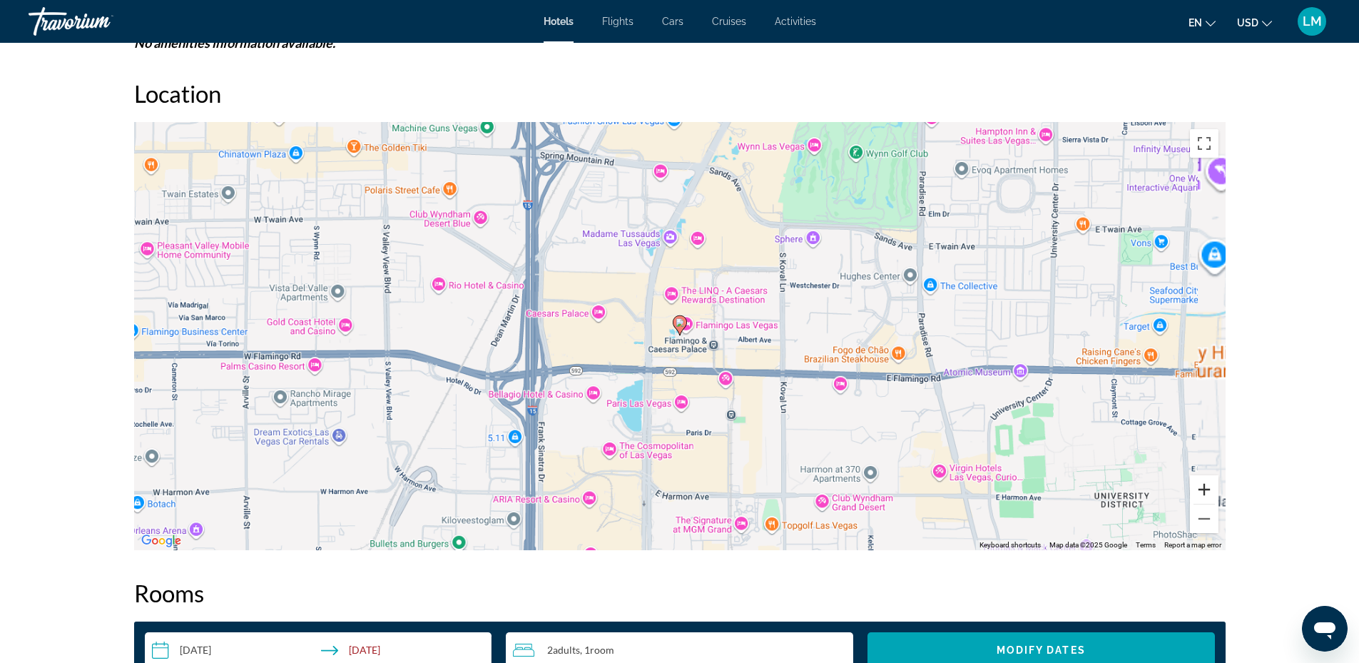
click at [1207, 491] on button "Zoom in" at bounding box center [1204, 489] width 29 height 29
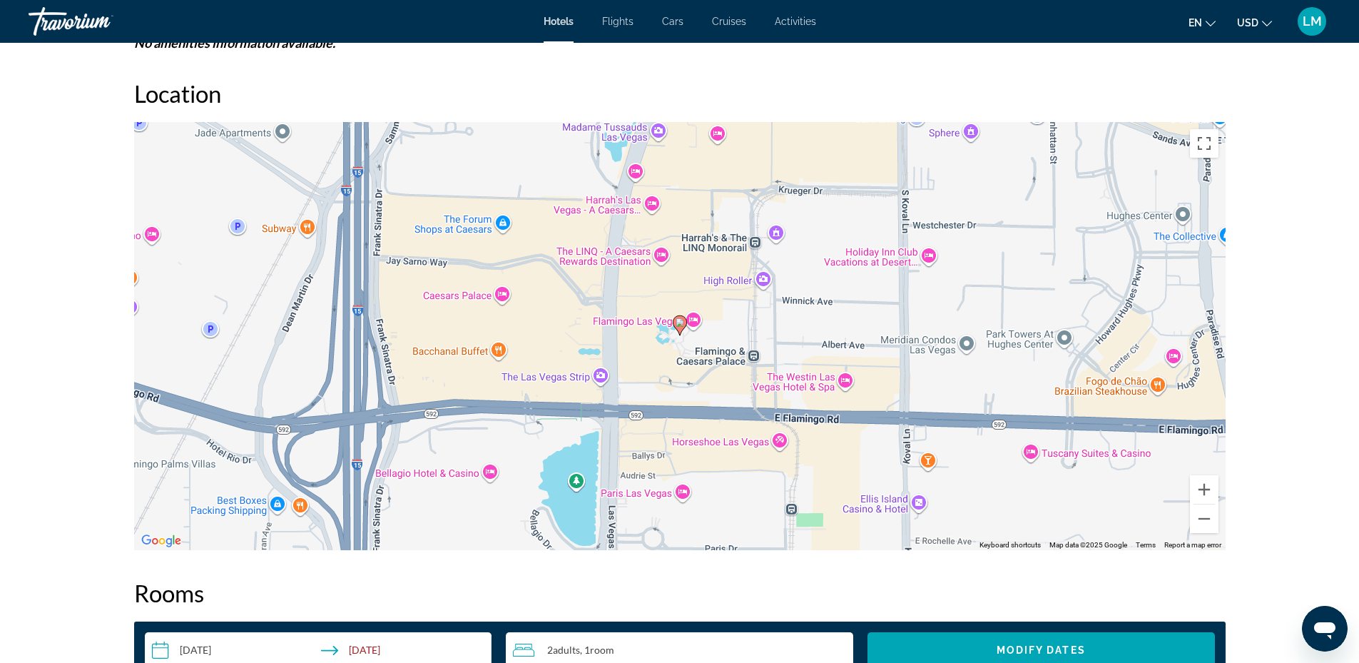
click at [587, 374] on div "To activate drag with keyboard, press Alt + Enter. Once in keyboard drag state,…" at bounding box center [679, 336] width 1091 height 428
click at [583, 402] on div "To activate drag with keyboard, press Alt + Enter. Once in keyboard drag state,…" at bounding box center [679, 336] width 1091 height 428
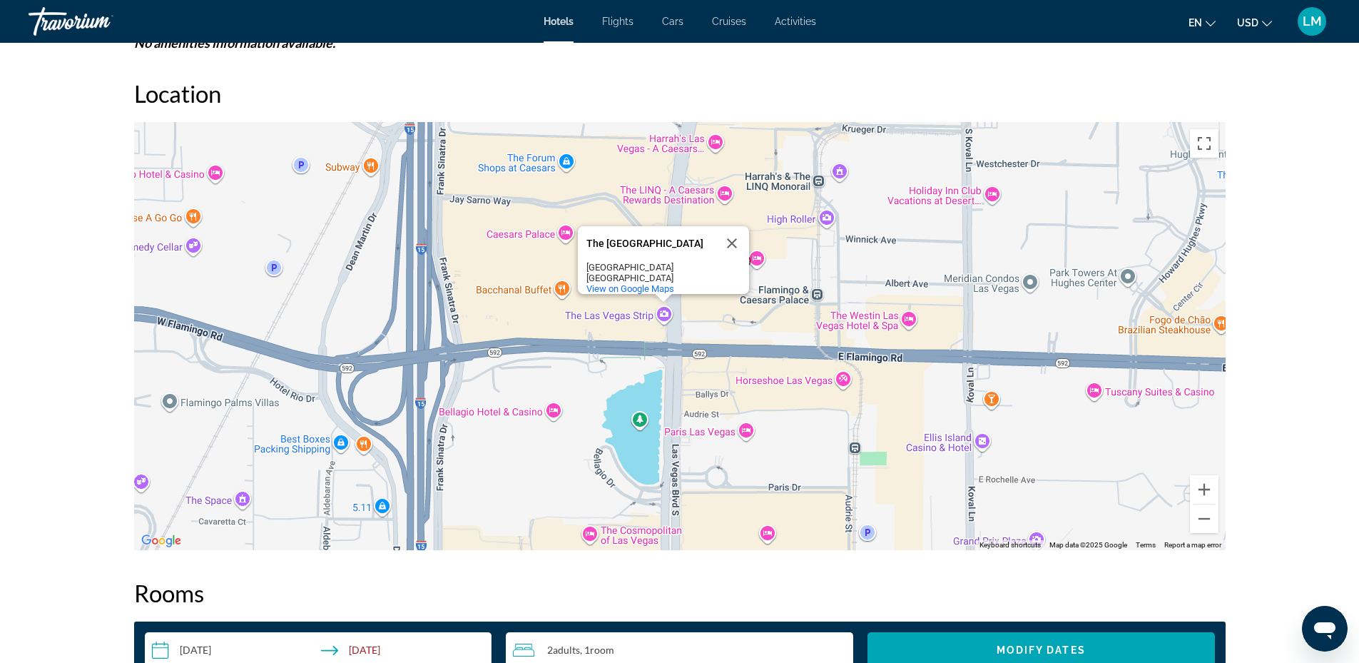
drag, startPoint x: 592, startPoint y: 399, endPoint x: 662, endPoint y: 325, distance: 101.4
click at [662, 326] on div "To activate drag with keyboard, press Alt + Enter. Once in keyboard drag state,…" at bounding box center [679, 336] width 1091 height 428
click at [662, 325] on div "To activate drag with keyboard, press Alt + Enter. Once in keyboard drag state,…" at bounding box center [679, 336] width 1091 height 428
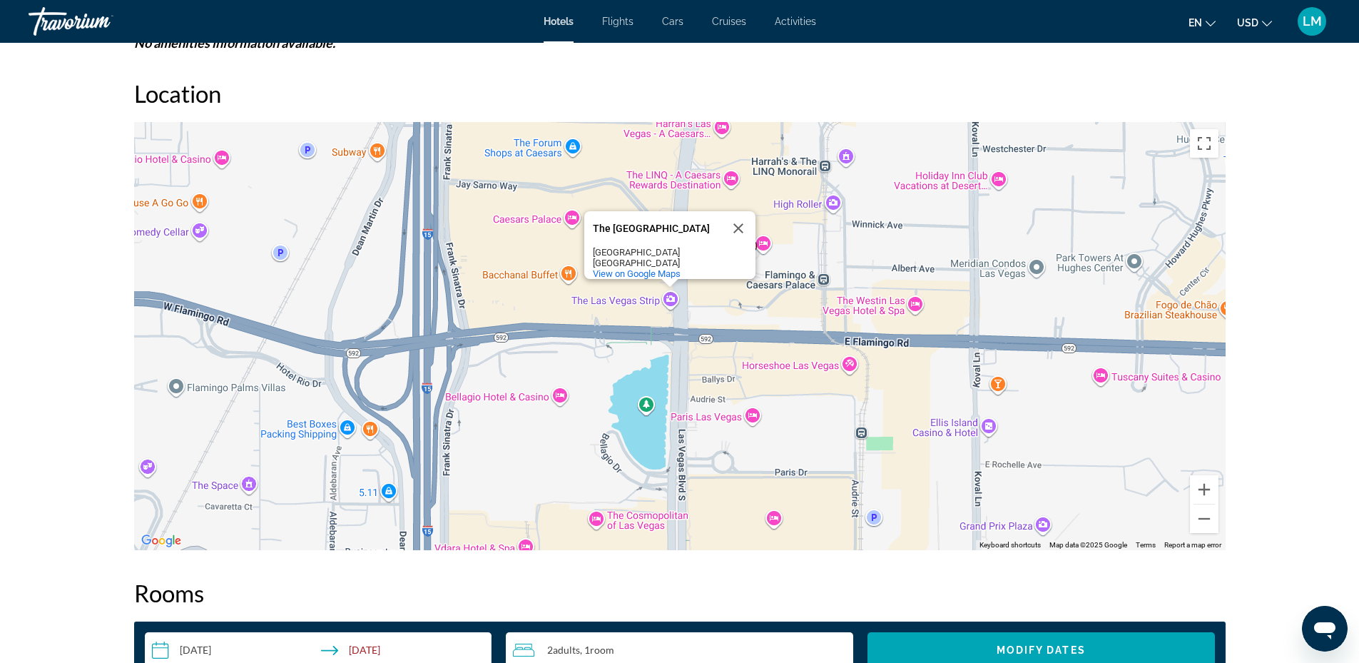
click at [666, 346] on div "To activate drag with keyboard, press Alt + Enter. Once in keyboard drag state,…" at bounding box center [679, 336] width 1091 height 428
click at [671, 340] on div "To activate drag with keyboard, press Alt + Enter. Once in keyboard drag state,…" at bounding box center [679, 336] width 1091 height 428
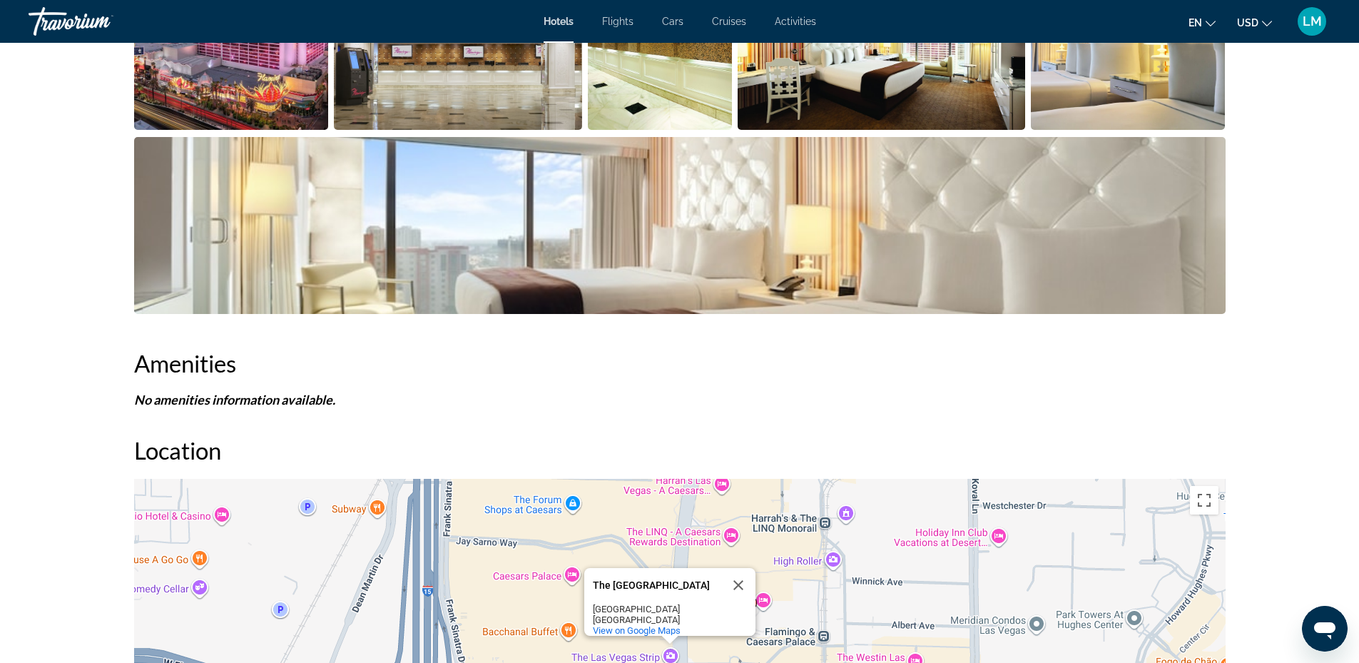
scroll to position [642, 0]
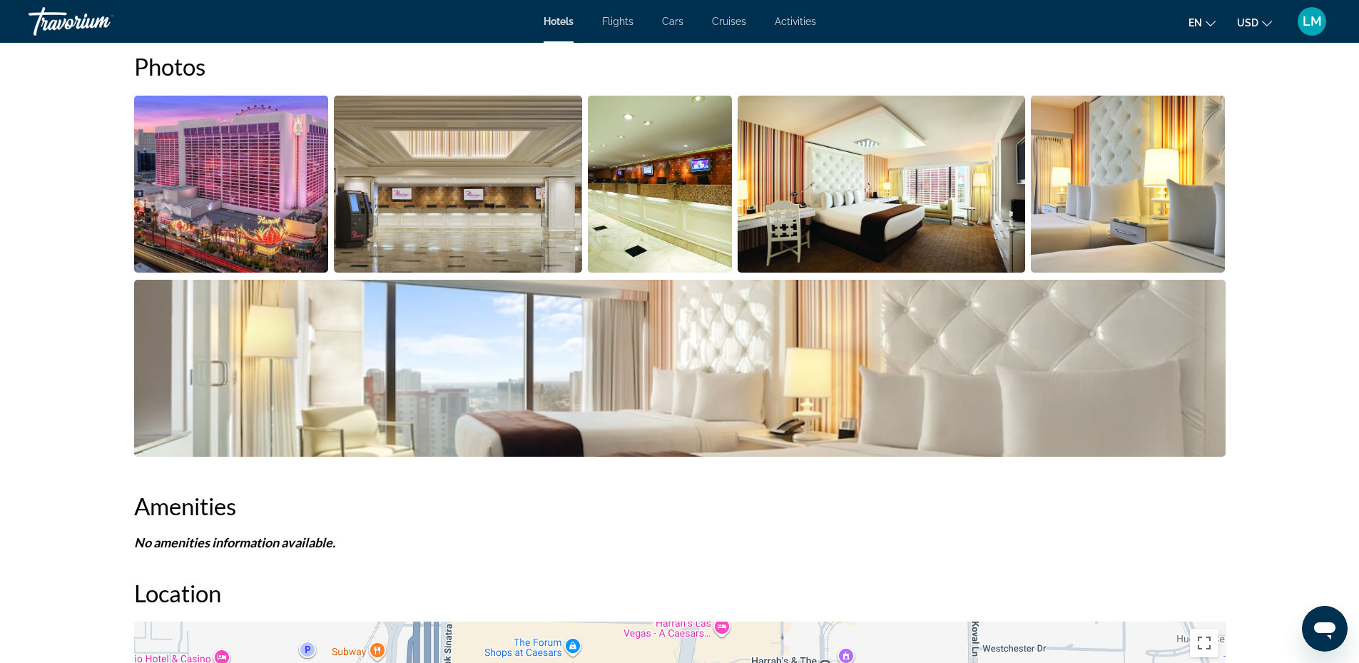
click at [927, 214] on img "Open full-screen image slider" at bounding box center [881, 184] width 287 height 177
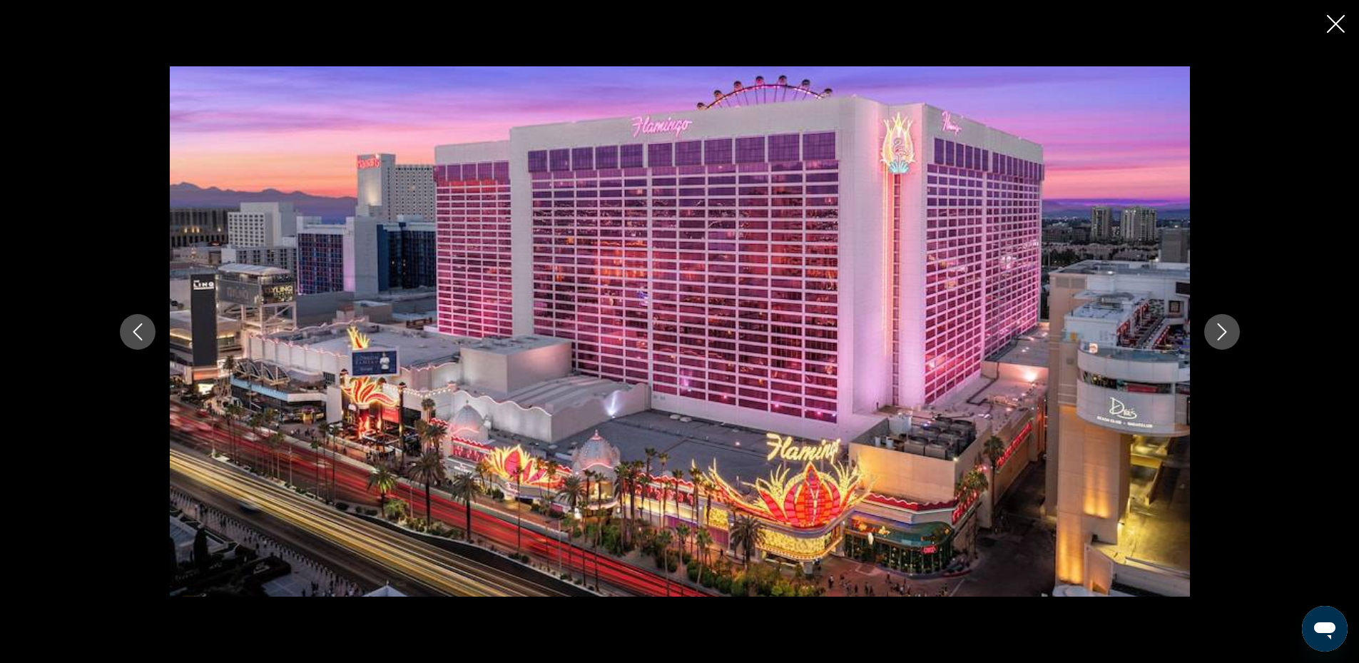
click at [1226, 338] on icon "Next image" at bounding box center [1221, 331] width 17 height 17
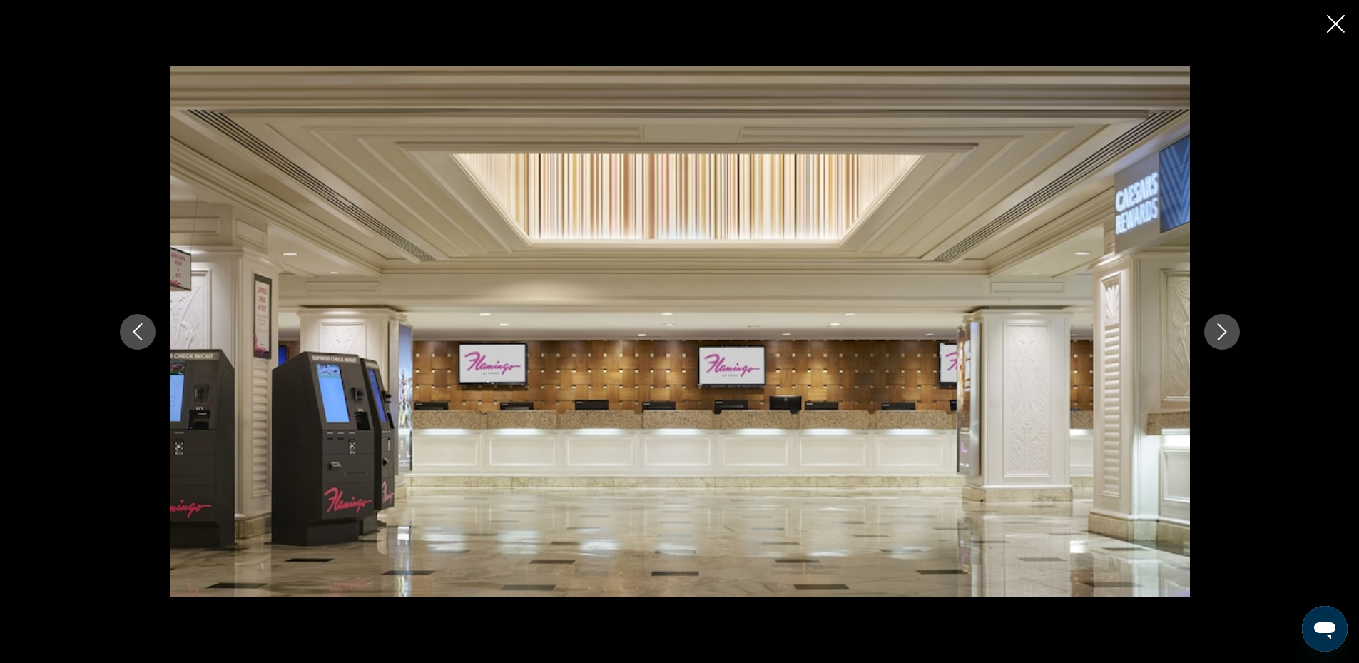
click at [1226, 338] on icon "Next image" at bounding box center [1221, 331] width 17 height 17
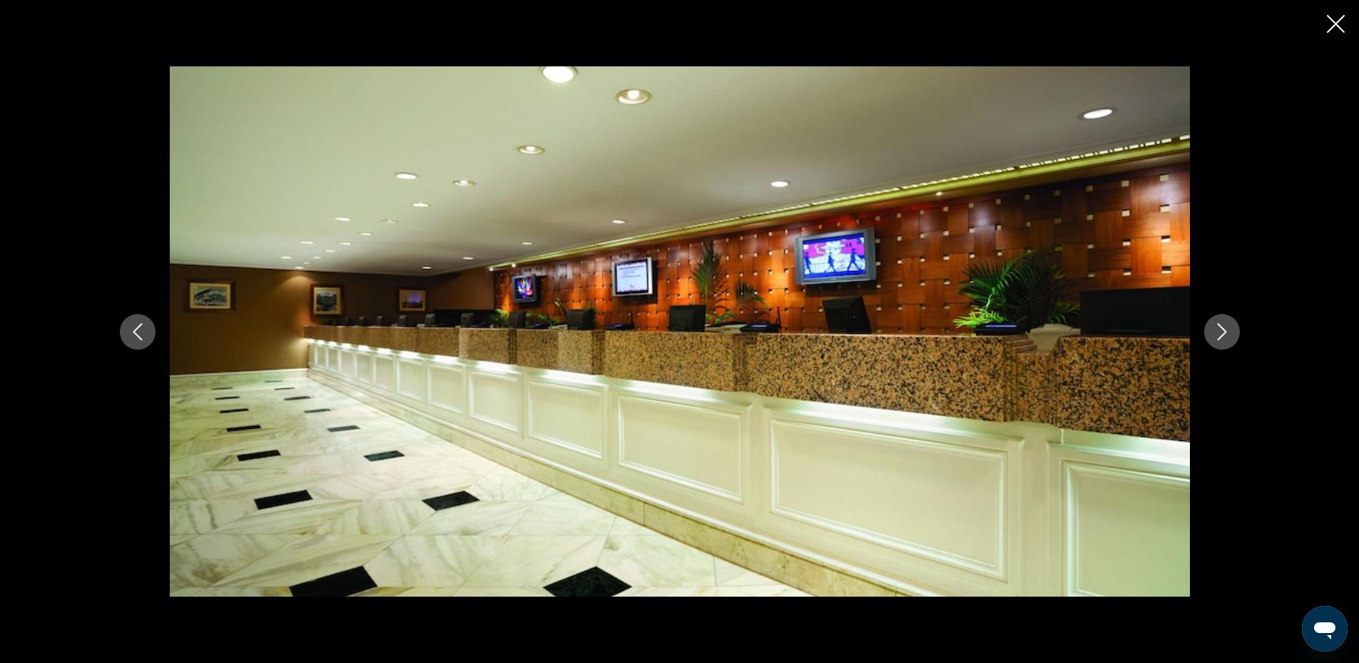
click at [1226, 338] on icon "Next image" at bounding box center [1221, 331] width 17 height 17
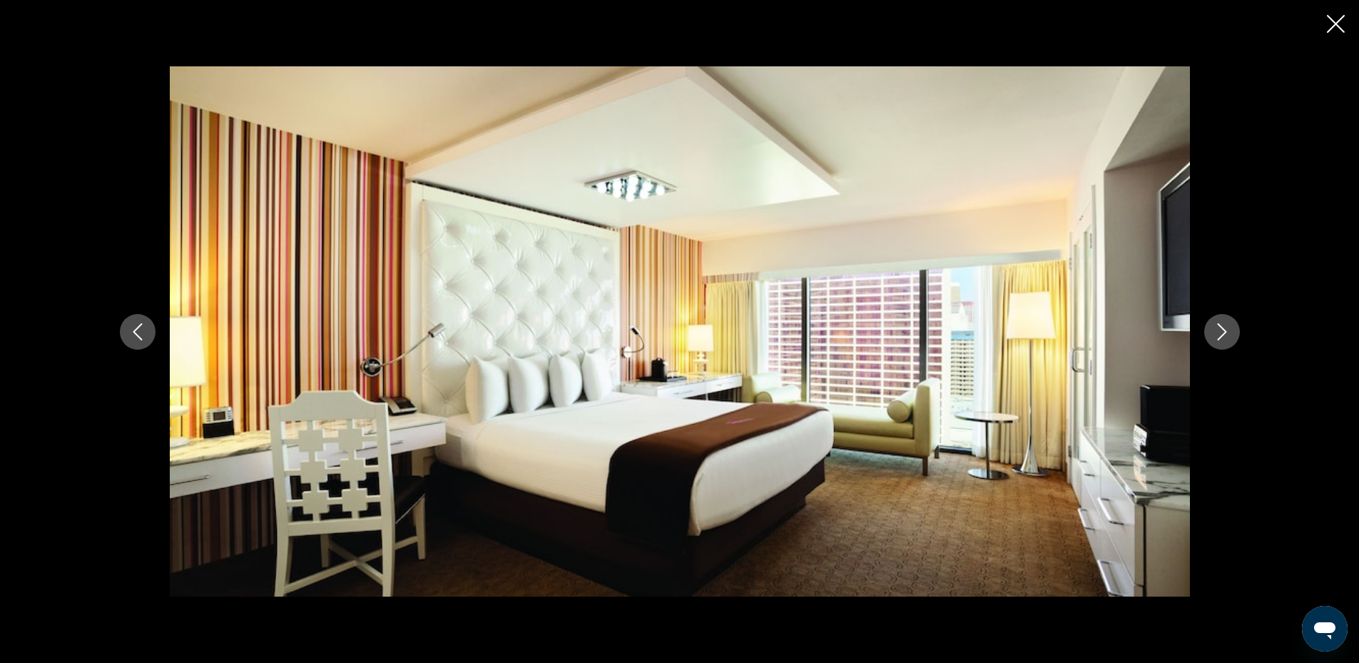
click at [1225, 338] on icon "Next image" at bounding box center [1221, 331] width 17 height 17
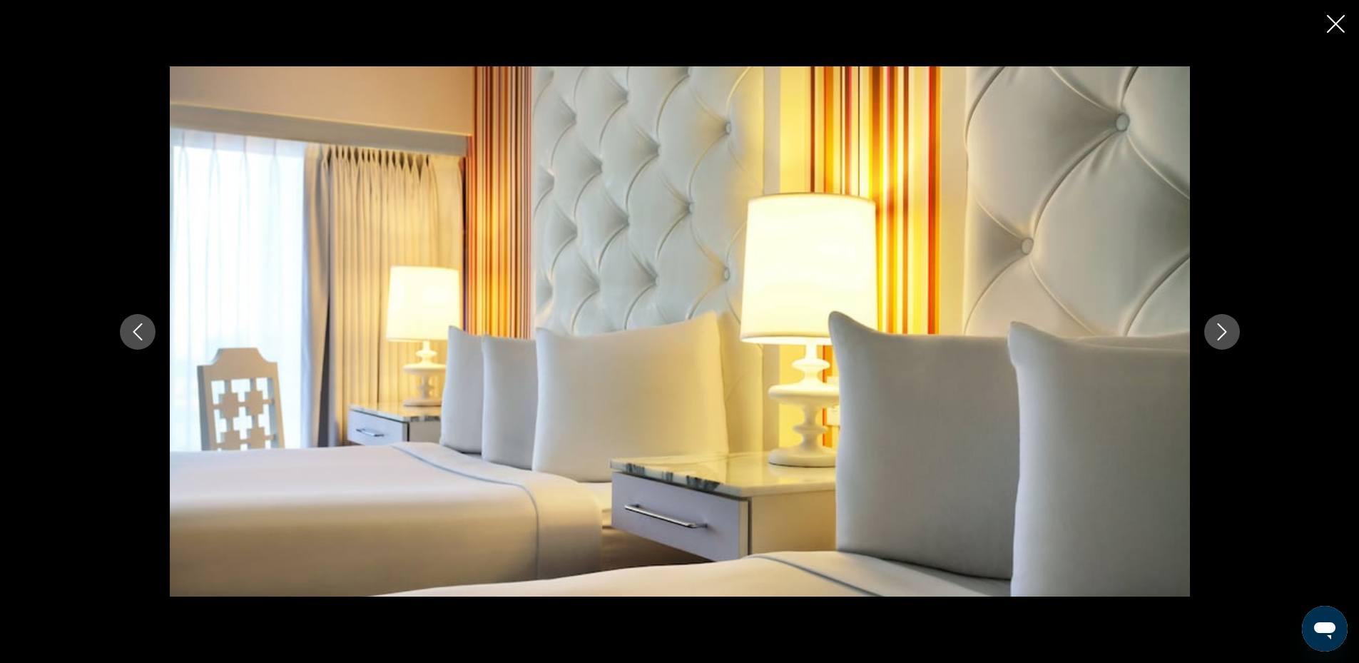
click at [1225, 338] on icon "Next image" at bounding box center [1221, 331] width 17 height 17
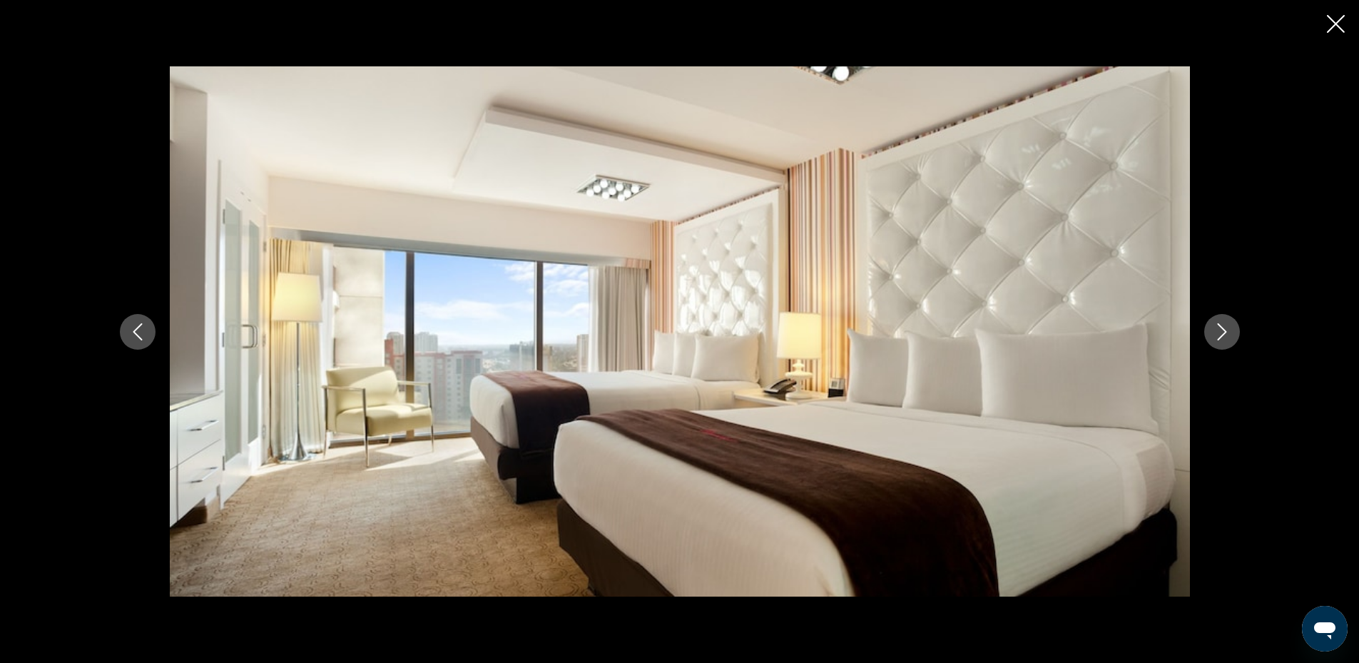
click at [1225, 338] on icon "Next image" at bounding box center [1221, 331] width 17 height 17
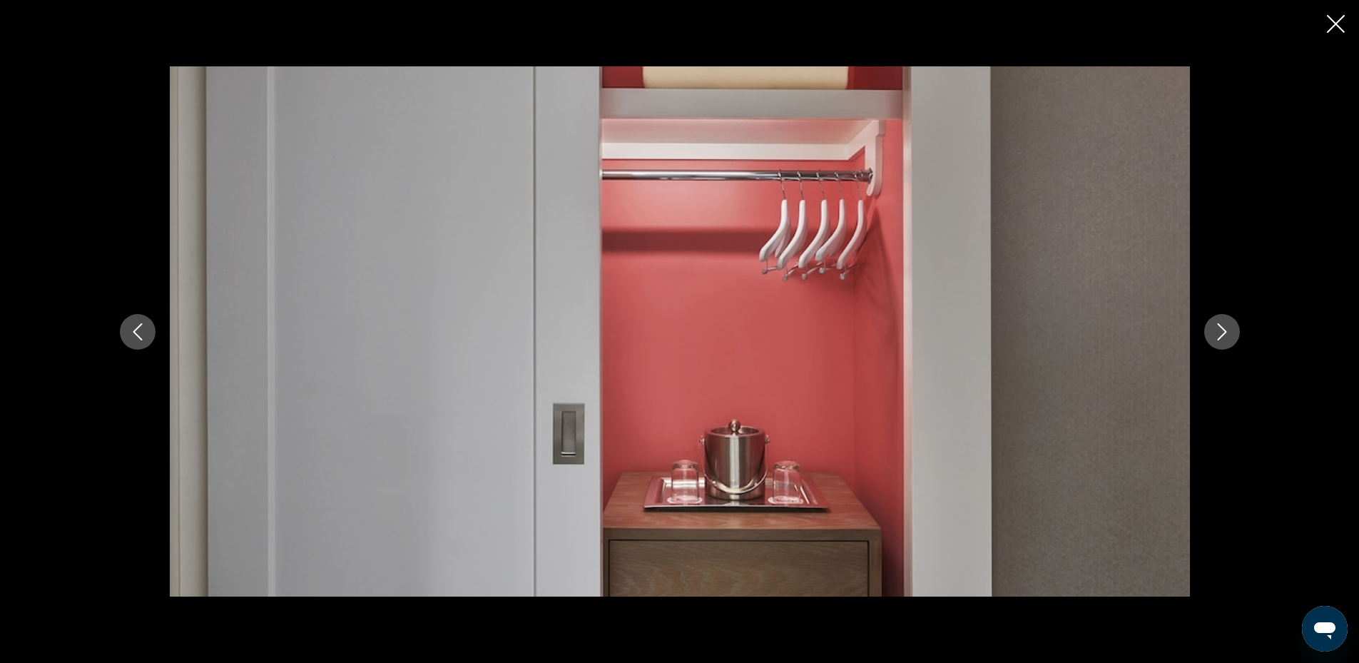
click at [1225, 338] on icon "Next image" at bounding box center [1221, 331] width 17 height 17
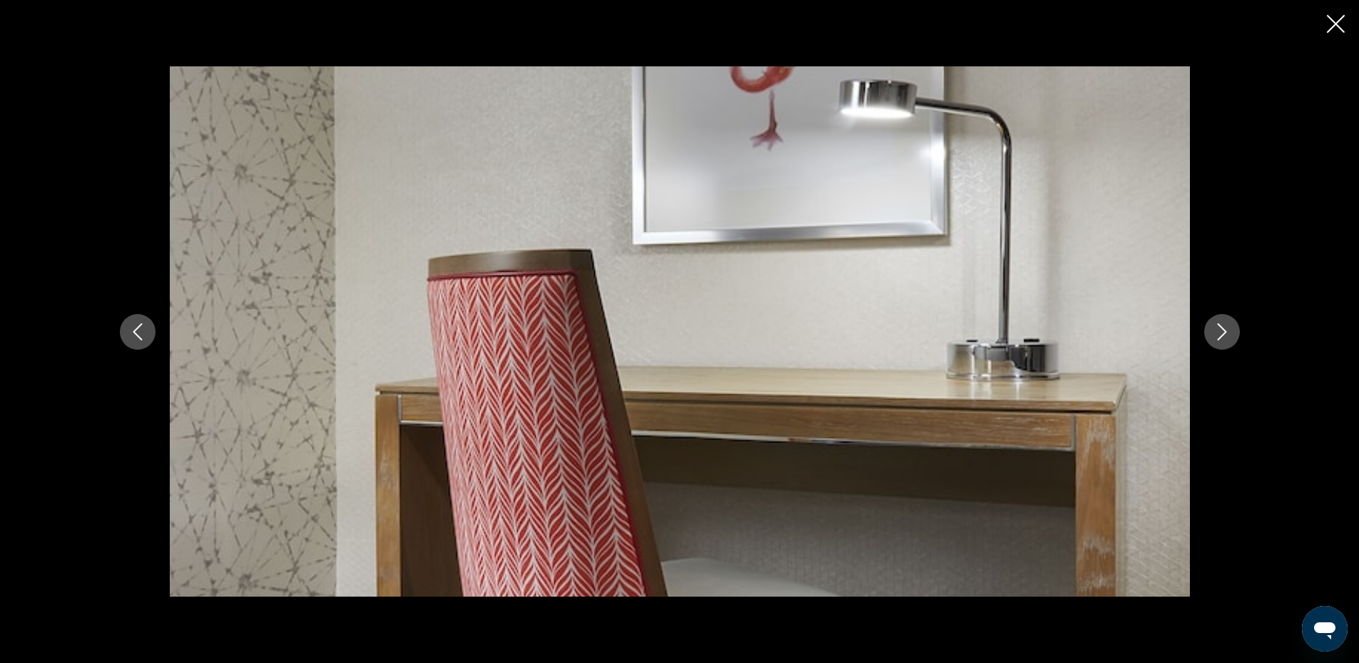
click at [1225, 338] on icon "Next image" at bounding box center [1221, 331] width 17 height 17
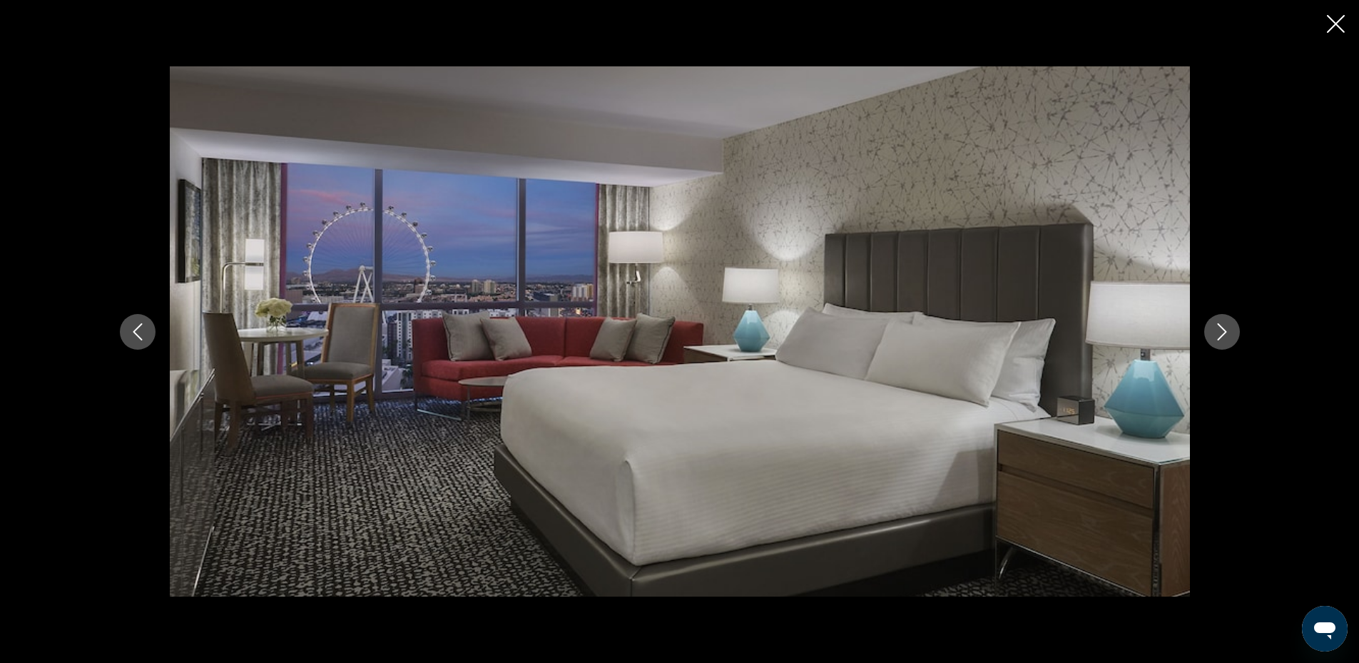
click at [1225, 338] on icon "Next image" at bounding box center [1221, 331] width 17 height 17
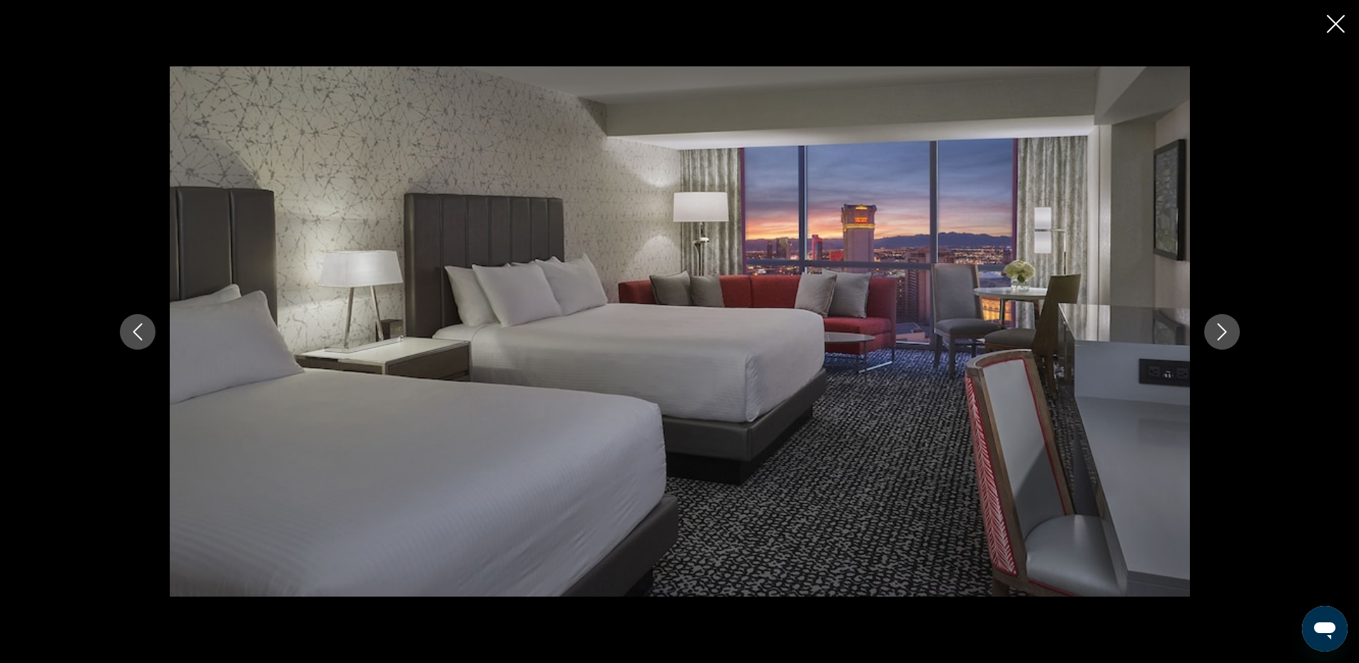
click at [1225, 338] on icon "Next image" at bounding box center [1221, 331] width 17 height 17
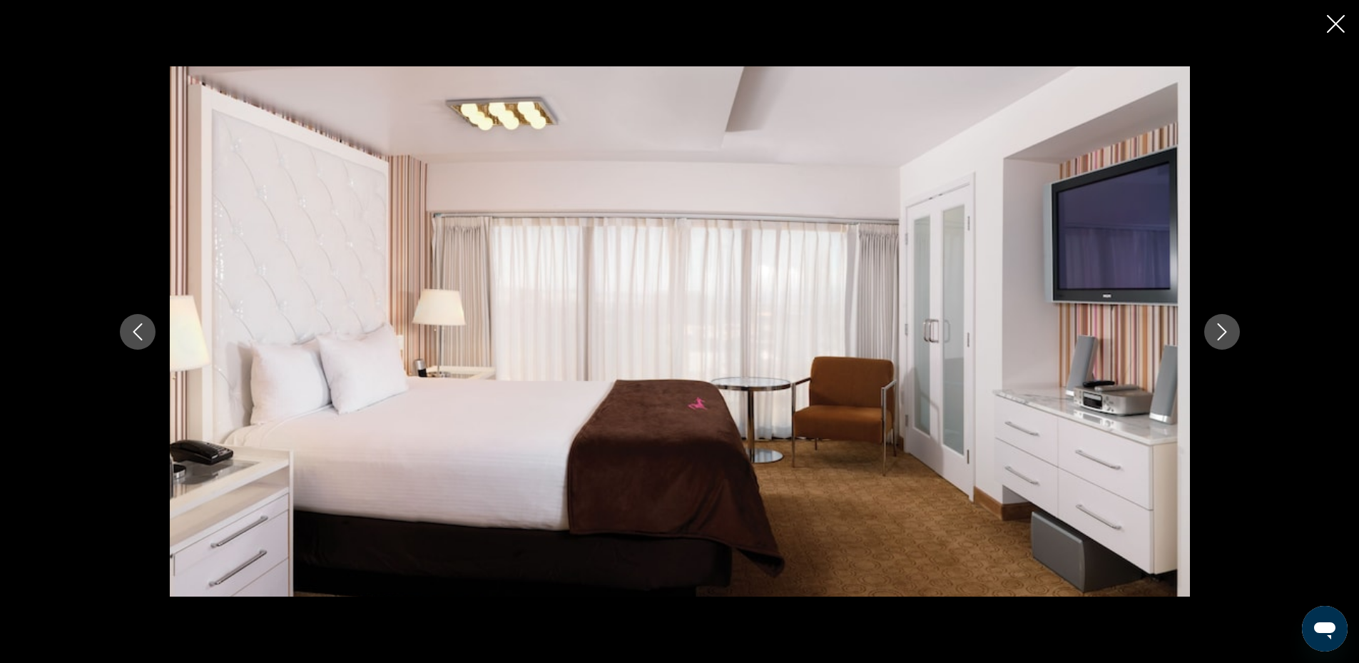
click at [1225, 338] on icon "Next image" at bounding box center [1221, 331] width 17 height 17
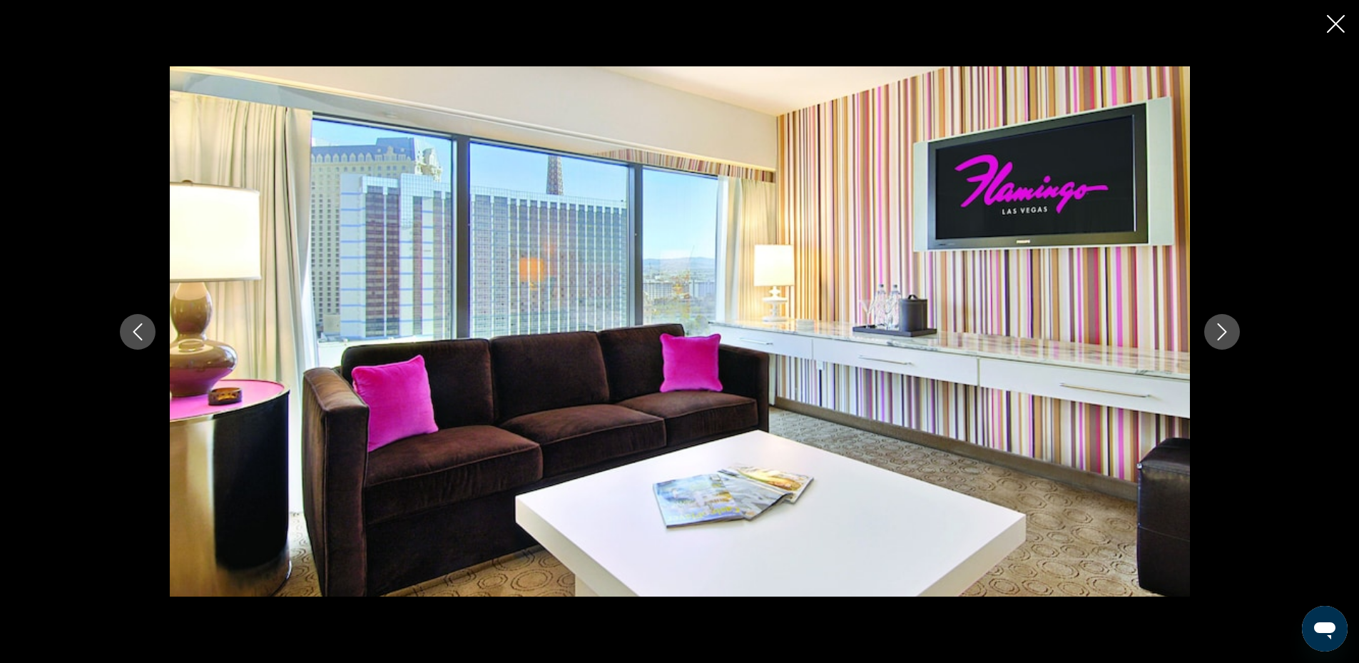
click at [1225, 338] on icon "Next image" at bounding box center [1221, 331] width 17 height 17
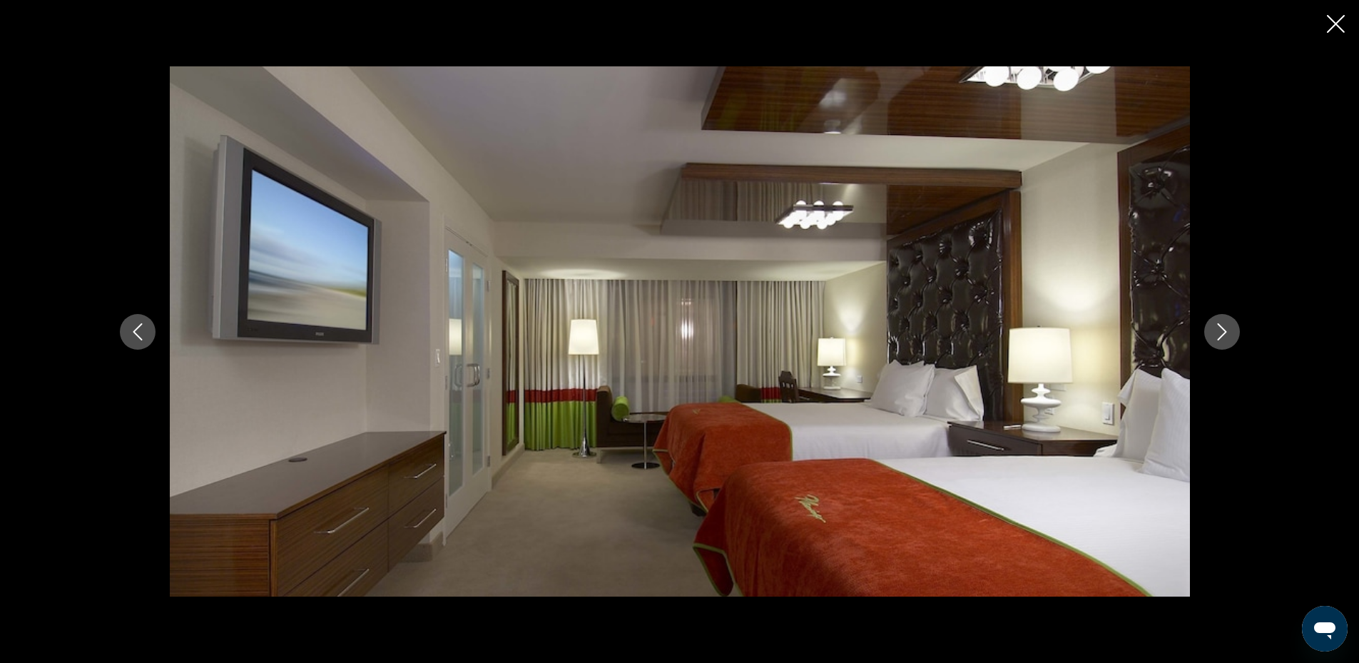
click at [1225, 338] on icon "Next image" at bounding box center [1221, 331] width 17 height 17
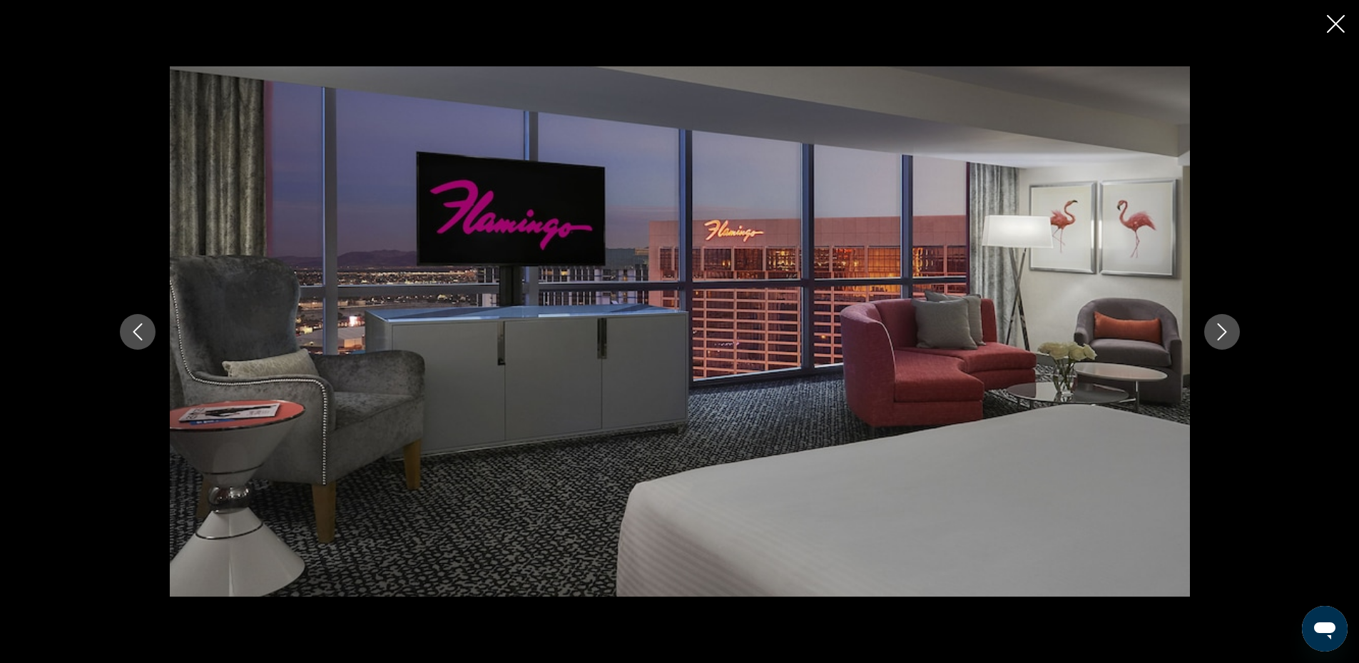
click at [1225, 338] on icon "Next image" at bounding box center [1221, 331] width 17 height 17
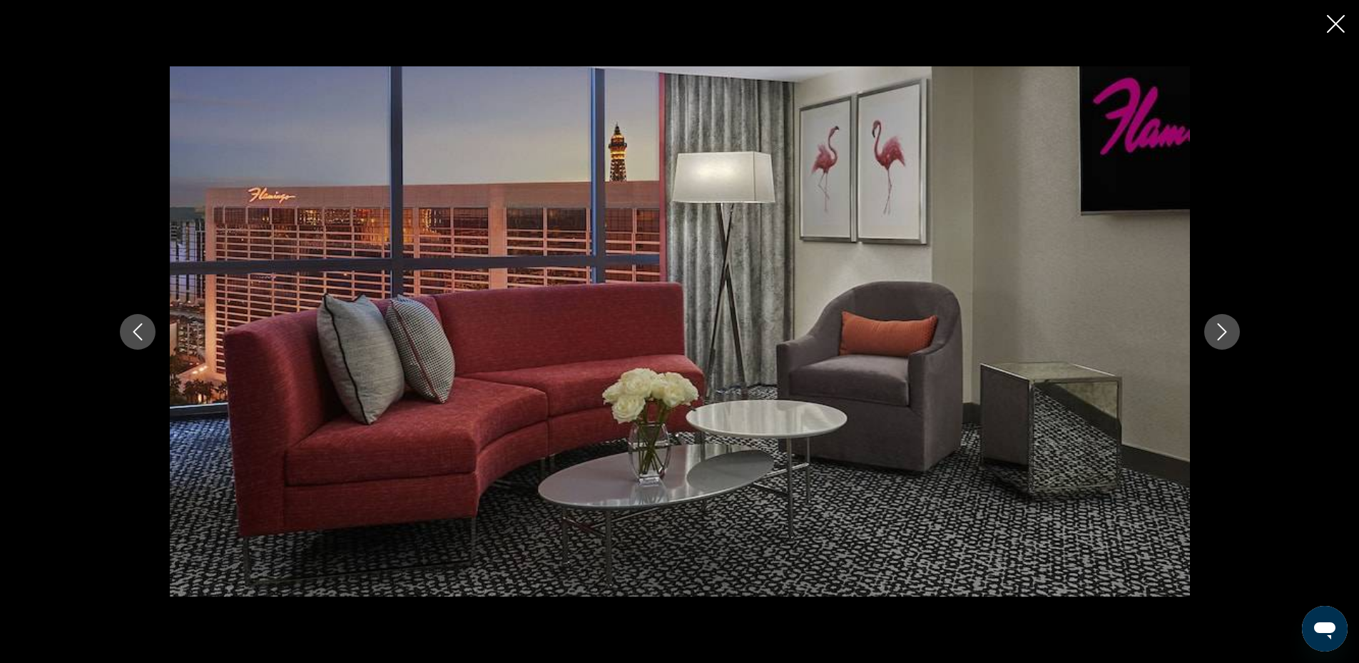
click at [1225, 338] on icon "Next image" at bounding box center [1221, 331] width 17 height 17
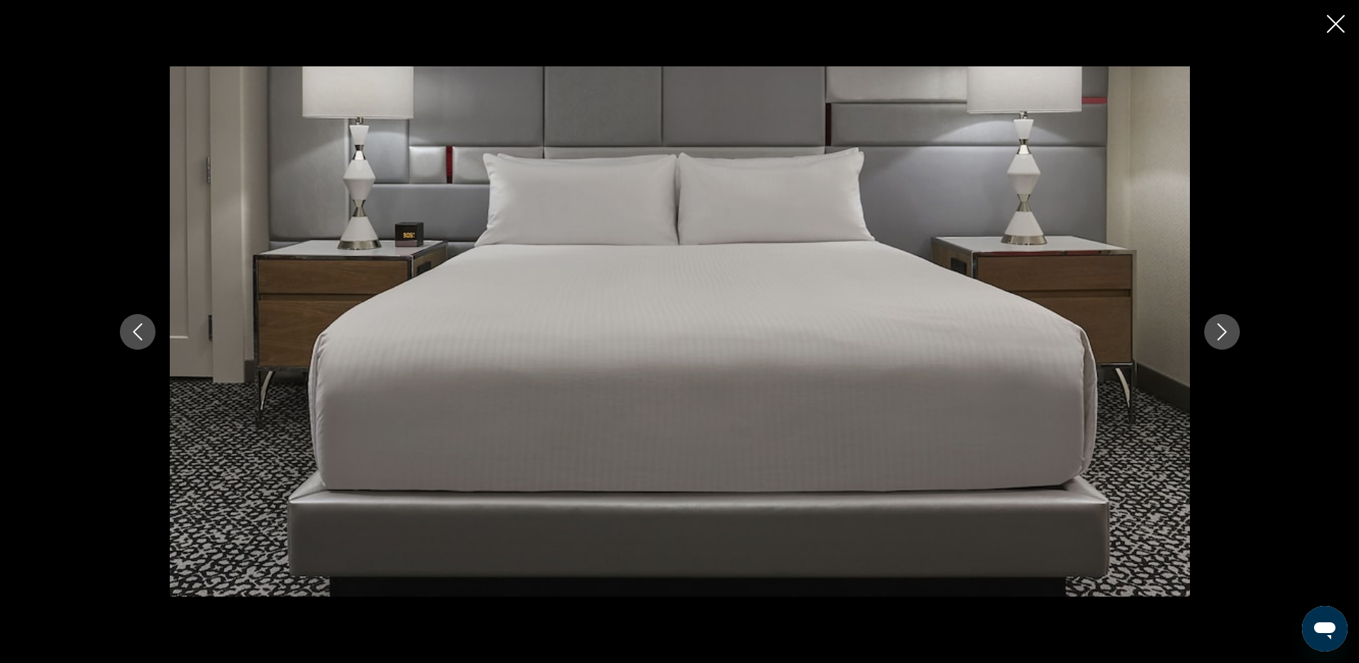
click at [1225, 338] on icon "Next image" at bounding box center [1221, 331] width 17 height 17
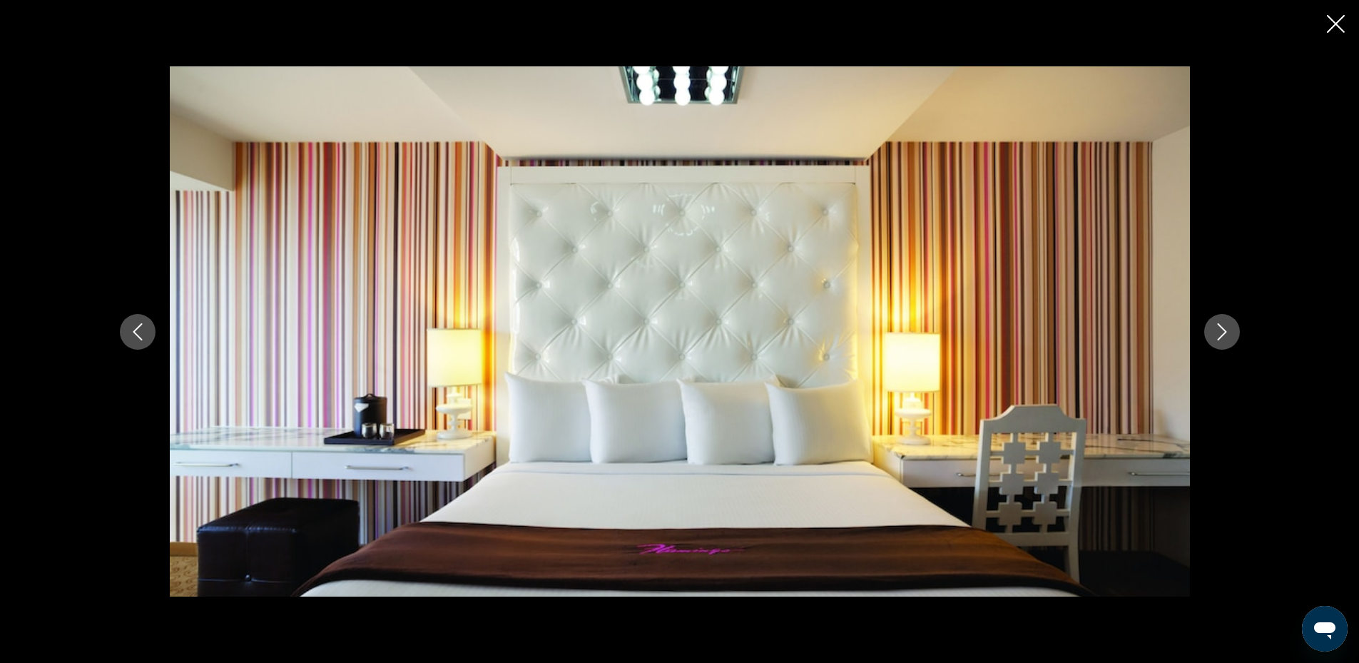
click at [1225, 338] on icon "Next image" at bounding box center [1221, 331] width 17 height 17
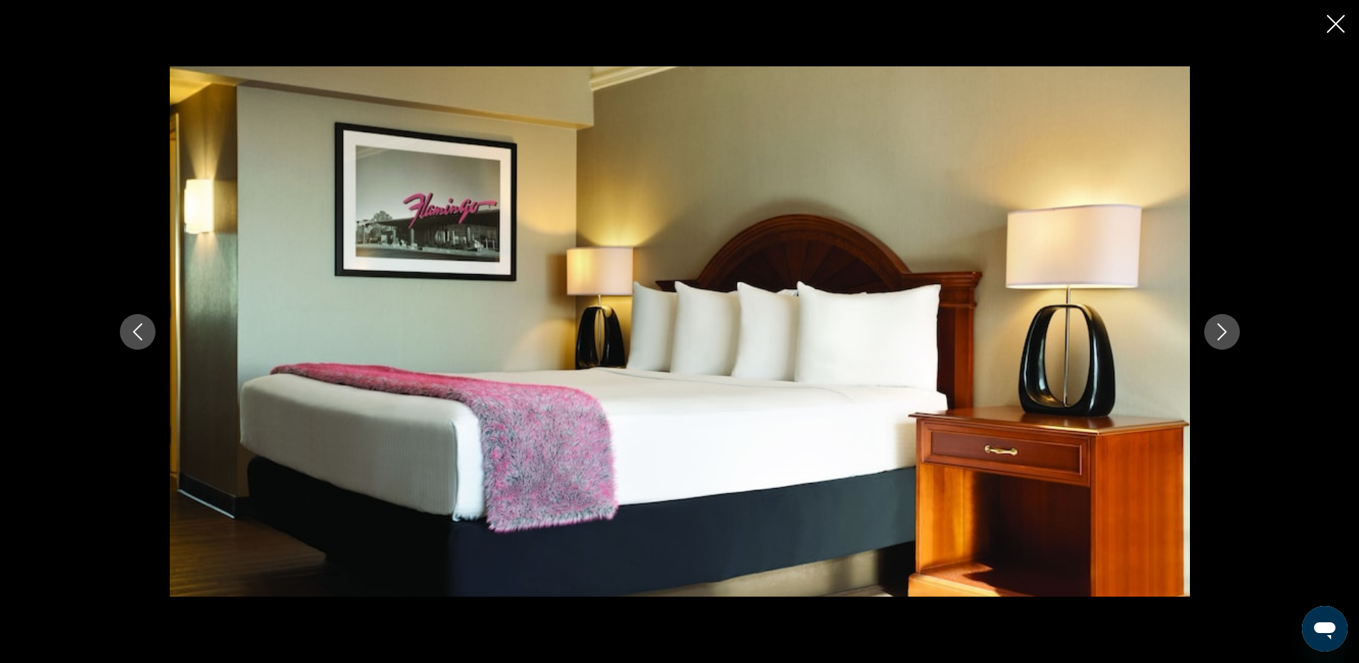
click at [1225, 338] on icon "Next image" at bounding box center [1221, 331] width 17 height 17
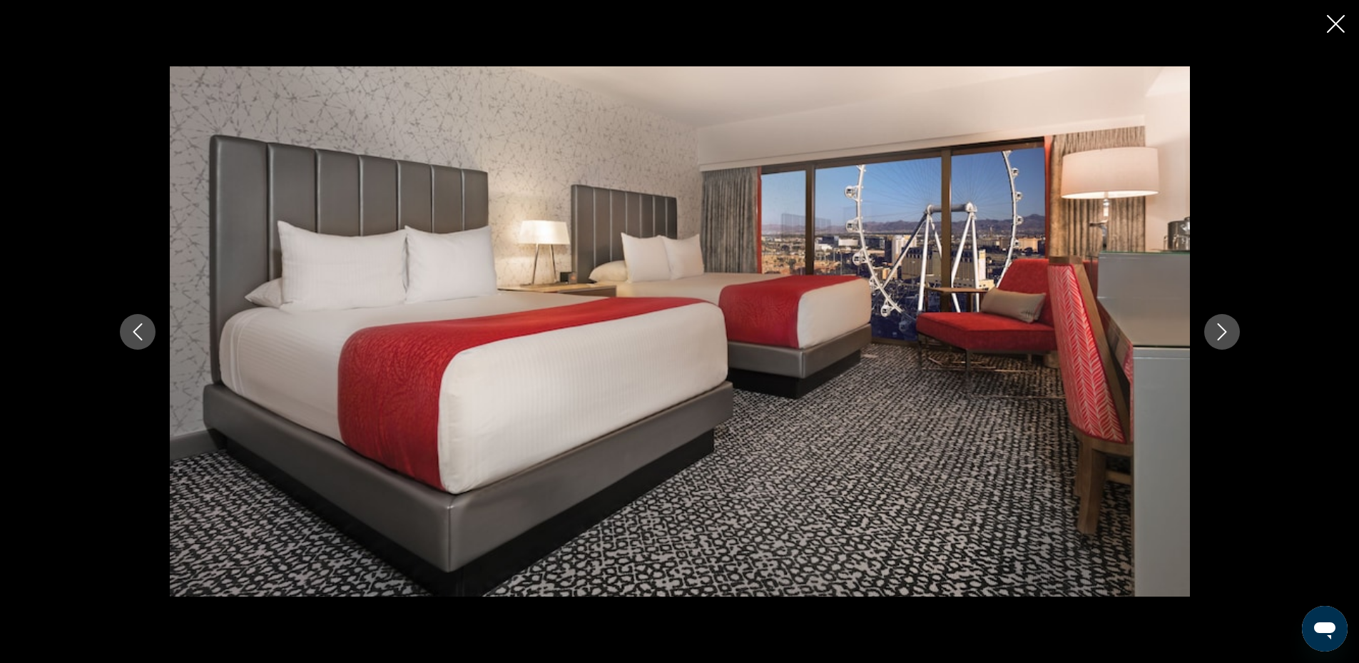
click at [1225, 338] on icon "Next image" at bounding box center [1221, 331] width 17 height 17
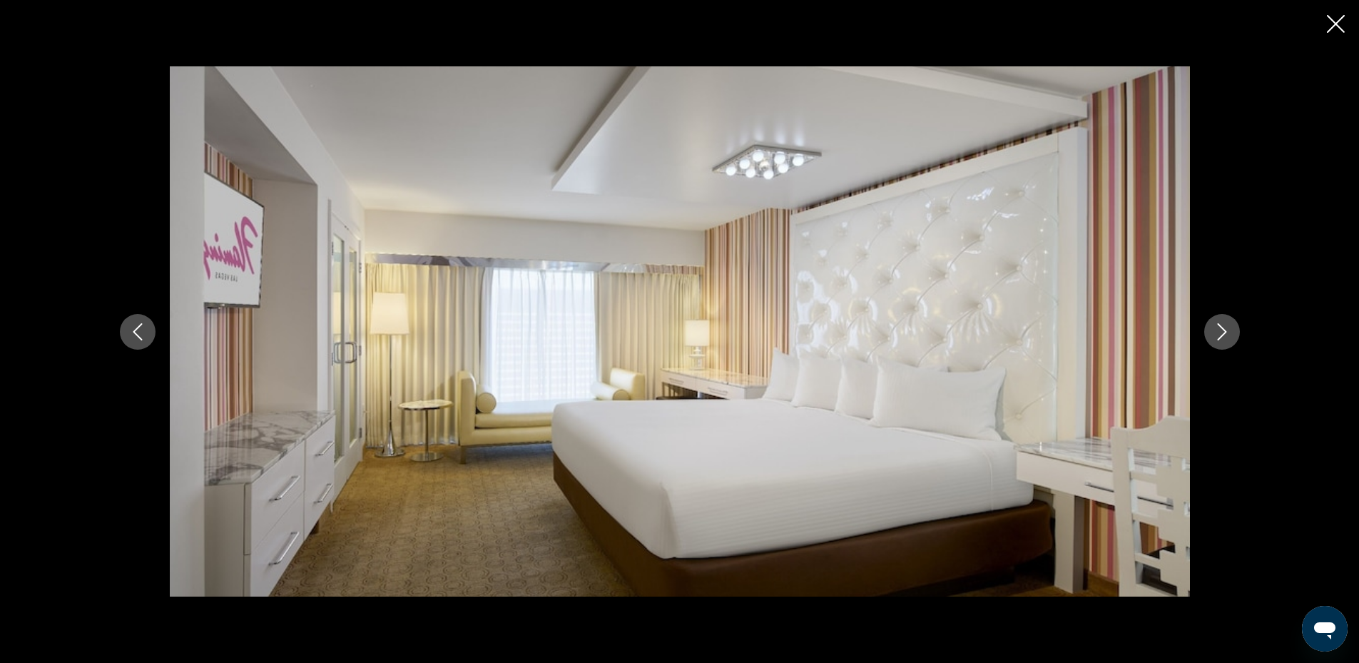
click at [1225, 338] on icon "Next image" at bounding box center [1221, 331] width 17 height 17
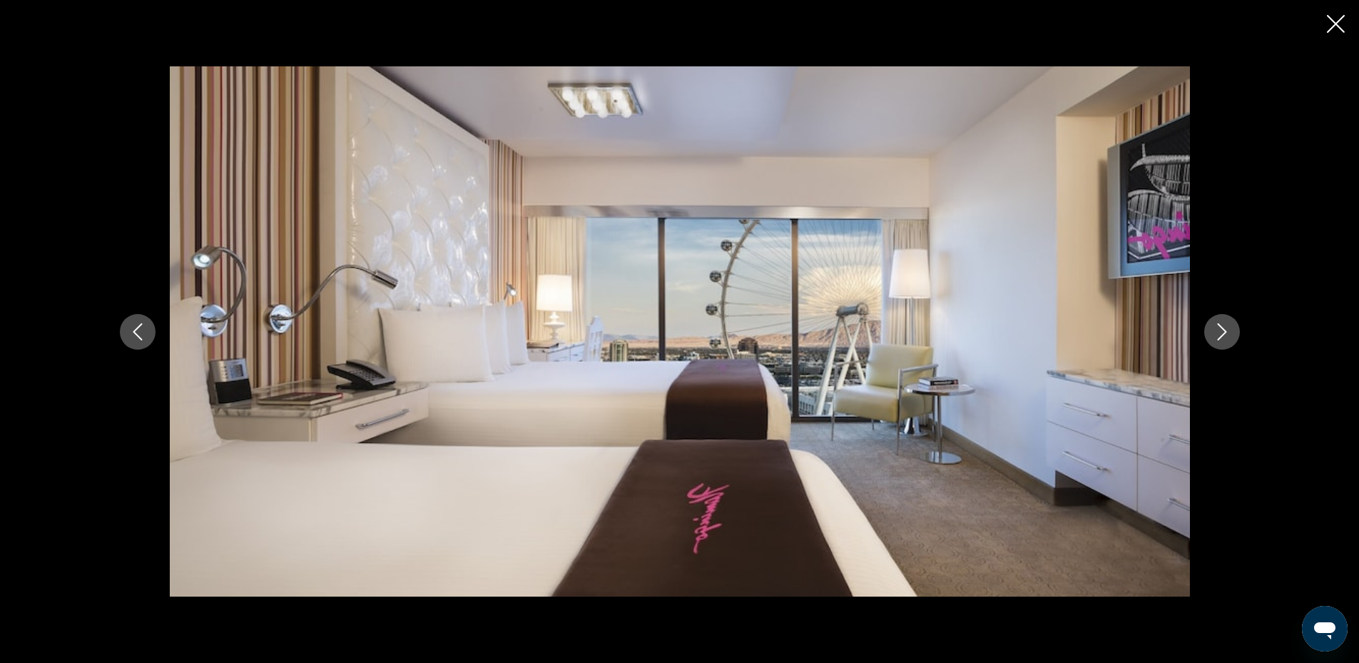
click at [1224, 338] on icon "Next image" at bounding box center [1221, 331] width 17 height 17
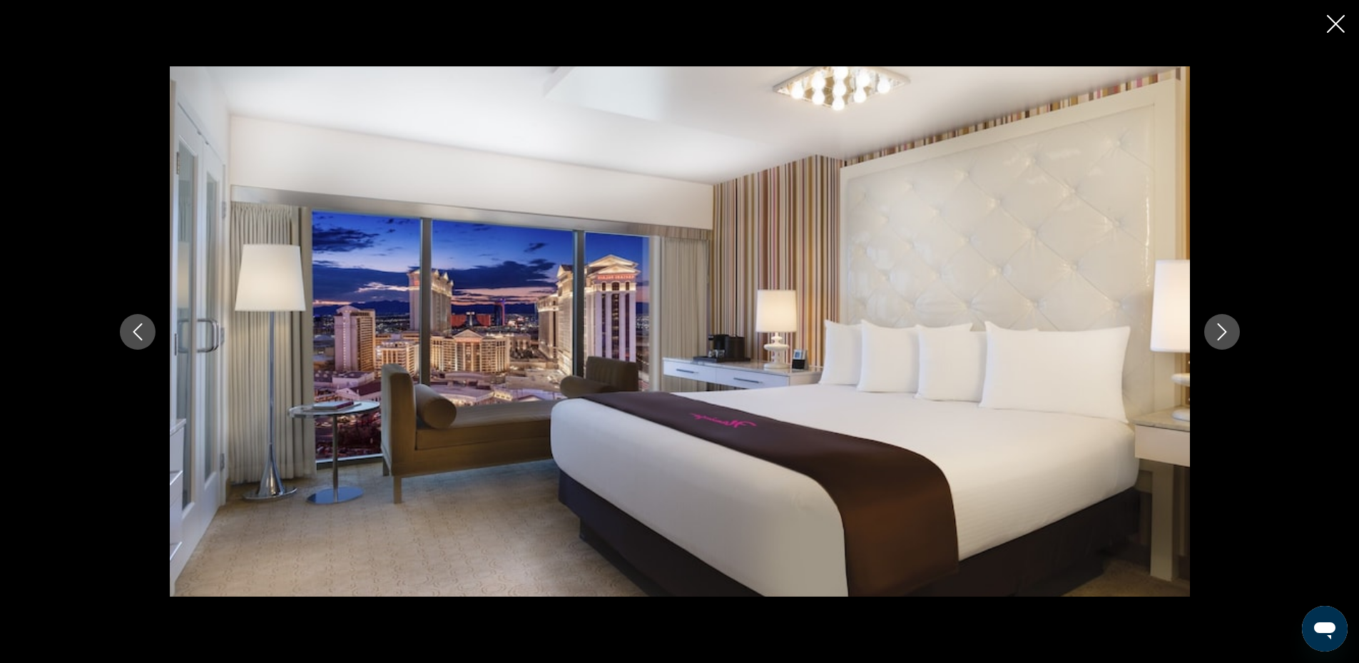
click at [1224, 338] on icon "Next image" at bounding box center [1221, 331] width 17 height 17
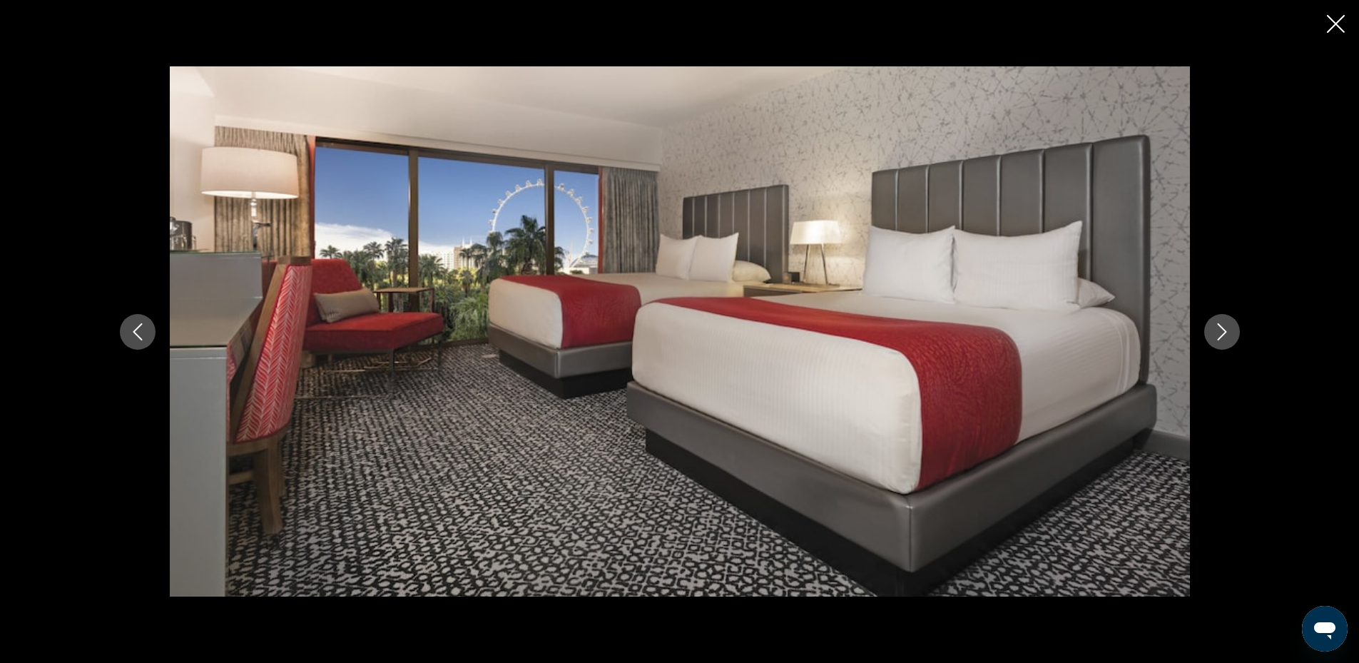
click at [1224, 338] on icon "Next image" at bounding box center [1221, 331] width 17 height 17
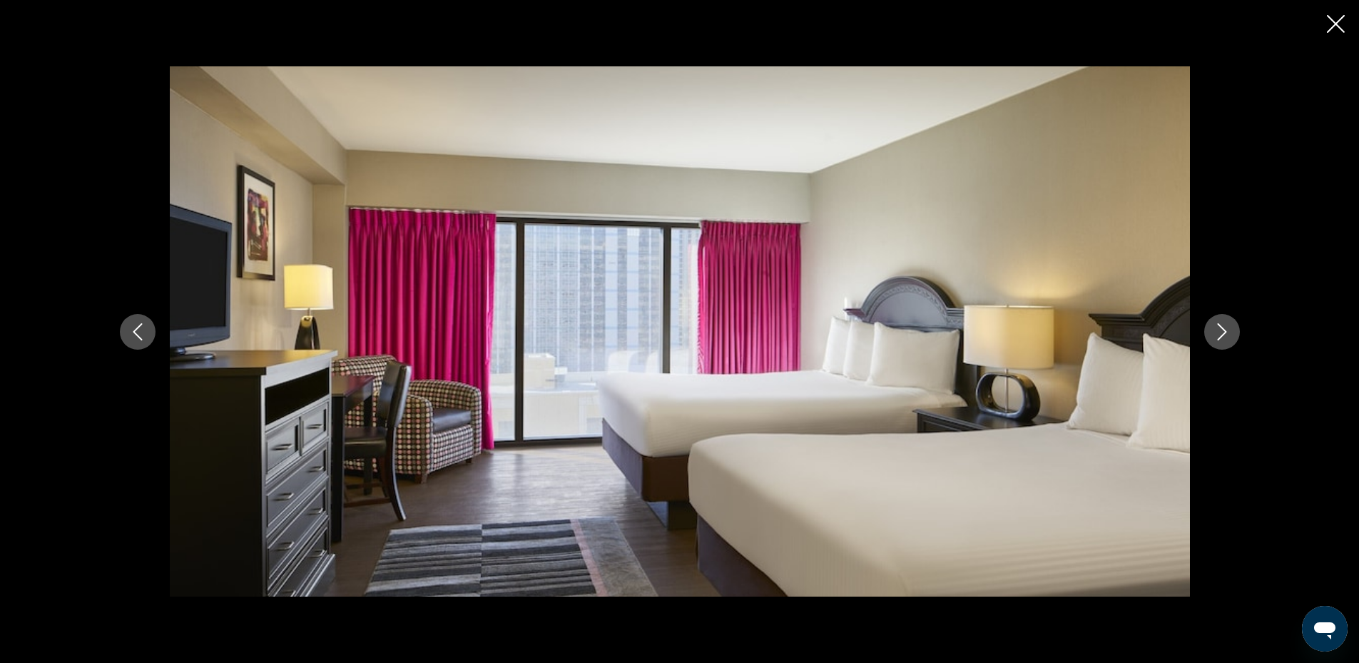
click at [1224, 338] on icon "Next image" at bounding box center [1221, 331] width 17 height 17
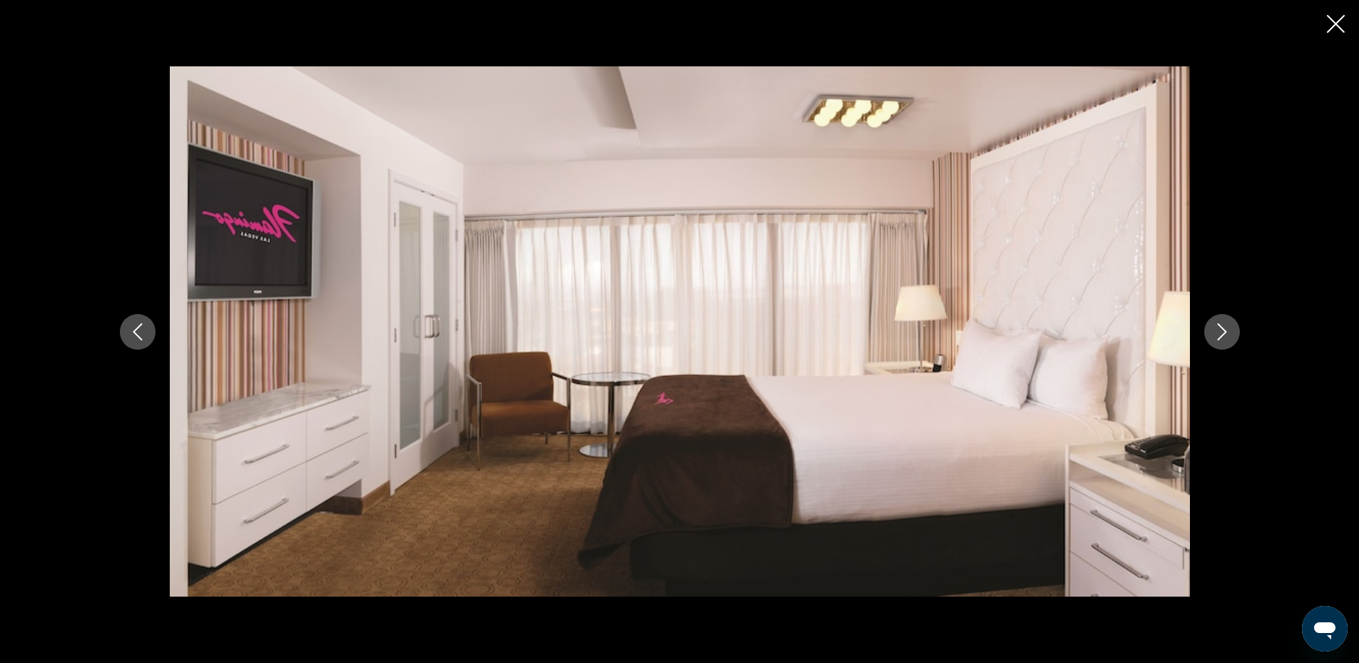
click at [1224, 338] on icon "Next image" at bounding box center [1221, 331] width 17 height 17
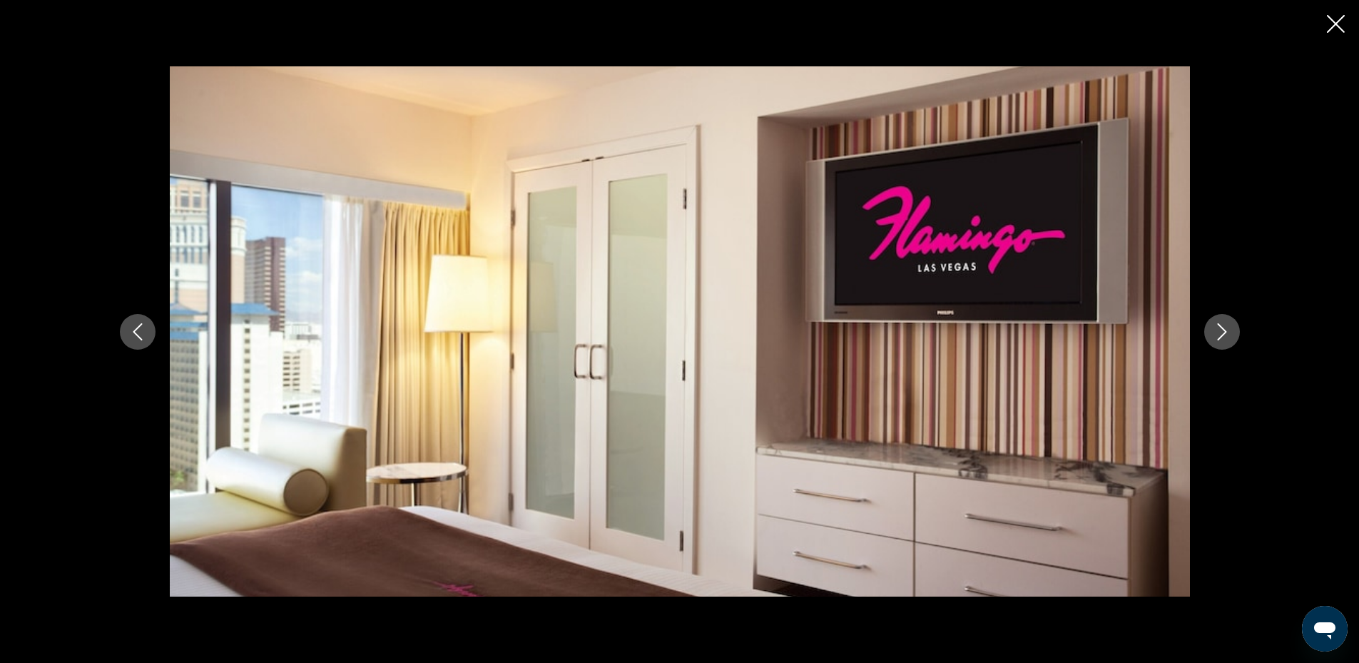
click at [1224, 338] on icon "Next image" at bounding box center [1221, 331] width 17 height 17
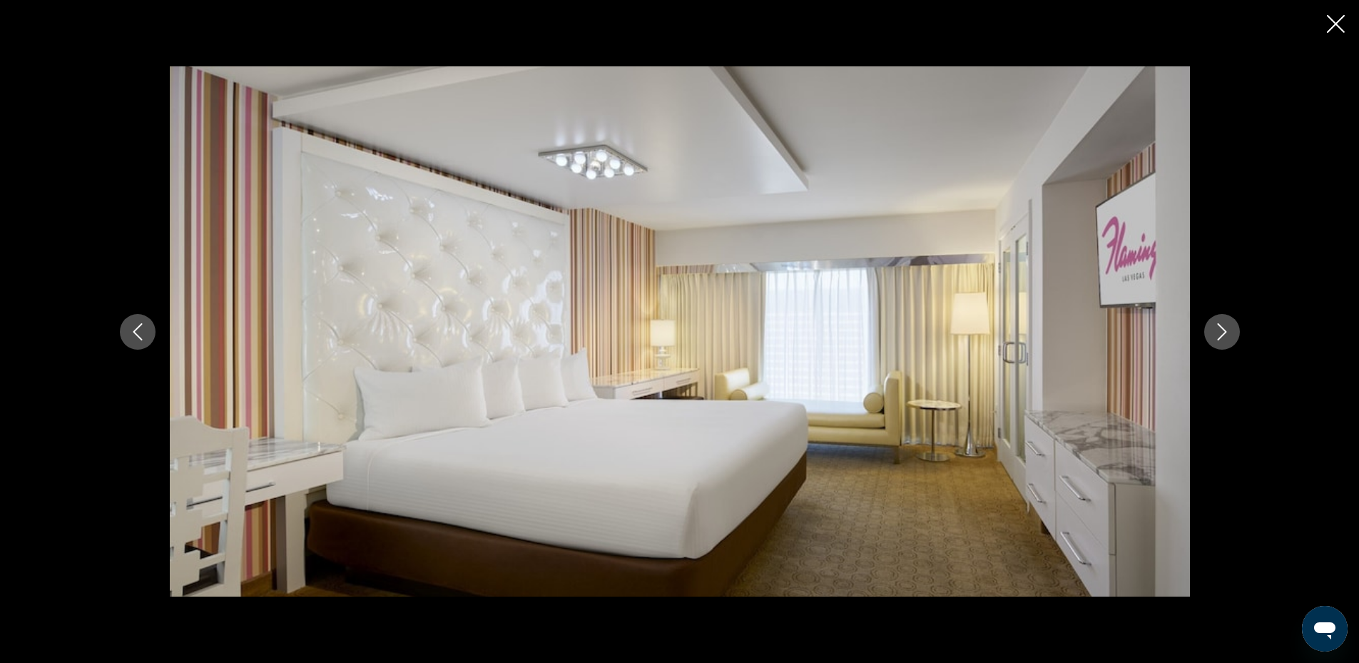
click at [1224, 338] on icon "Next image" at bounding box center [1221, 331] width 17 height 17
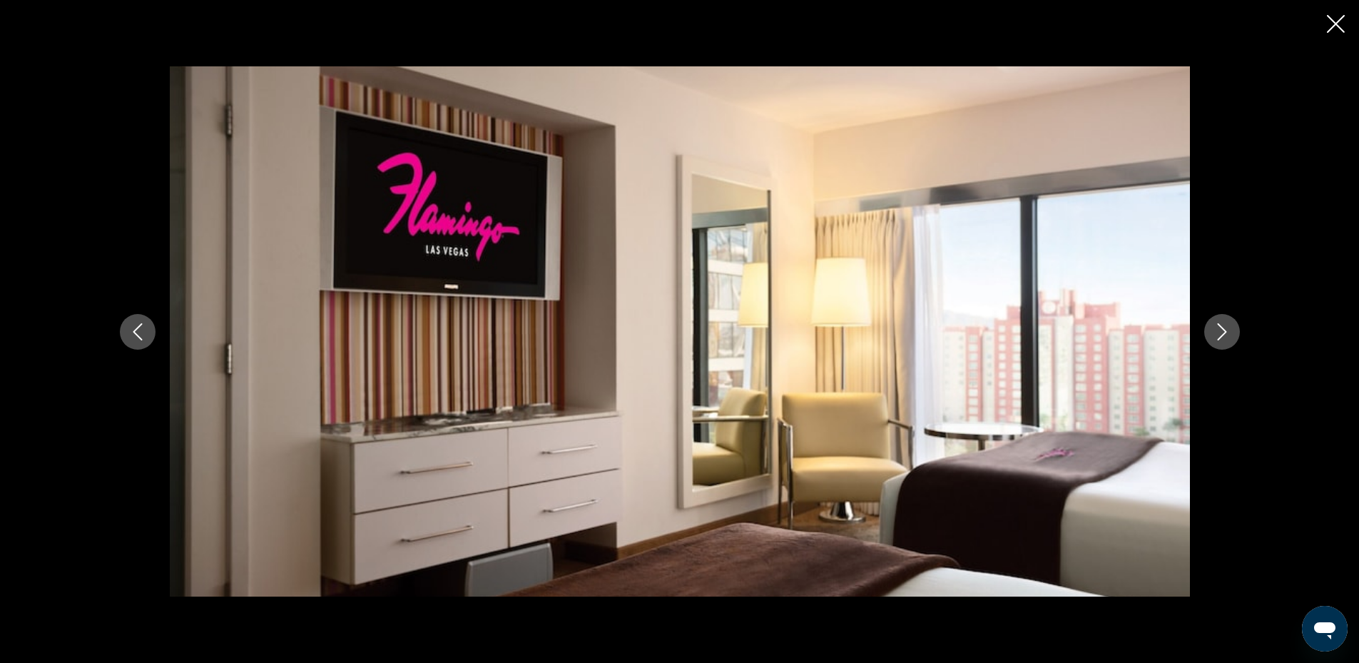
click at [1224, 338] on icon "Next image" at bounding box center [1221, 331] width 17 height 17
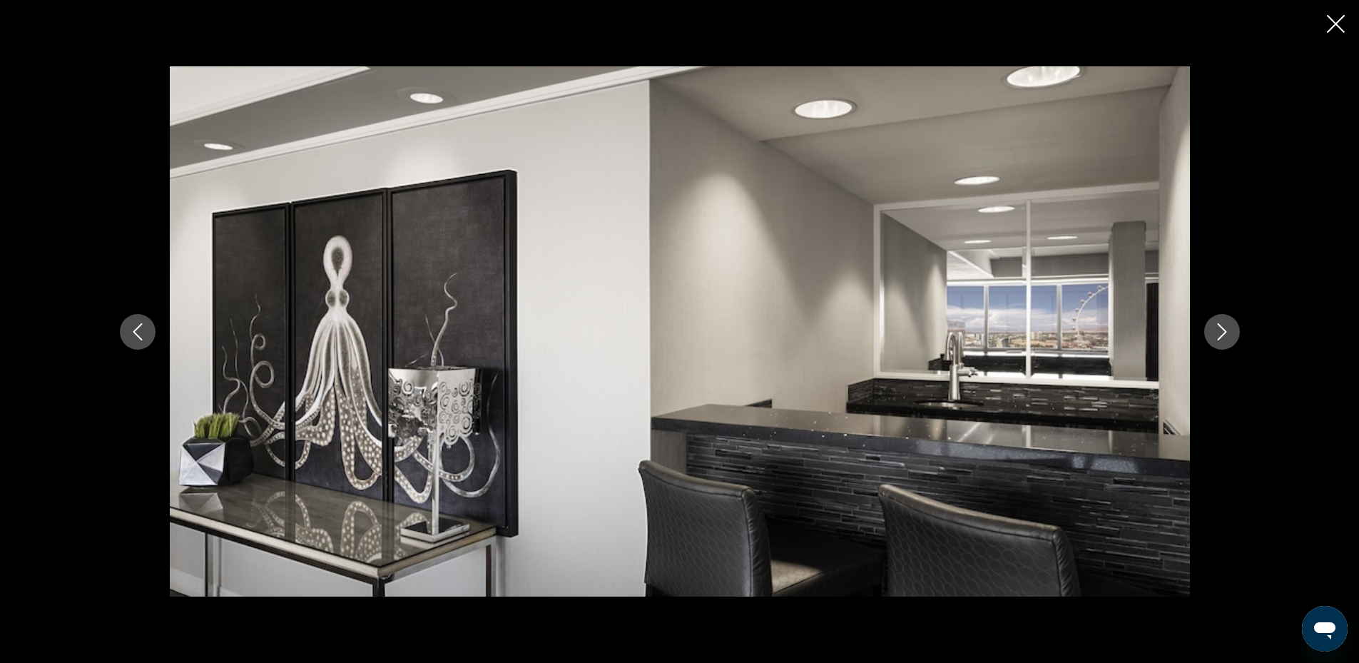
click at [1224, 338] on icon "Next image" at bounding box center [1221, 331] width 17 height 17
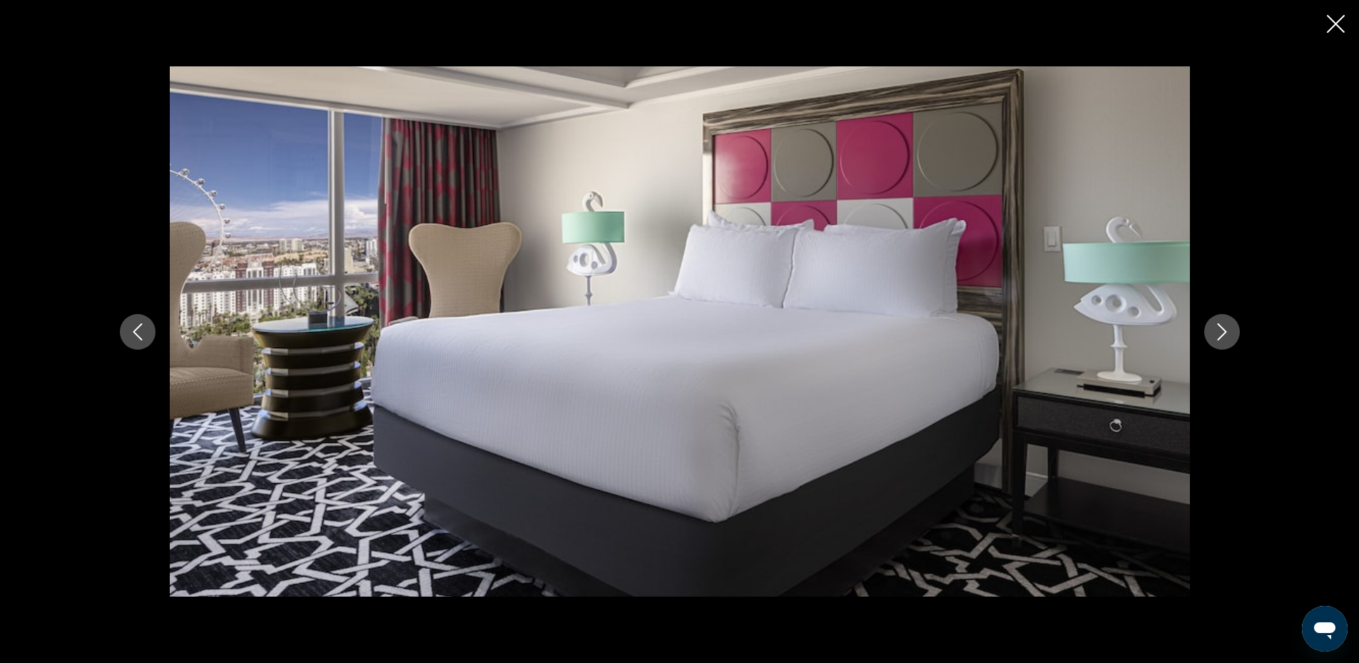
click at [1224, 338] on icon "Next image" at bounding box center [1221, 331] width 17 height 17
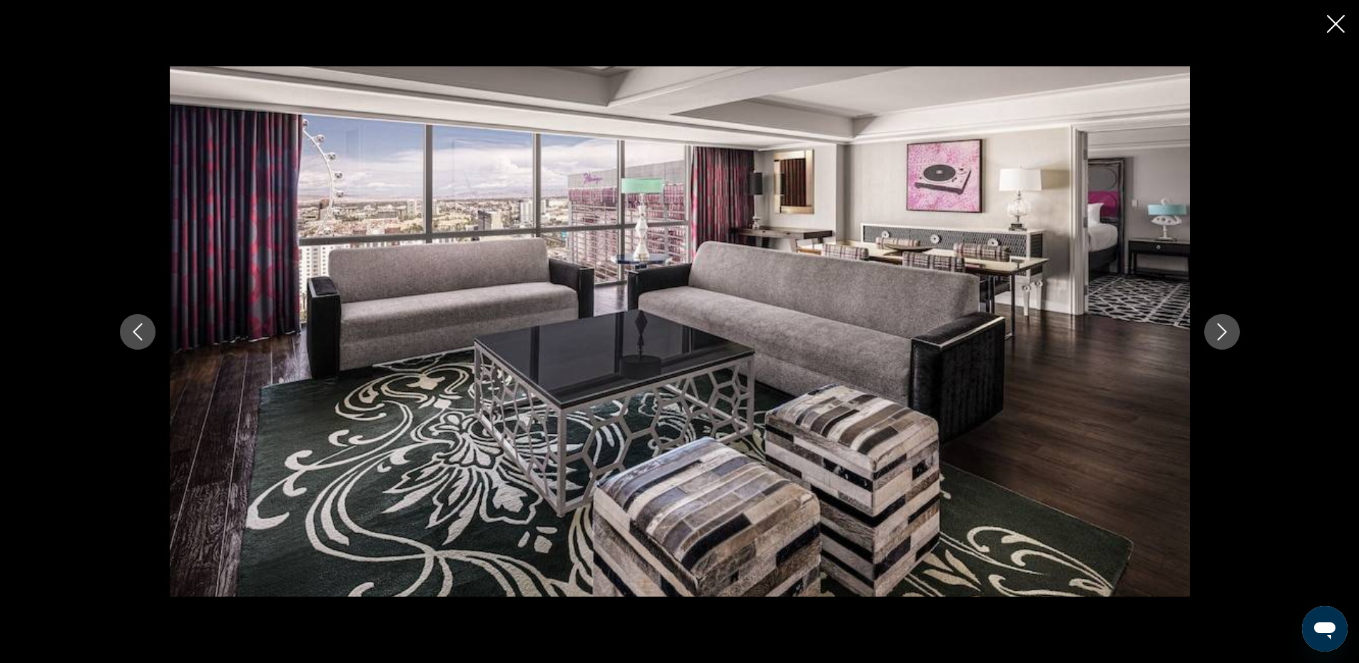
click at [1224, 338] on icon "Next image" at bounding box center [1221, 331] width 17 height 17
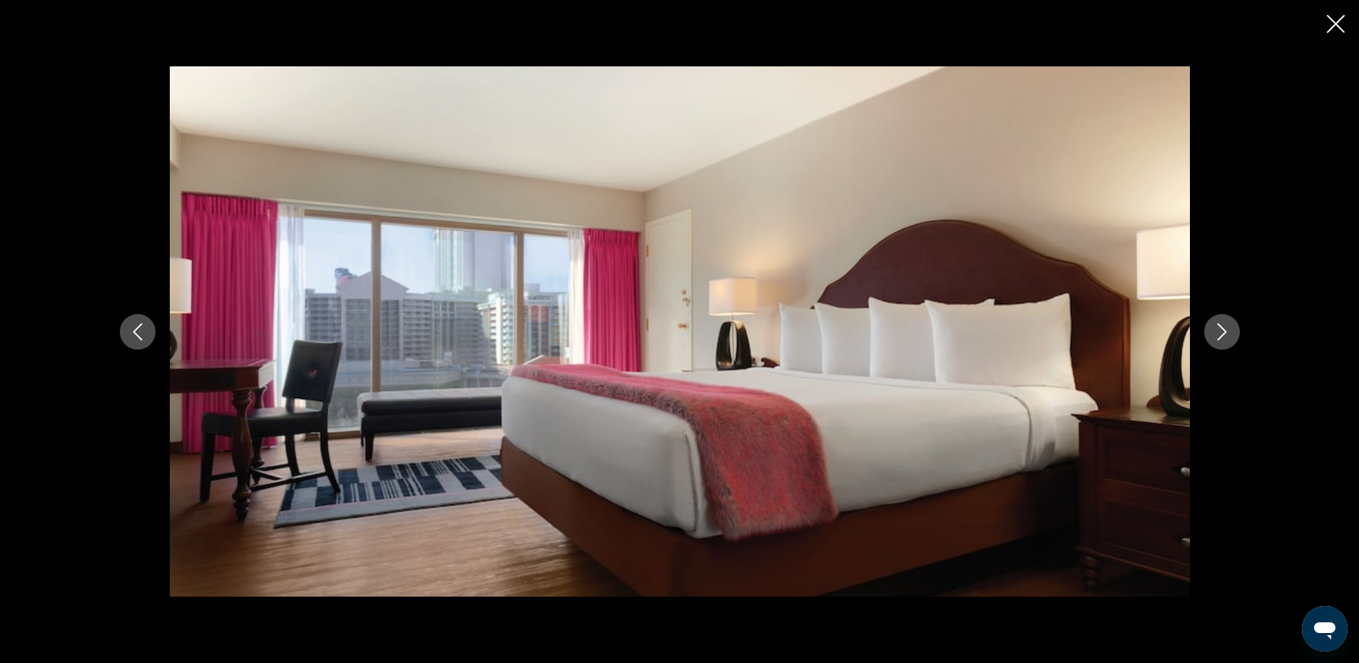
click at [1224, 338] on icon "Next image" at bounding box center [1221, 331] width 17 height 17
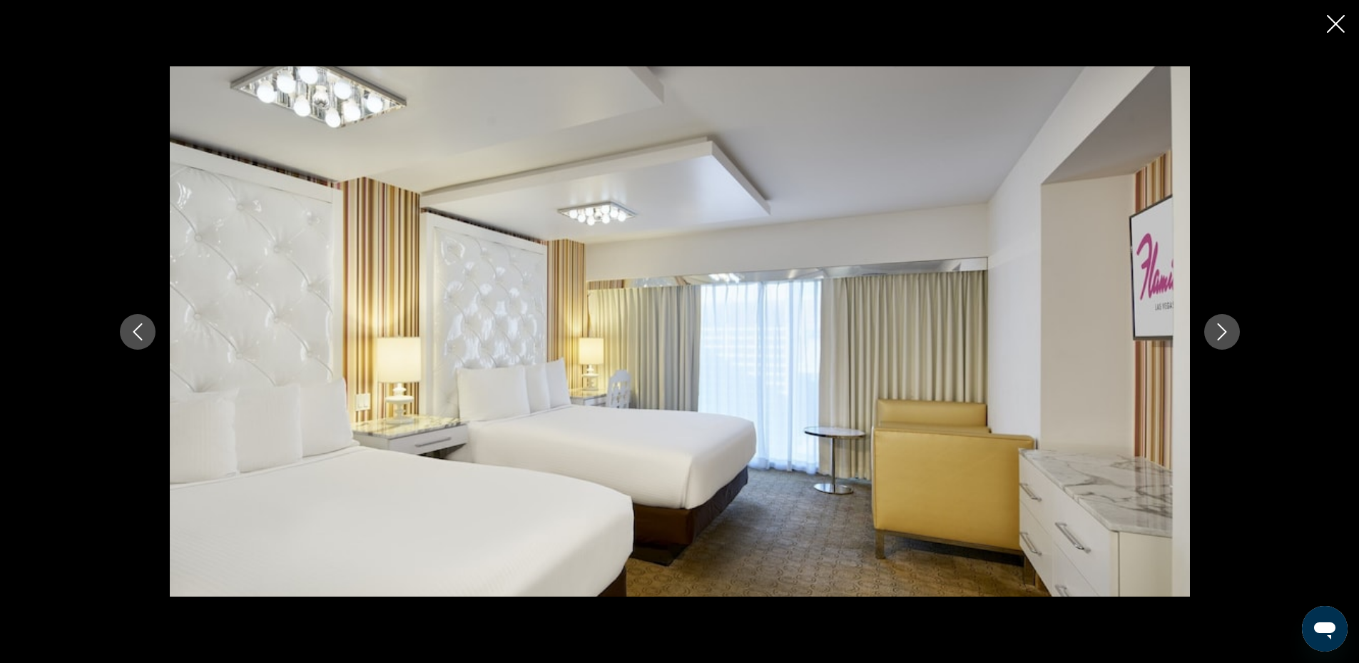
click at [1224, 338] on icon "Next image" at bounding box center [1221, 331] width 17 height 17
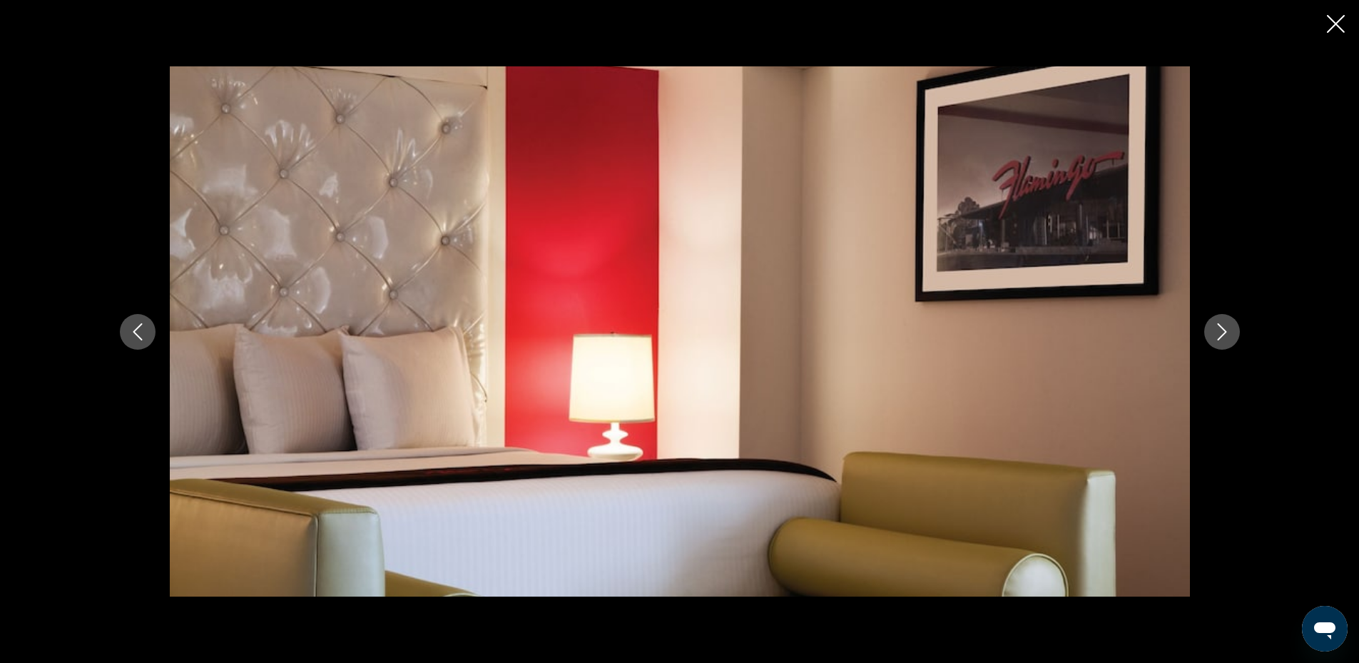
click at [1224, 338] on icon "Next image" at bounding box center [1221, 331] width 17 height 17
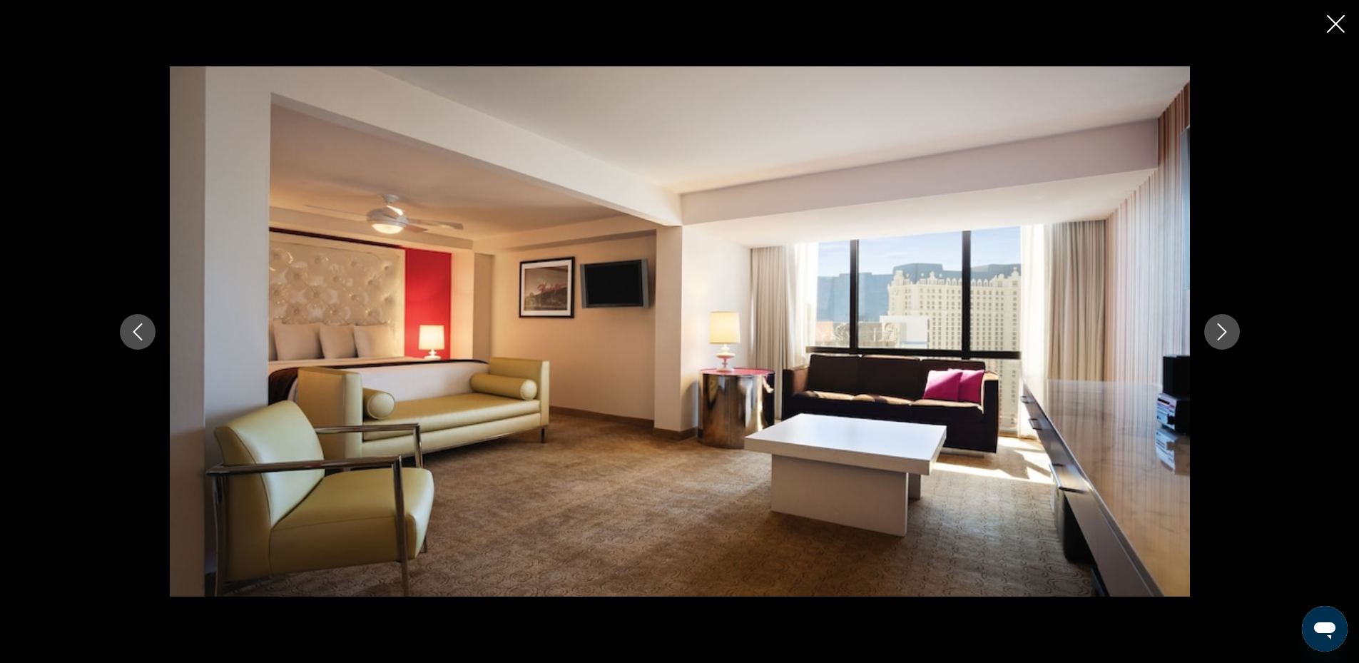
click at [1224, 338] on icon "Next image" at bounding box center [1221, 331] width 17 height 17
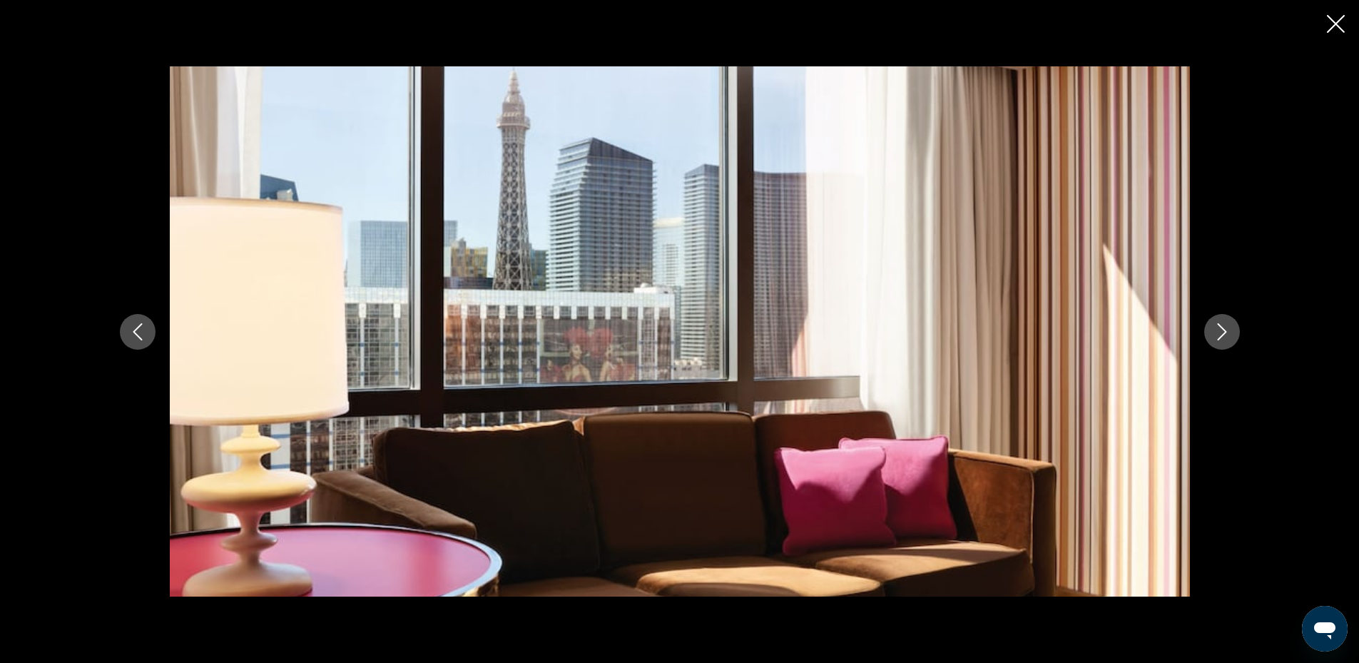
click at [1224, 338] on icon "Next image" at bounding box center [1221, 331] width 17 height 17
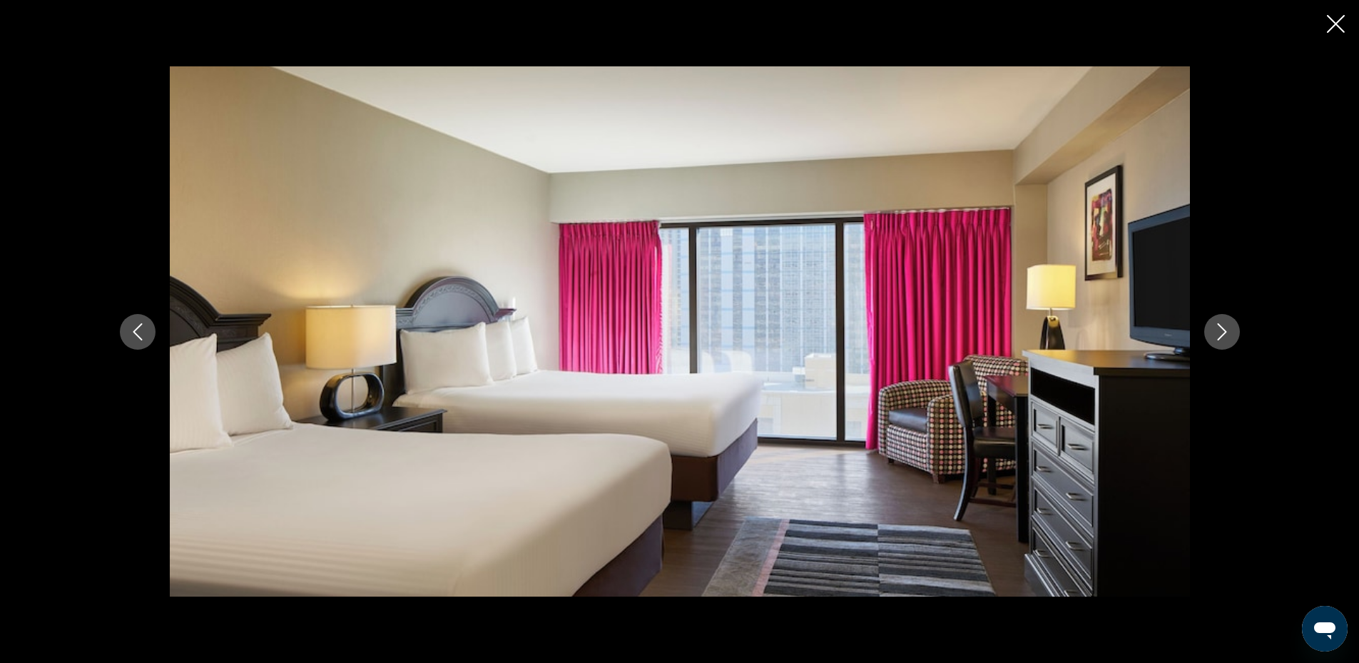
click at [146, 320] on button "Previous image" at bounding box center [138, 332] width 36 height 36
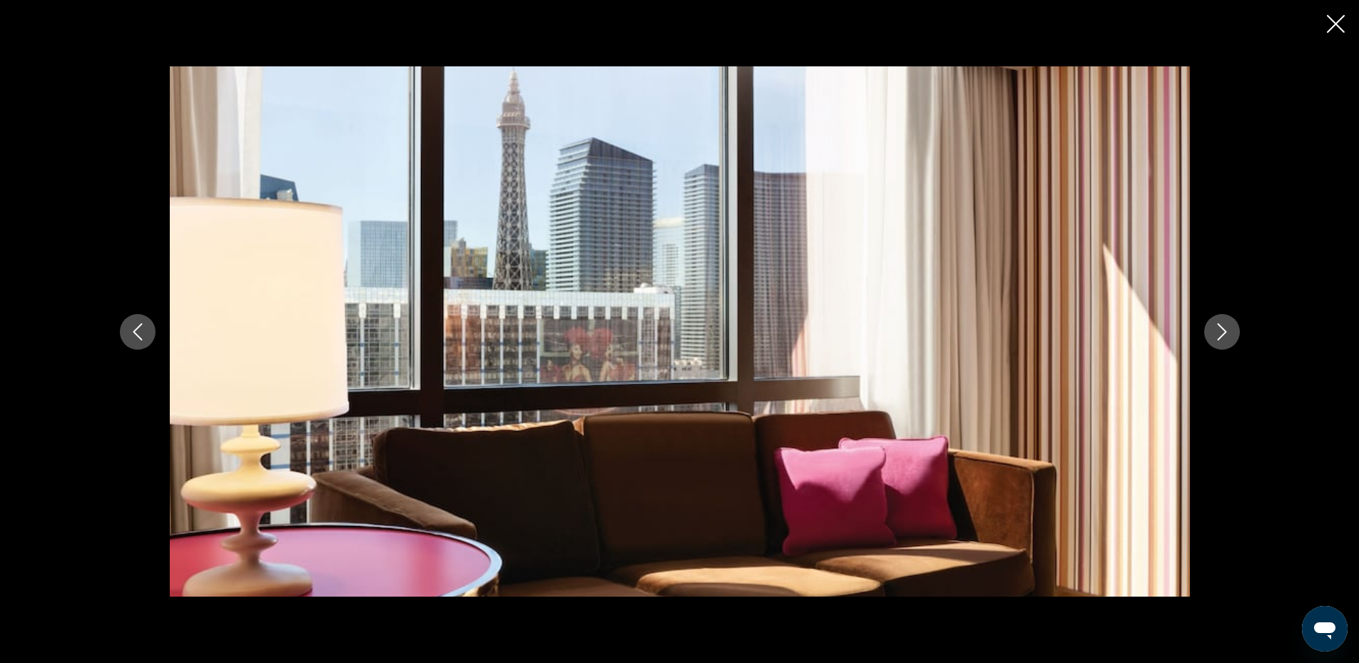
click at [1242, 333] on div "prev next" at bounding box center [680, 331] width 1148 height 530
click at [1228, 332] on icon "Next image" at bounding box center [1221, 331] width 17 height 17
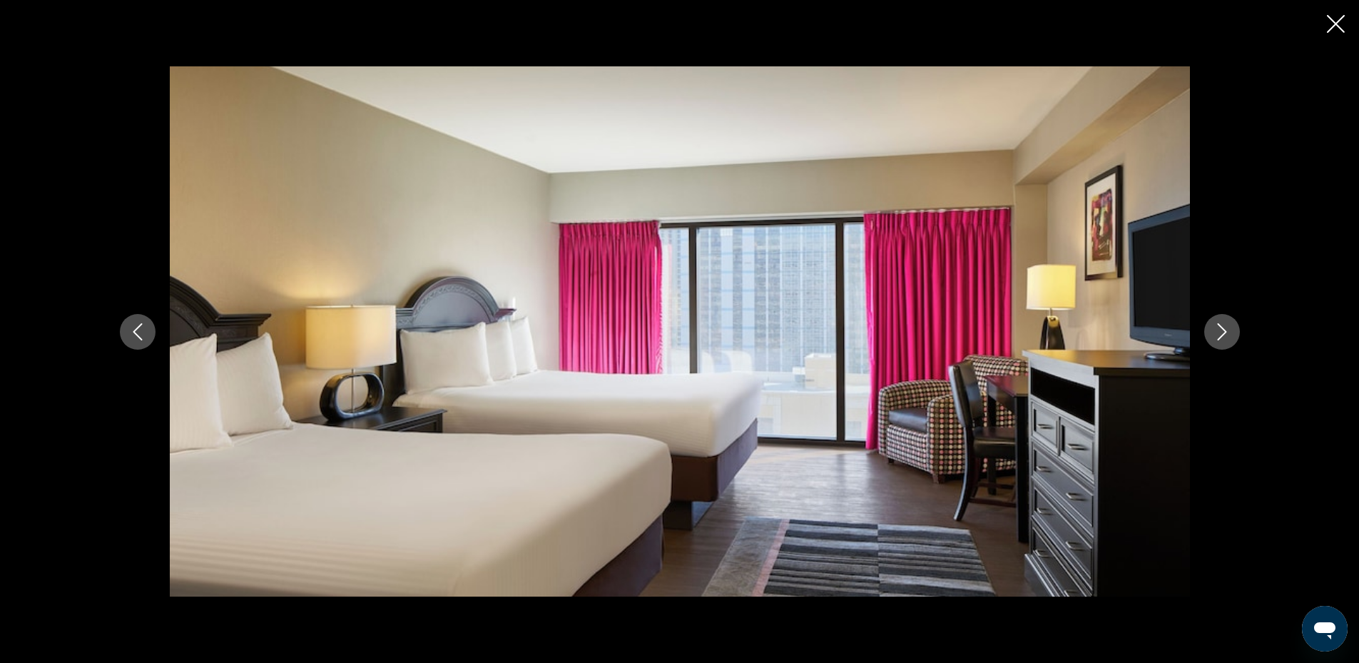
click at [1218, 327] on icon "Next image" at bounding box center [1221, 331] width 17 height 17
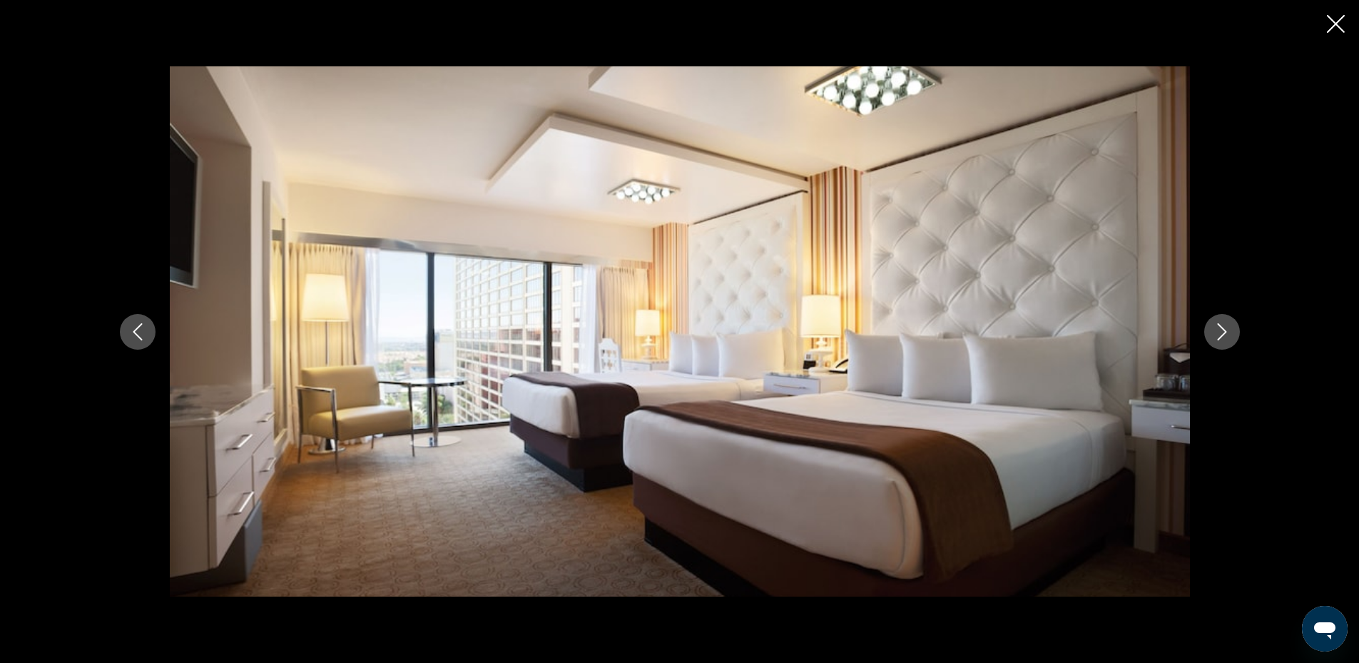
click at [1218, 326] on icon "Next image" at bounding box center [1221, 331] width 17 height 17
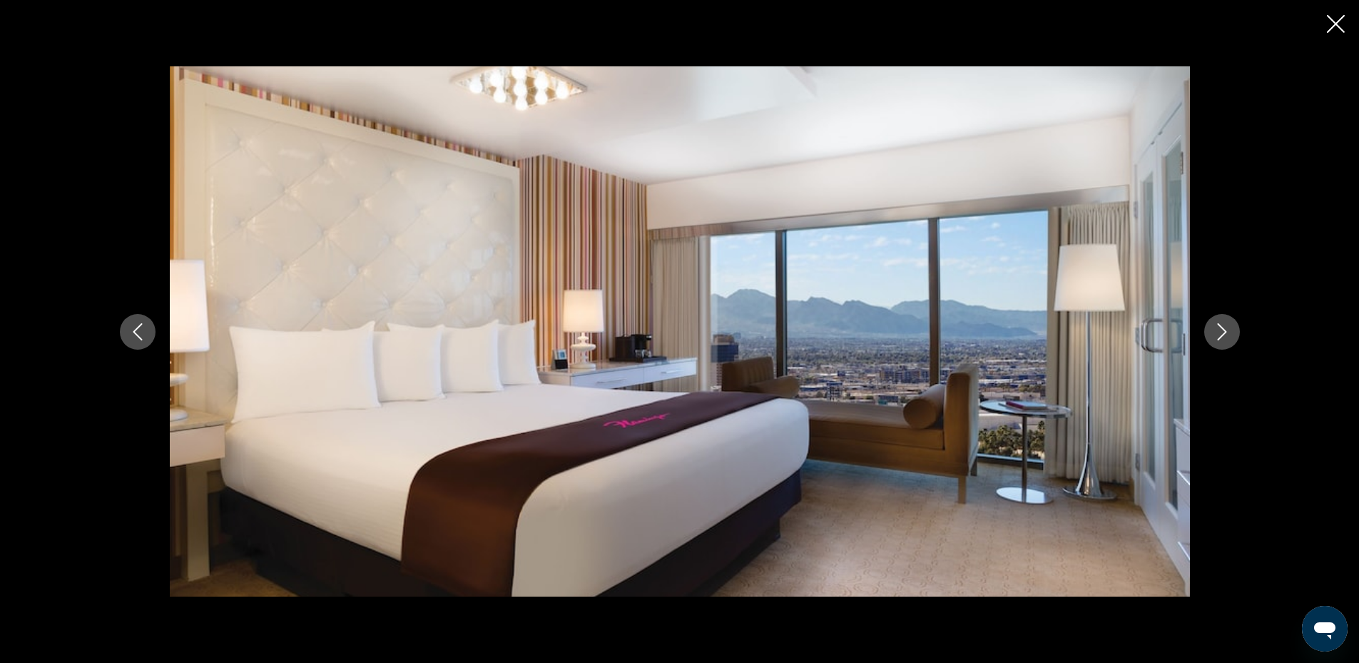
click at [1218, 325] on icon "Next image" at bounding box center [1221, 331] width 17 height 17
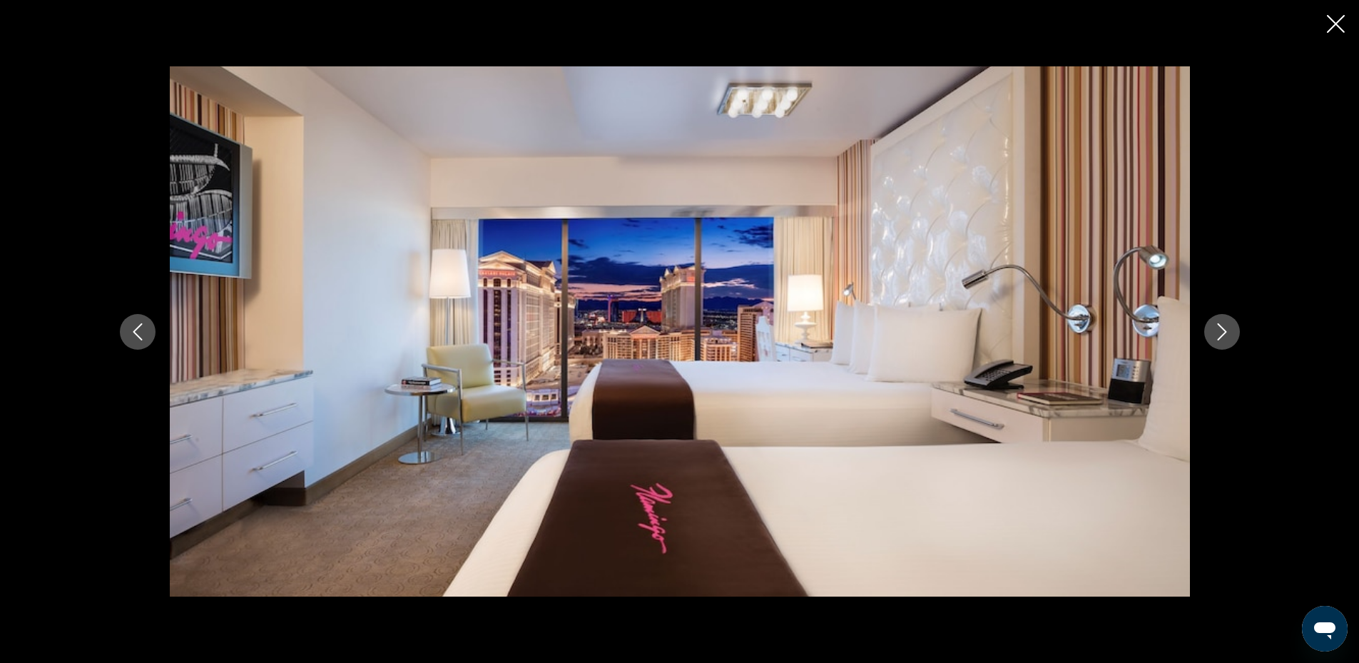
click at [1218, 325] on icon "Next image" at bounding box center [1221, 331] width 17 height 17
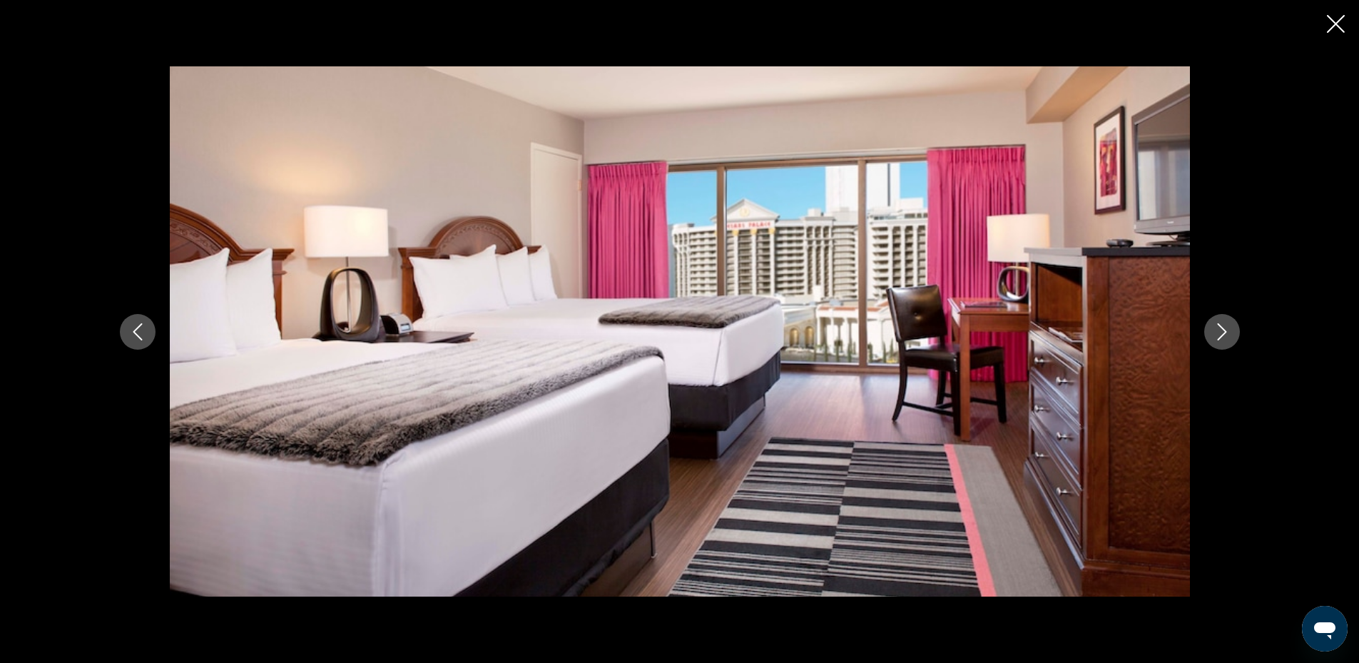
click at [1218, 325] on icon "Next image" at bounding box center [1221, 331] width 17 height 17
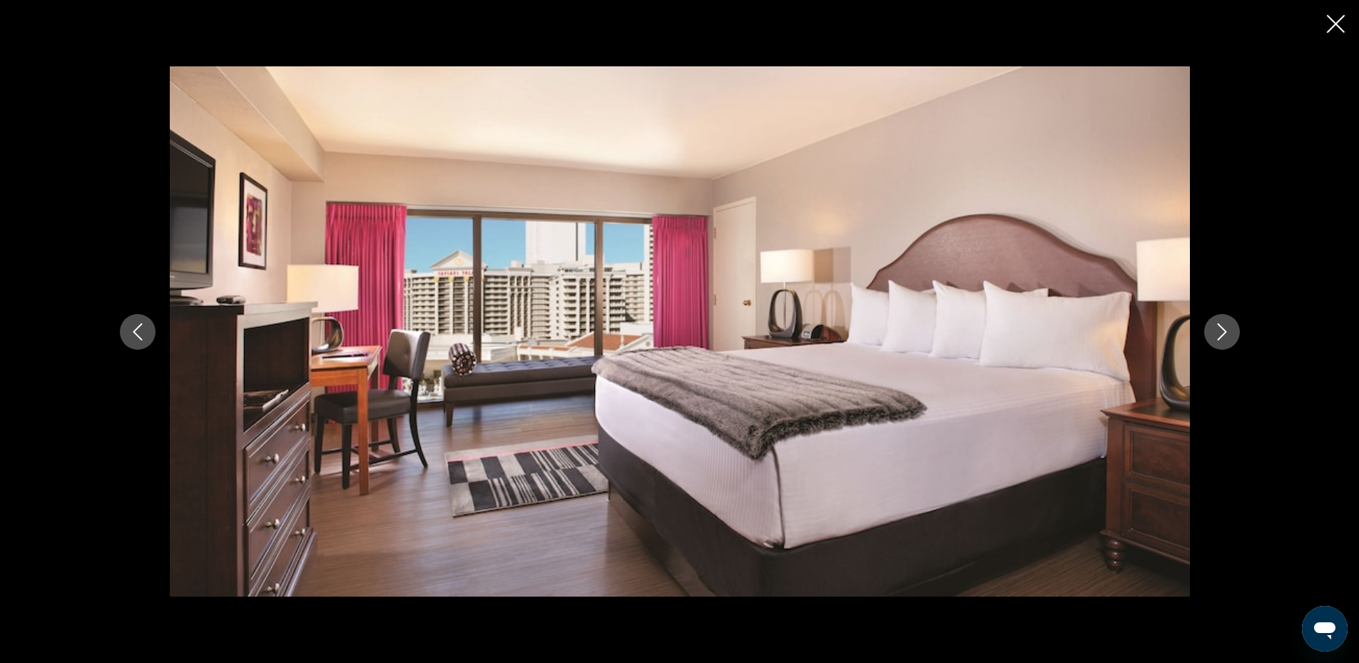
click at [1218, 325] on icon "Next image" at bounding box center [1221, 331] width 17 height 17
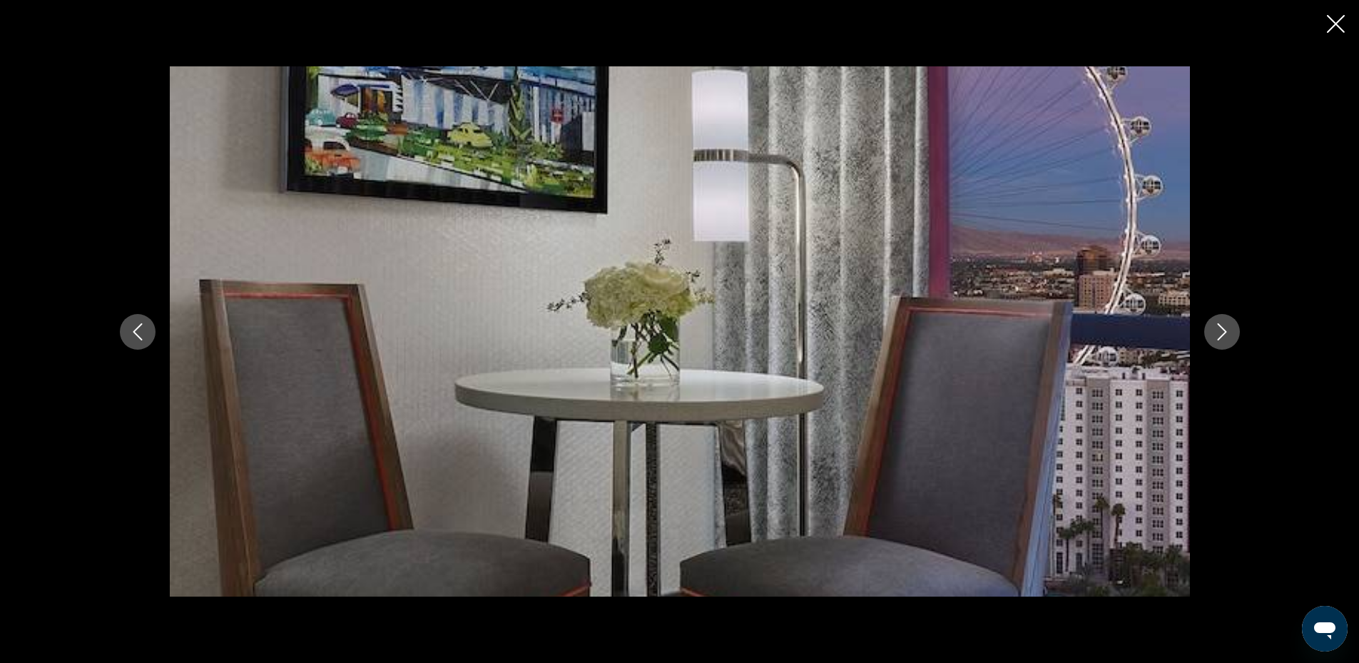
click at [1218, 324] on icon "Next image" at bounding box center [1221, 331] width 9 height 17
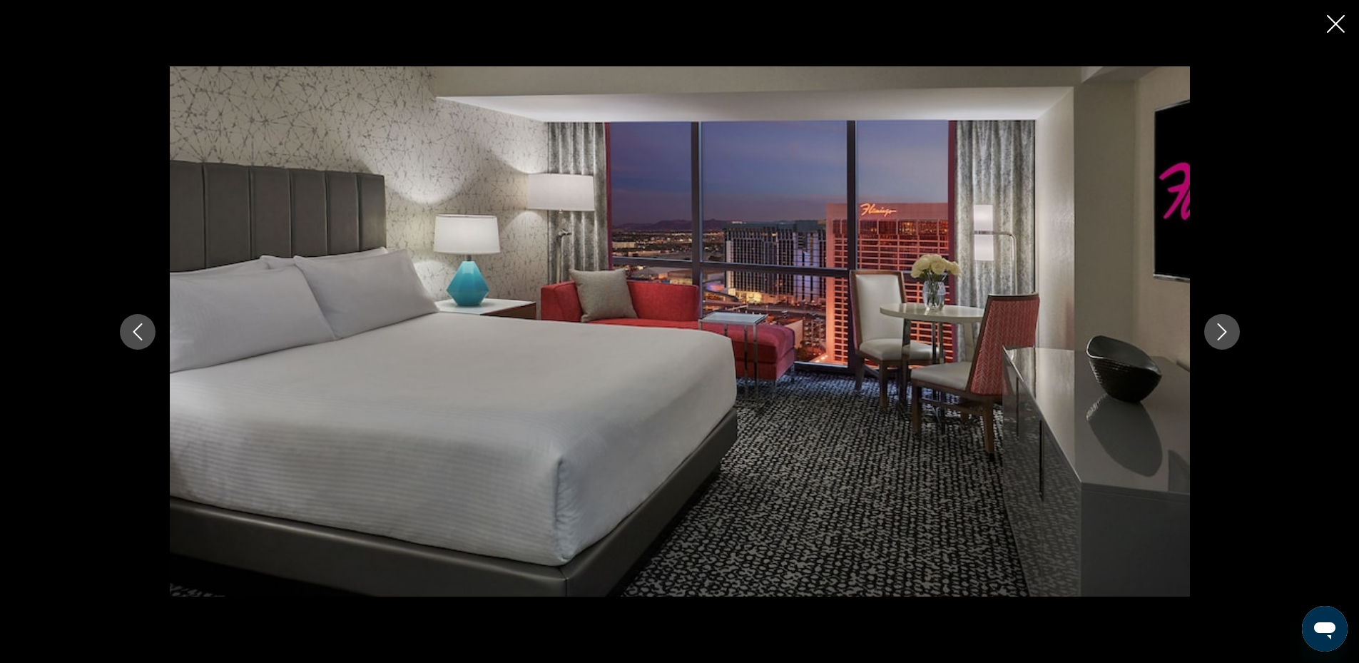
click at [1218, 324] on icon "Next image" at bounding box center [1221, 331] width 9 height 17
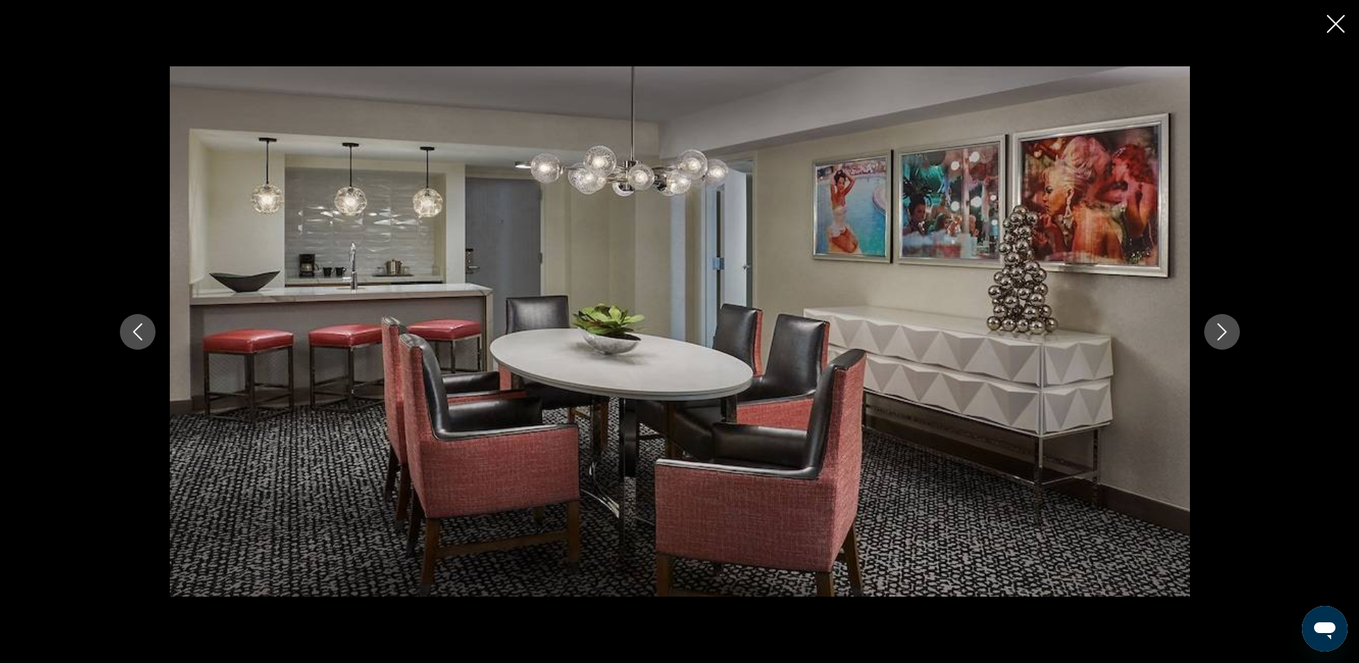
click at [1218, 324] on icon "Next image" at bounding box center [1221, 331] width 9 height 17
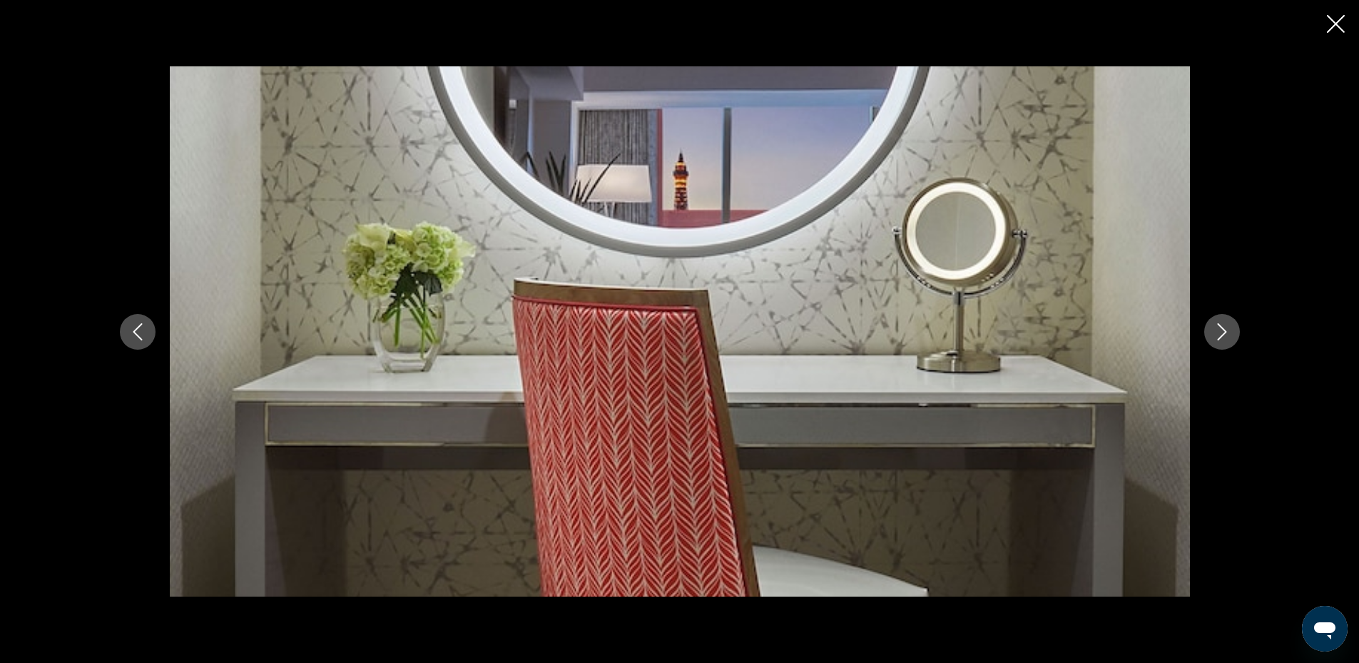
click at [1218, 324] on icon "Next image" at bounding box center [1221, 331] width 9 height 17
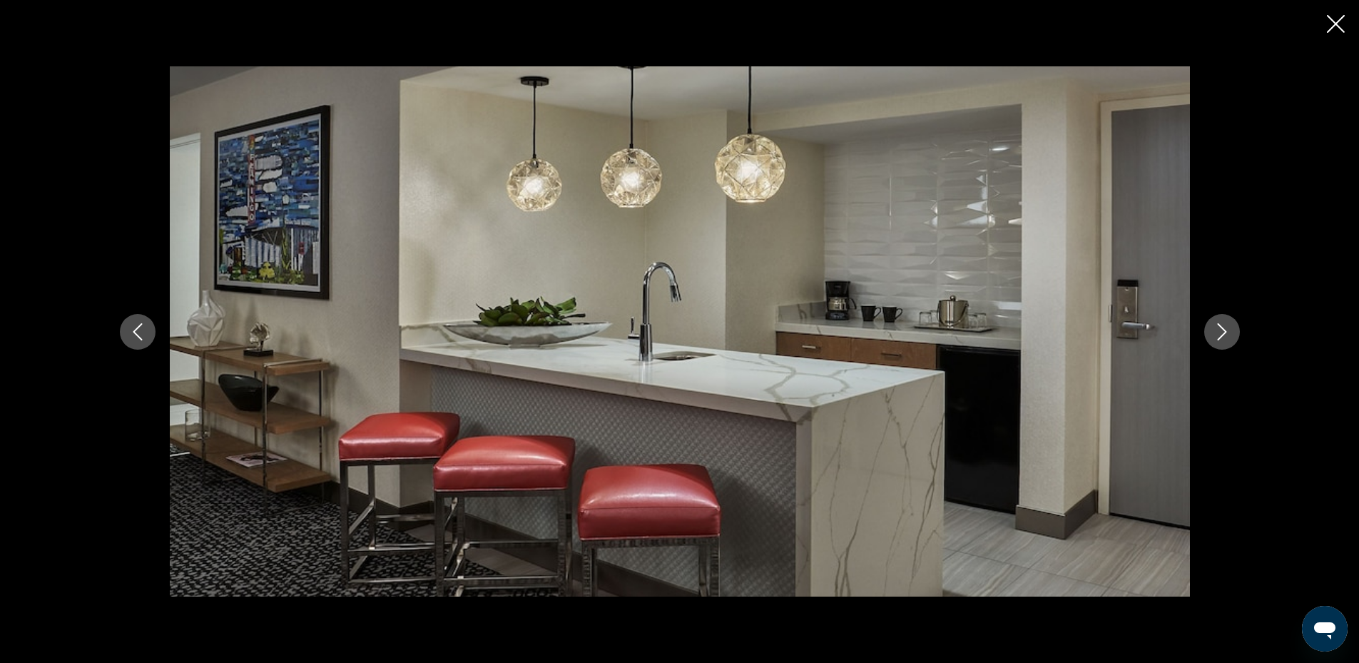
click at [1218, 324] on icon "Next image" at bounding box center [1221, 331] width 9 height 17
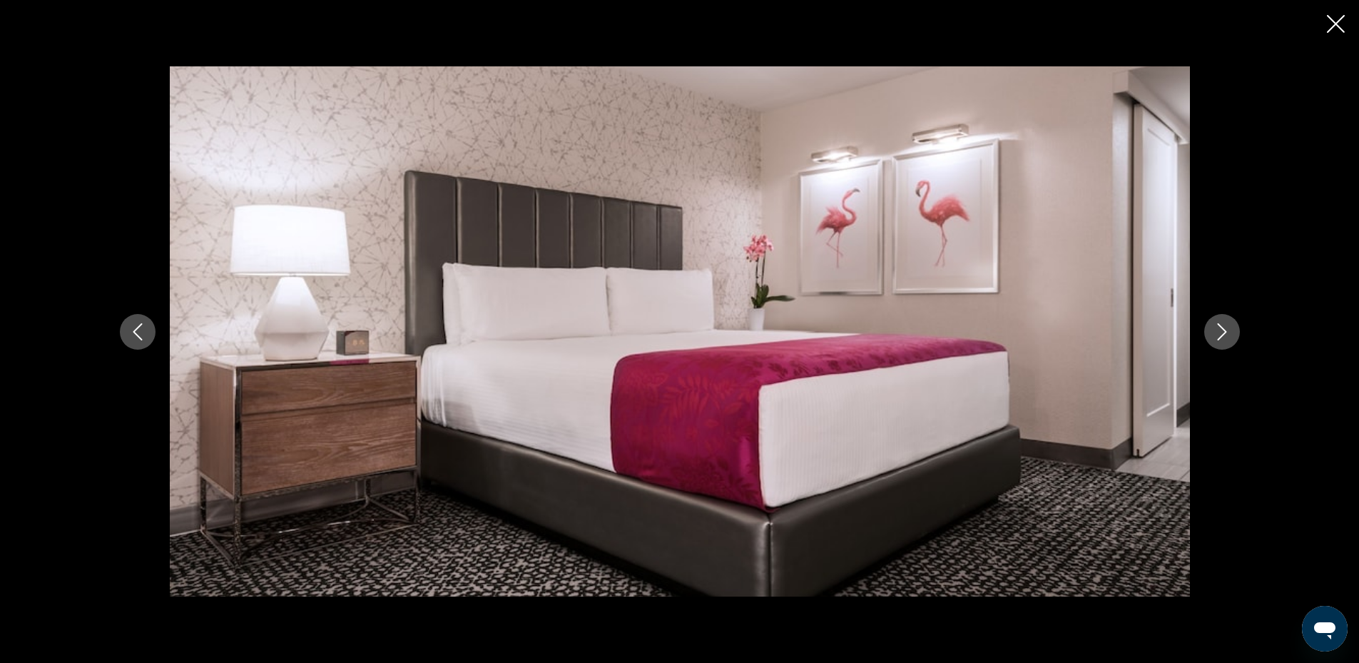
click at [1217, 321] on button "Next image" at bounding box center [1222, 332] width 36 height 36
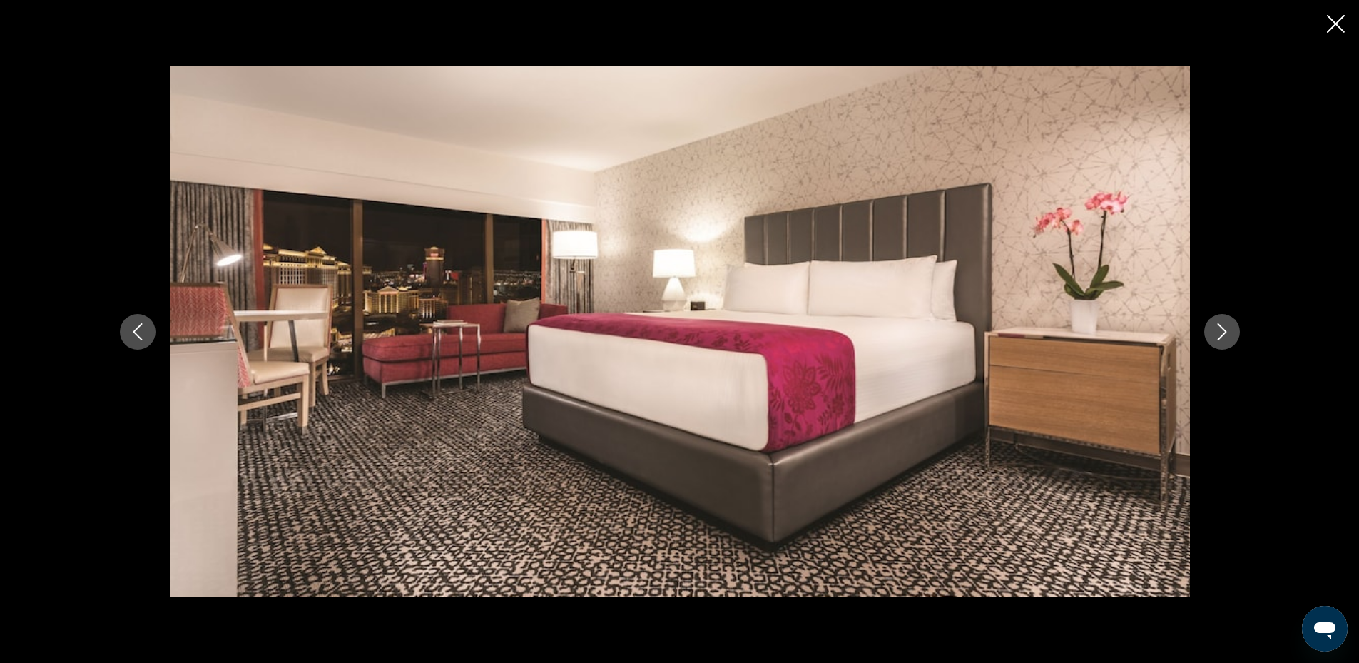
click at [1217, 321] on button "Next image" at bounding box center [1222, 332] width 36 height 36
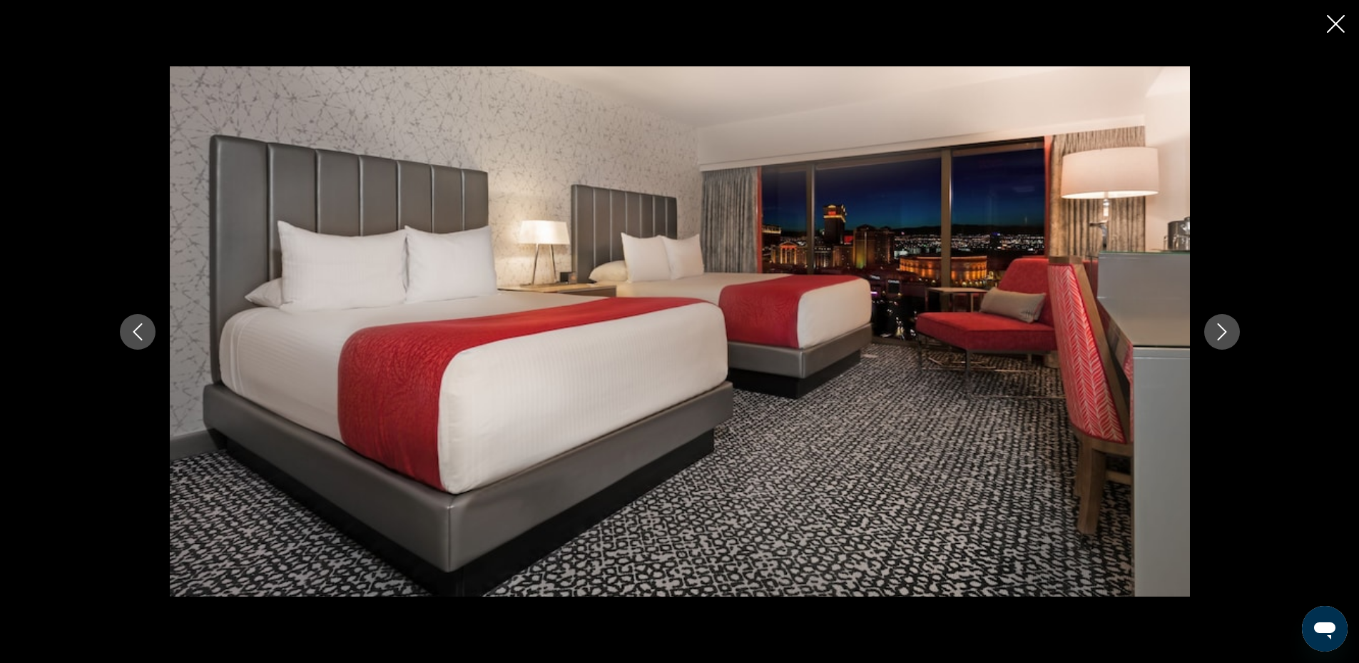
click at [1217, 321] on button "Next image" at bounding box center [1222, 332] width 36 height 36
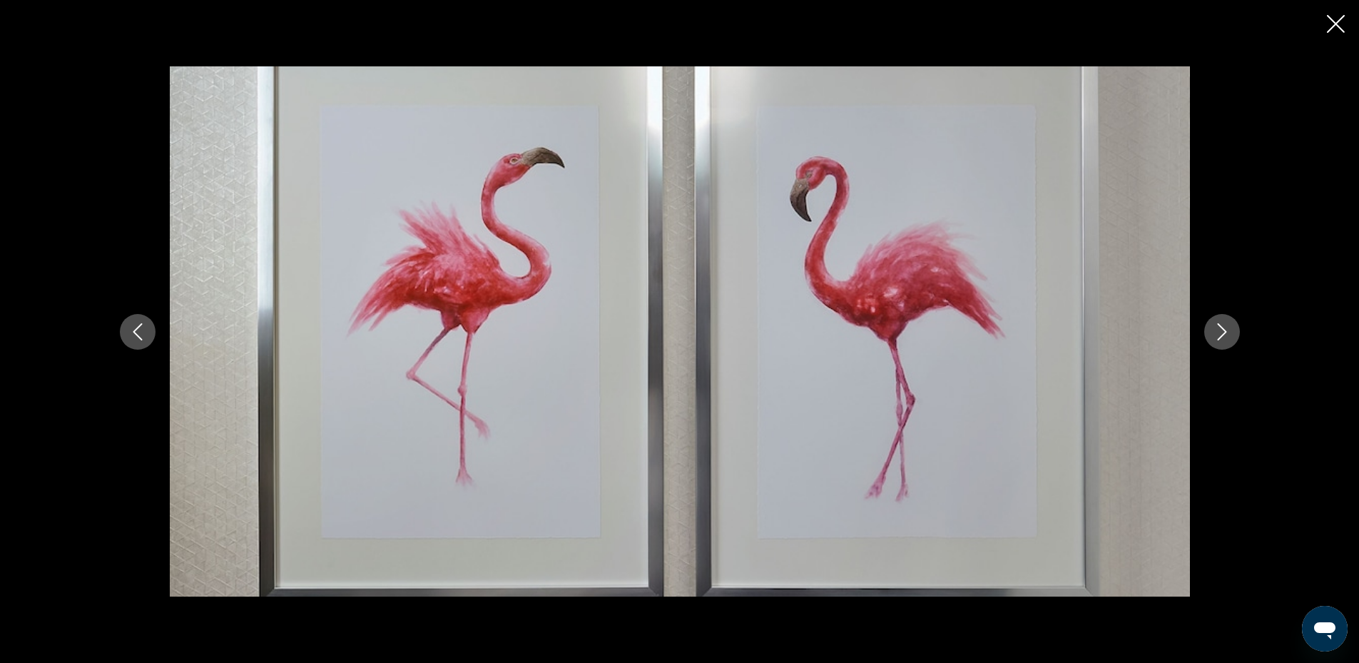
click at [1334, 26] on icon "Close slideshow" at bounding box center [1336, 24] width 18 height 18
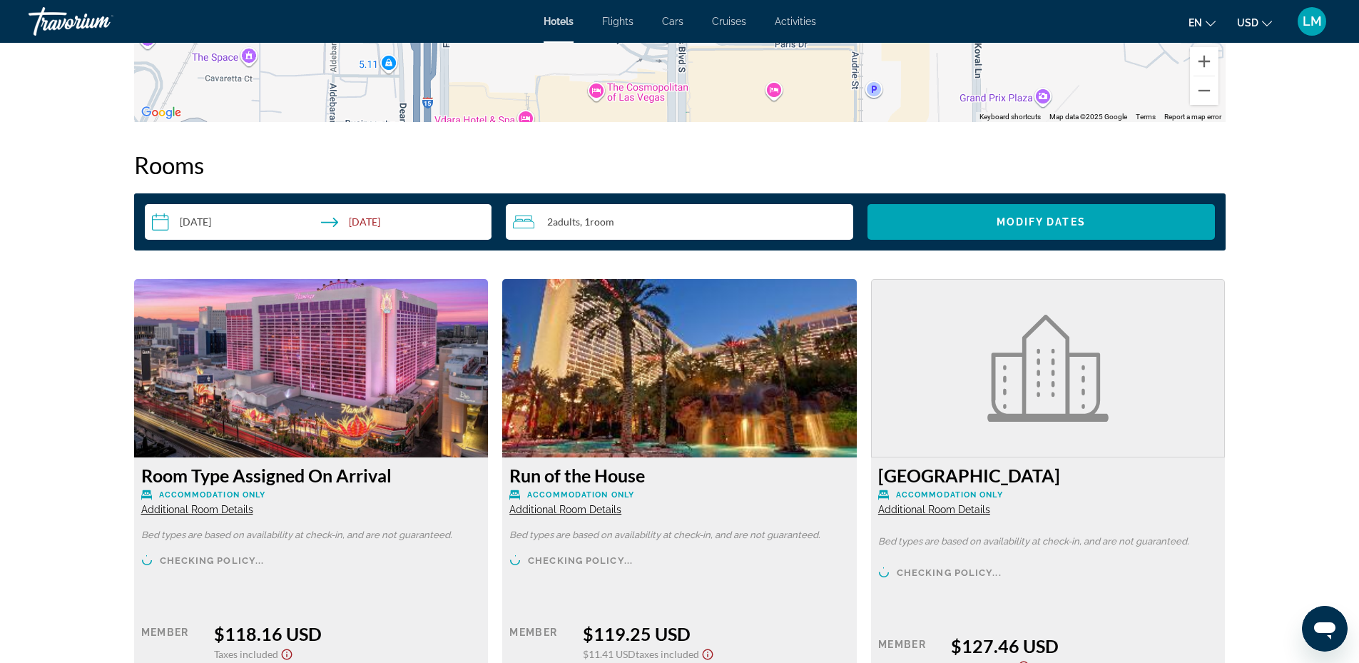
scroll to position [1712, 0]
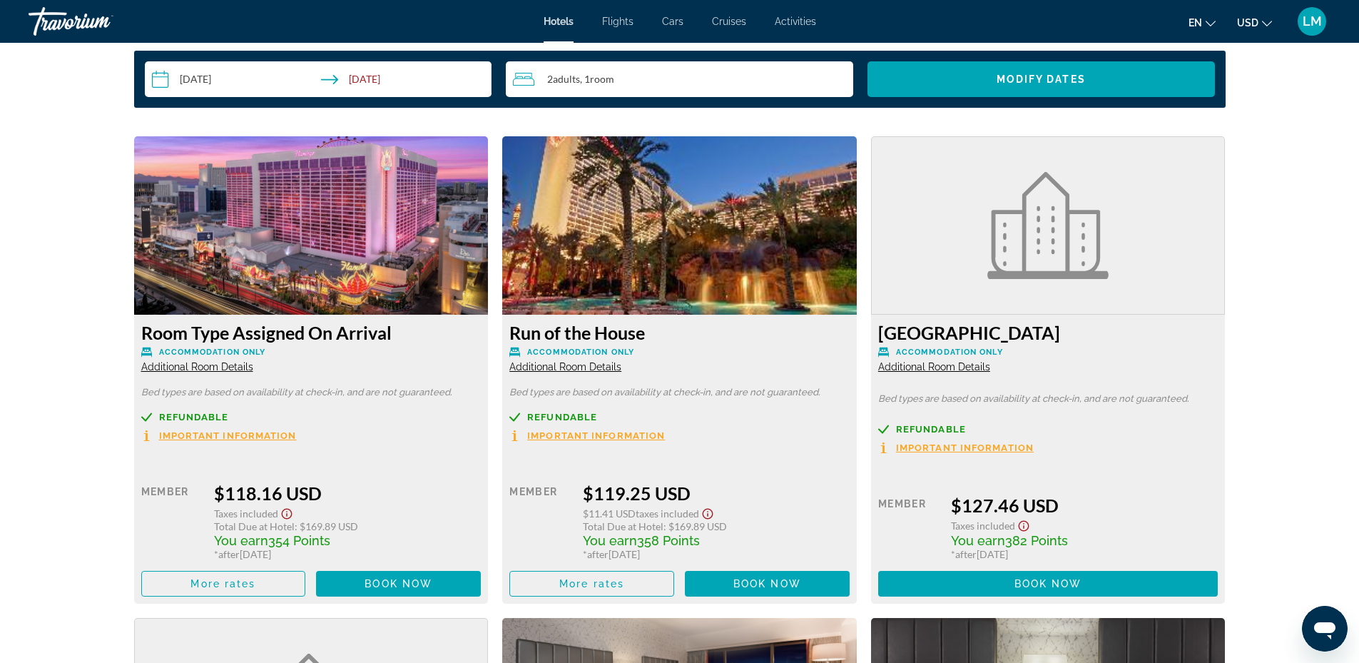
click at [743, 267] on img "Main content" at bounding box center [679, 225] width 355 height 178
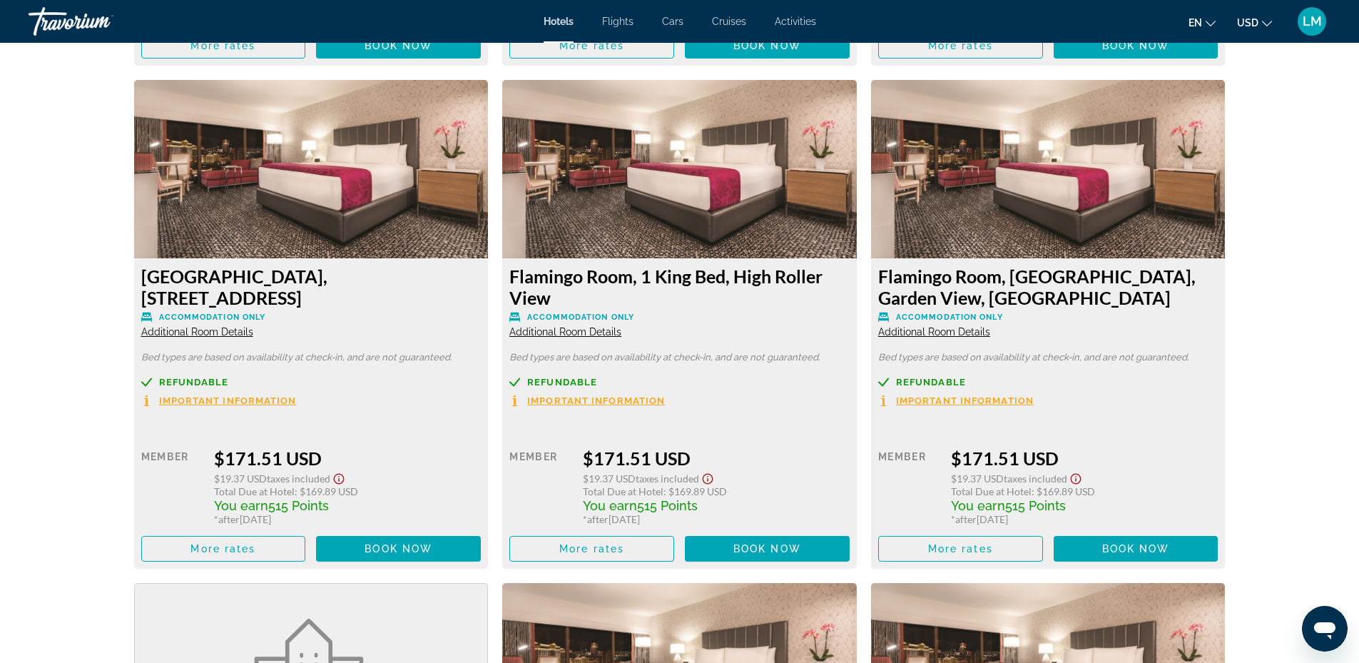
scroll to position [4209, 0]
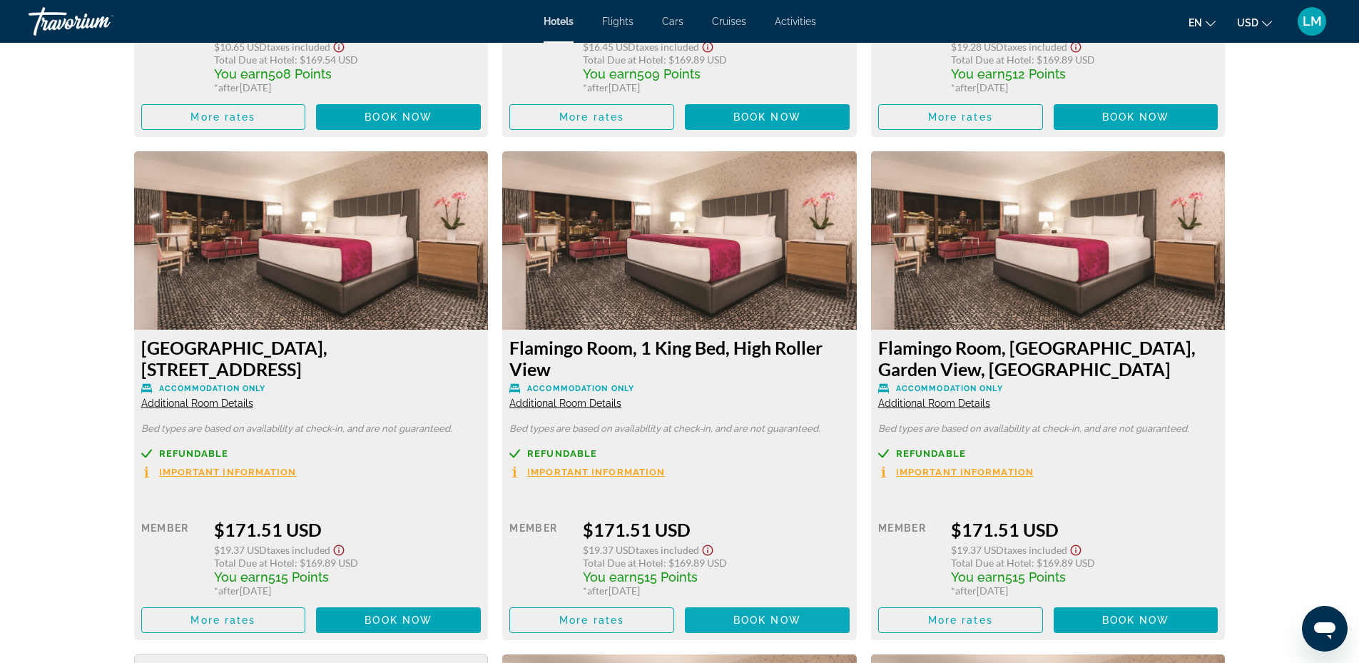
click at [753, 603] on span "Main content" at bounding box center [767, 620] width 165 height 34
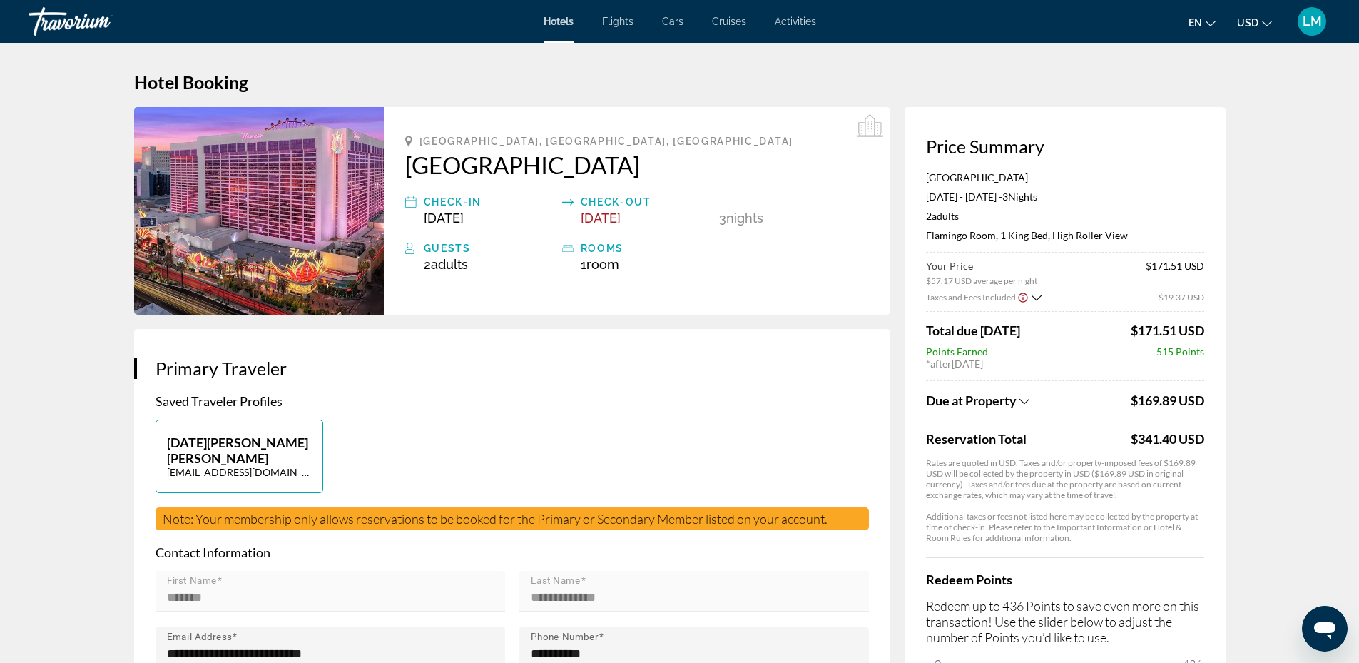
click at [1021, 397] on icon "Show Taxes and Fees breakdown" at bounding box center [1024, 401] width 10 height 12
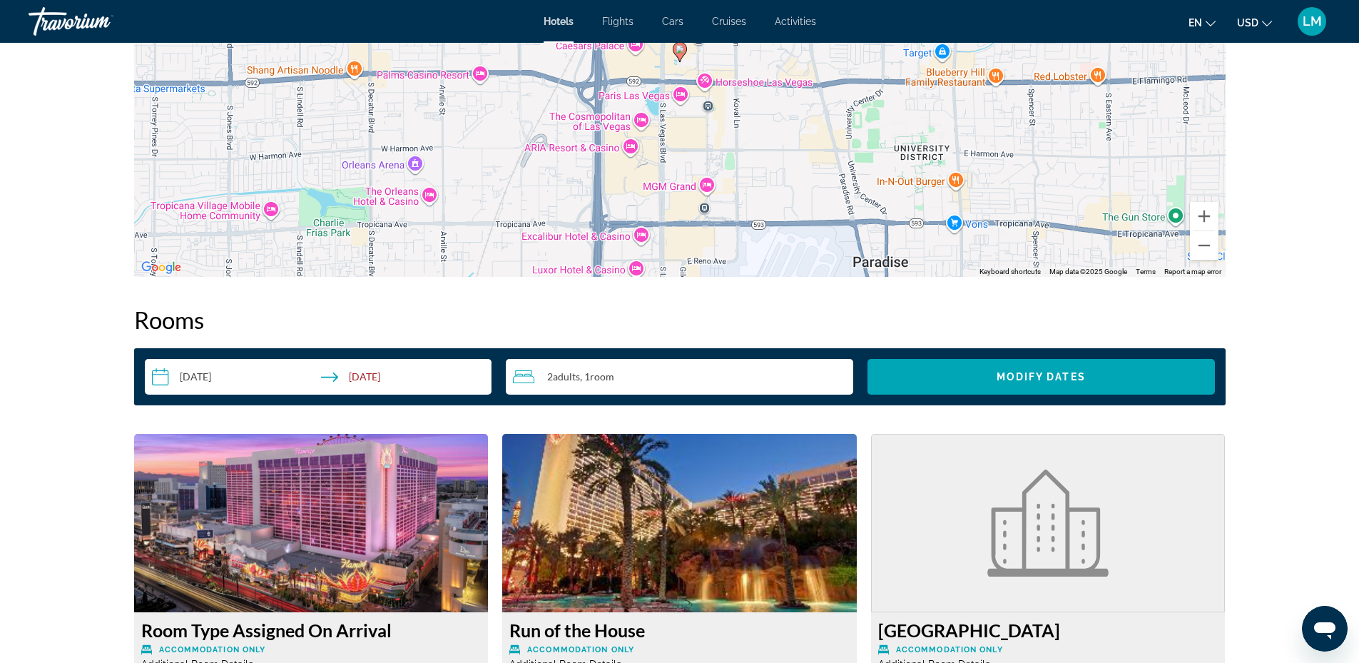
scroll to position [1272, 0]
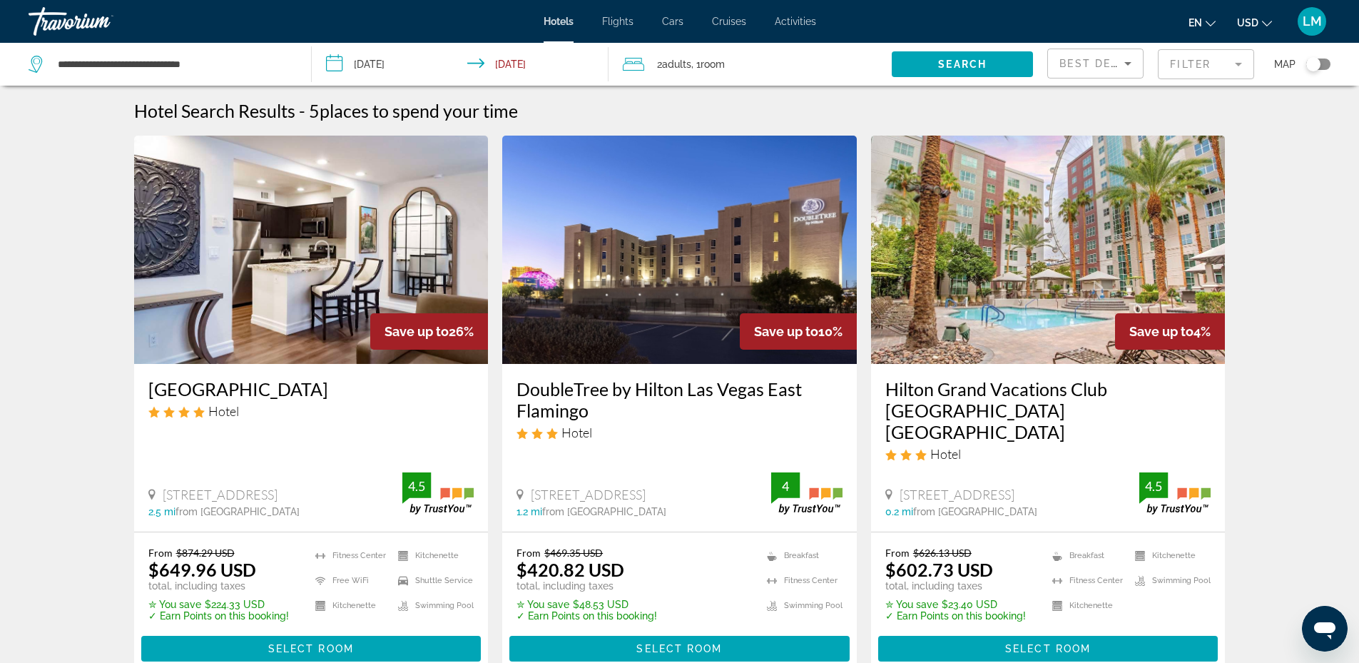
click at [1204, 63] on mat-form-field "Filter" at bounding box center [1206, 64] width 96 height 30
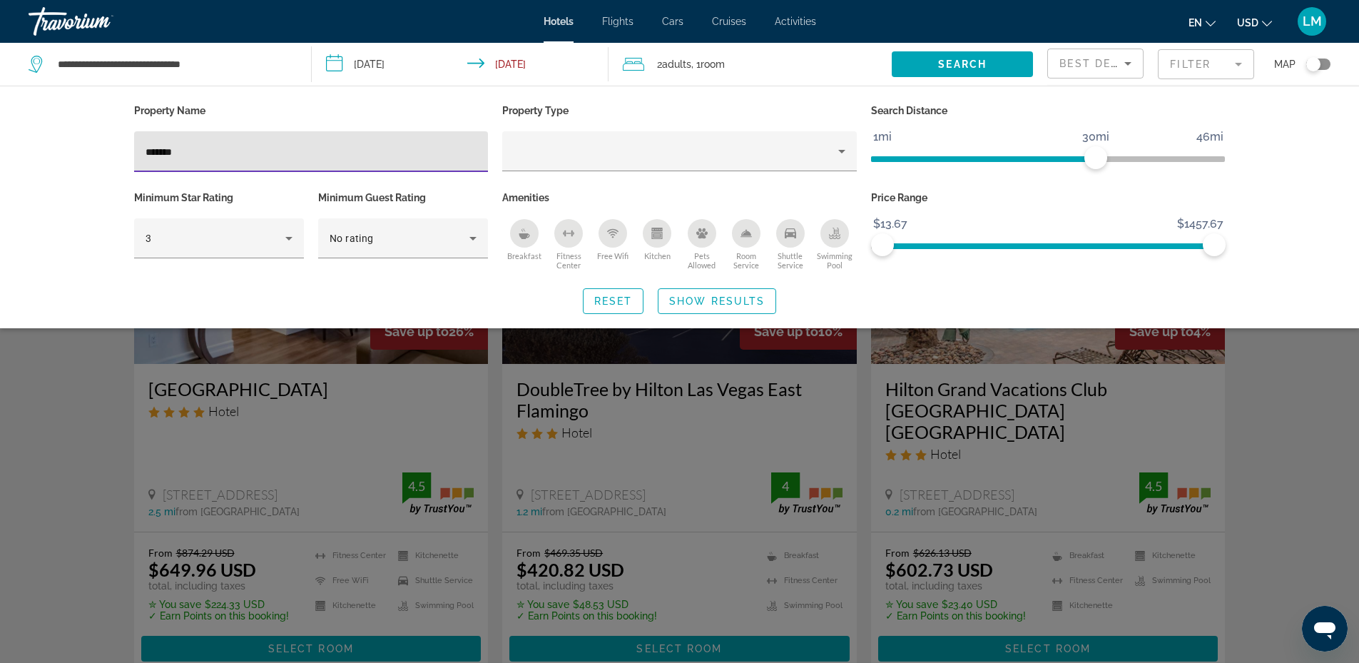
click at [372, 152] on input "*******" at bounding box center [312, 151] width 332 height 17
type input "*"
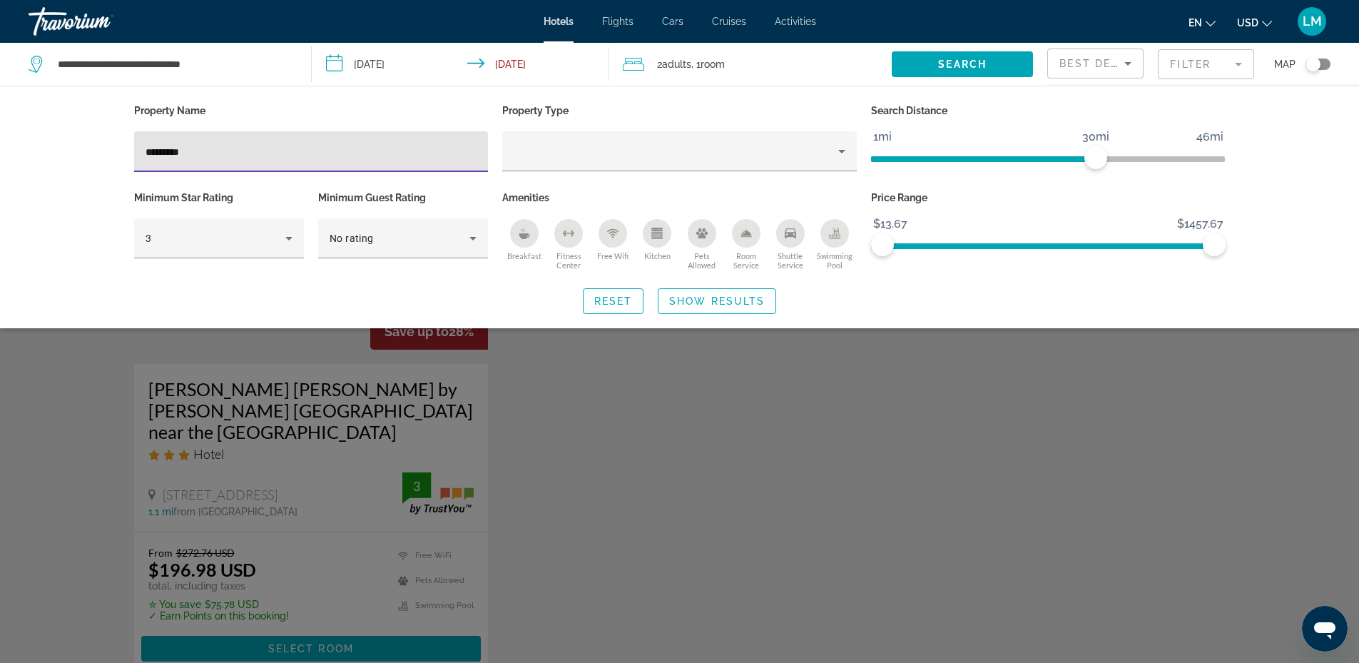
type input "*********"
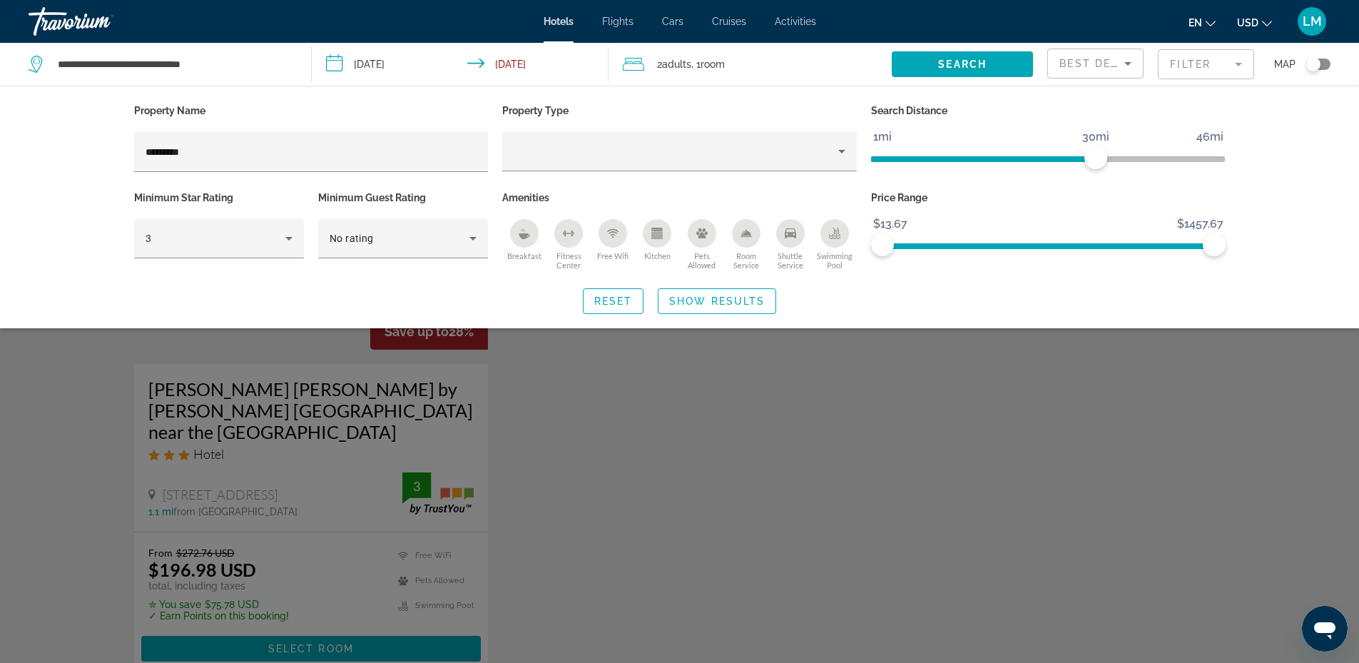
click at [601, 469] on div "Search widget" at bounding box center [679, 438] width 1359 height 449
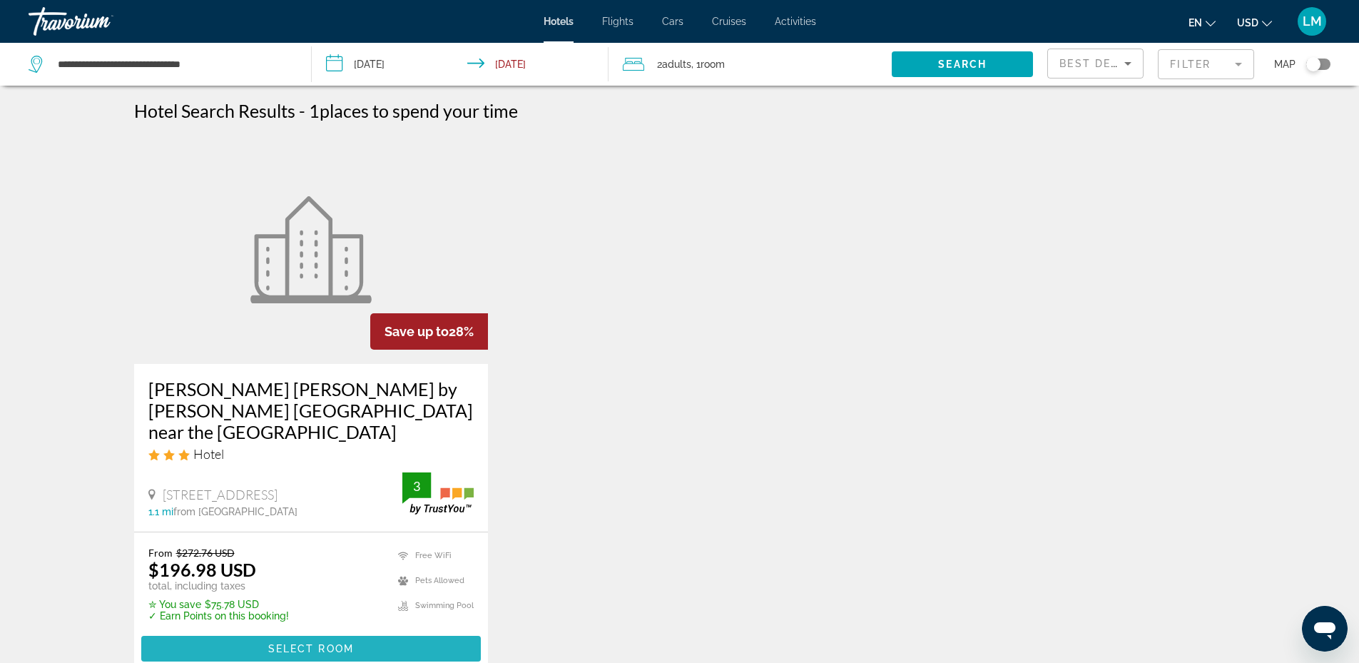
click at [327, 643] on span "Select Room" at bounding box center [311, 648] width 86 height 11
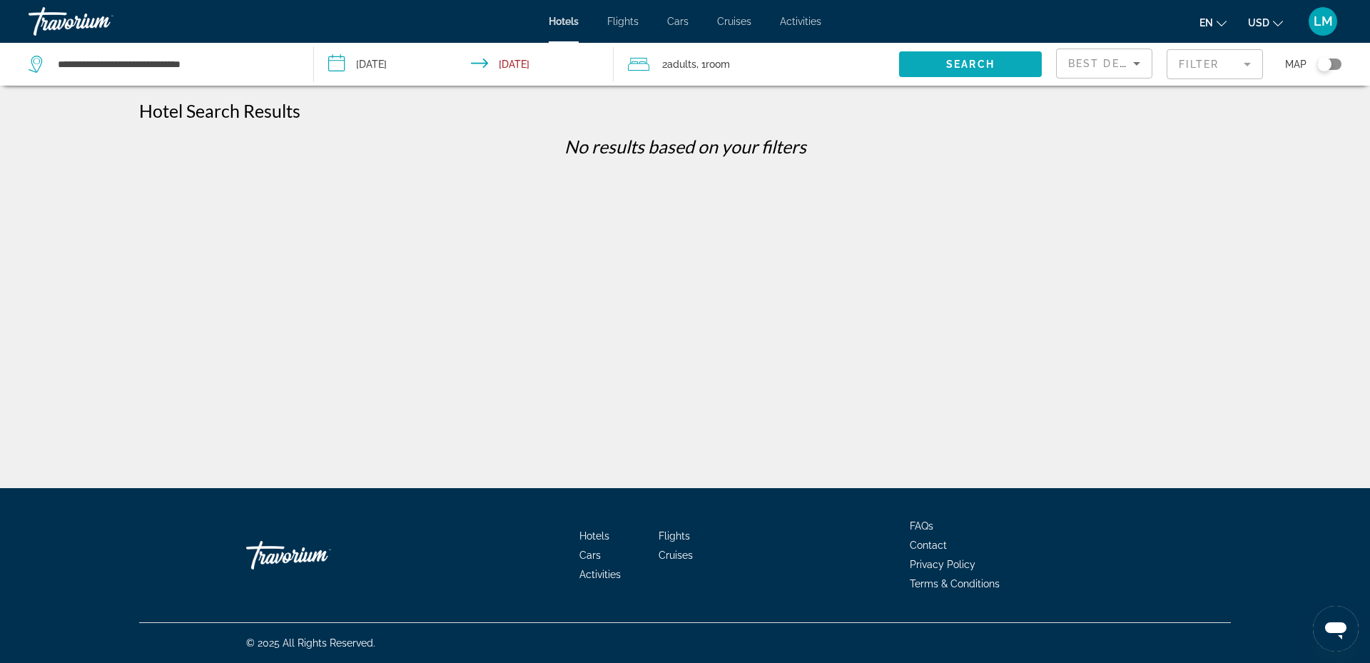
click at [1003, 67] on span "Search widget" at bounding box center [970, 64] width 143 height 34
click at [1216, 56] on mat-form-field "Filter" at bounding box center [1214, 64] width 96 height 30
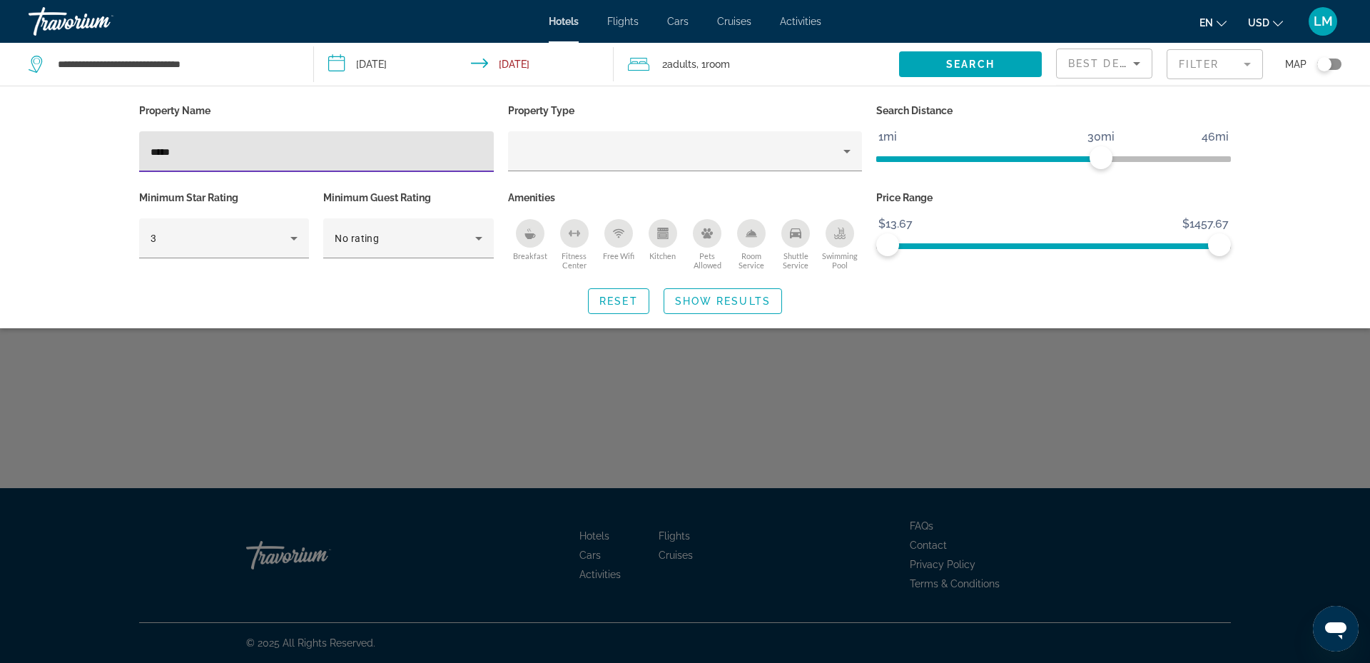
click at [327, 154] on input "****" at bounding box center [317, 151] width 332 height 17
type input "*"
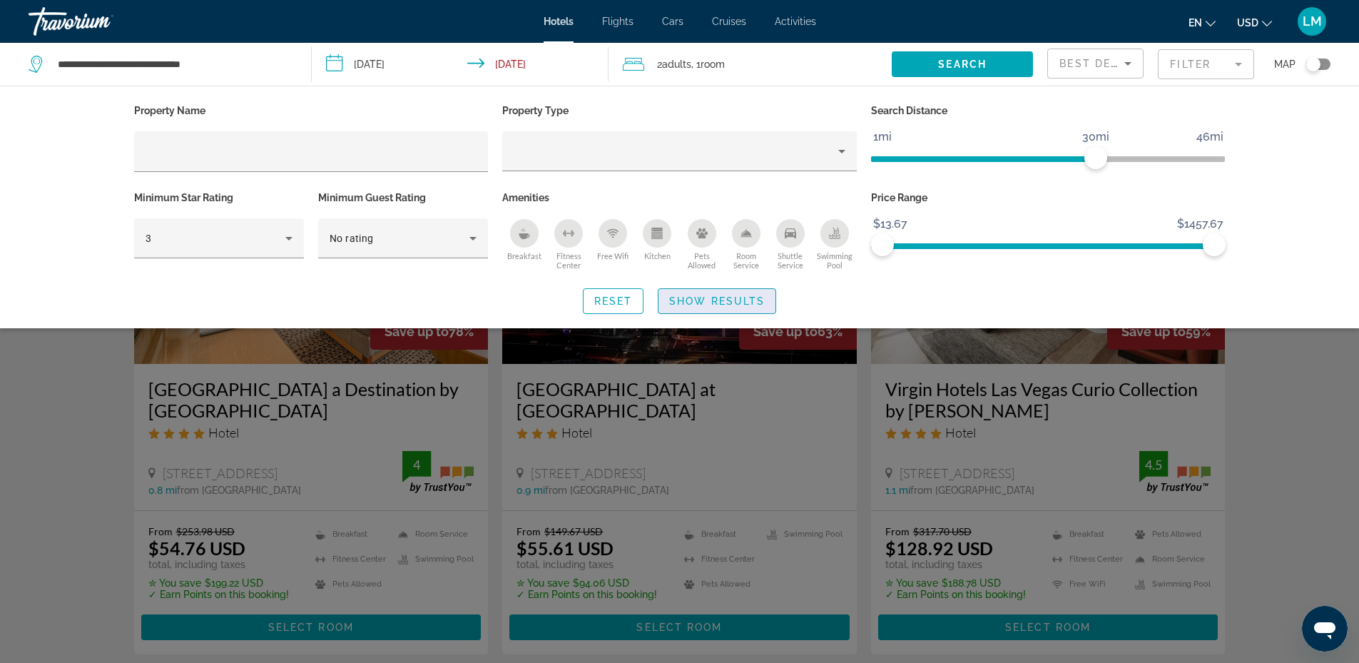
click at [737, 298] on span "Show Results" at bounding box center [717, 300] width 96 height 11
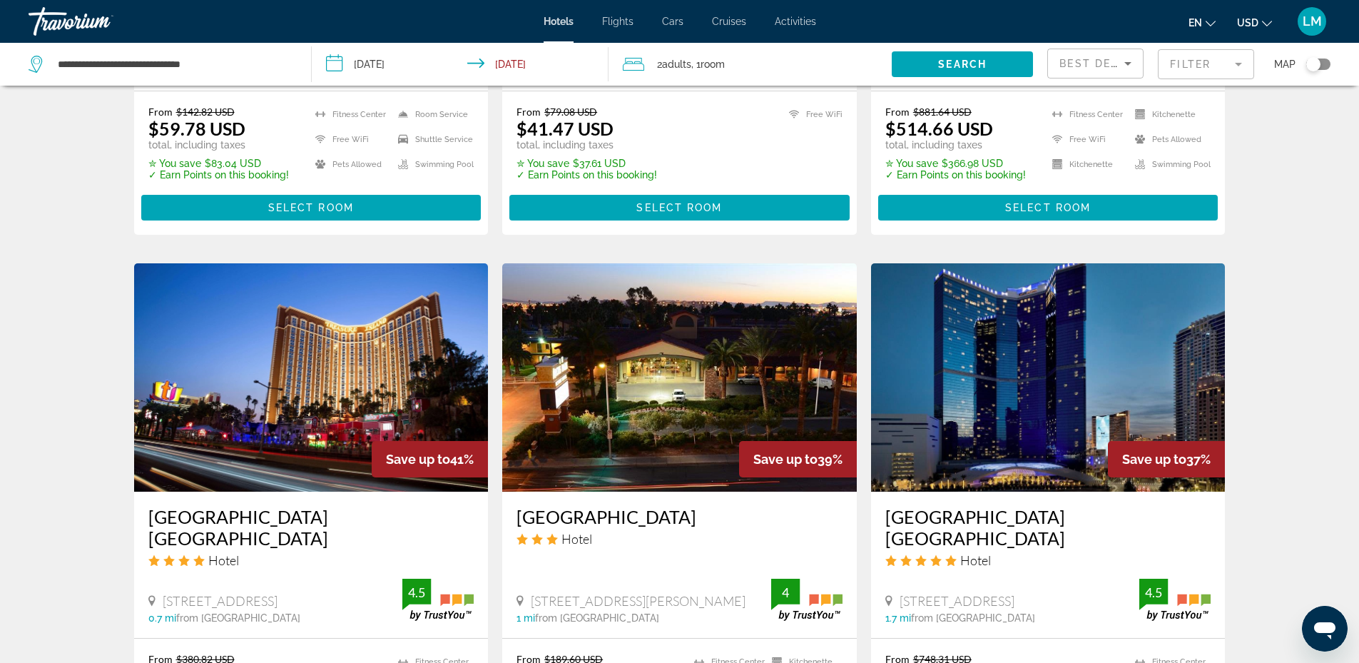
scroll to position [753, 0]
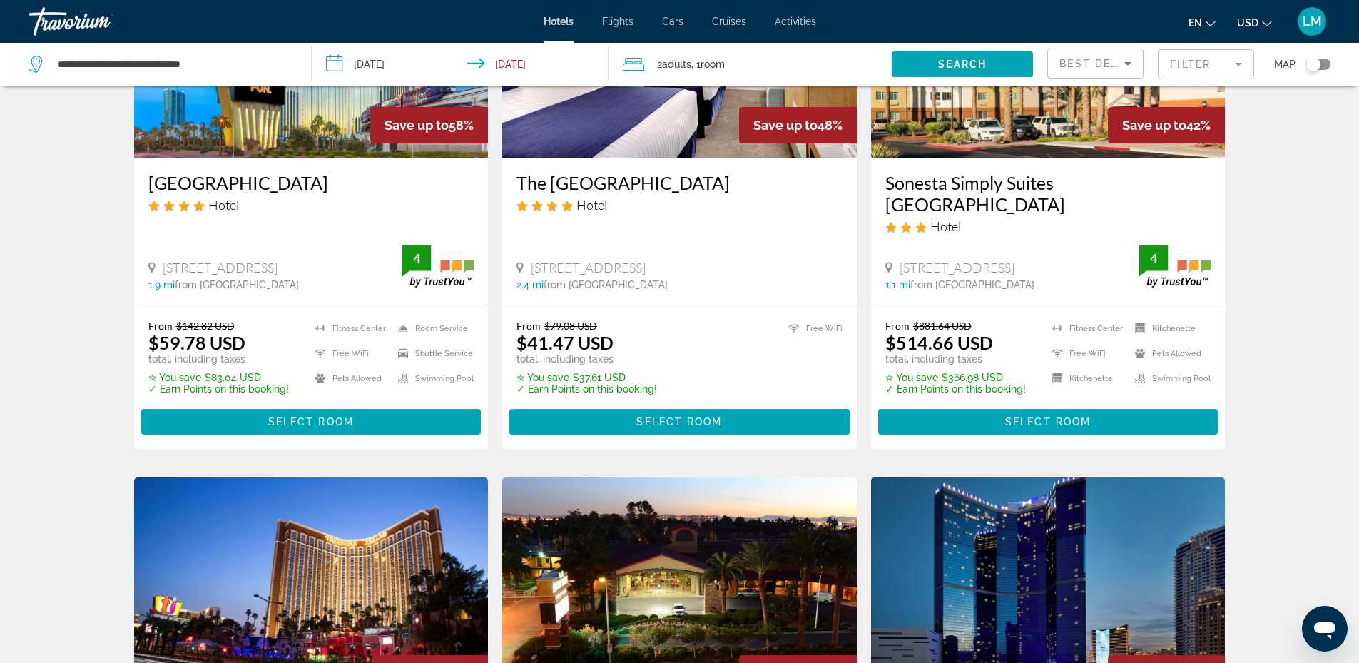
click at [1234, 66] on mat-form-field "Filter" at bounding box center [1206, 64] width 96 height 30
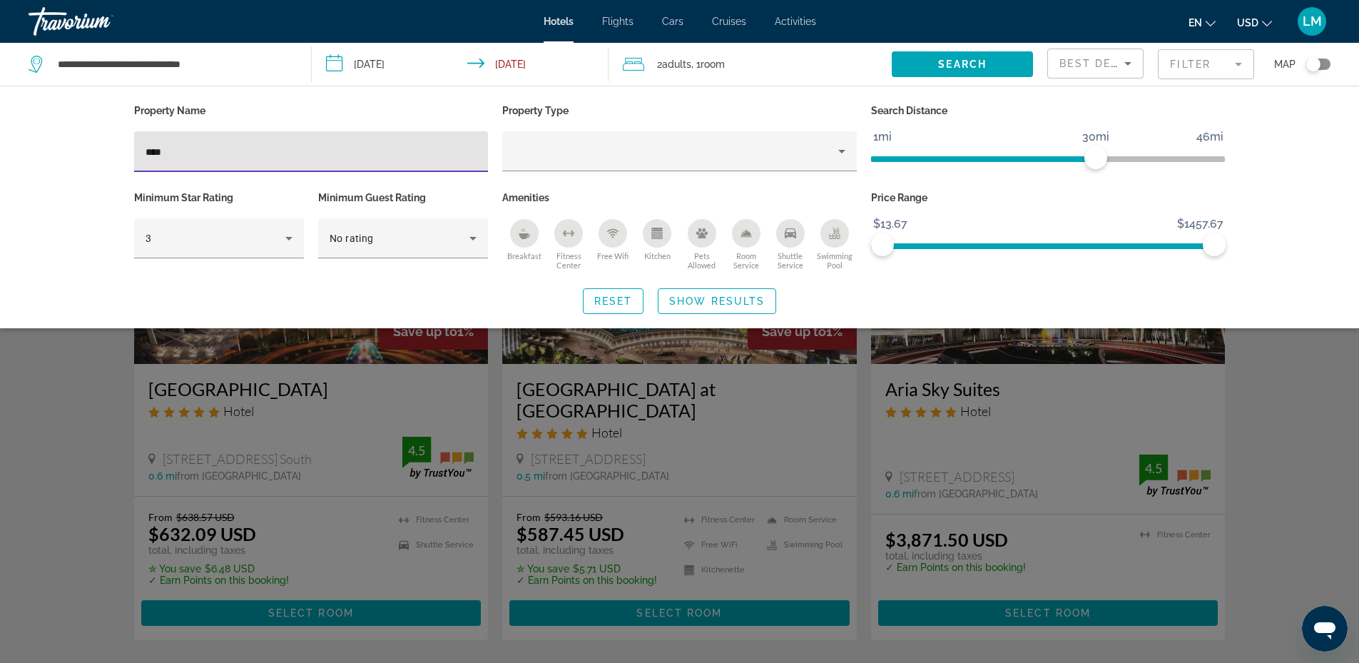
type input "****"
click at [356, 386] on div "Search widget" at bounding box center [679, 438] width 1359 height 449
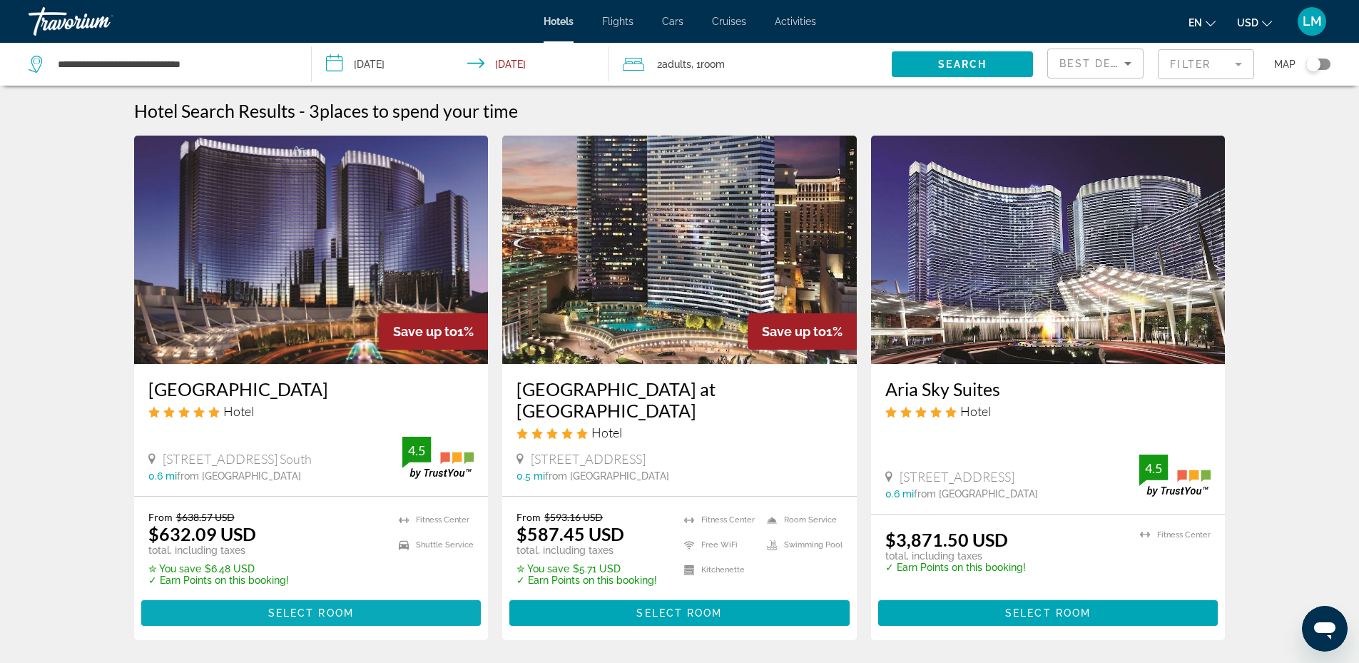
click at [315, 607] on span "Select Room" at bounding box center [311, 612] width 86 height 11
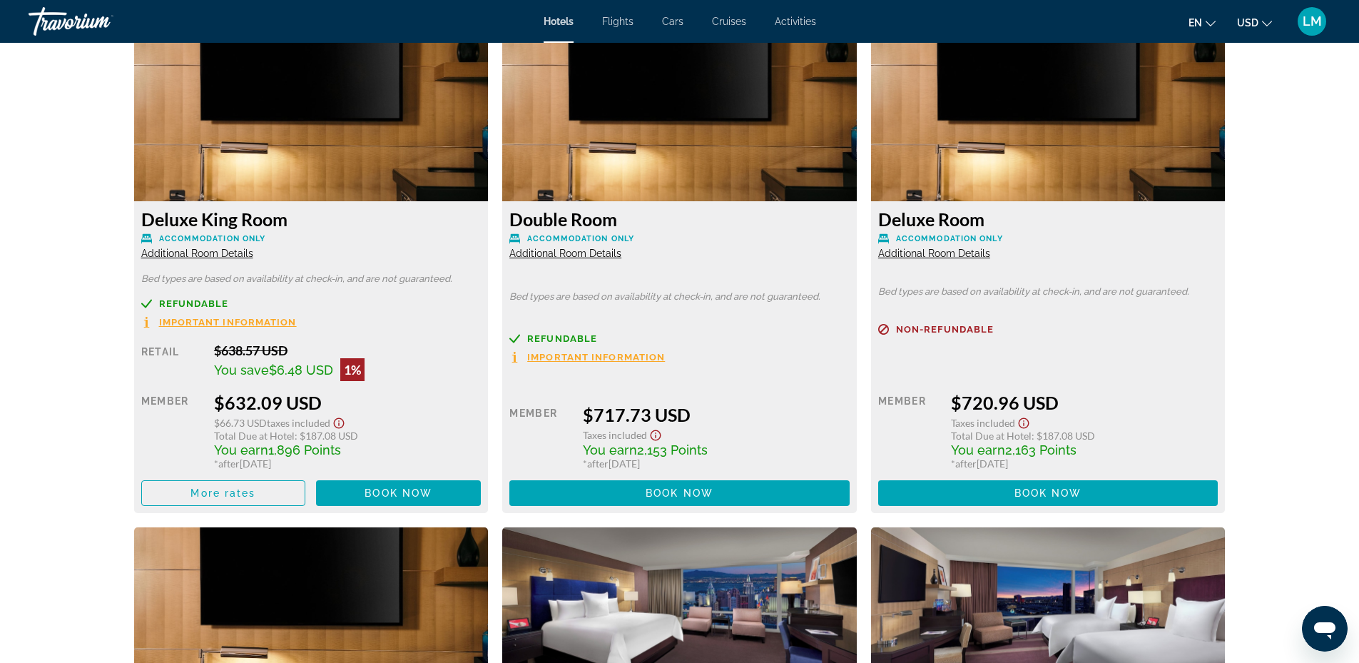
scroll to position [1640, 0]
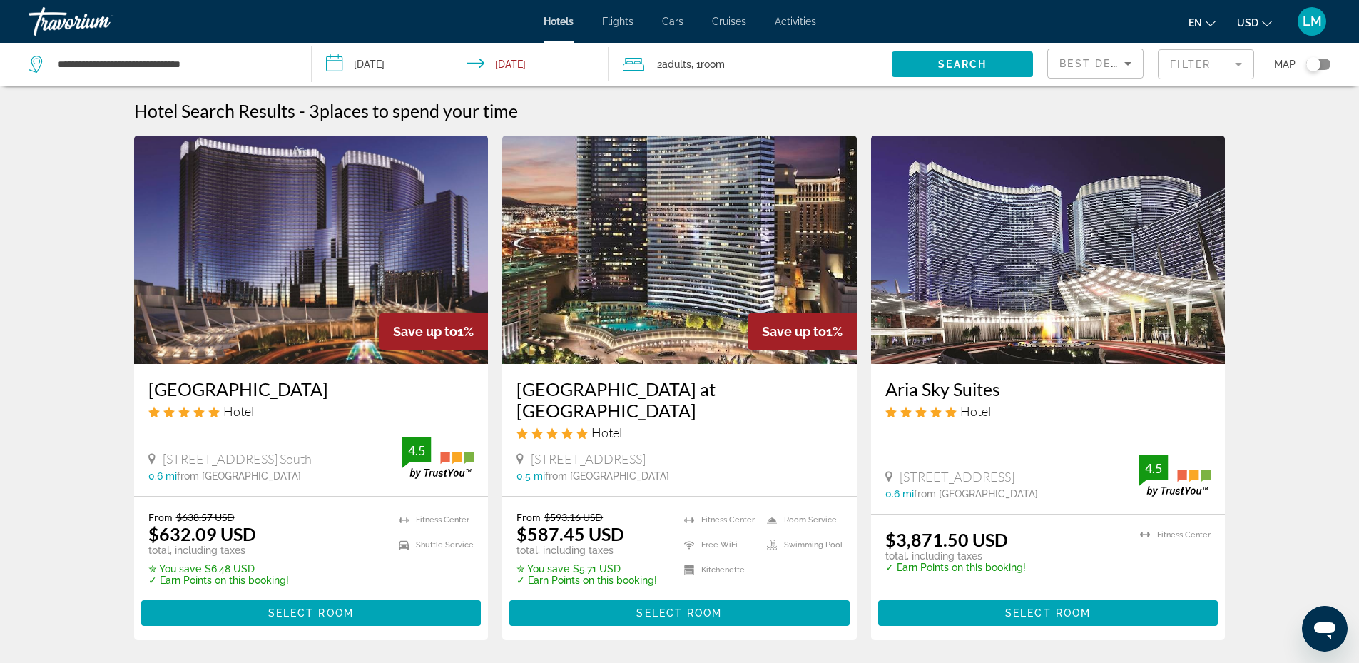
drag, startPoint x: 1230, startPoint y: 66, endPoint x: 1126, endPoint y: 80, distance: 105.7
click at [1230, 66] on mat-form-field "Filter" at bounding box center [1206, 64] width 96 height 30
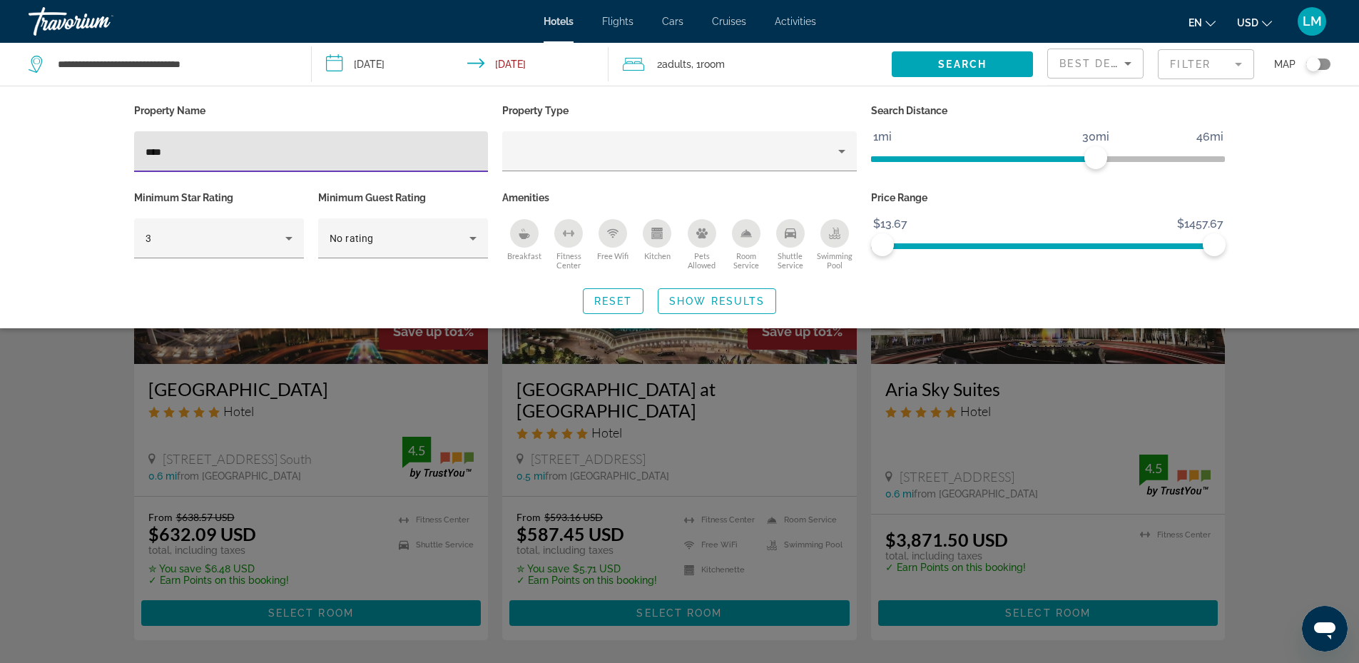
click at [341, 166] on div "****" at bounding box center [312, 151] width 332 height 41
type input "*"
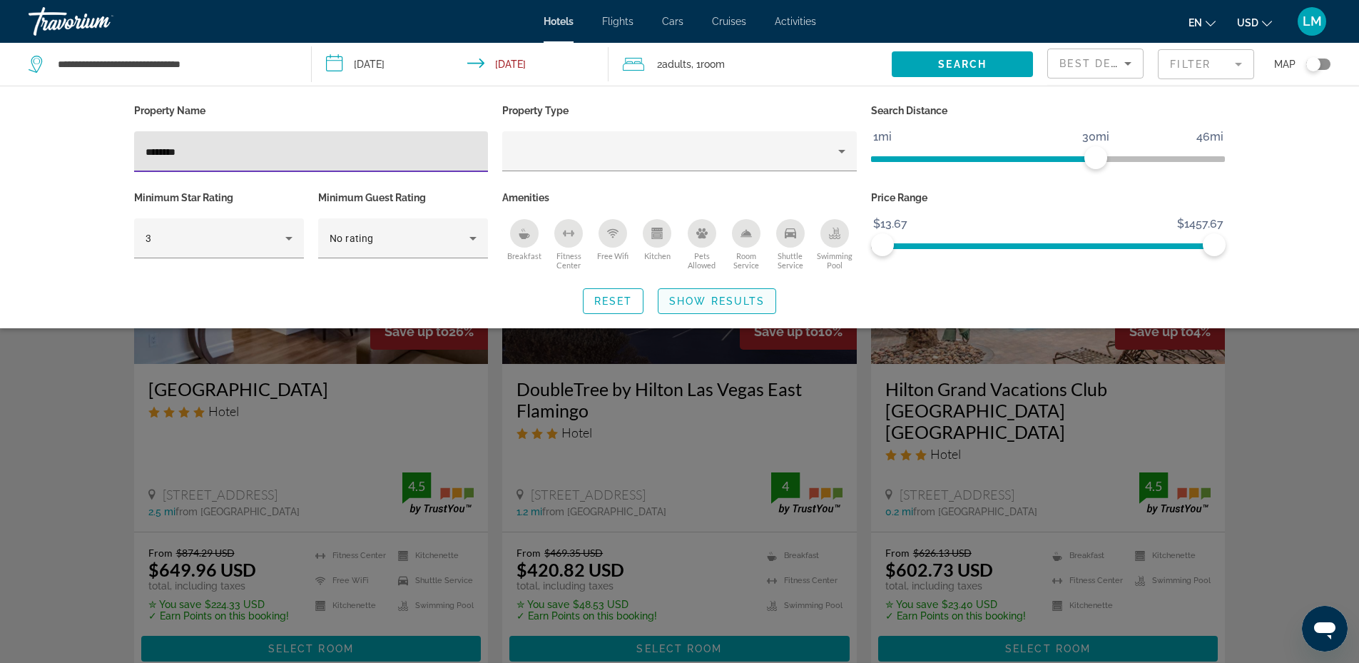
type input "********"
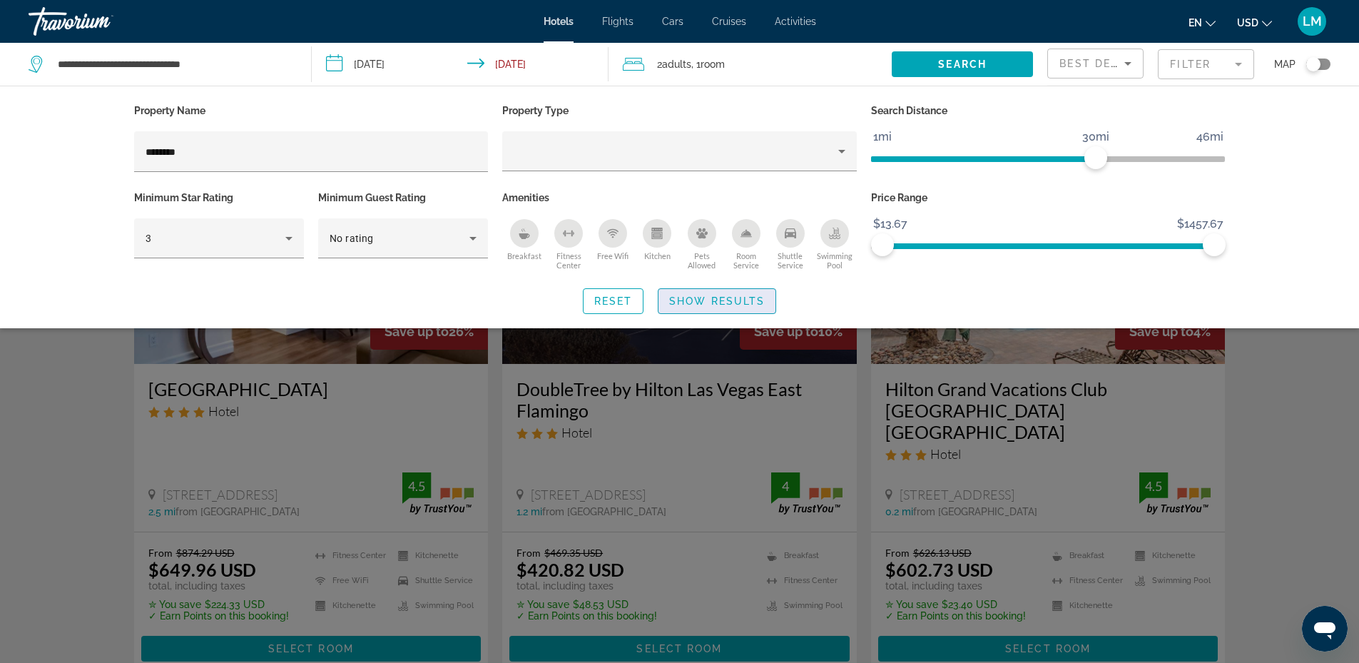
click at [690, 302] on span "Show Results" at bounding box center [717, 300] width 96 height 11
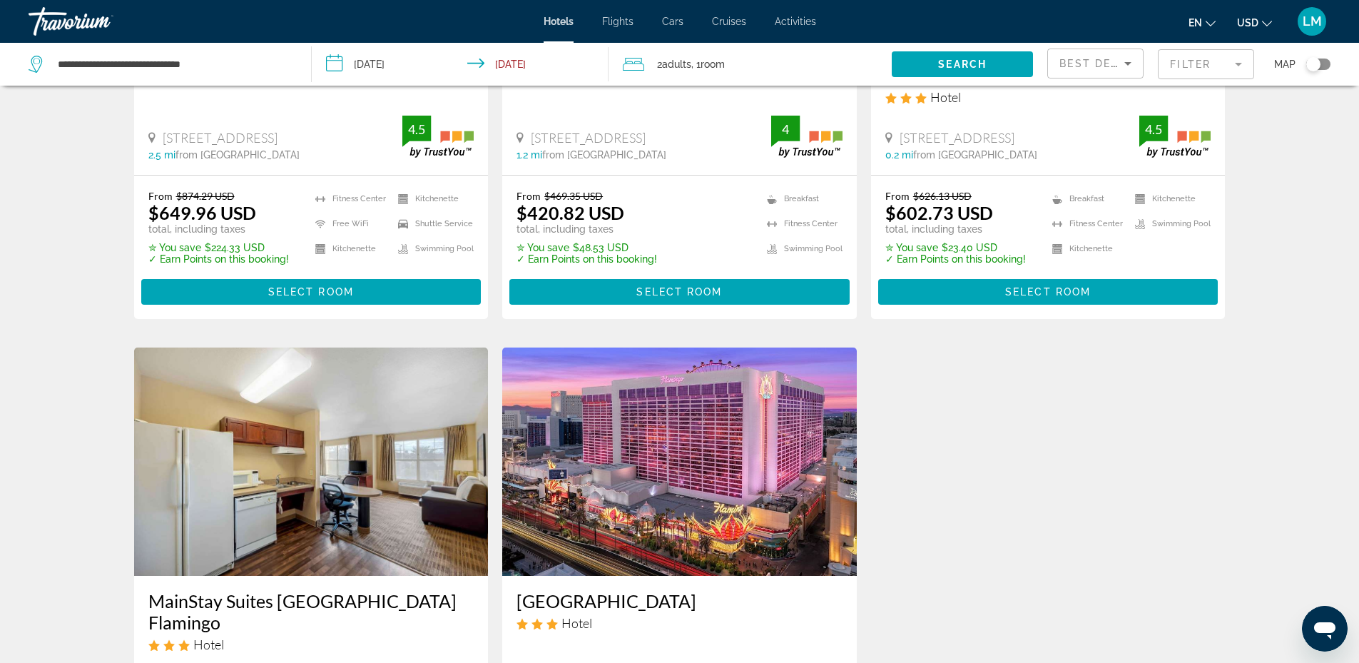
scroll to position [499, 0]
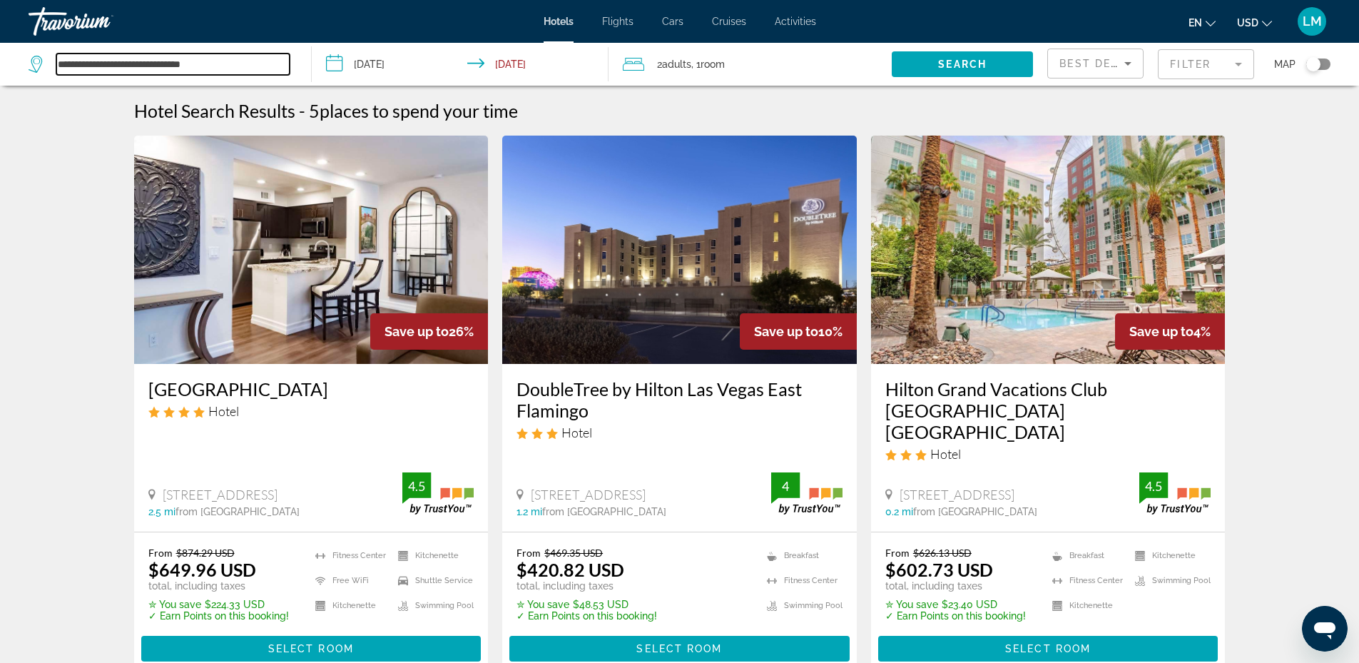
click at [83, 70] on input "**********" at bounding box center [172, 63] width 233 height 21
